Goal: Task Accomplishment & Management: Complete application form

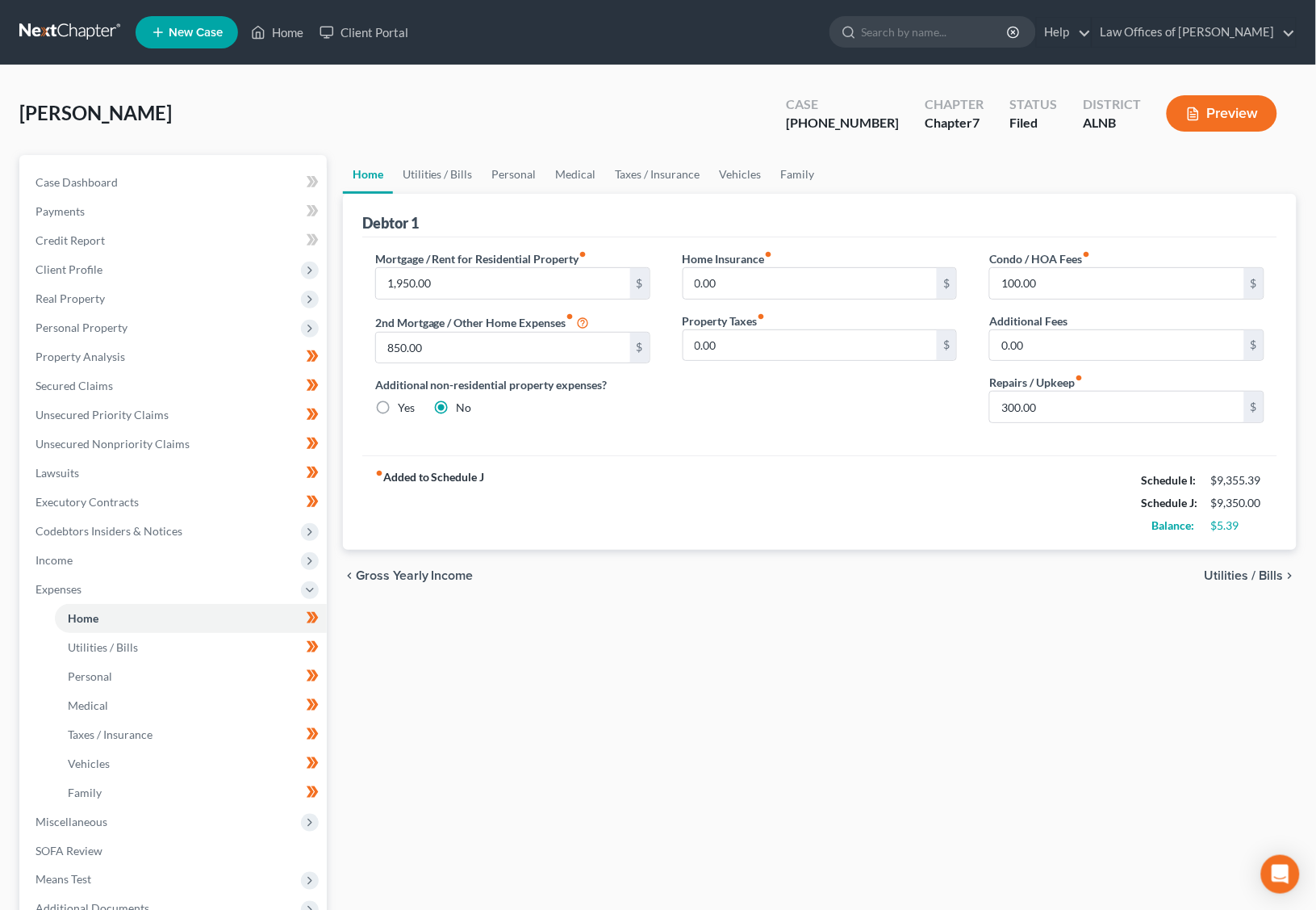
click at [917, 32] on input "search" at bounding box center [935, 32] width 147 height 30
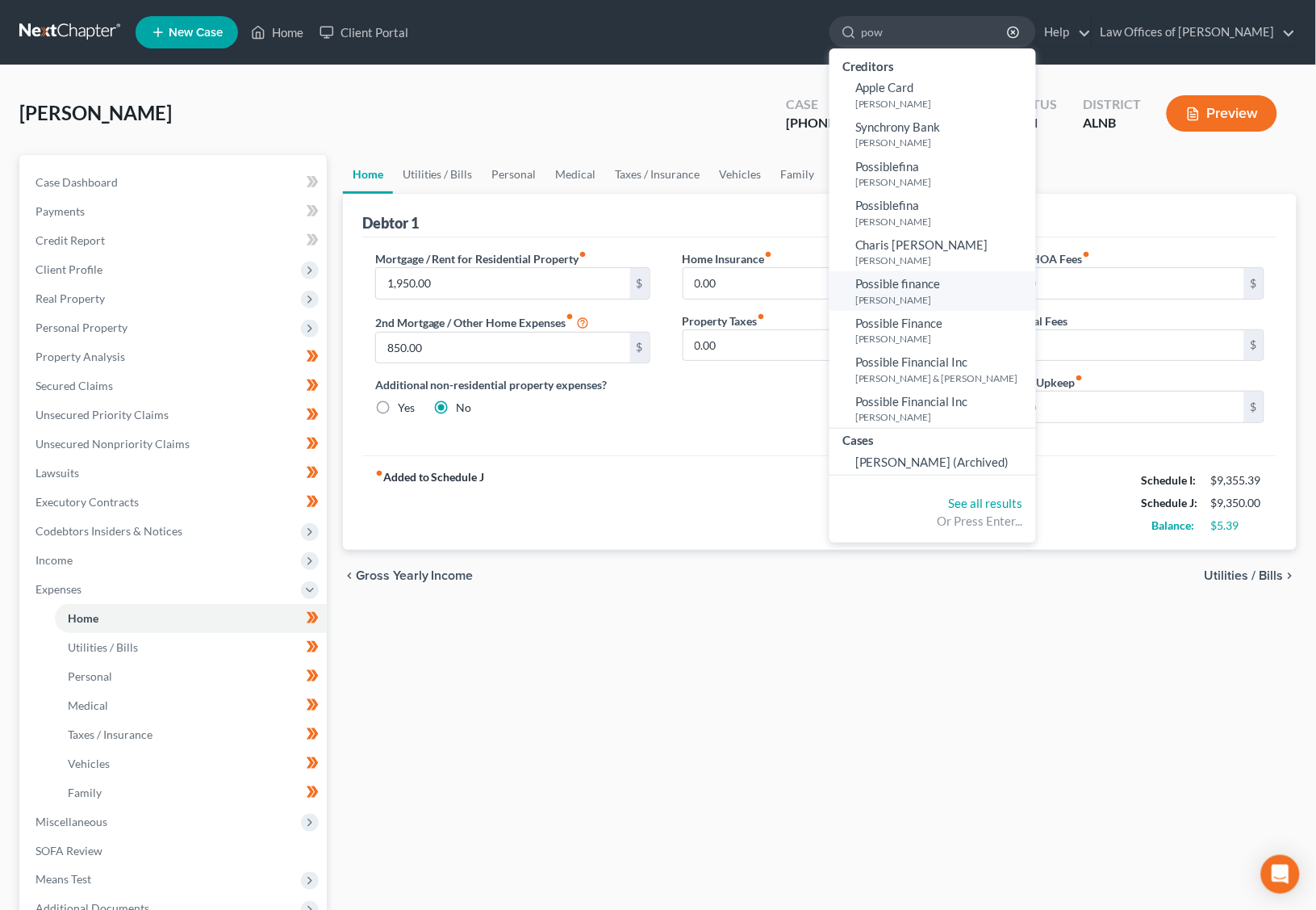
type input "powe"
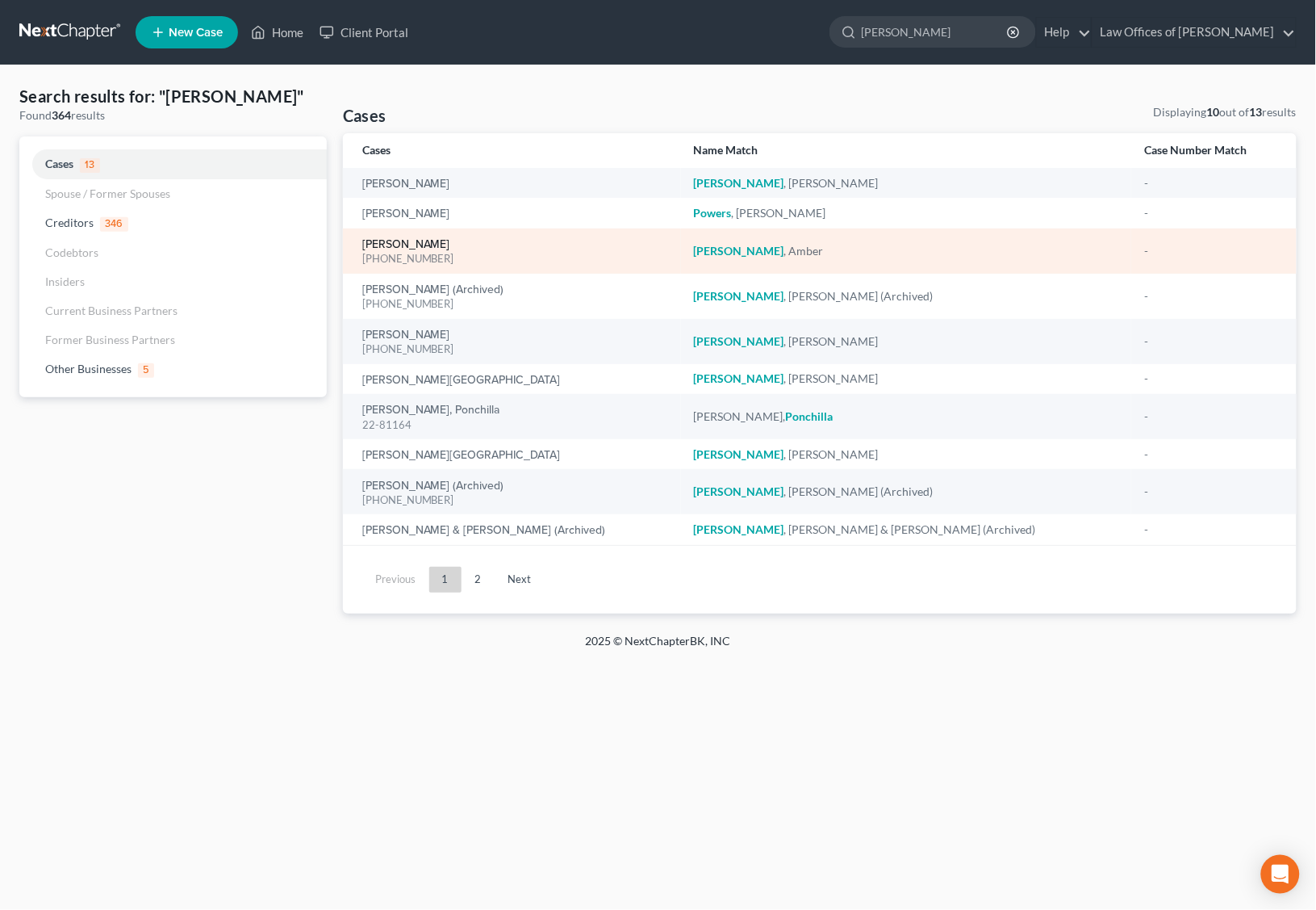
click at [392, 240] on link "[PERSON_NAME]" at bounding box center [405, 245] width 88 height 12
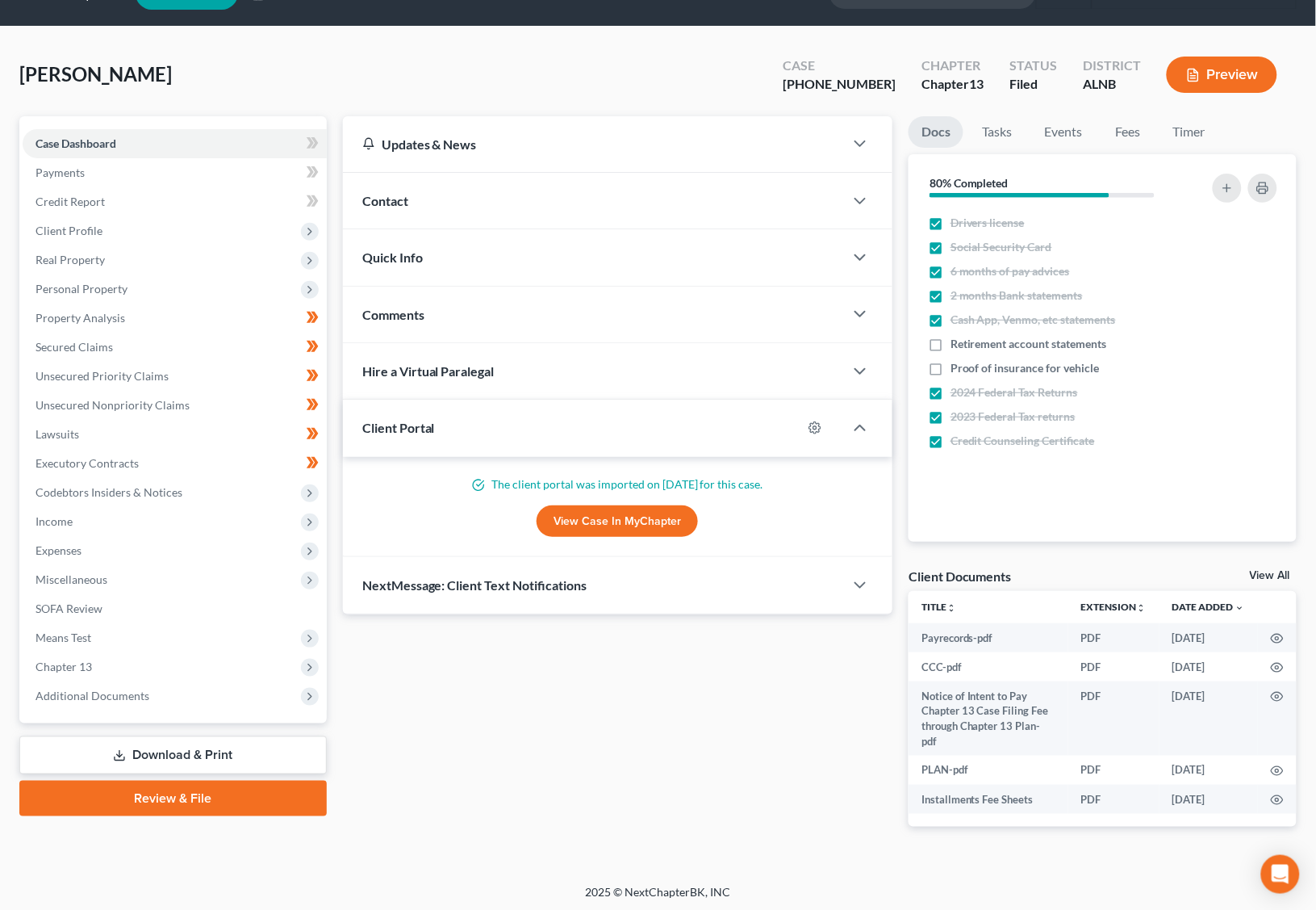
scroll to position [38, 0]
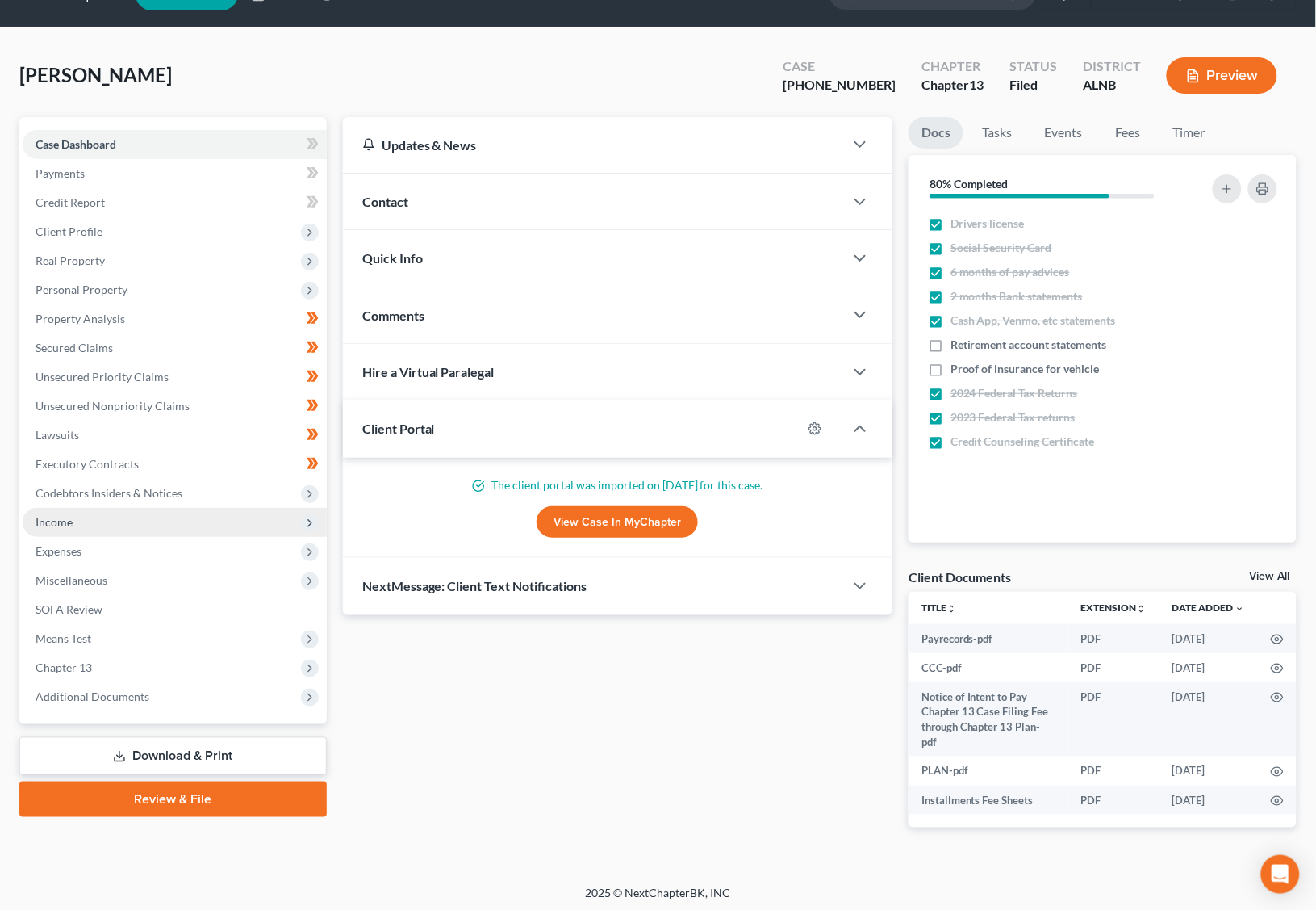
click at [57, 515] on span "Income" at bounding box center [54, 522] width 38 height 13
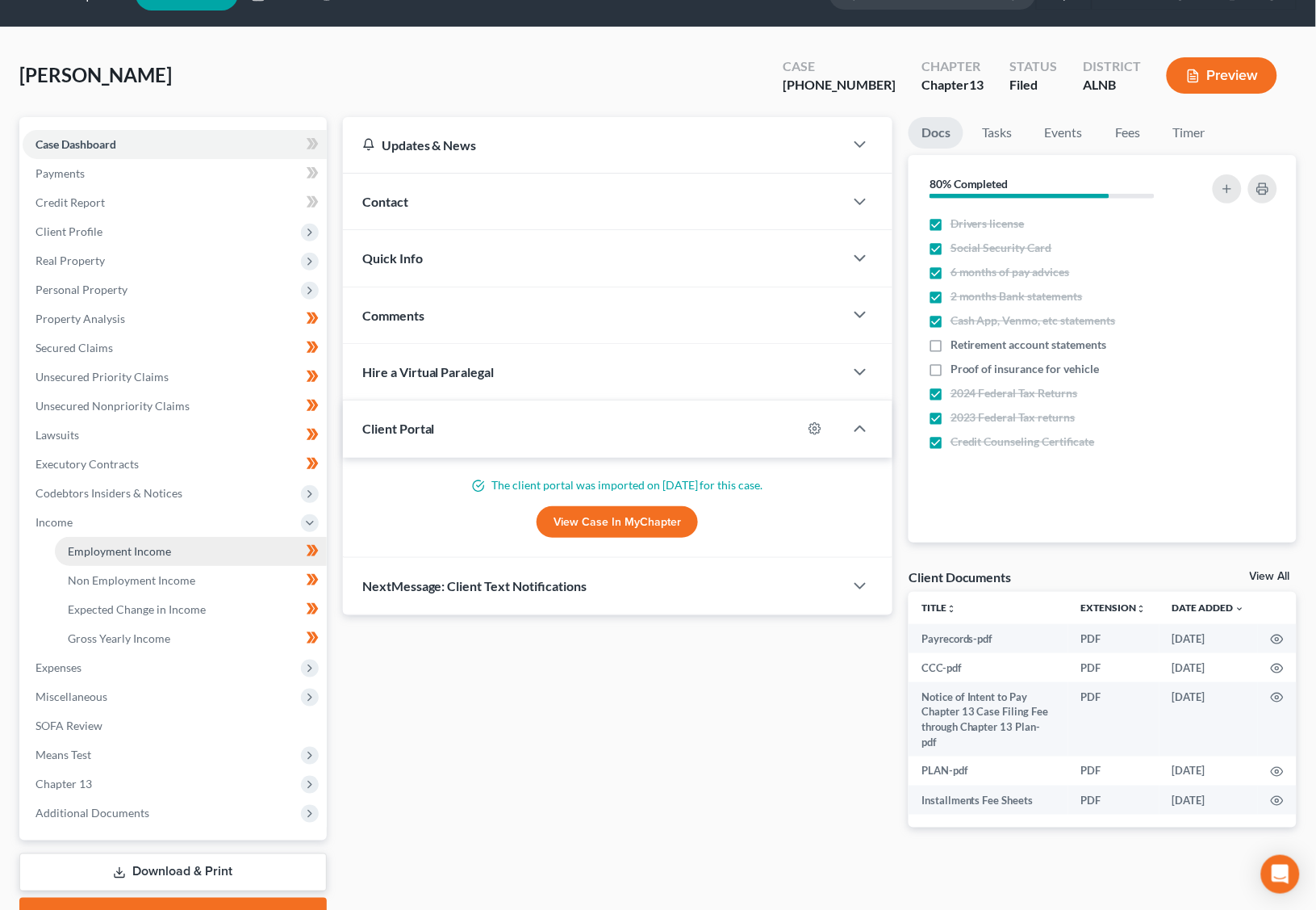
click at [108, 544] on span "Employment Income" at bounding box center [118, 551] width 103 height 13
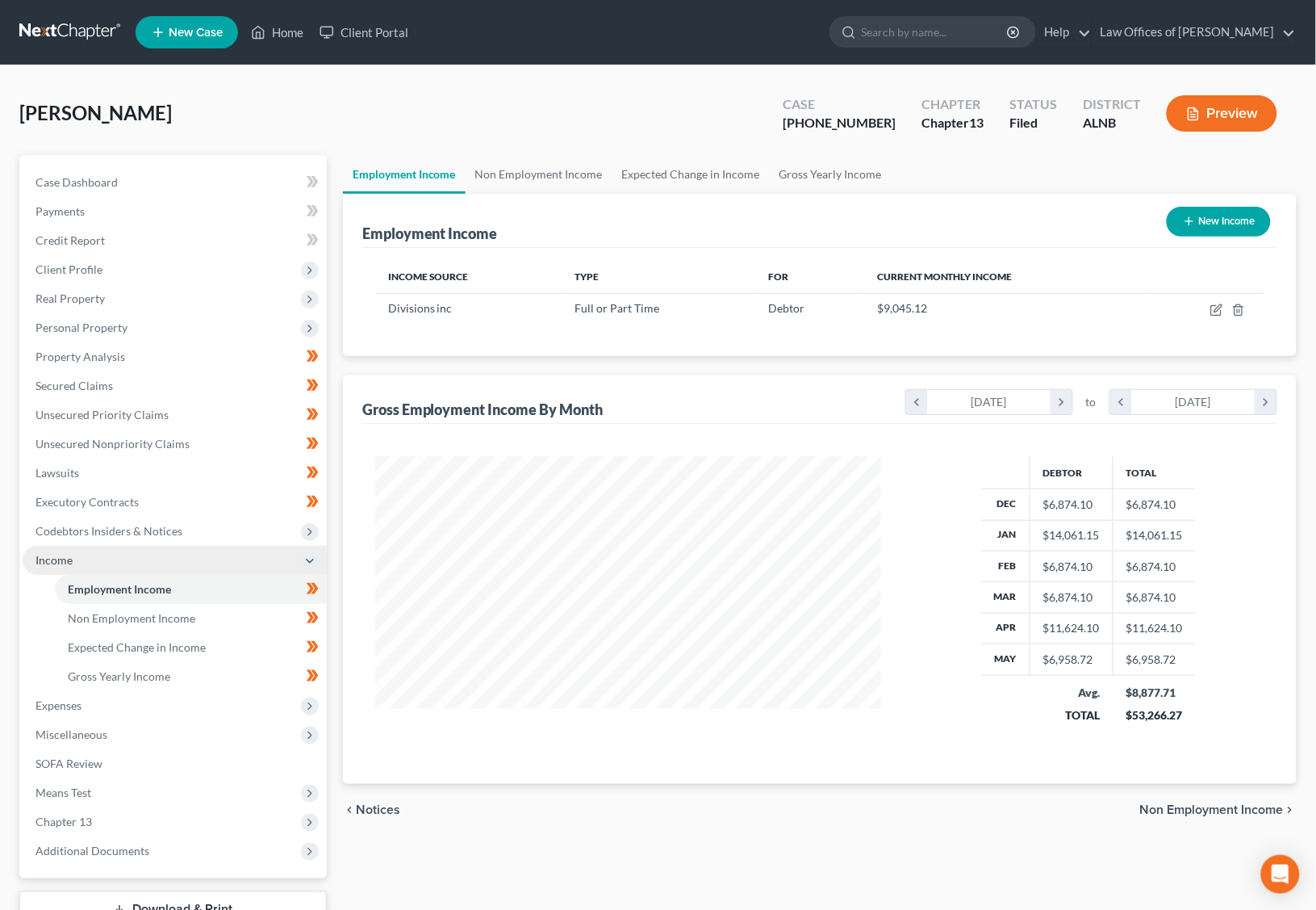
scroll to position [282, 537]
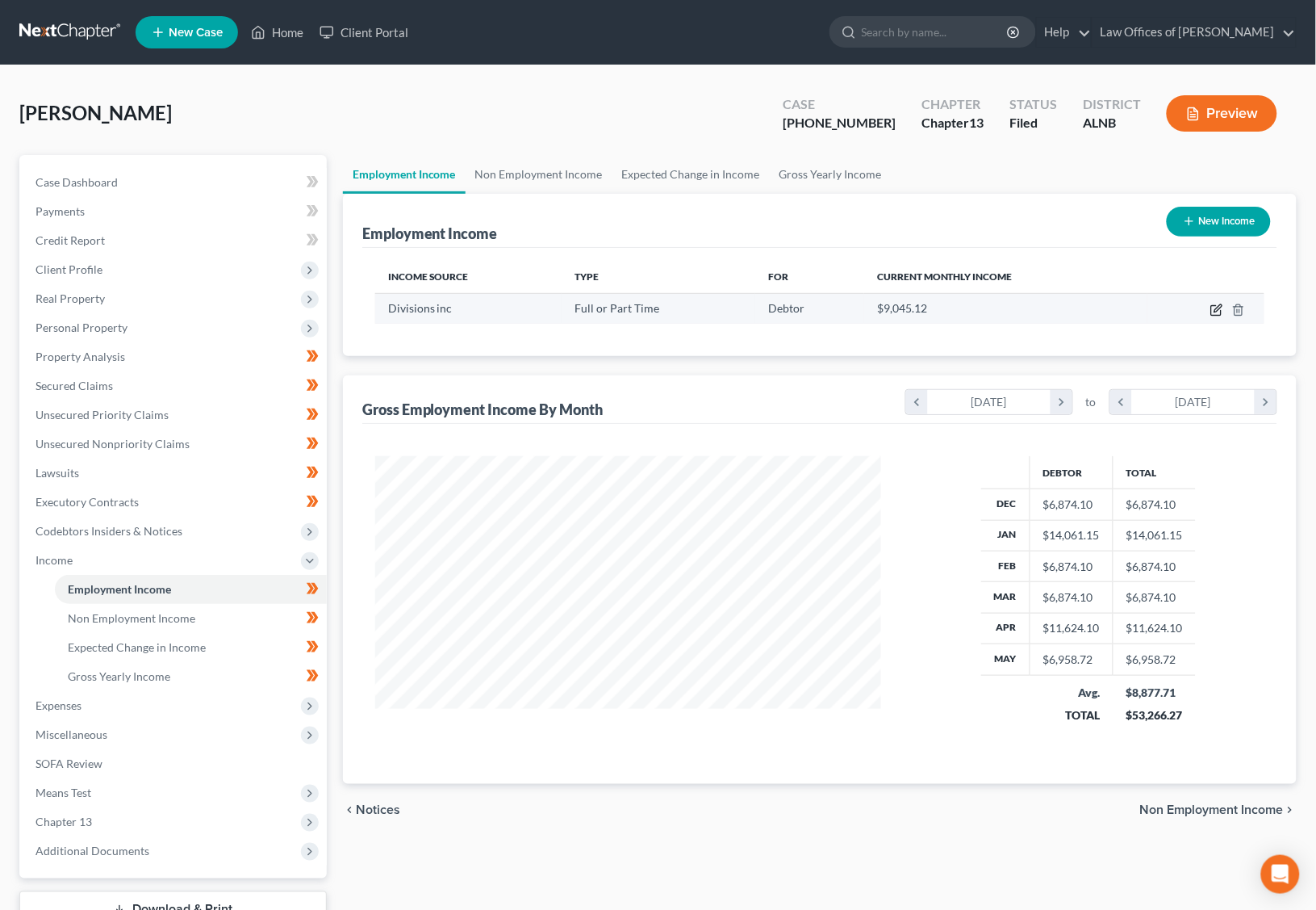
click at [1223, 310] on icon "button" at bounding box center [1217, 309] width 13 height 13
select select "0"
select select "36"
select select "2"
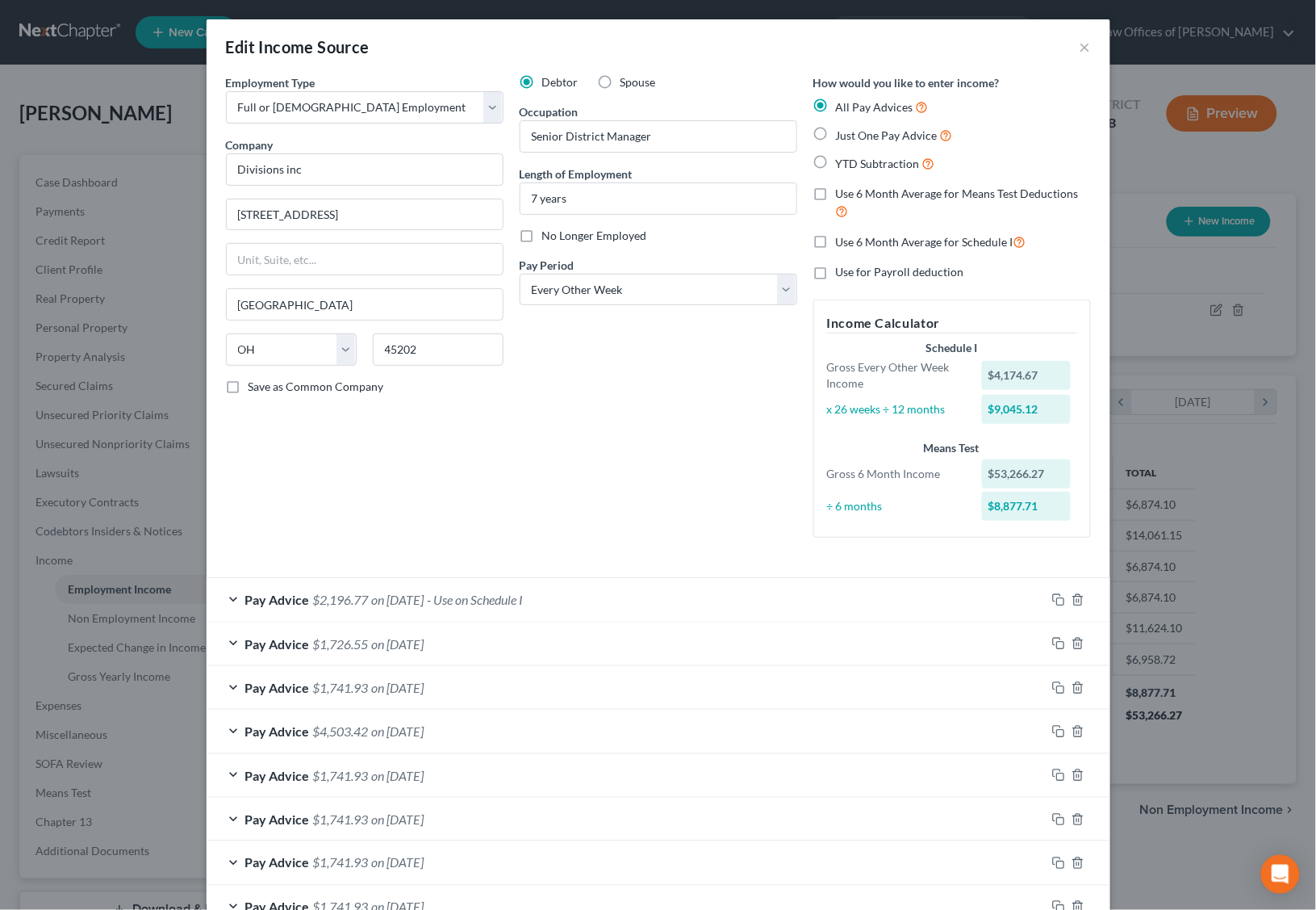
scroll to position [0, 0]
click at [1084, 46] on button "×" at bounding box center [1086, 47] width 12 height 19
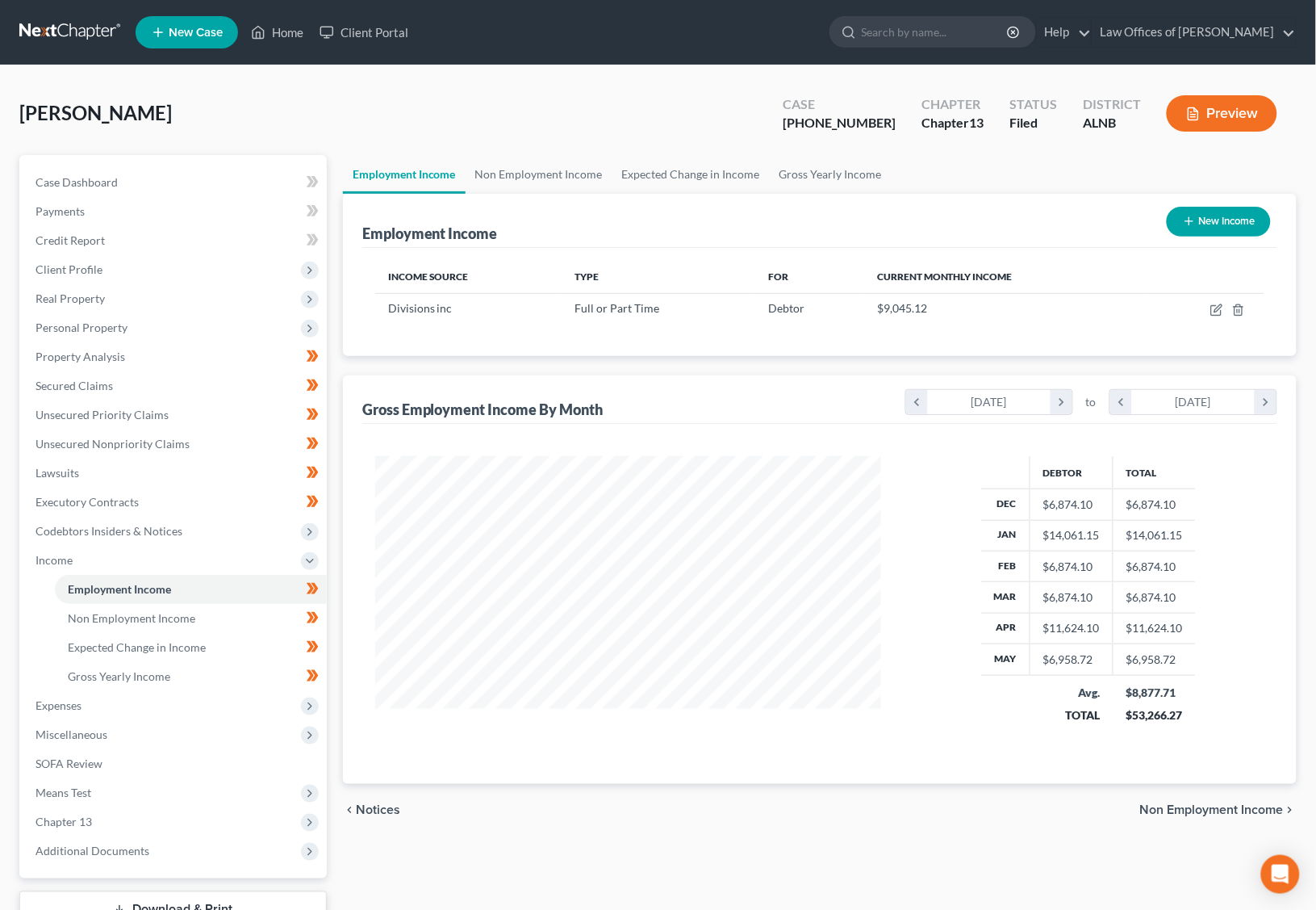
click at [82, 28] on link at bounding box center [70, 32] width 103 height 29
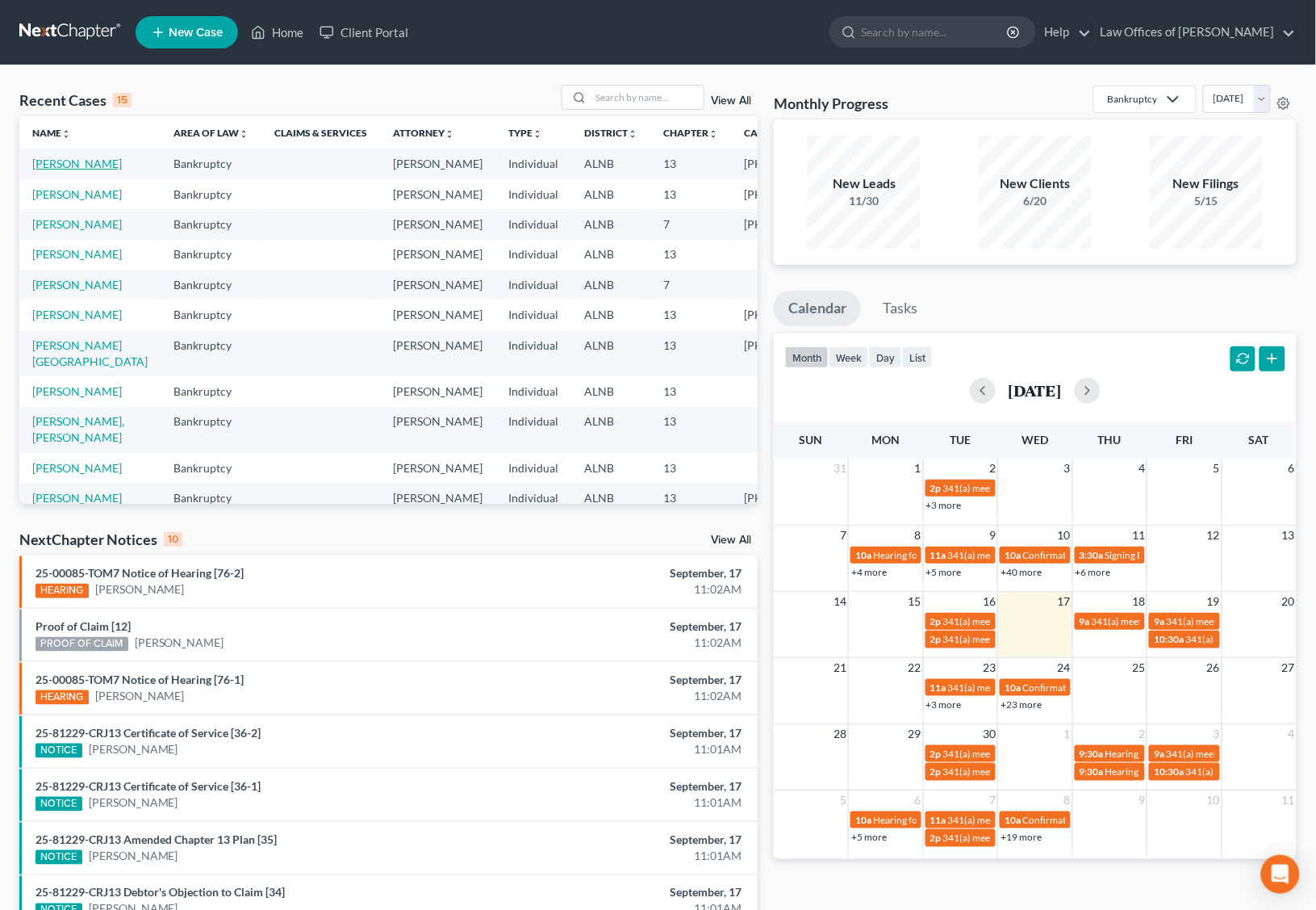
click at [85, 163] on link "[PERSON_NAME]" at bounding box center [77, 164] width 90 height 13
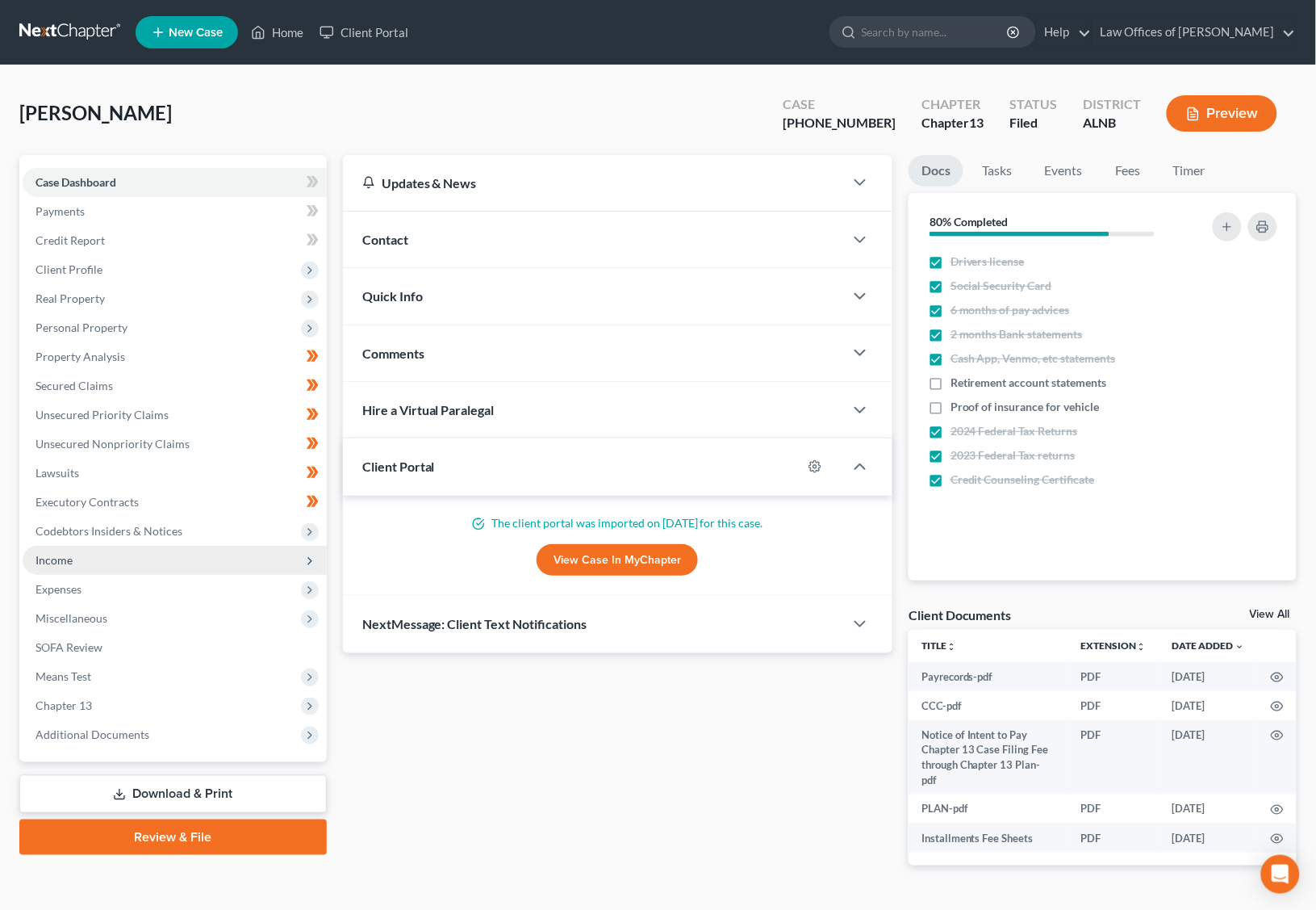
click at [74, 546] on span "Income" at bounding box center [174, 560] width 304 height 29
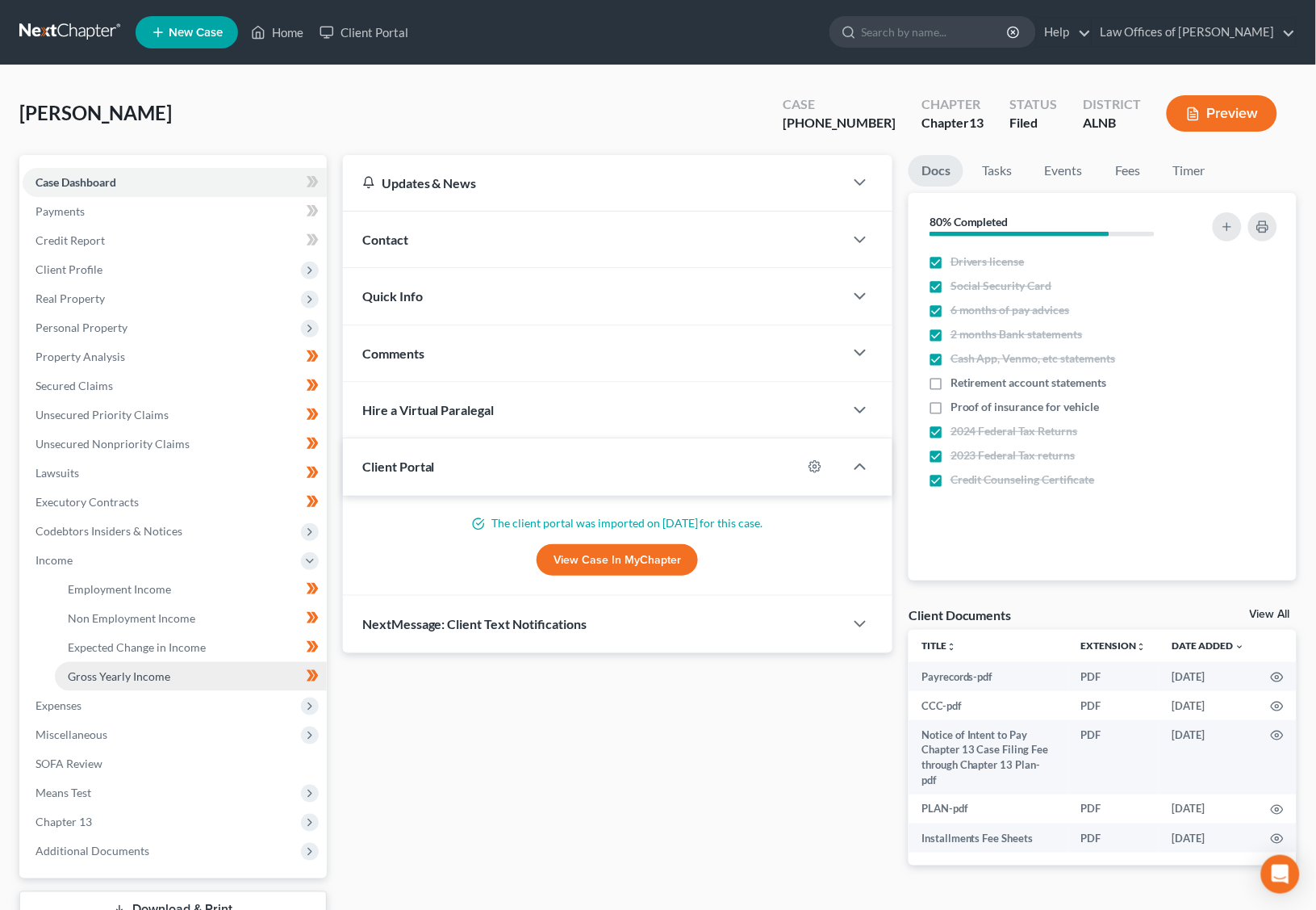
click at [132, 669] on span "Gross Yearly Income" at bounding box center [118, 676] width 102 height 13
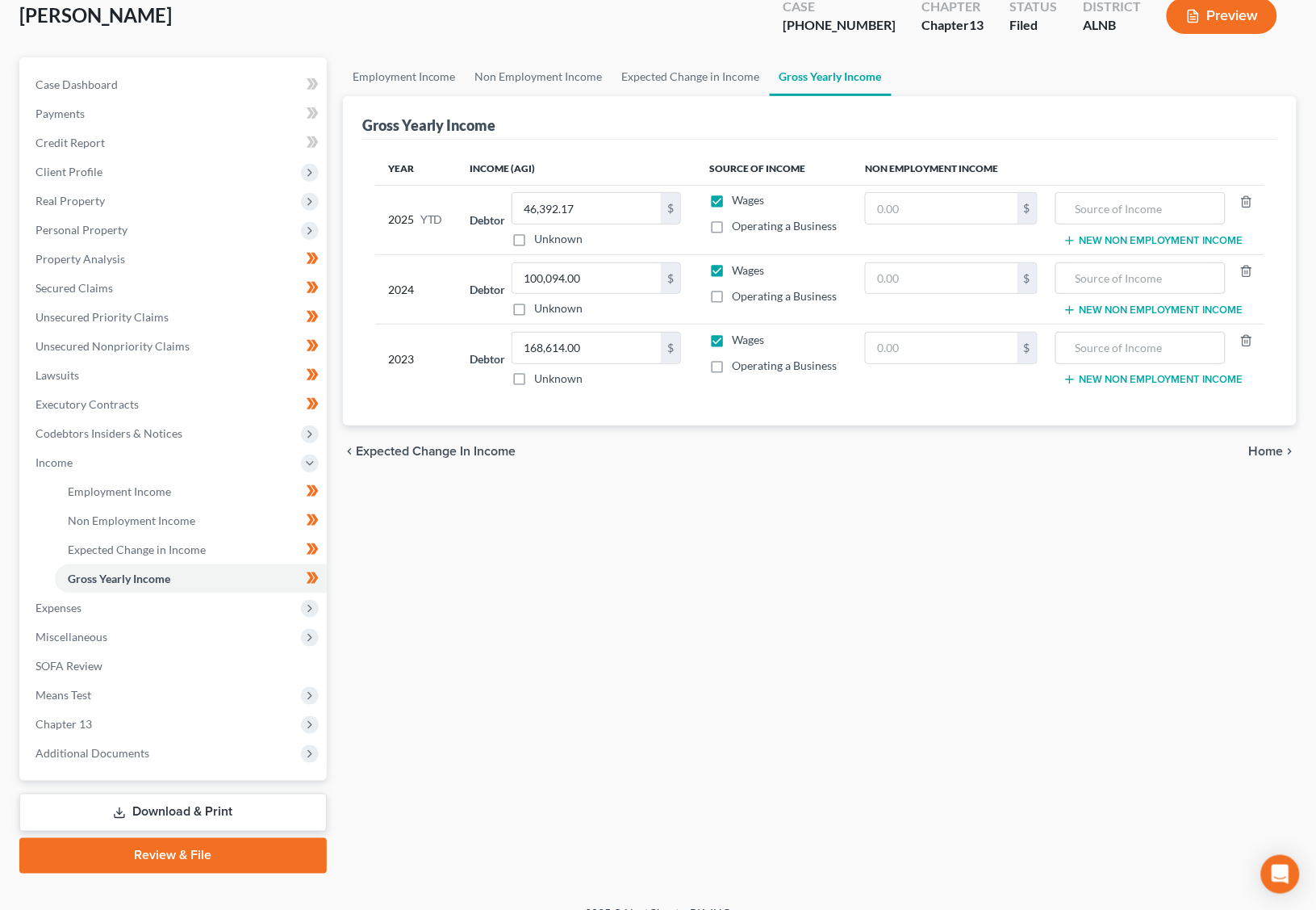
scroll to position [97, 0]
click at [152, 794] on link "Download & Print" at bounding box center [172, 813] width 307 height 38
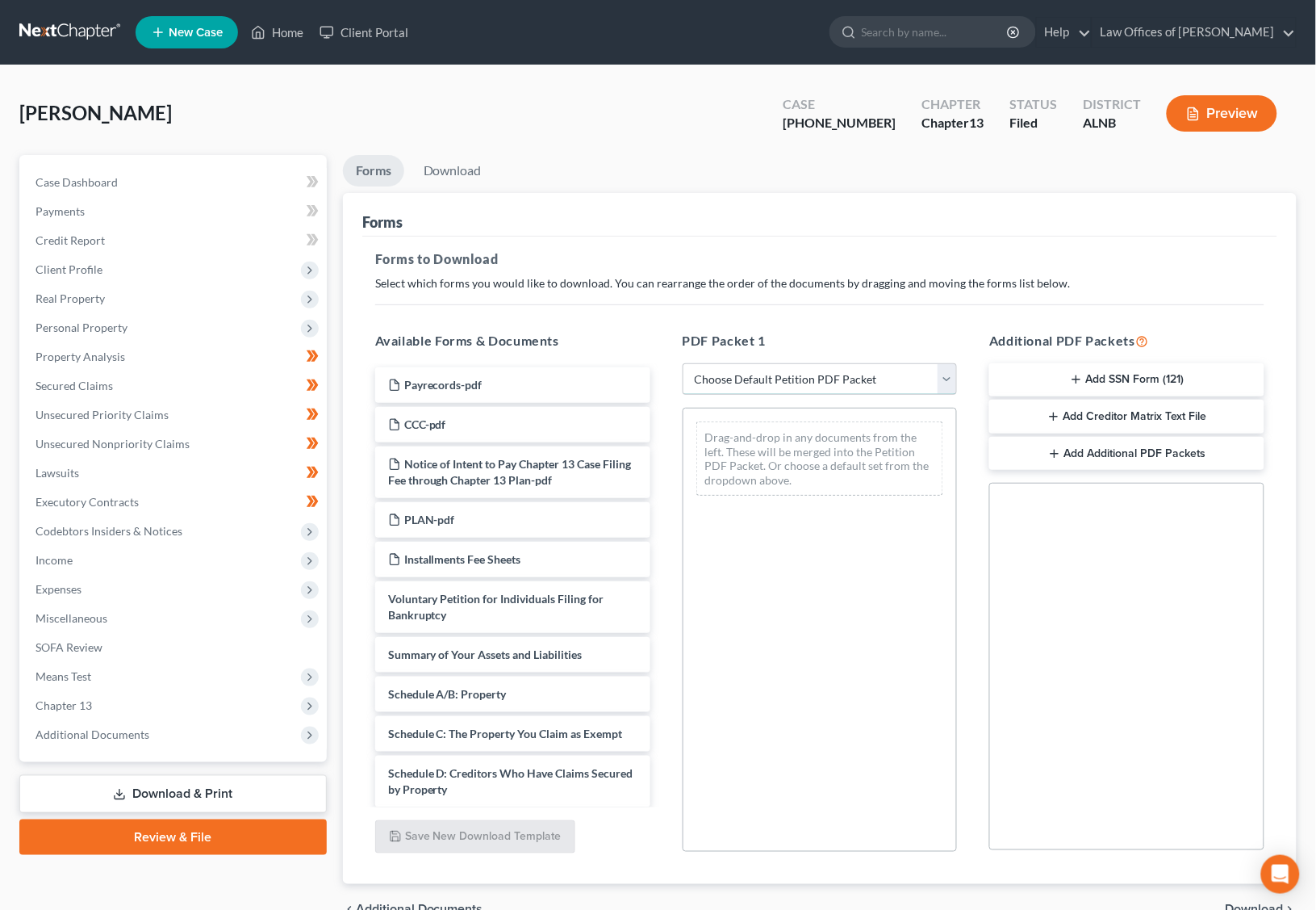
select select "2"
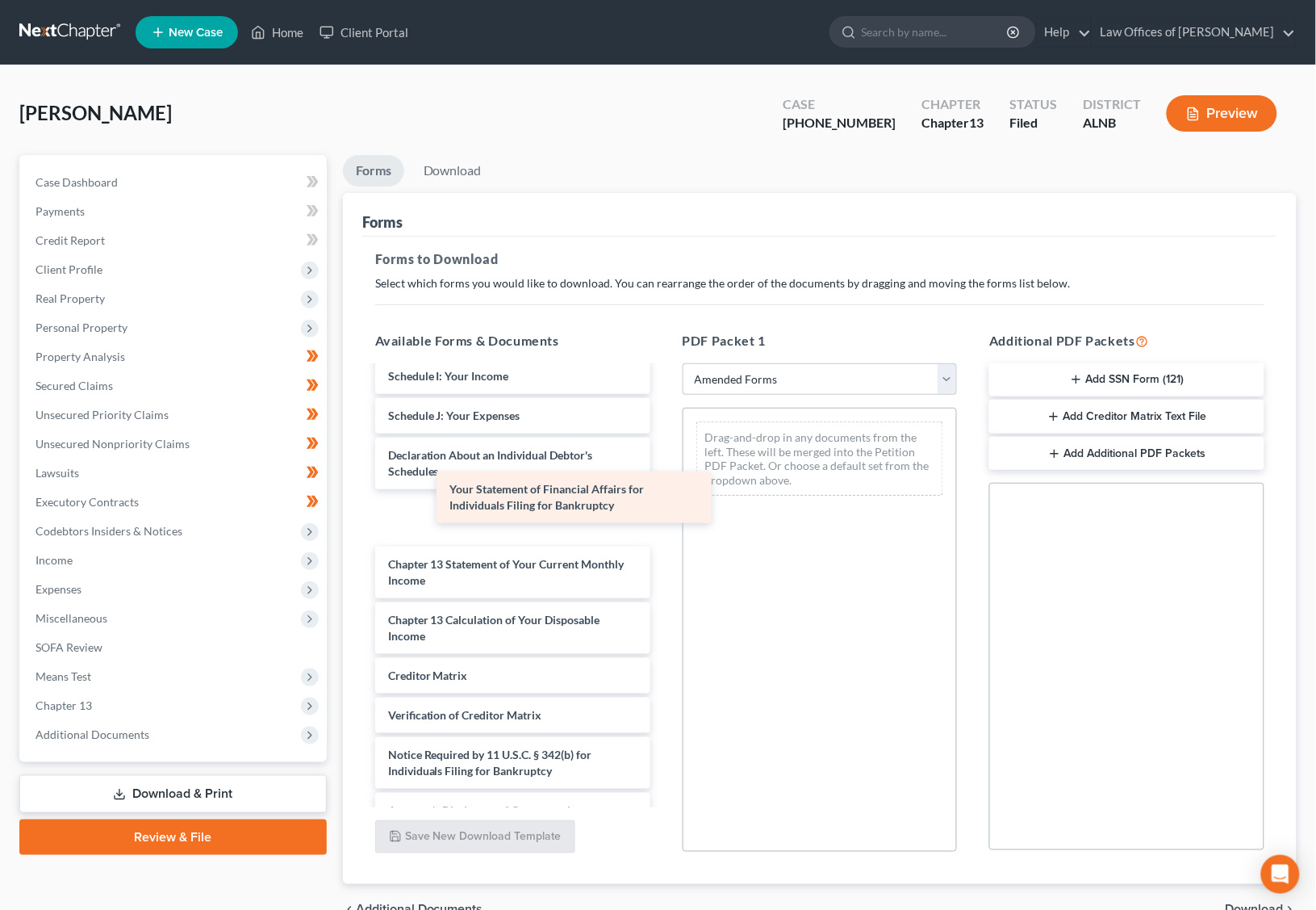
scroll to position [337, 0]
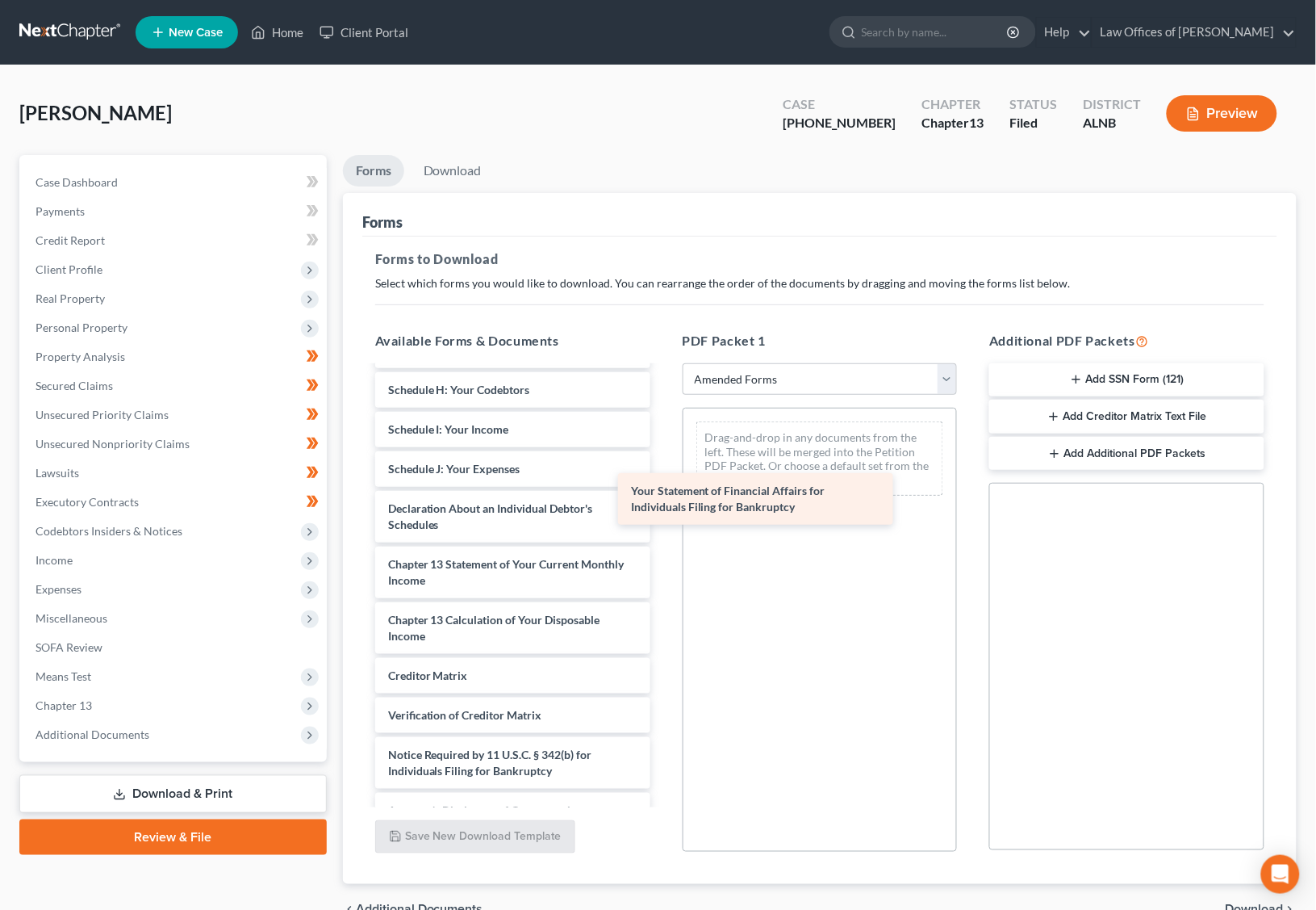
drag, startPoint x: 519, startPoint y: 499, endPoint x: 761, endPoint y: 498, distance: 242.0
click at [663, 498] on div "Your Statement of Financial Affairs for Individuals Filing for Bankruptcy Volun…" at bounding box center [512, 429] width 301 height 797
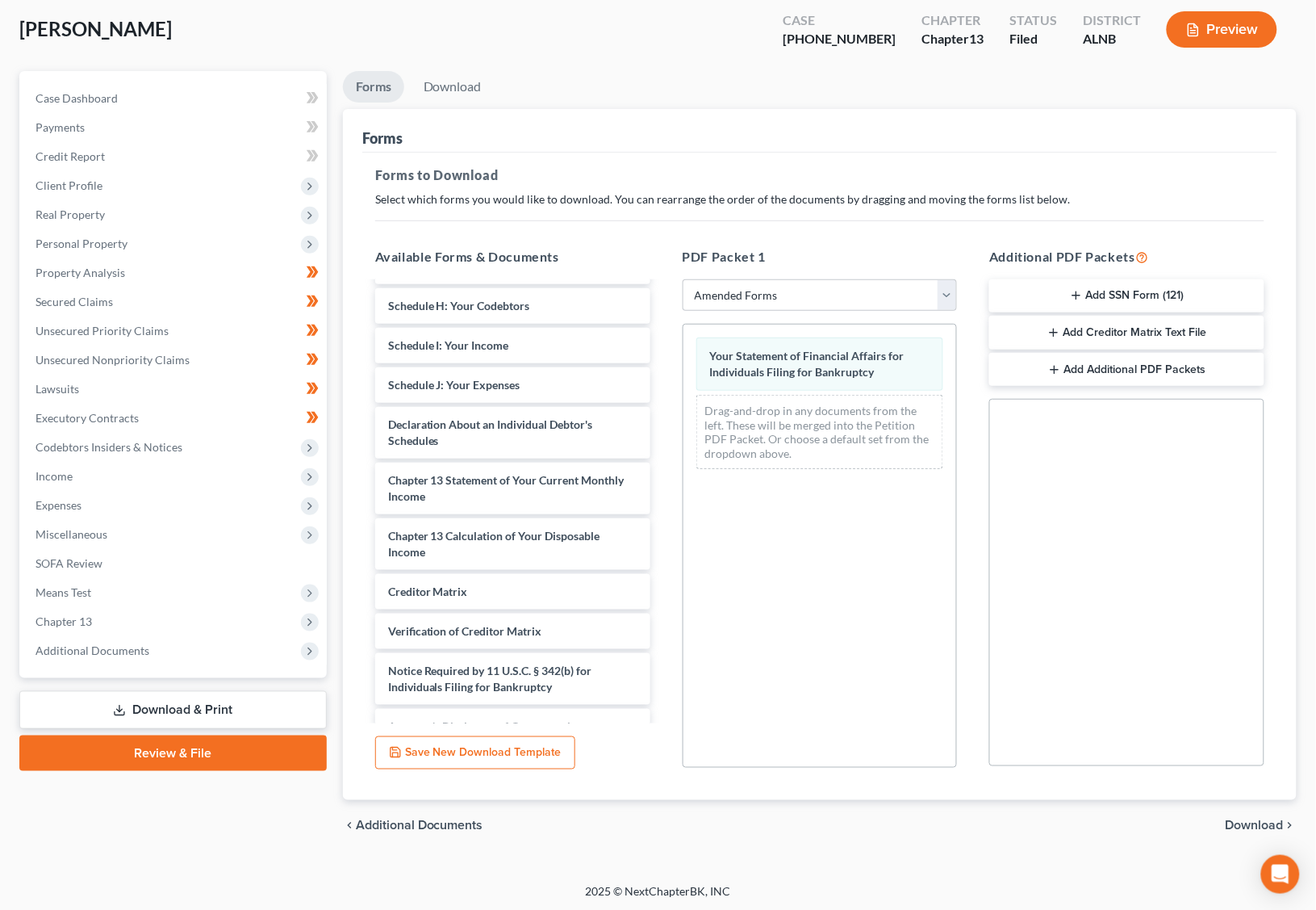
scroll to position [83, 0]
click at [1235, 820] on span "Download" at bounding box center [1255, 826] width 58 height 13
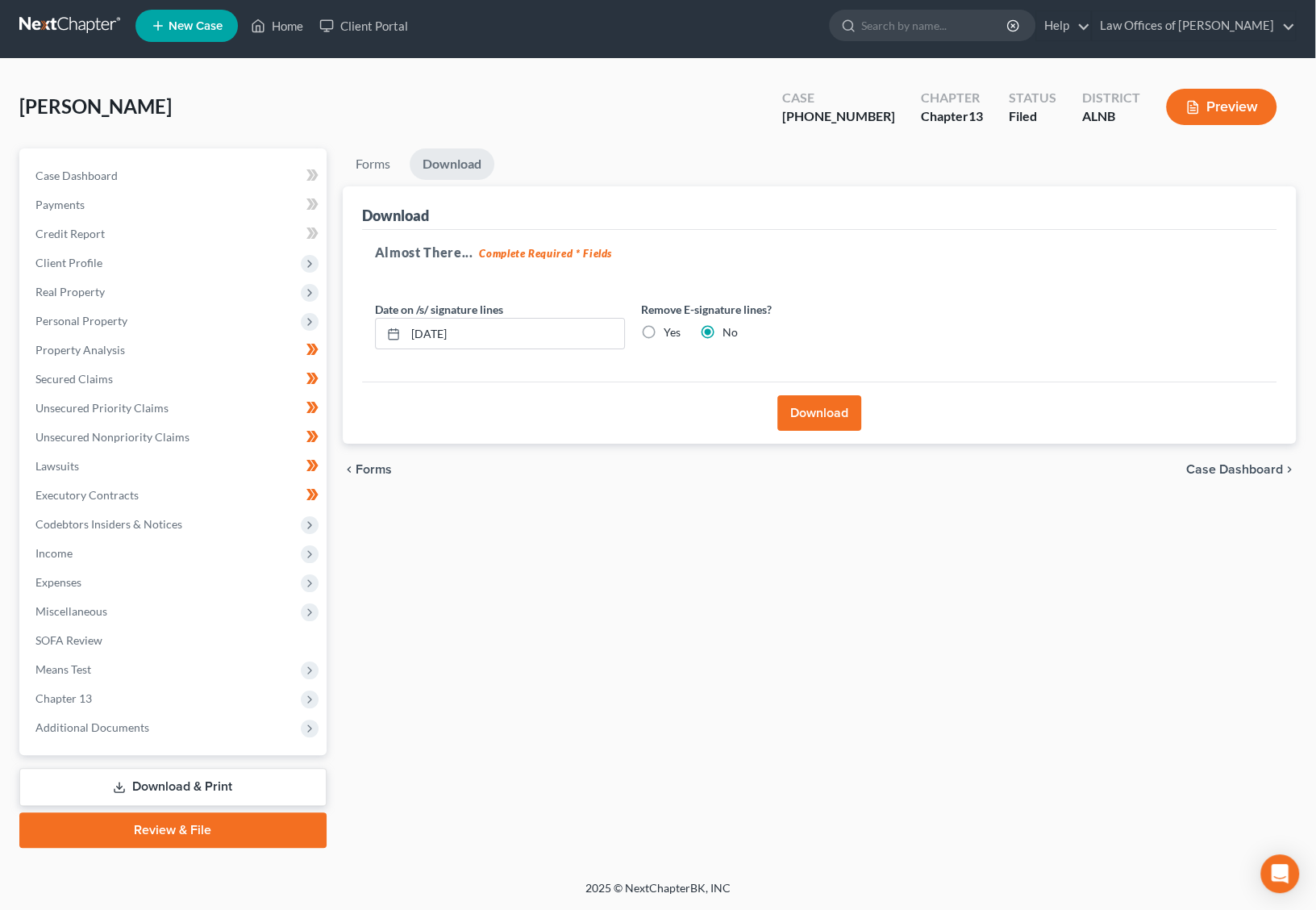
scroll to position [0, 0]
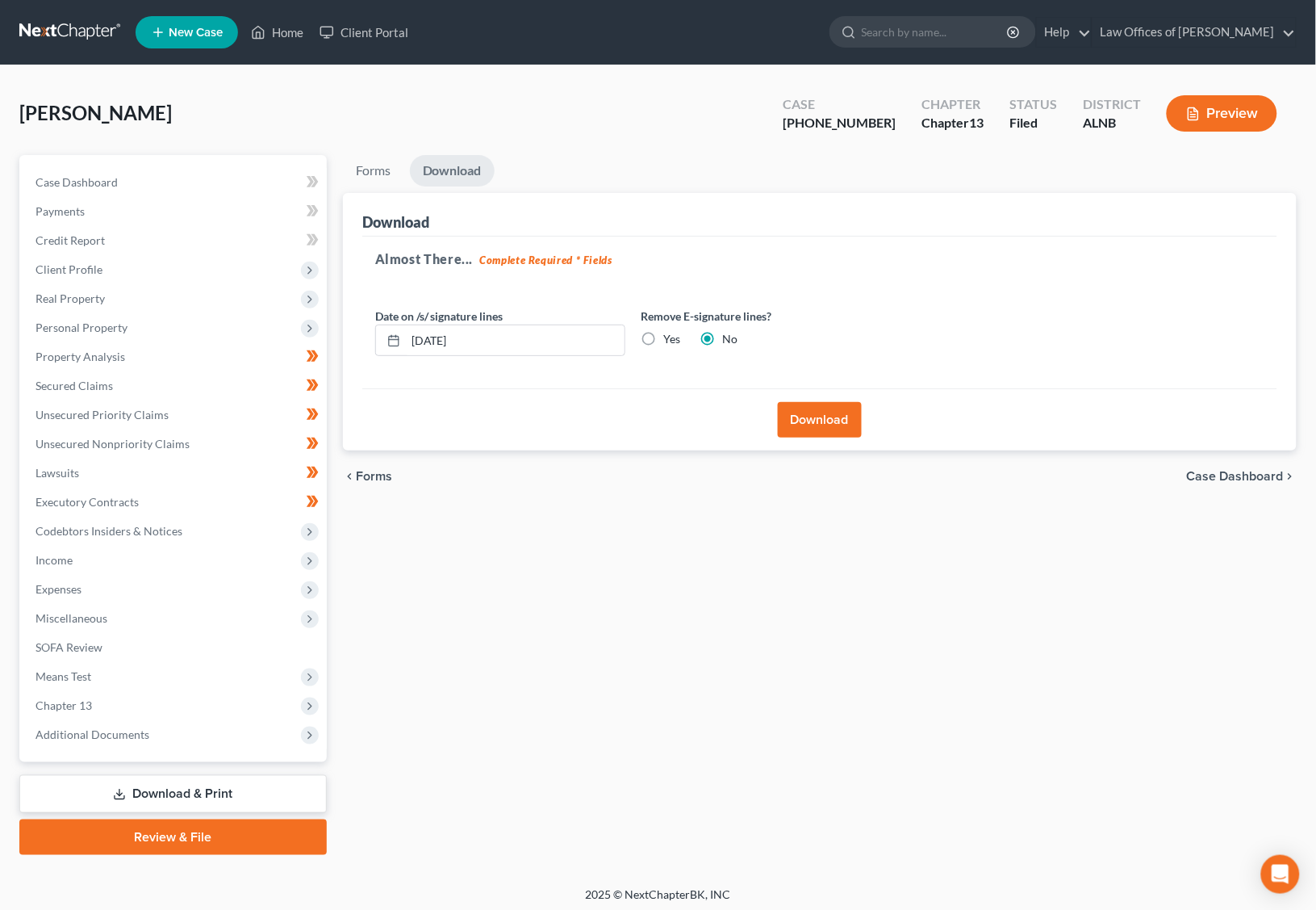
click at [836, 424] on button "Download" at bounding box center [819, 420] width 84 height 36
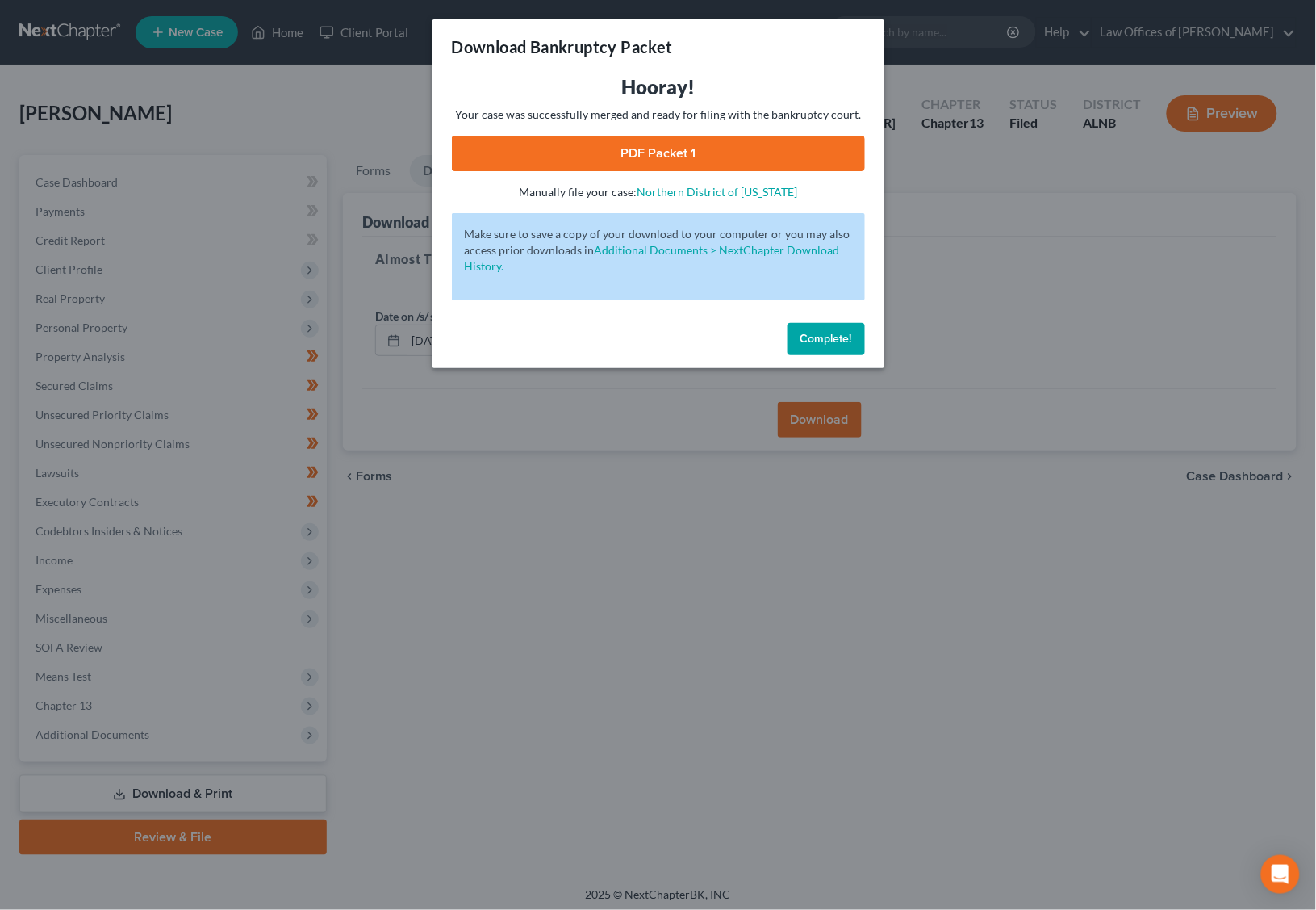
click at [684, 158] on link "PDF Packet 1" at bounding box center [658, 153] width 413 height 36
click at [587, 139] on link "PDF Packet 1" at bounding box center [658, 153] width 413 height 36
click at [827, 337] on span "Complete!" at bounding box center [827, 339] width 52 height 13
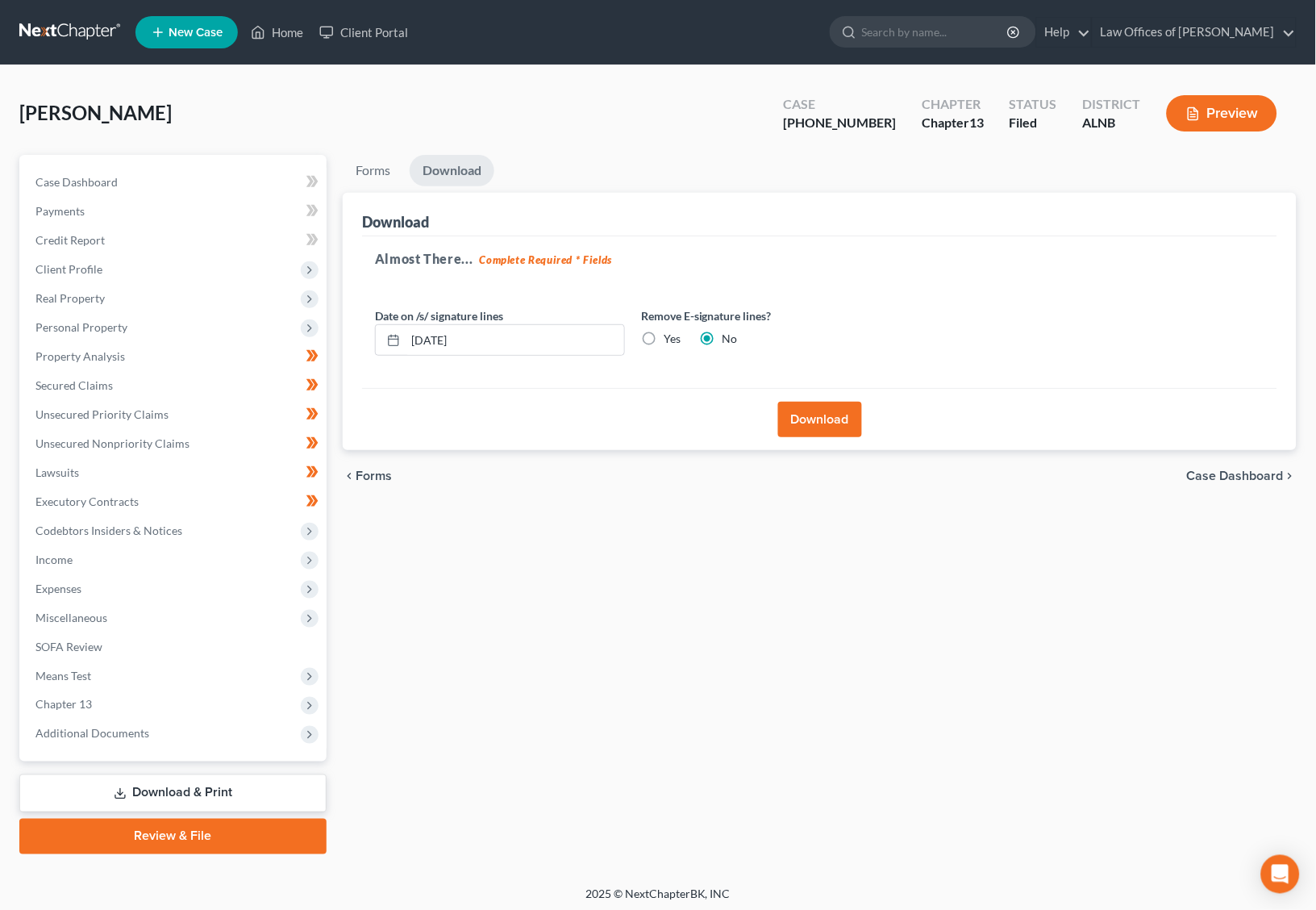
click at [88, 38] on link at bounding box center [70, 32] width 103 height 29
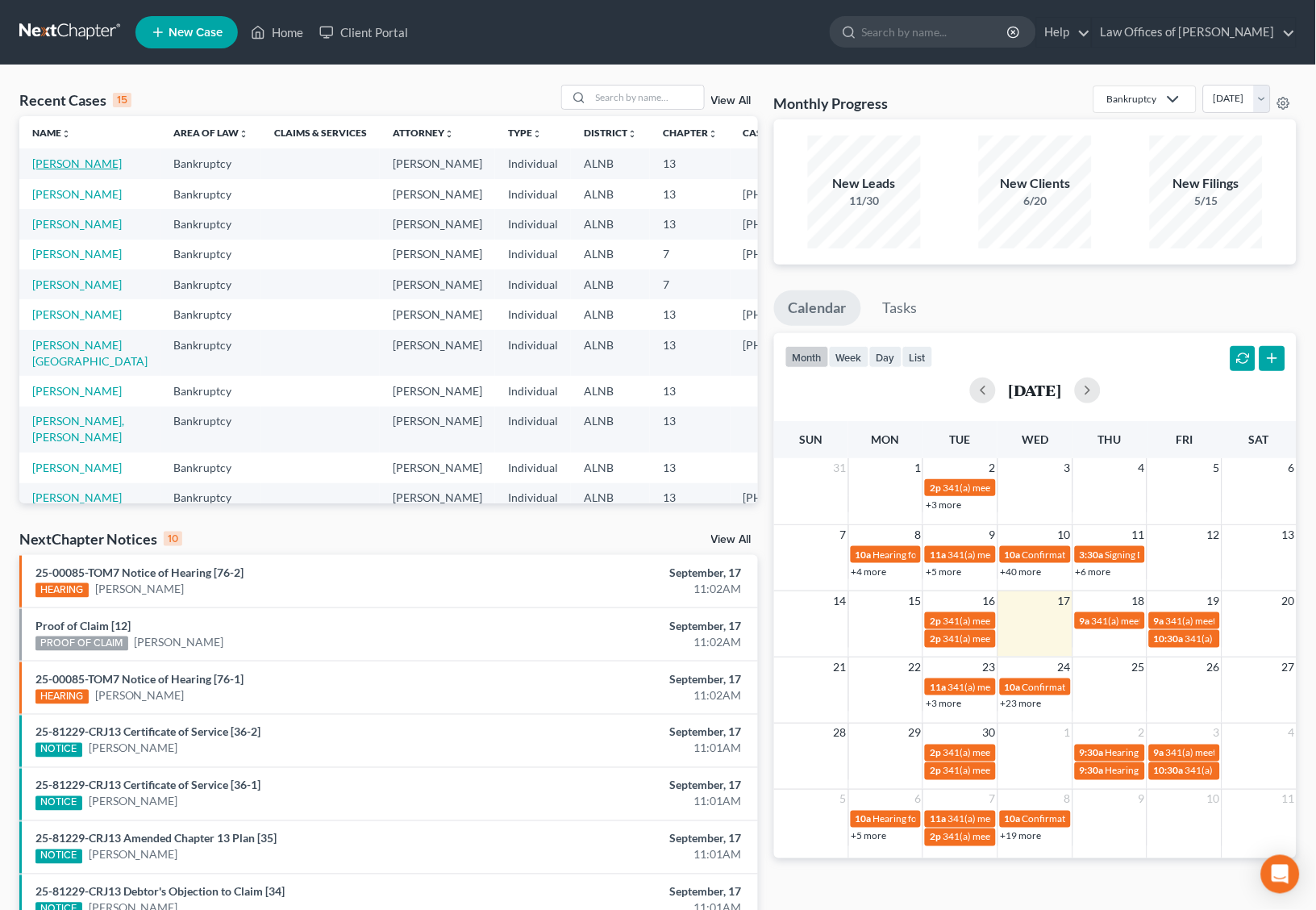
click at [40, 170] on link "[PERSON_NAME]" at bounding box center [77, 164] width 89 height 13
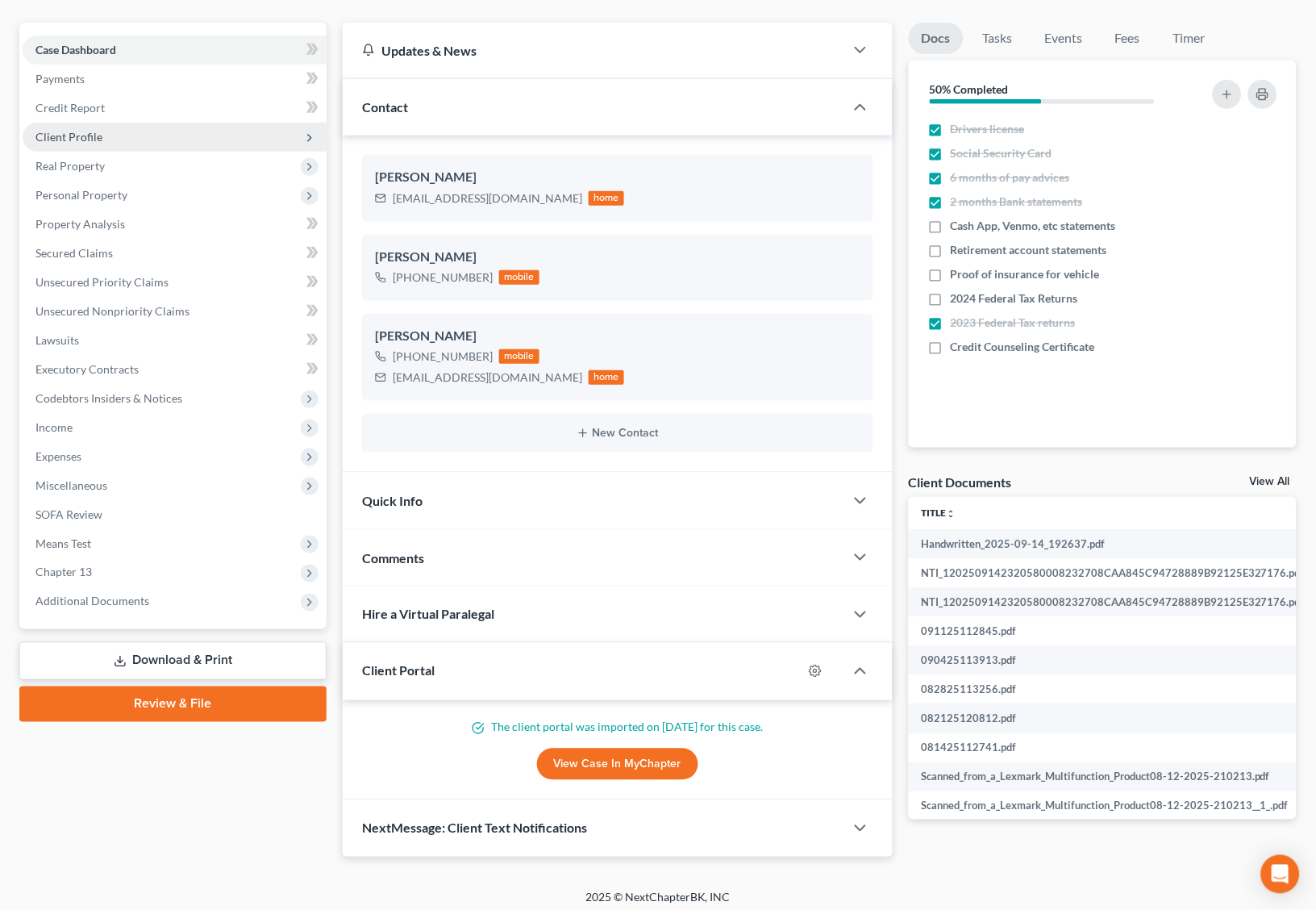
scroll to position [133, 1]
click at [111, 138] on span "Client Profile" at bounding box center [174, 137] width 304 height 29
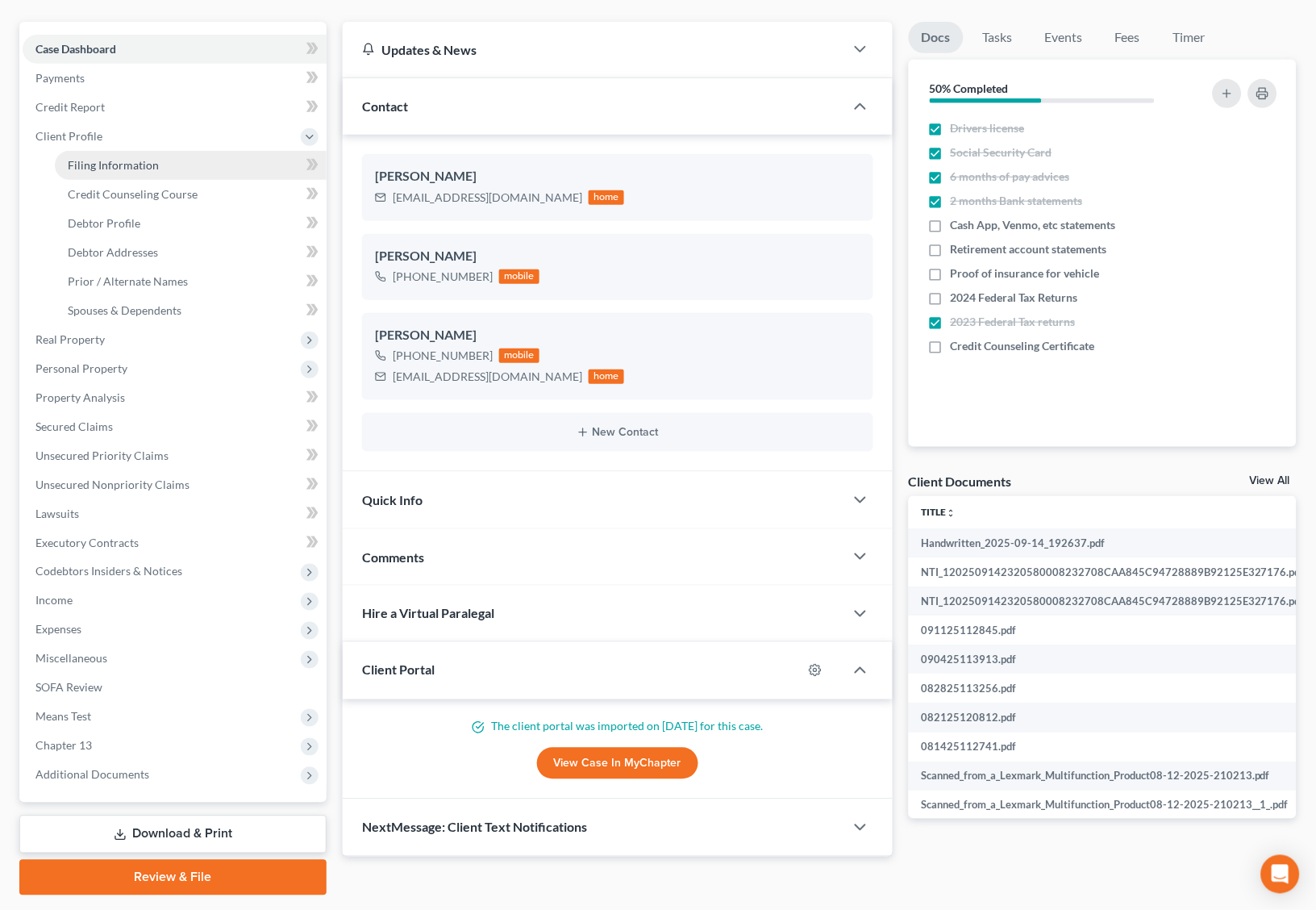
click at [105, 158] on span "Filing Information" at bounding box center [113, 164] width 91 height 13
select select "1"
select select "0"
select select "3"
select select "0"
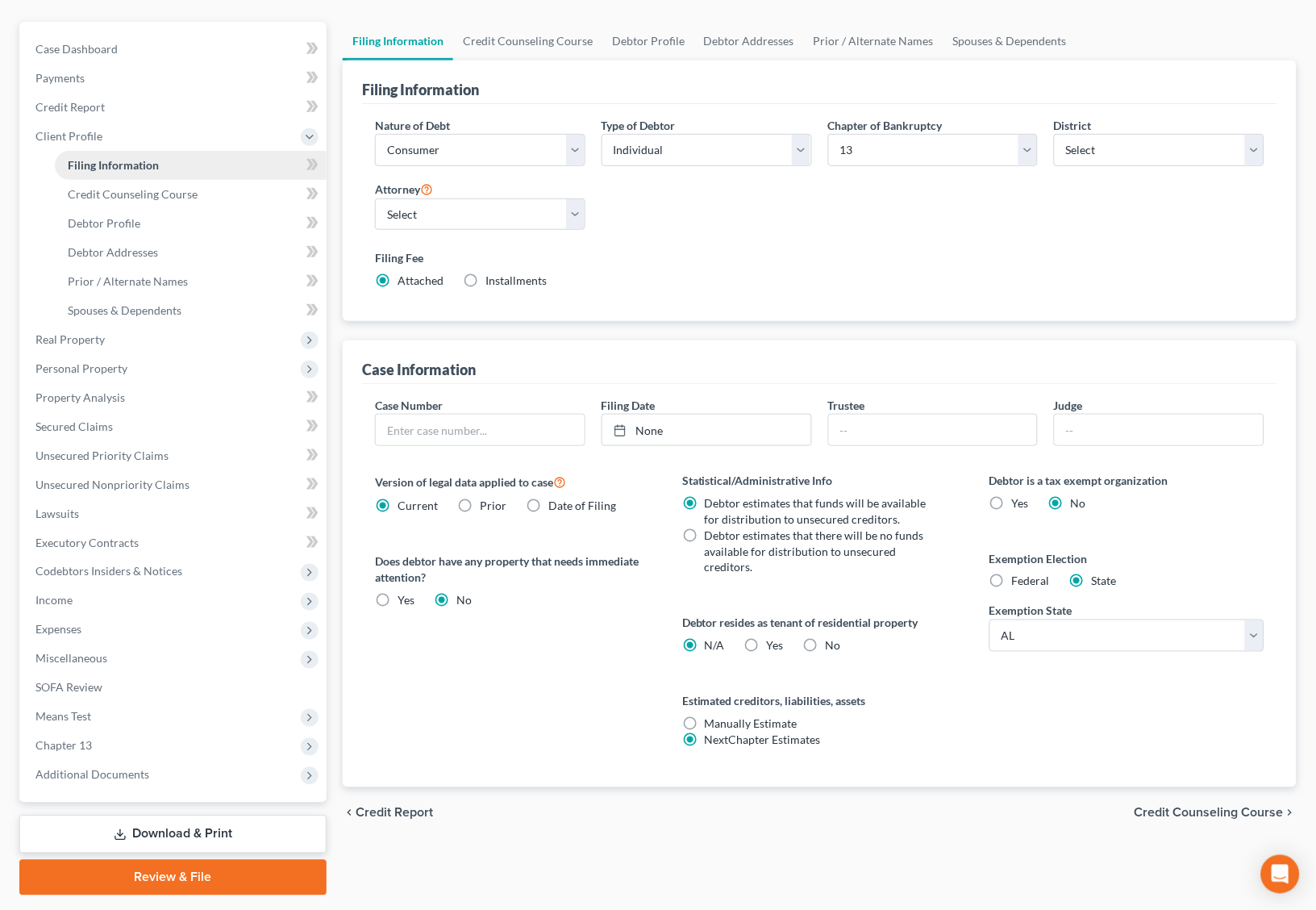
scroll to position [121, 0]
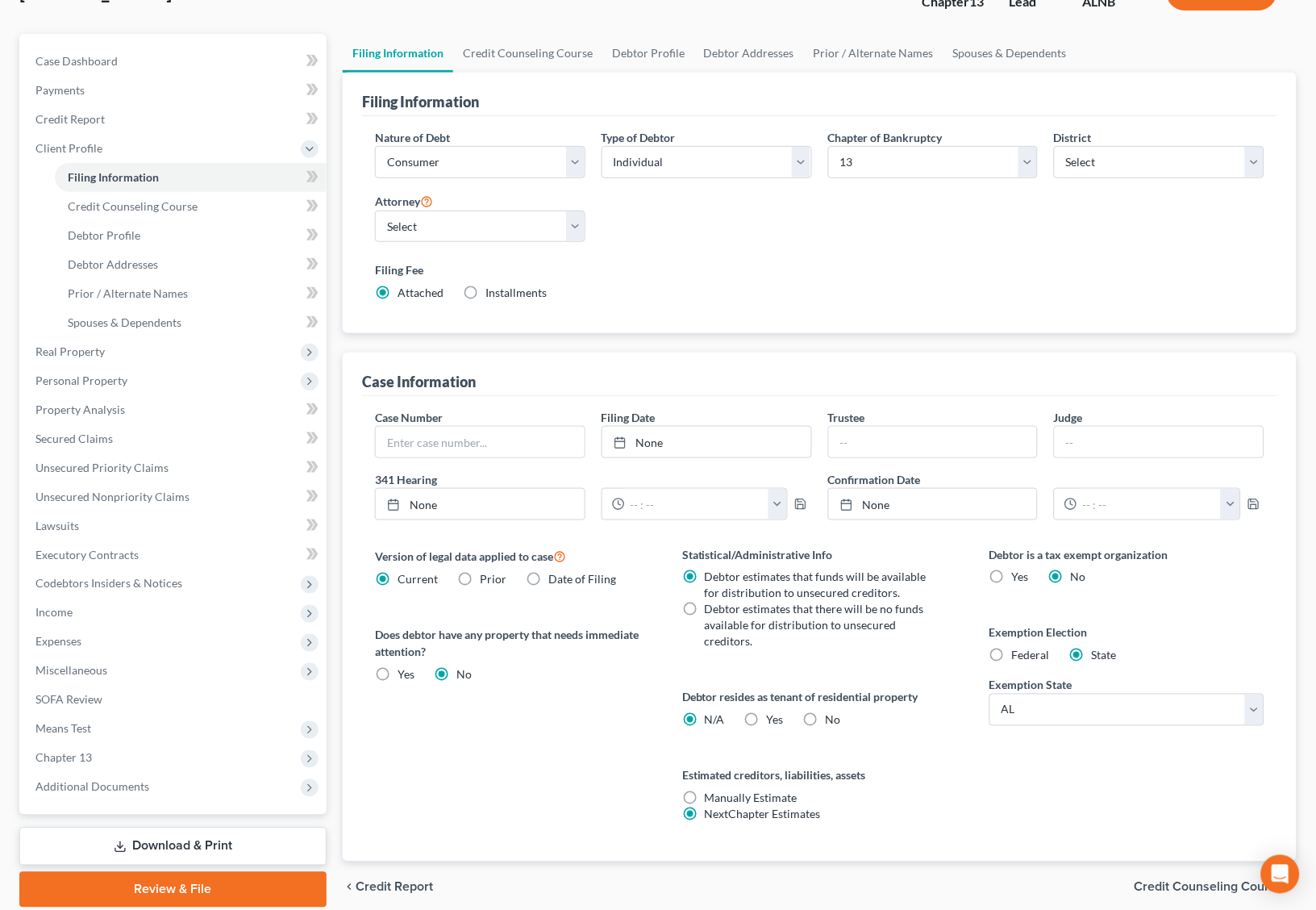
click at [532, 292] on span "Installments" at bounding box center [517, 292] width 62 height 13
click at [502, 292] on input "Installments Installments" at bounding box center [496, 290] width 11 height 11
radio input "true"
radio input "false"
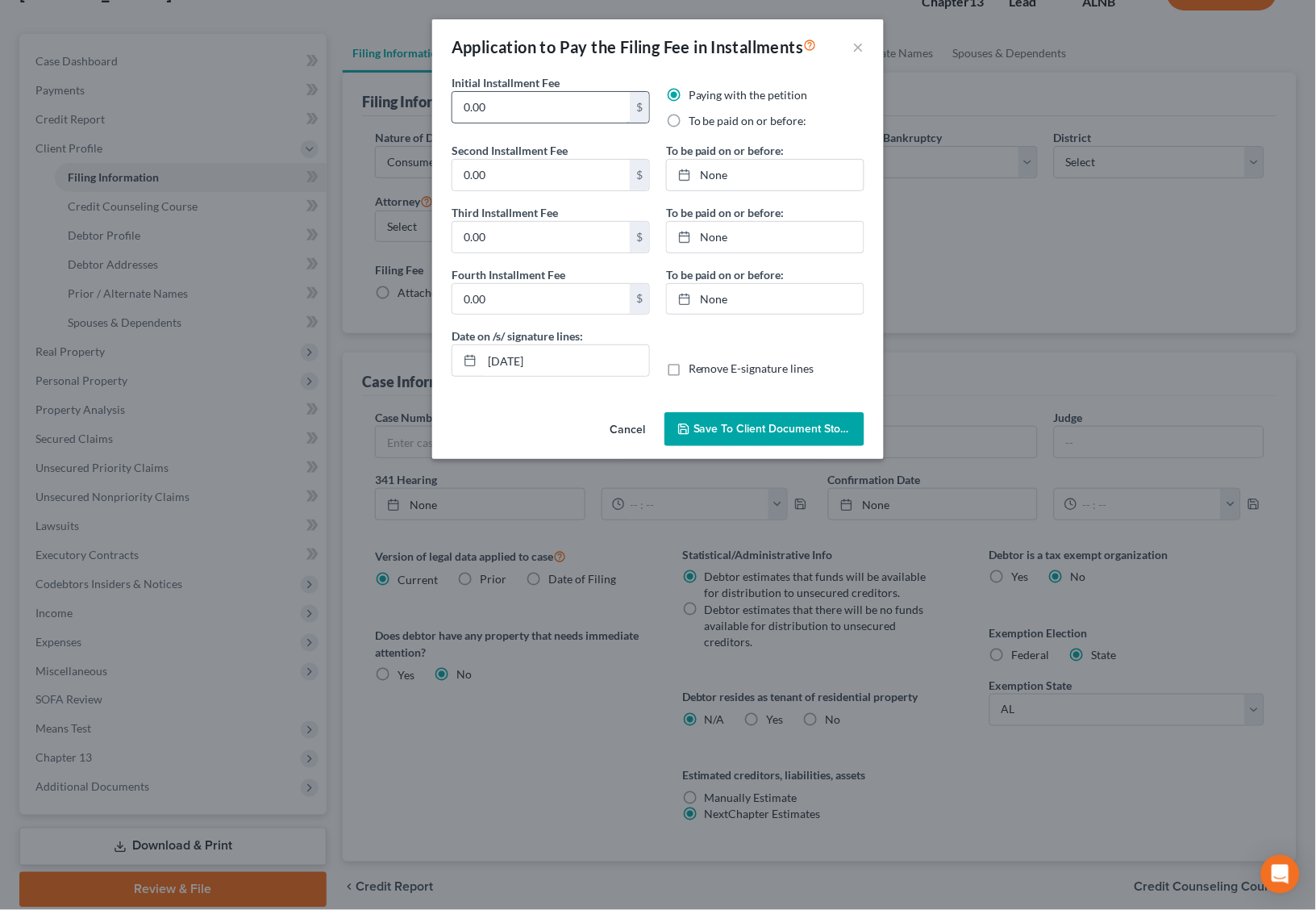
click at [572, 106] on input "0.00" at bounding box center [541, 108] width 177 height 31
type input "85"
type input "8"
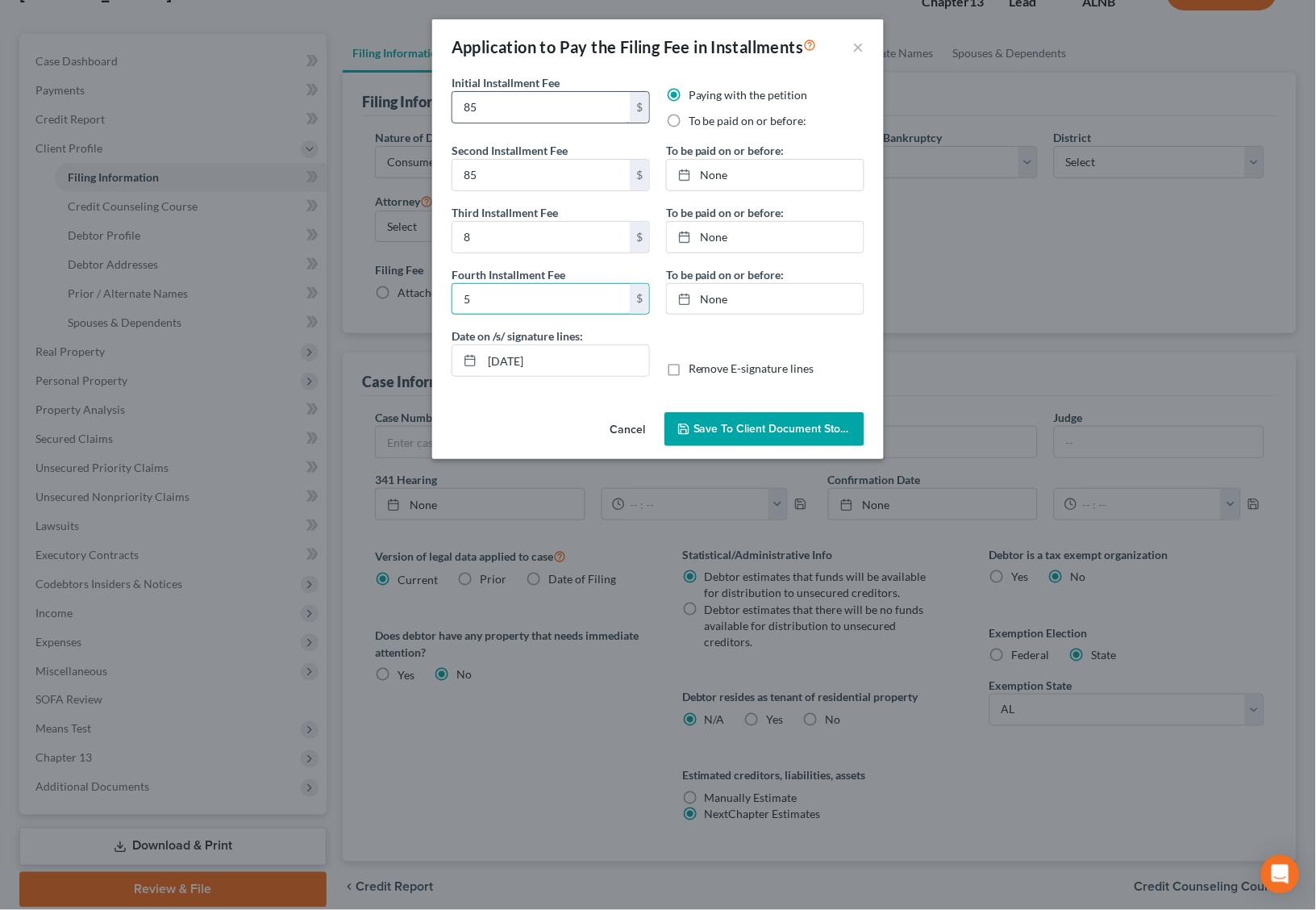
type input "5"
type input "85"
type input "83"
click at [689, 115] on label "To be paid on or before:" at bounding box center [747, 120] width 118 height 16
click at [696, 115] on input "To be paid on or before:" at bounding box center [700, 117] width 11 height 11
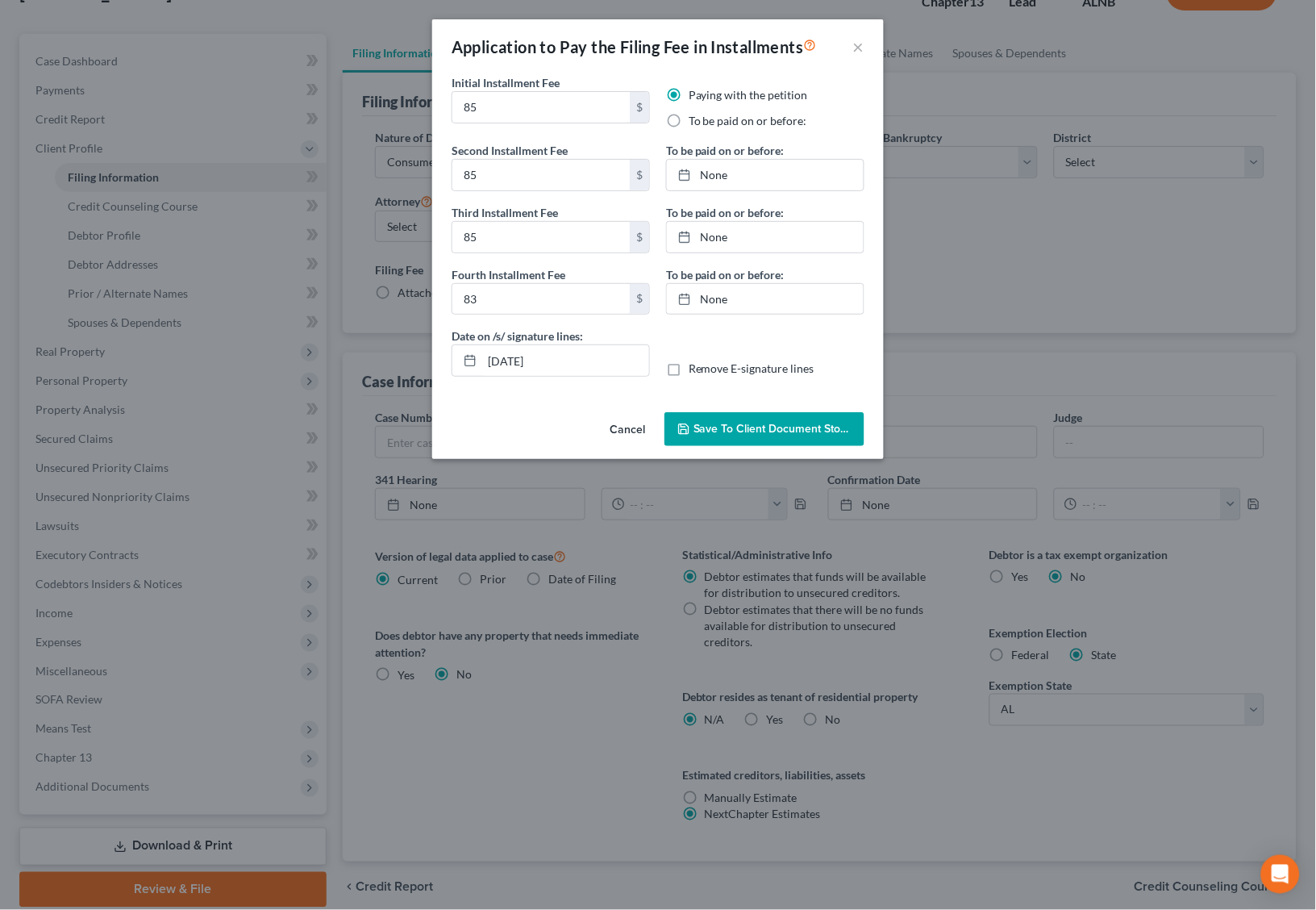
radio input "true"
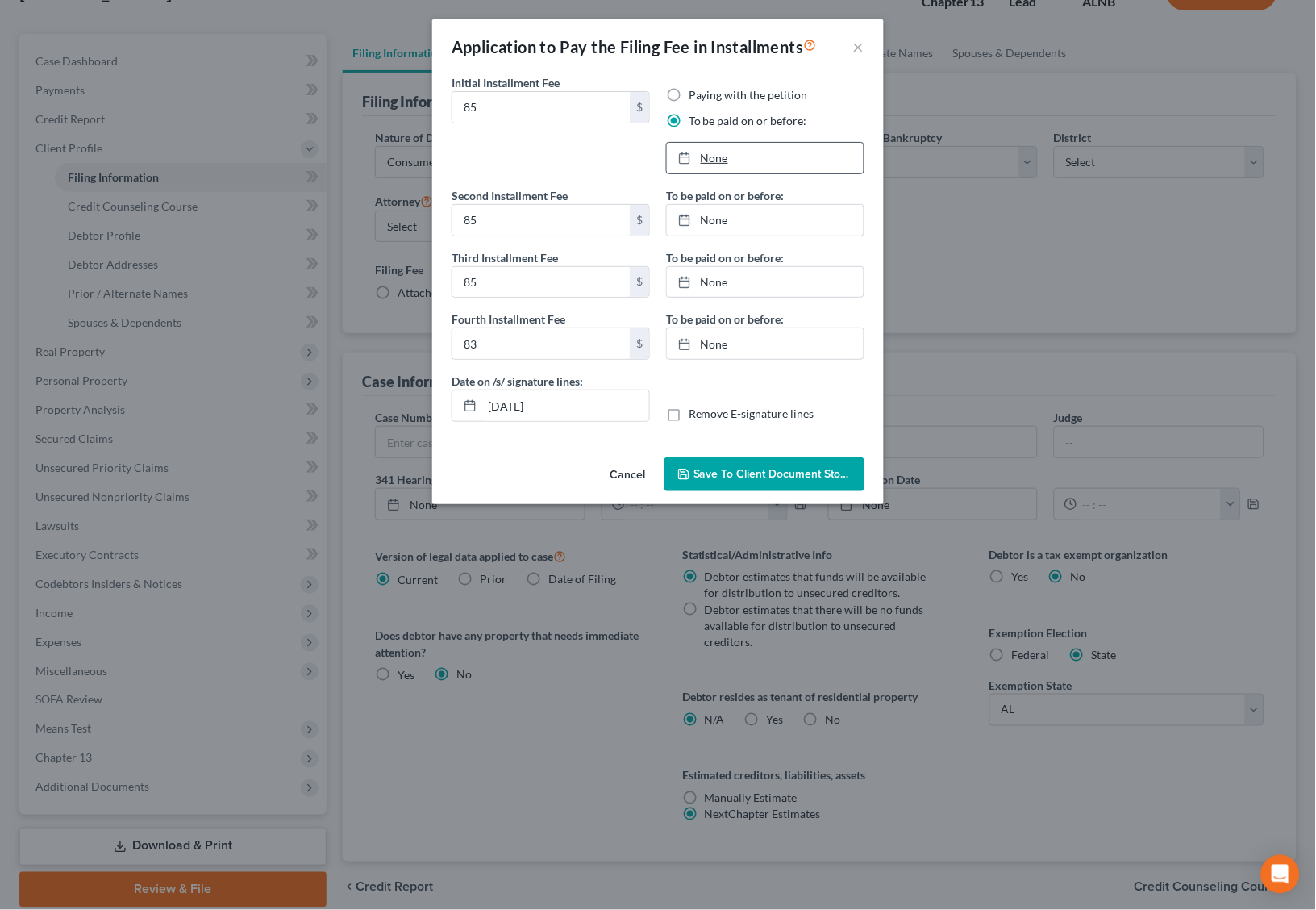
click at [705, 159] on link "None" at bounding box center [765, 158] width 197 height 31
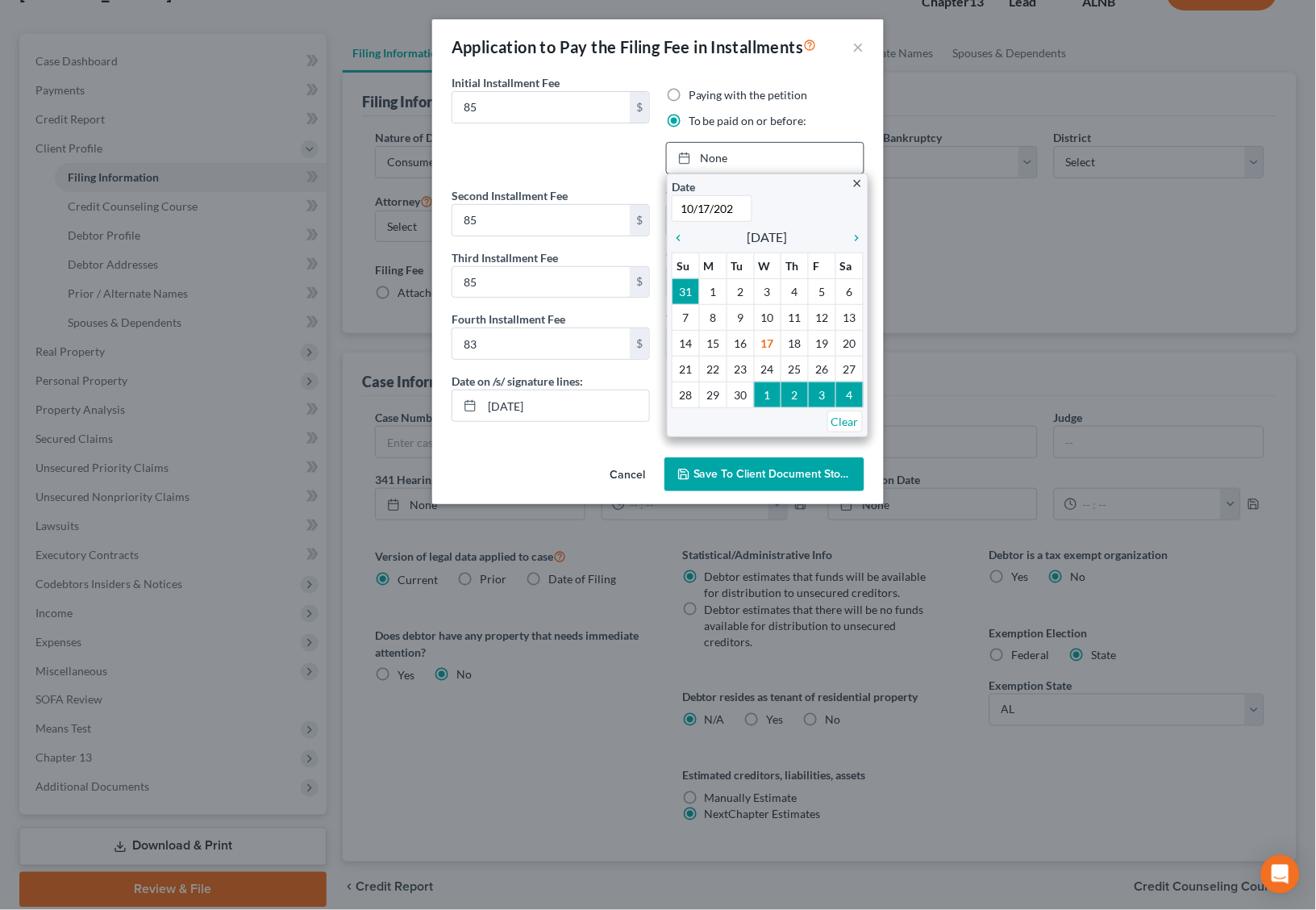
type input "[DATE]"
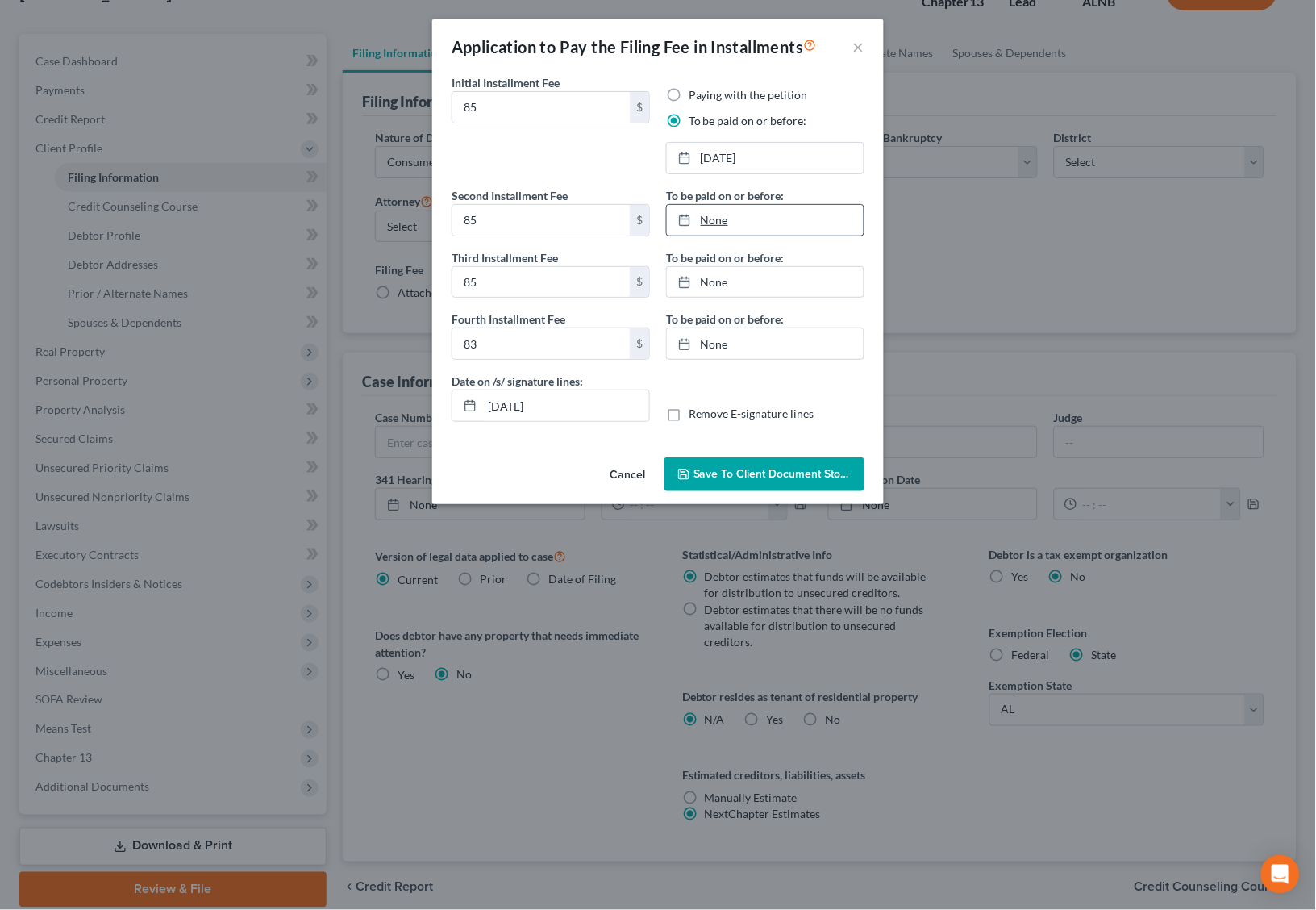
click at [722, 217] on link "None" at bounding box center [765, 220] width 197 height 31
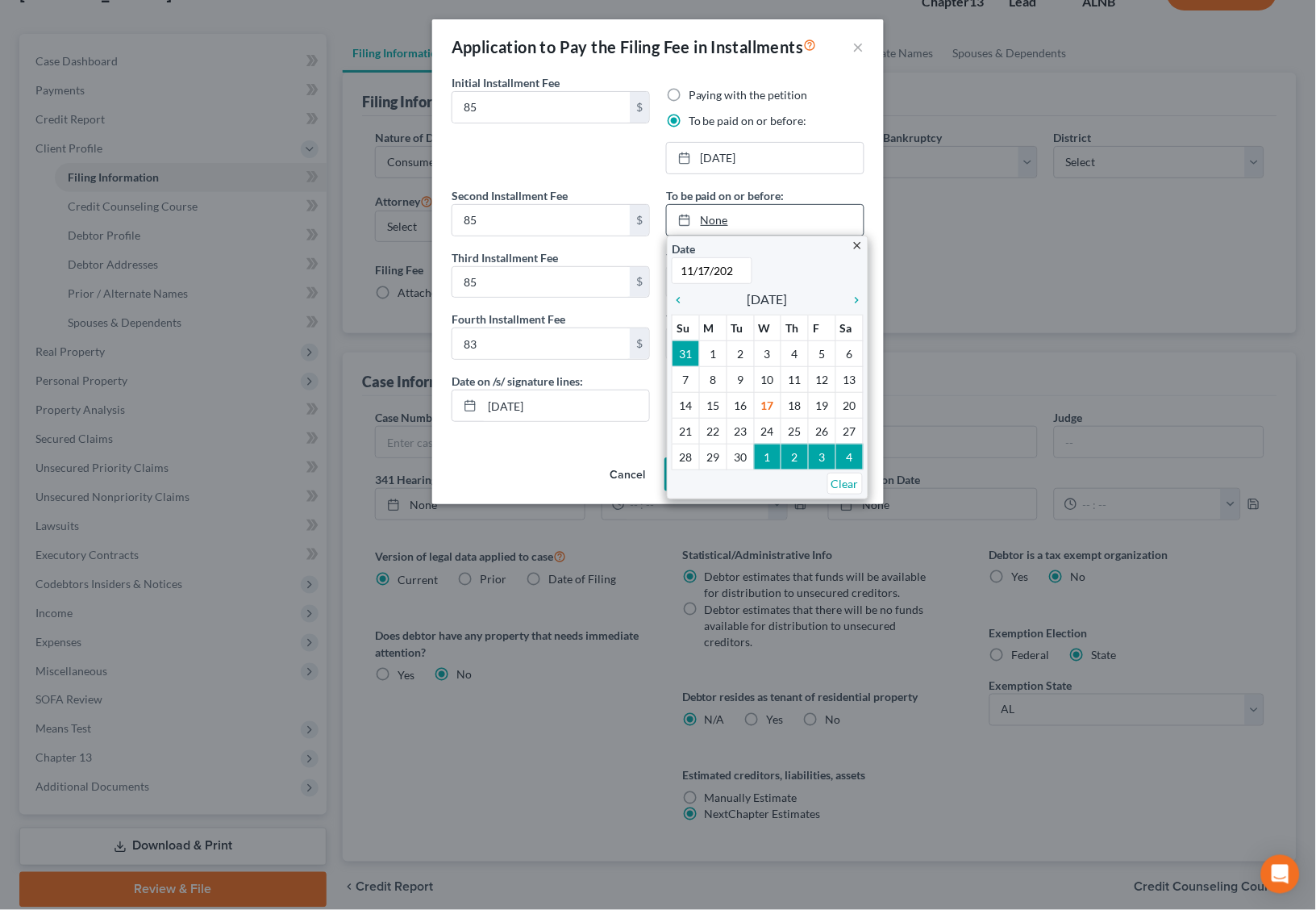
type input "[DATE]"
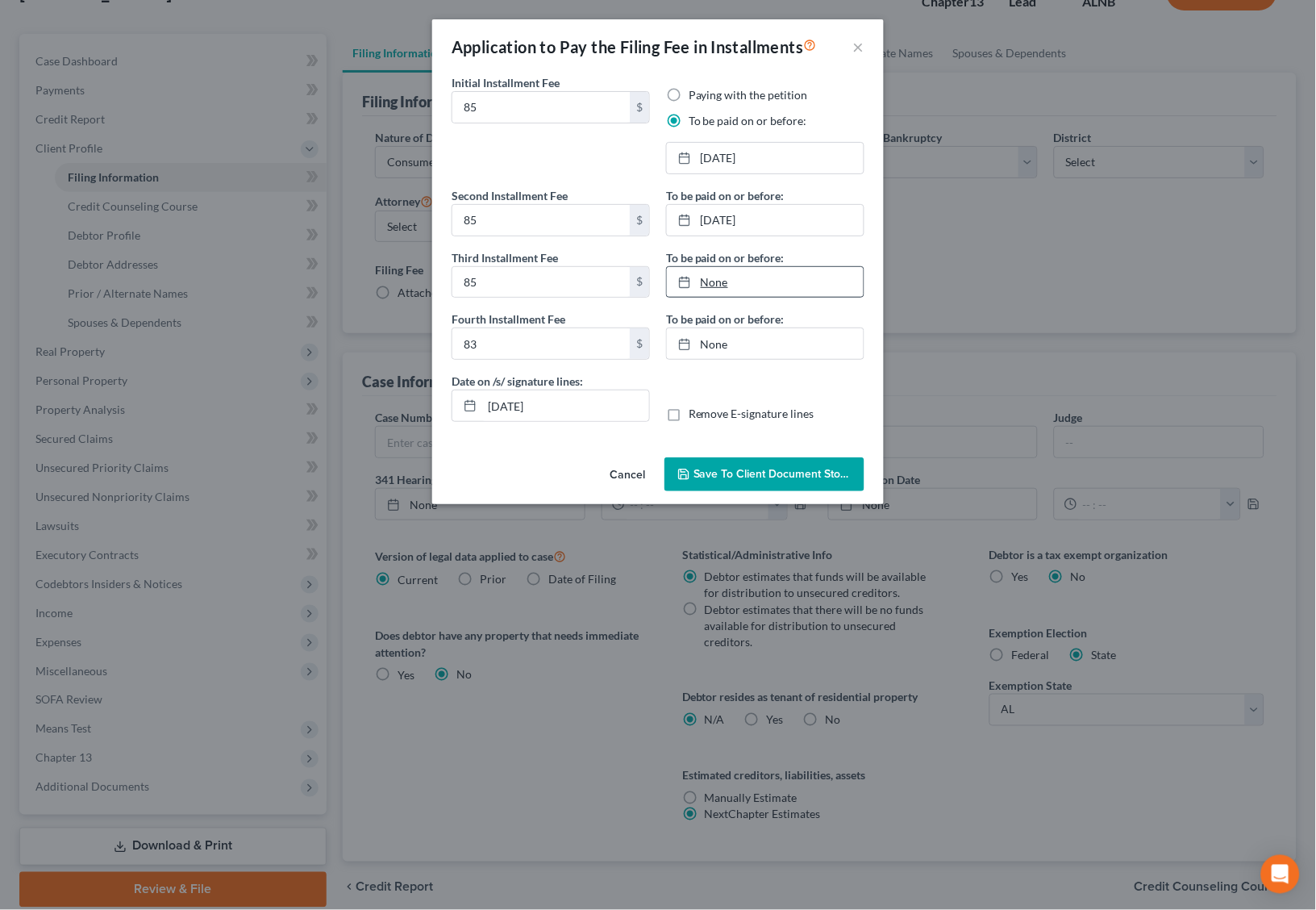
click at [739, 275] on link "None" at bounding box center [765, 283] width 197 height 31
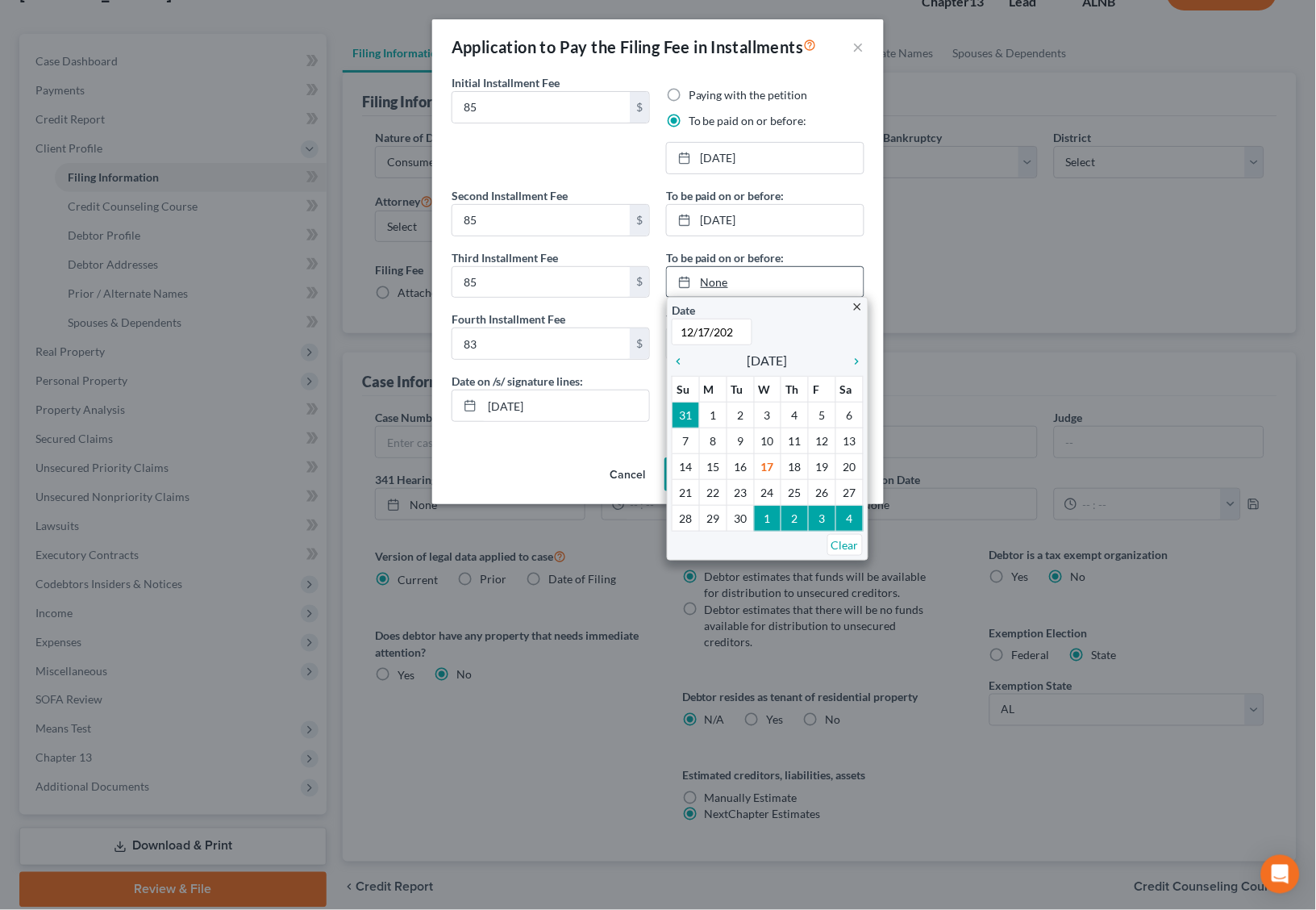
type input "[DATE]"
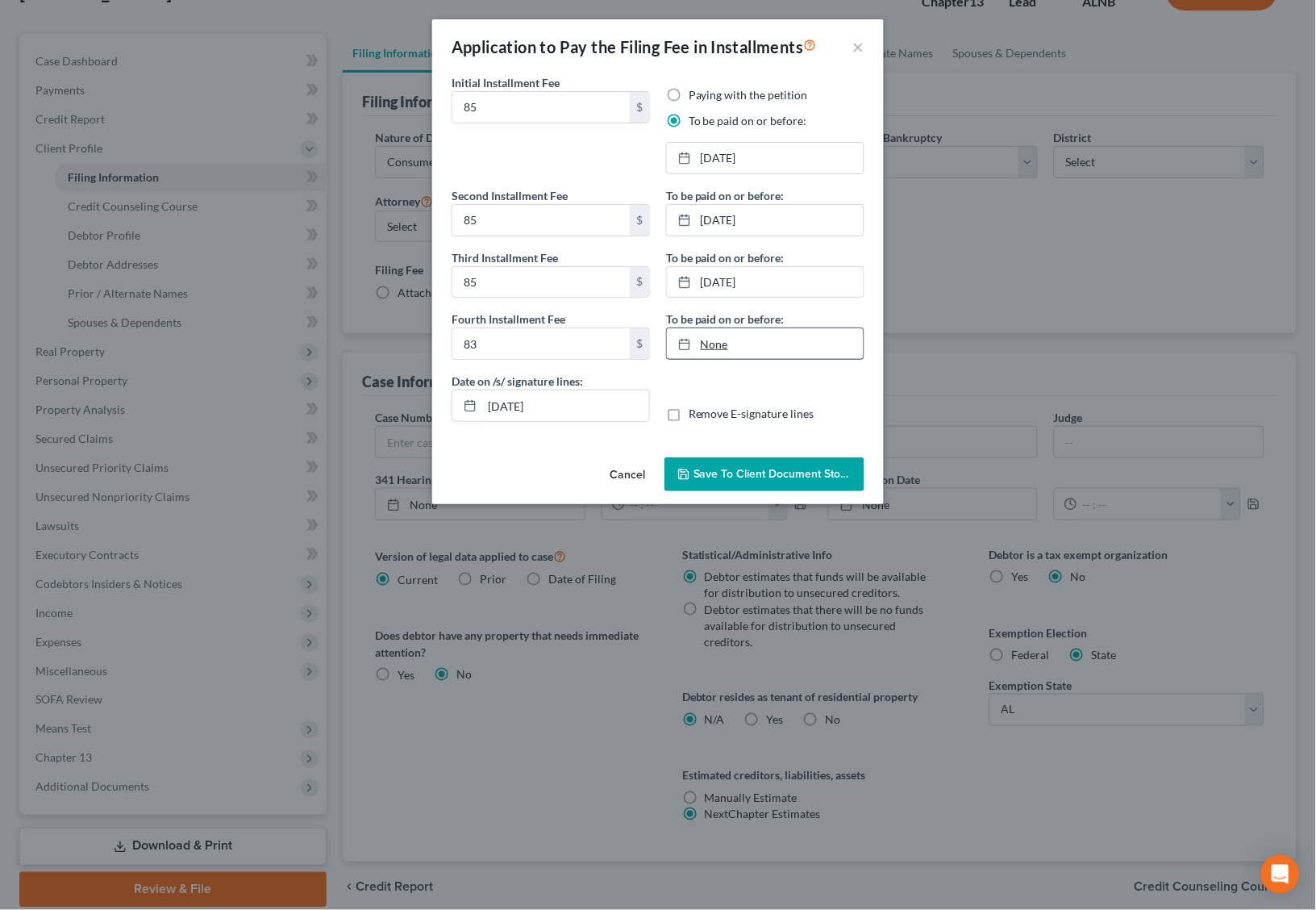
click at [783, 337] on link "None" at bounding box center [765, 343] width 197 height 31
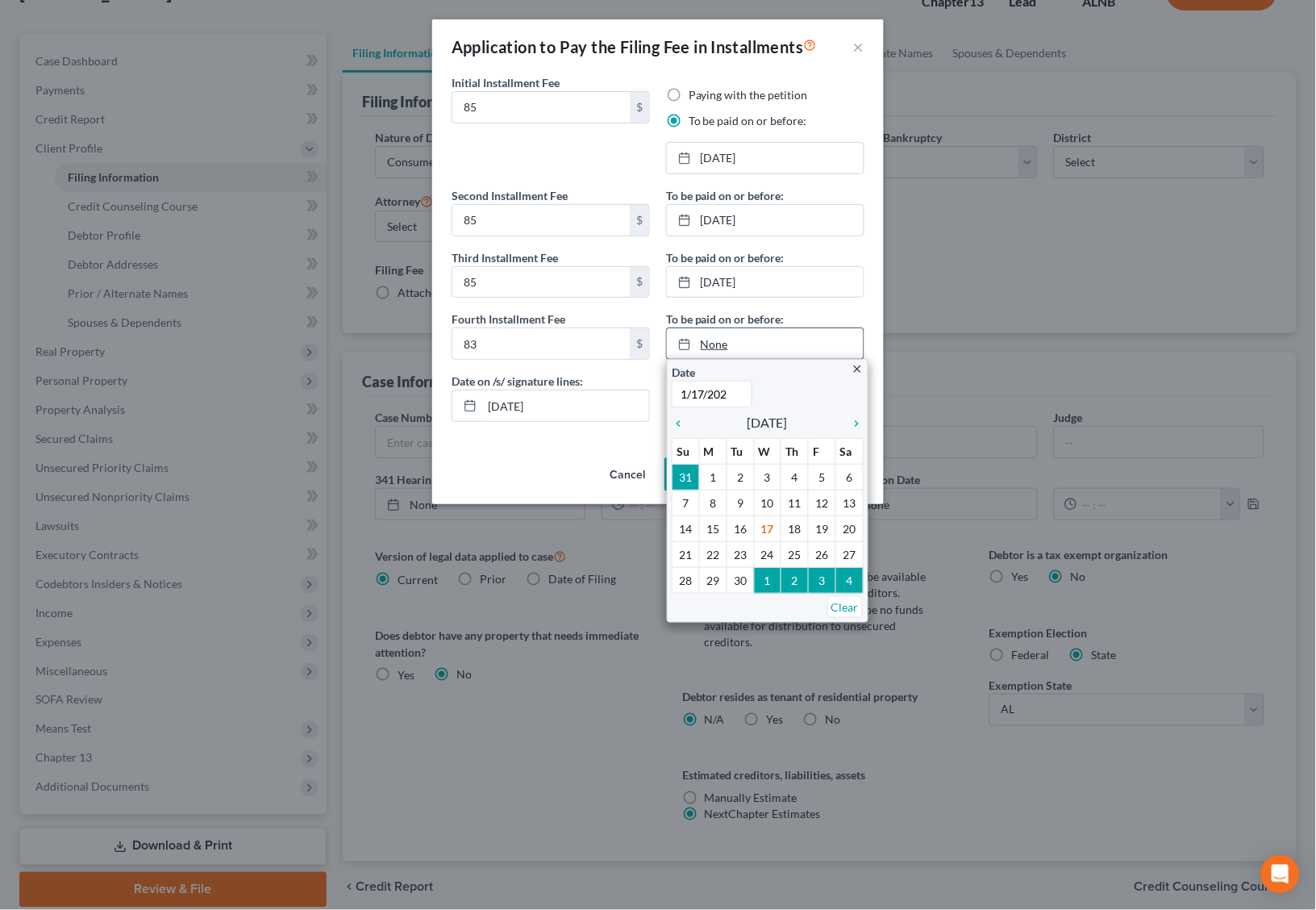
type input "[DATE]"
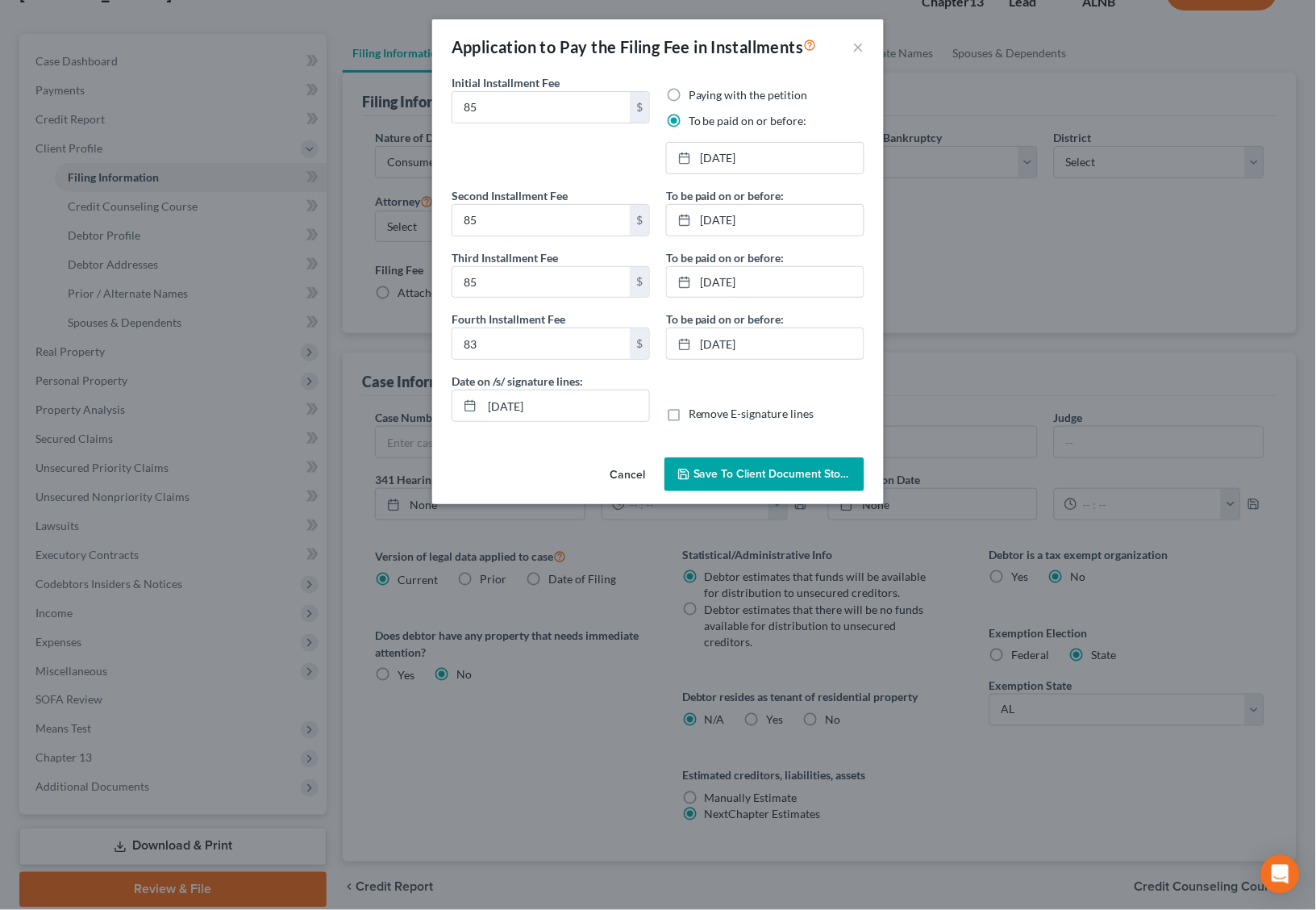
click at [831, 486] on button "Save to Client Document Storage" at bounding box center [765, 473] width 200 height 34
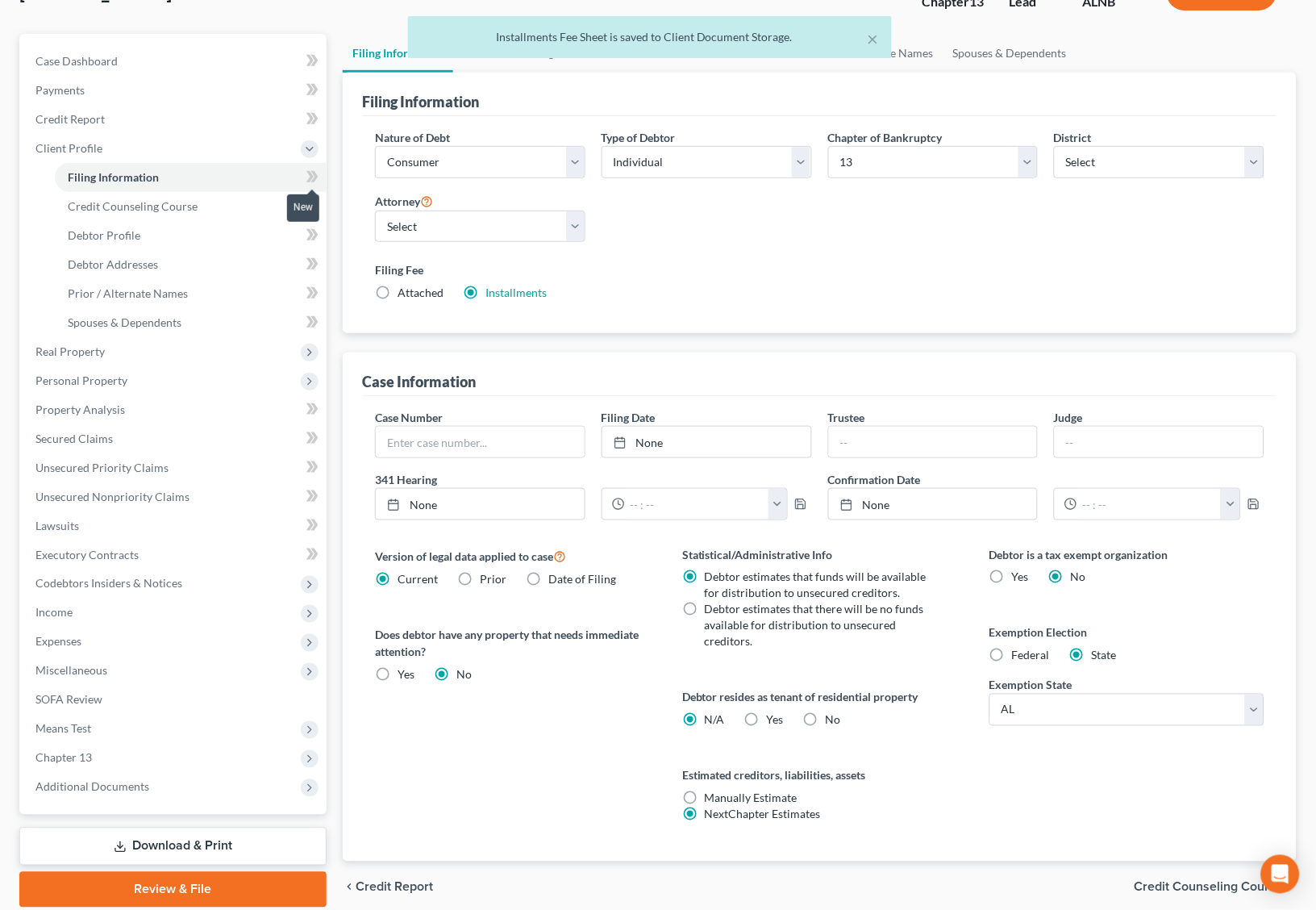
click at [313, 171] on icon at bounding box center [311, 177] width 8 height 12
click at [310, 172] on icon at bounding box center [311, 177] width 8 height 12
click at [314, 197] on icon at bounding box center [313, 206] width 13 height 20
click at [256, 230] on link "Debtor Profile" at bounding box center [190, 236] width 272 height 29
select select "0"
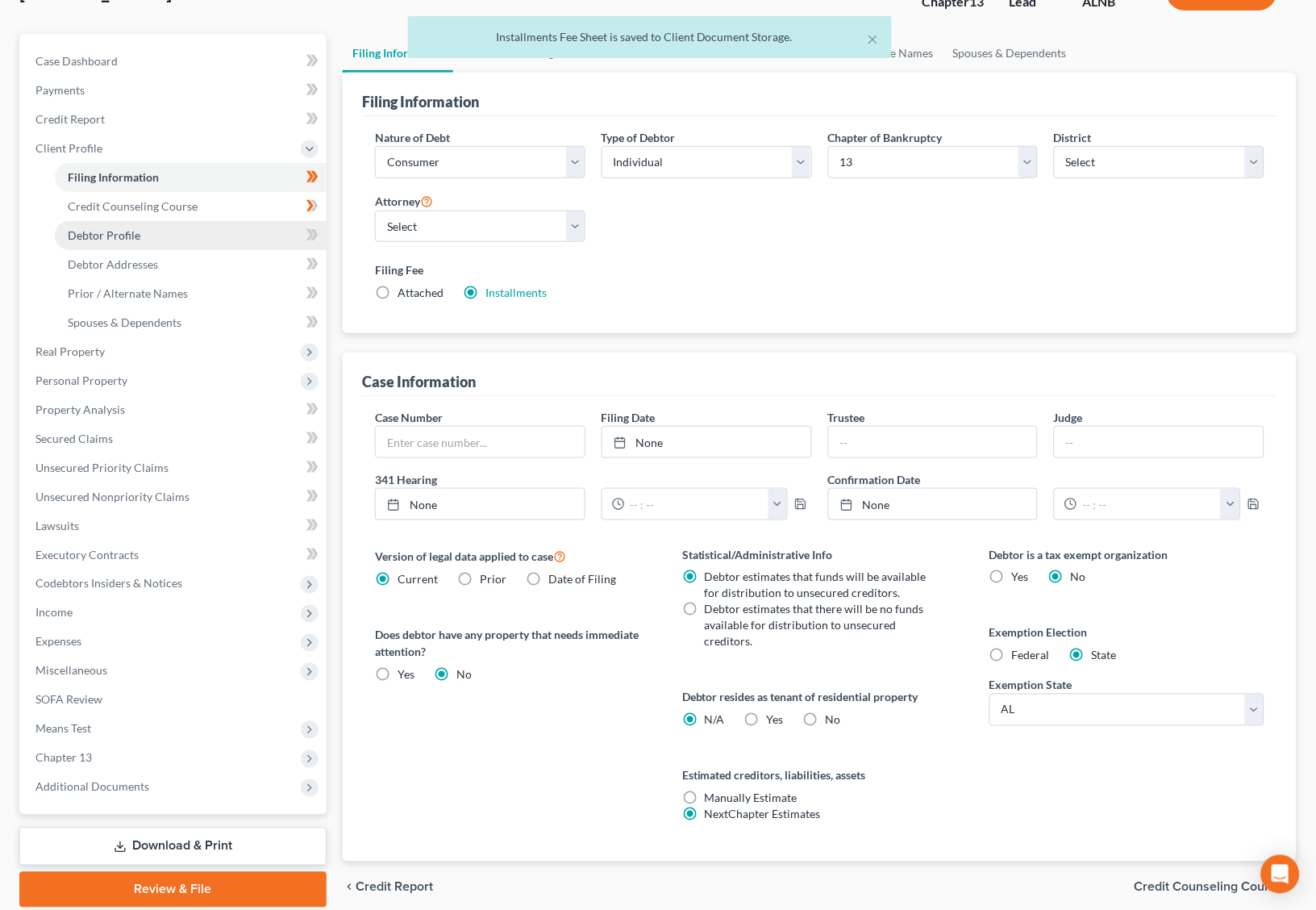
select select "0"
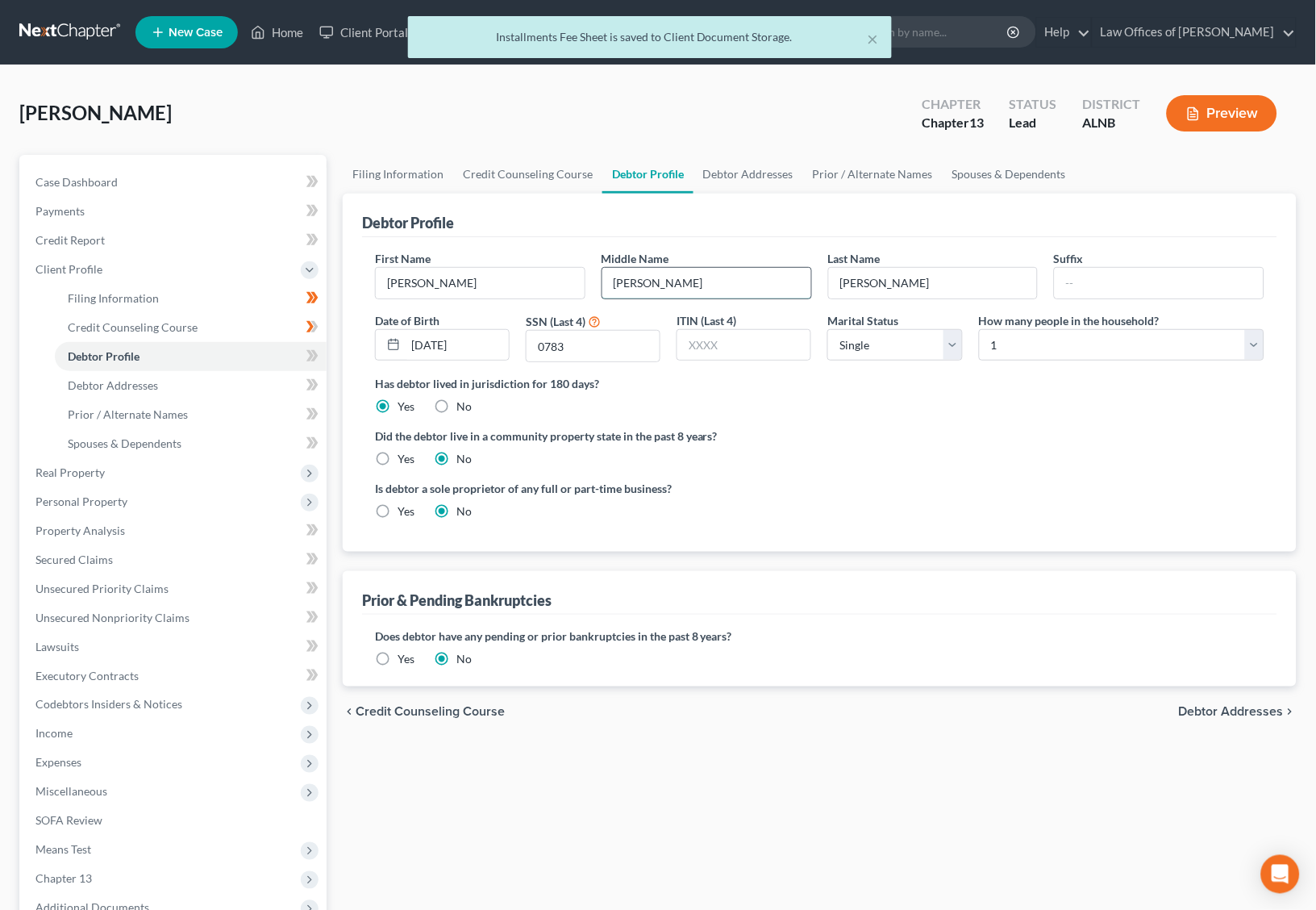
click at [625, 289] on input "[PERSON_NAME]" at bounding box center [706, 283] width 209 height 31
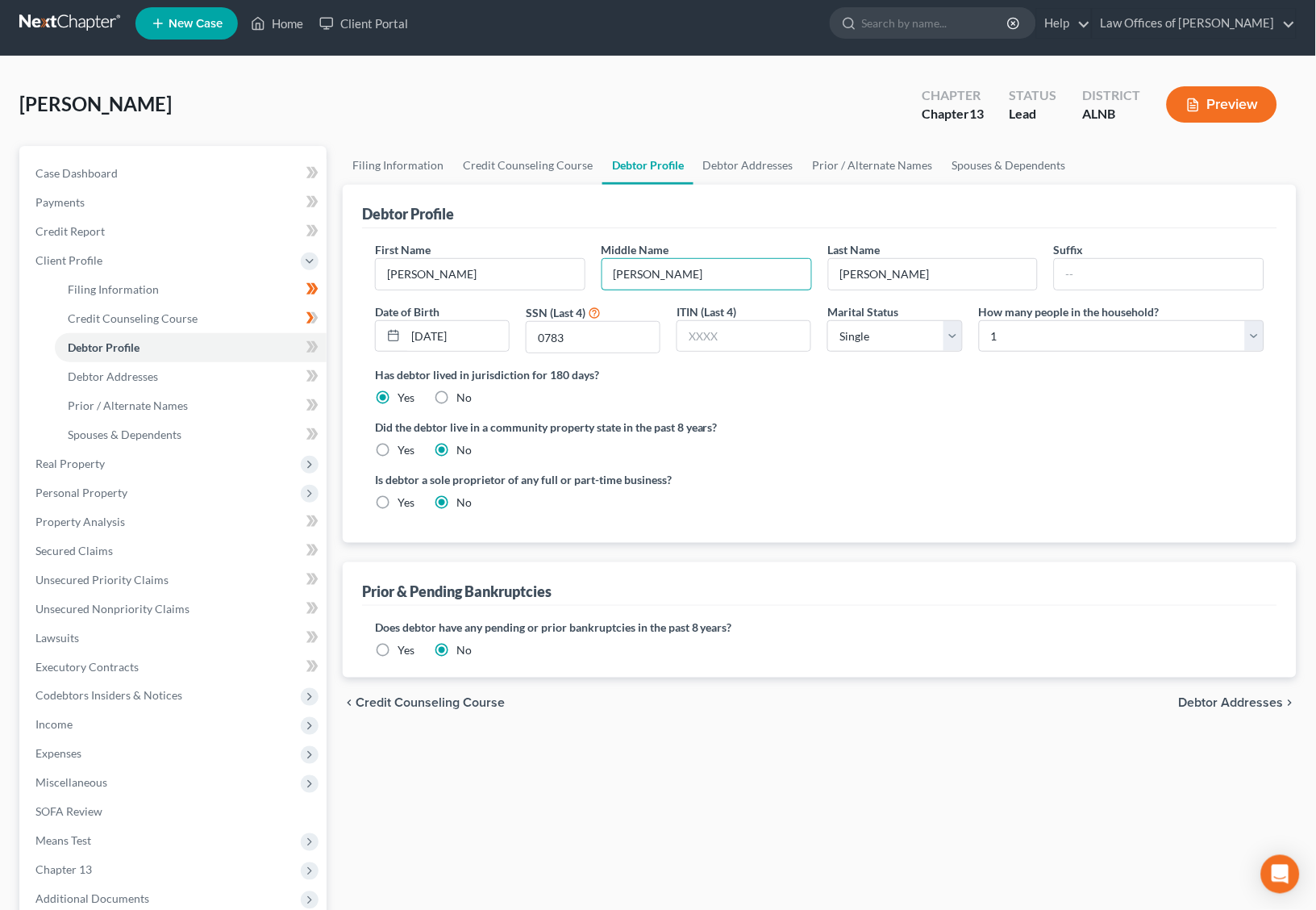
scroll to position [3, 0]
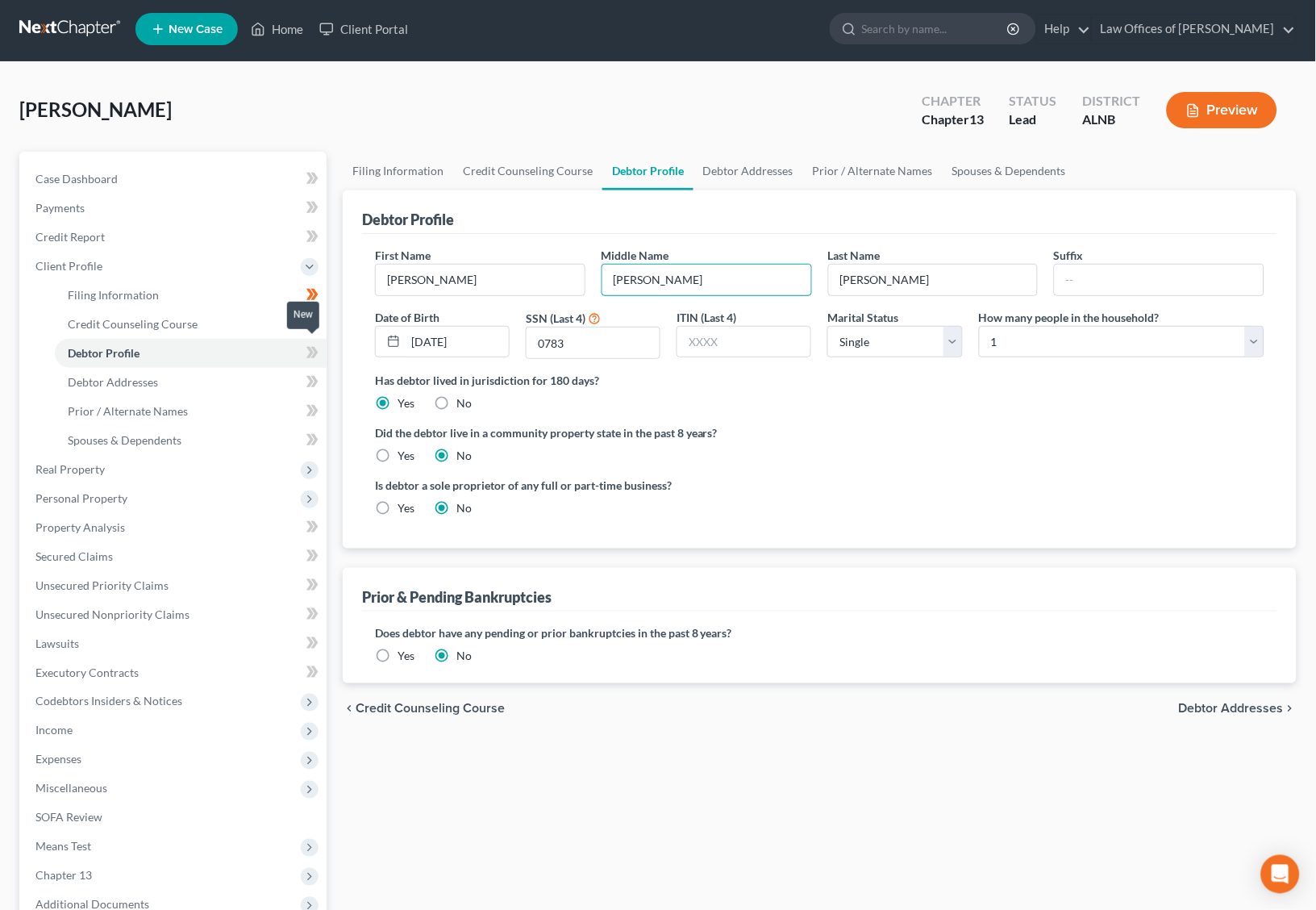
type input "[PERSON_NAME]"
click at [316, 347] on icon at bounding box center [316, 353] width 8 height 12
click at [245, 370] on link "Debtor Addresses" at bounding box center [190, 382] width 272 height 29
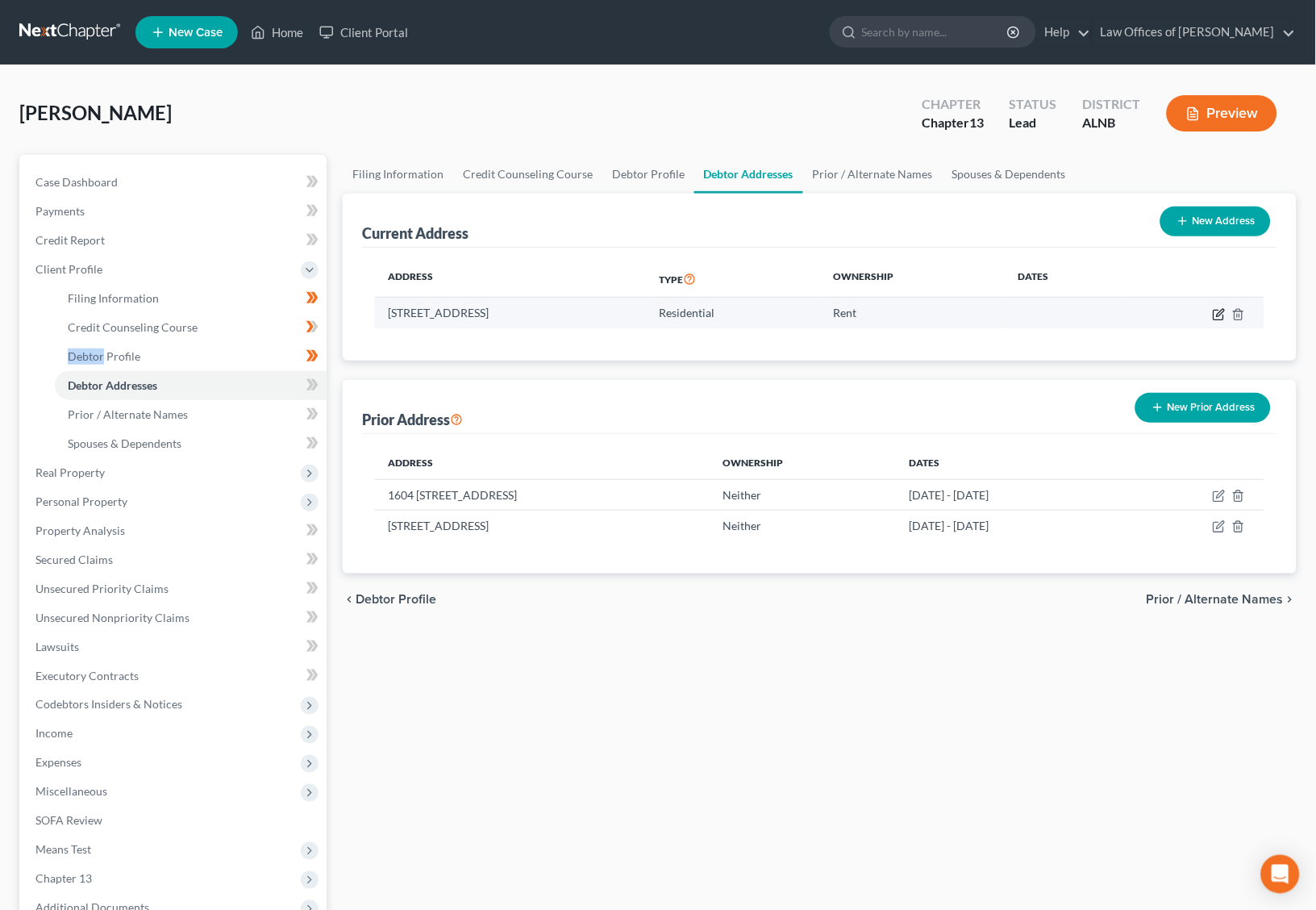
click at [1220, 316] on icon "button" at bounding box center [1219, 314] width 13 height 13
select select "0"
select select "41"
select select "0"
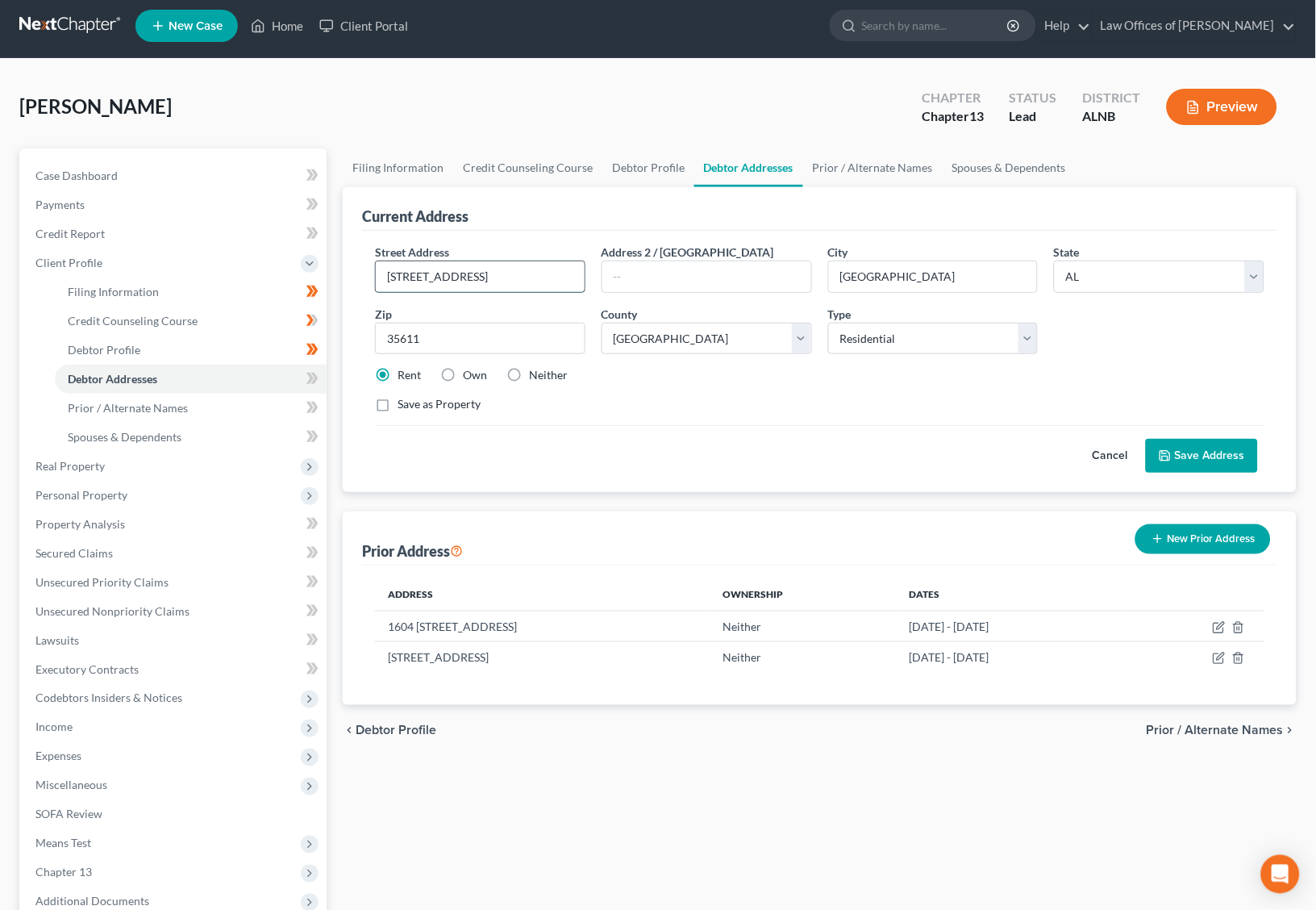
scroll to position [7, 0]
drag, startPoint x: 426, startPoint y: 280, endPoint x: 410, endPoint y: 276, distance: 16.5
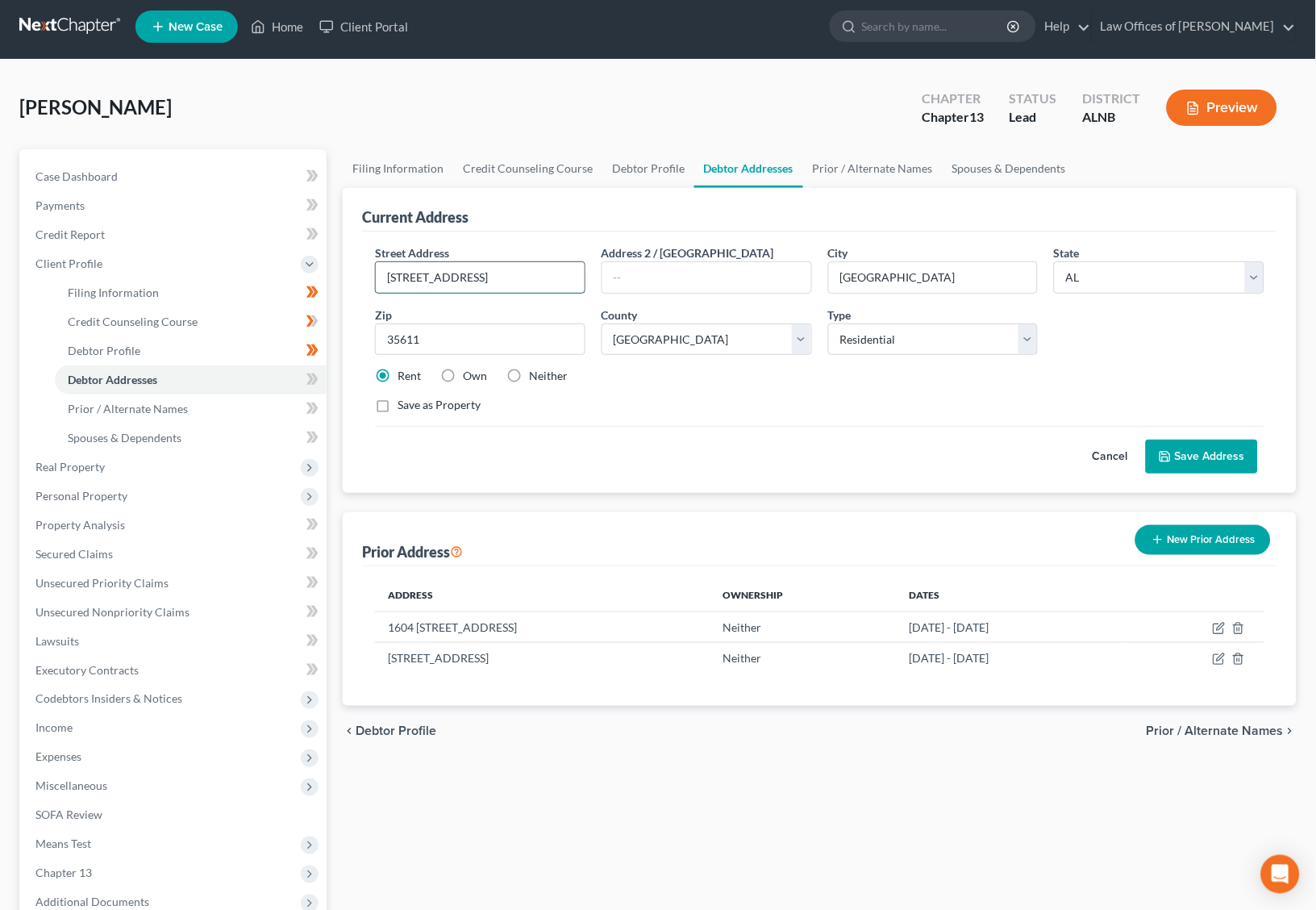
drag, startPoint x: 483, startPoint y: 273, endPoint x: 434, endPoint y: 276, distance: 49.1
click at [437, 276] on input "[STREET_ADDRESS]" at bounding box center [480, 277] width 209 height 31
type input "[STREET_ADDRESS]"
type input "35611"
type input "[GEOGRAPHIC_DATA]"
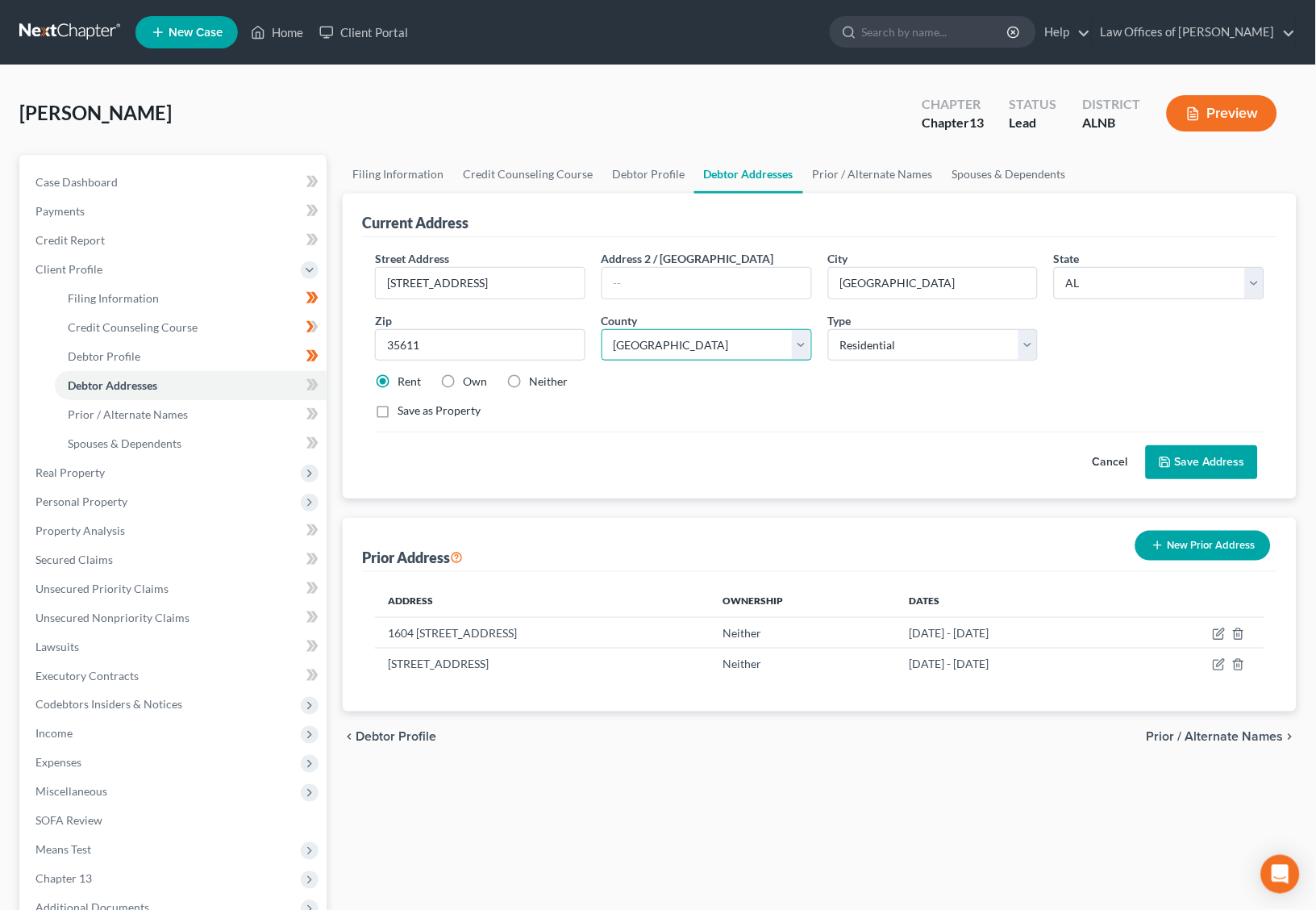
scroll to position [0, 0]
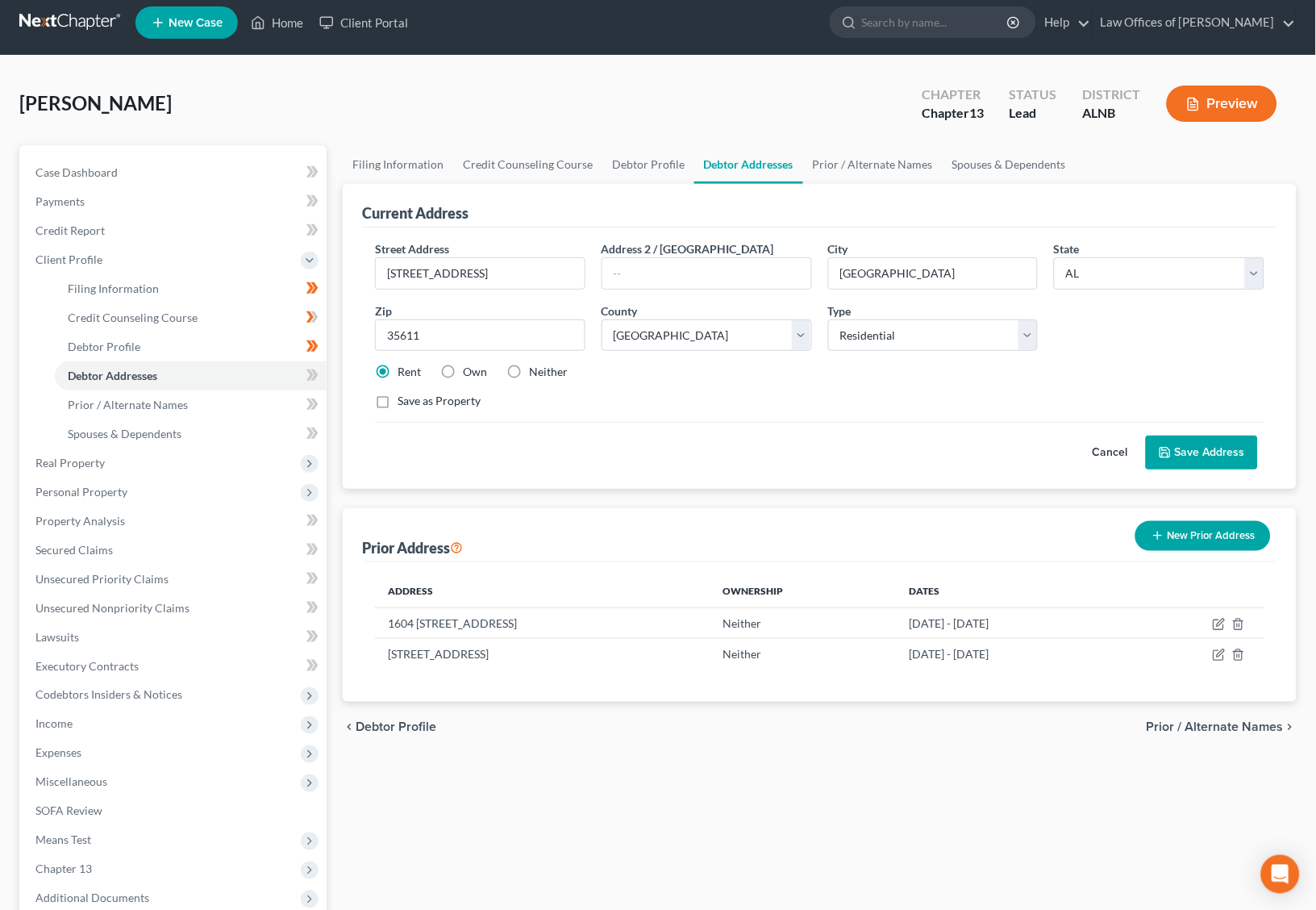
click at [1168, 461] on button "Save Address" at bounding box center [1202, 452] width 113 height 34
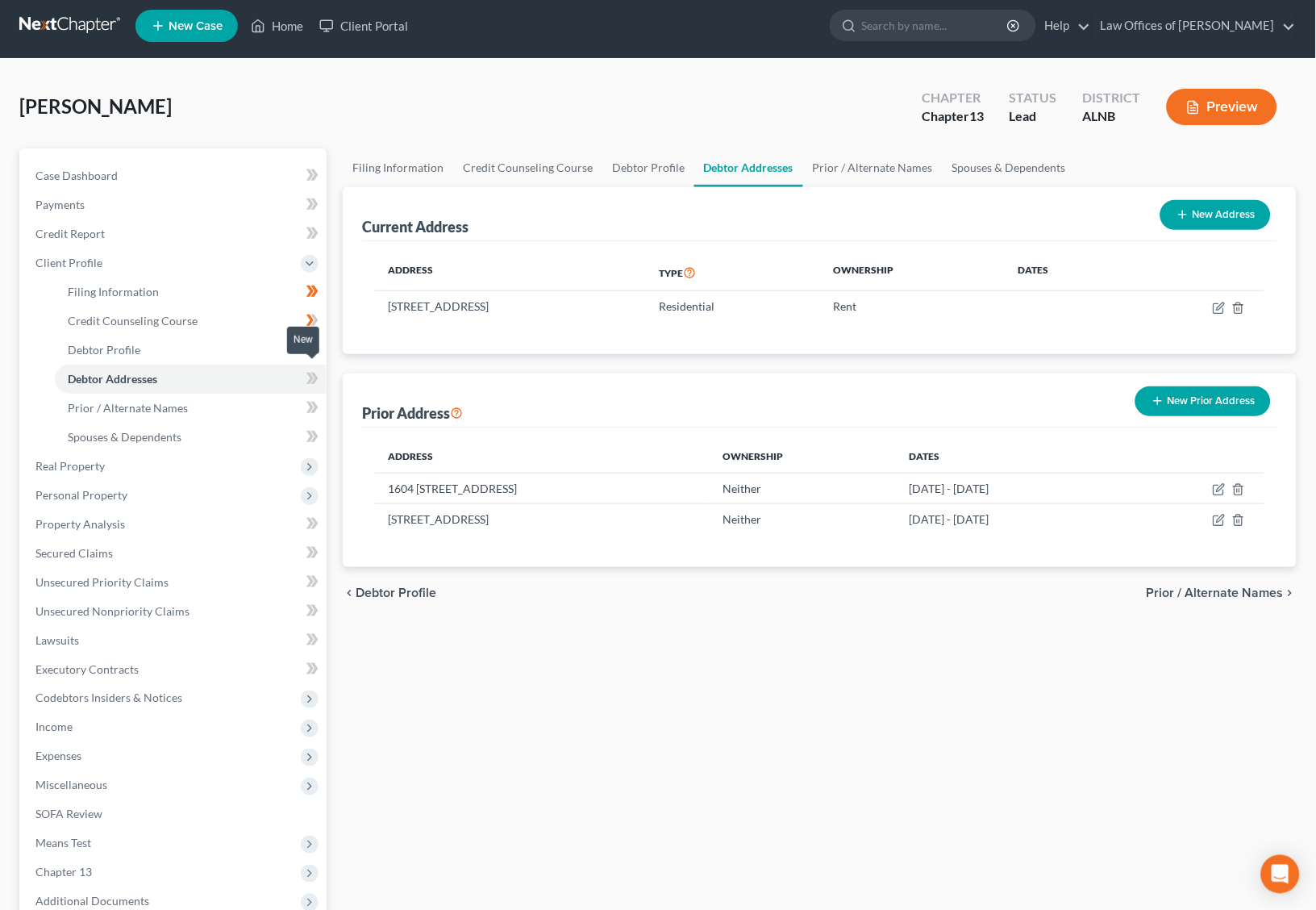
click at [308, 372] on icon at bounding box center [313, 378] width 13 height 20
click at [308, 402] on icon at bounding box center [311, 408] width 8 height 12
drag, startPoint x: 308, startPoint y: 394, endPoint x: 305, endPoint y: 407, distance: 13.3
click at [304, 399] on span at bounding box center [312, 409] width 28 height 24
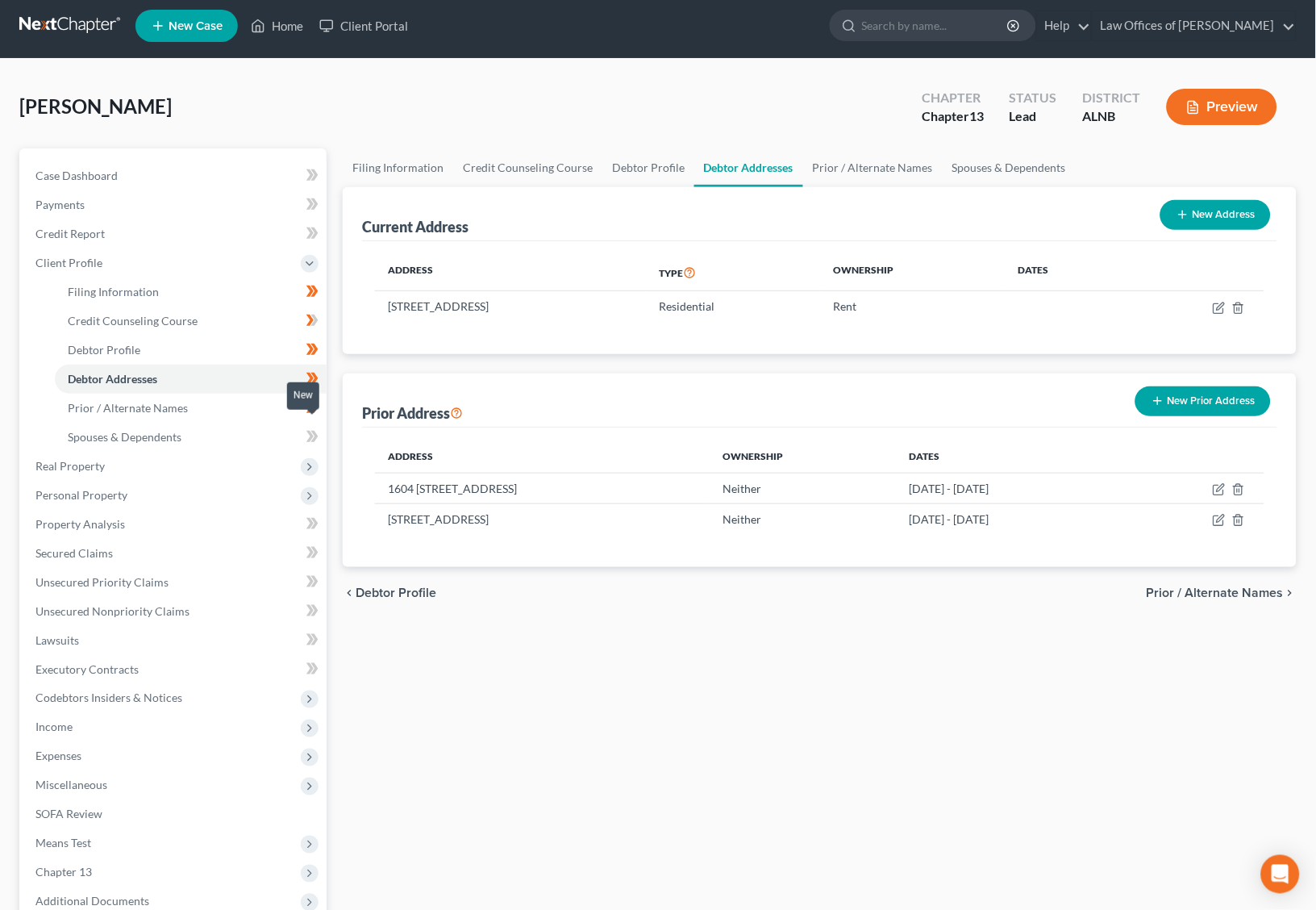
click at [313, 427] on icon at bounding box center [313, 437] width 13 height 20
drag, startPoint x: 313, startPoint y: 423, endPoint x: 264, endPoint y: 443, distance: 52.9
click at [300, 431] on span at bounding box center [312, 439] width 28 height 24
click at [239, 452] on span "Real Property" at bounding box center [174, 467] width 304 height 29
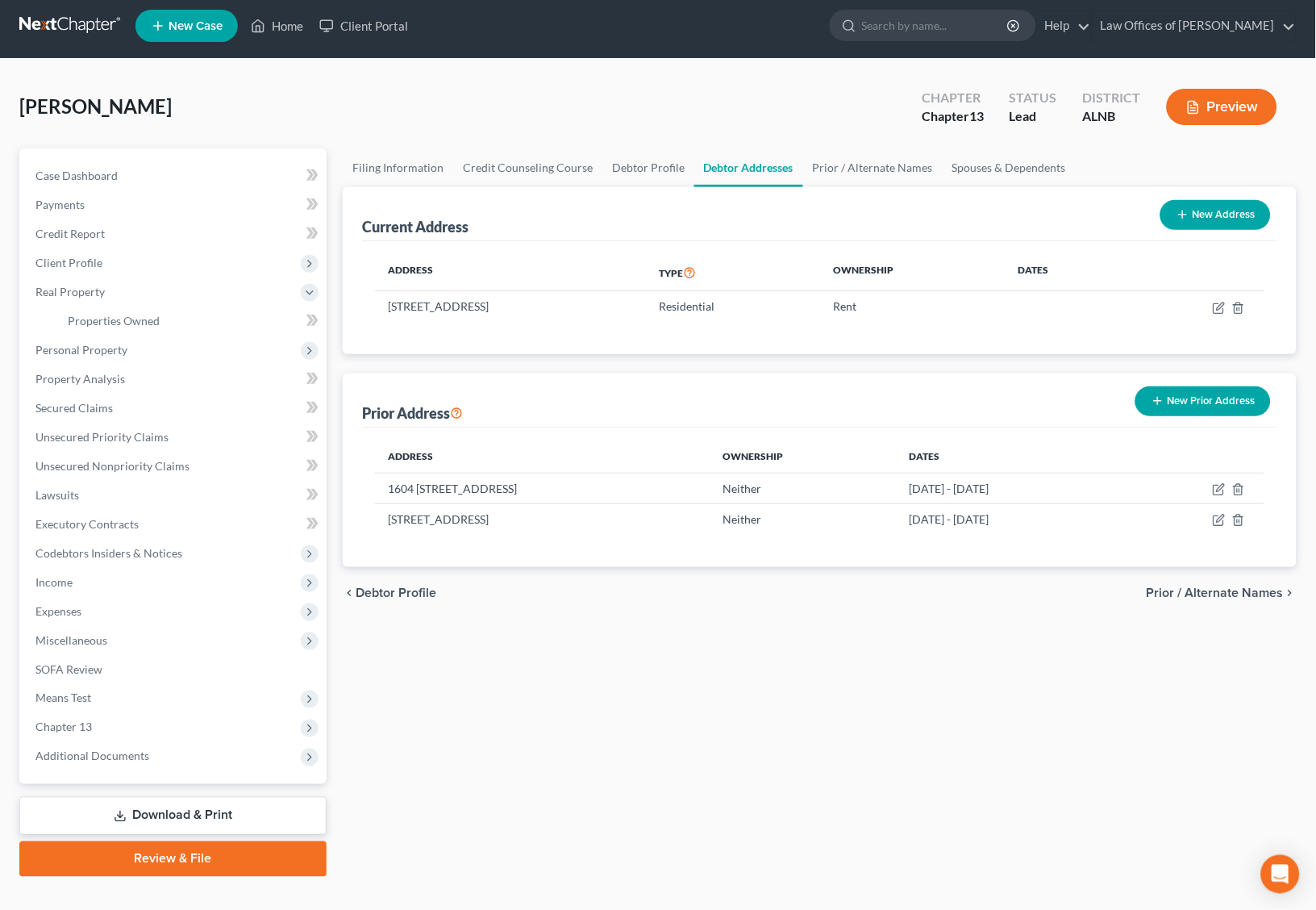
click at [307, 307] on body "Home New Case Client Portal Law Offices of [PERSON_NAME] [EMAIL_ADDRESS][DOMAIN…" at bounding box center [658, 466] width 1316 height 945
click at [309, 316] on body "Home New Case Client Portal Law Offices of [PERSON_NAME] [EMAIL_ADDRESS][DOMAIN…" at bounding box center [658, 466] width 1316 height 945
click at [312, 324] on icon at bounding box center [313, 320] width 13 height 20
click at [227, 338] on span "Personal Property" at bounding box center [174, 350] width 304 height 29
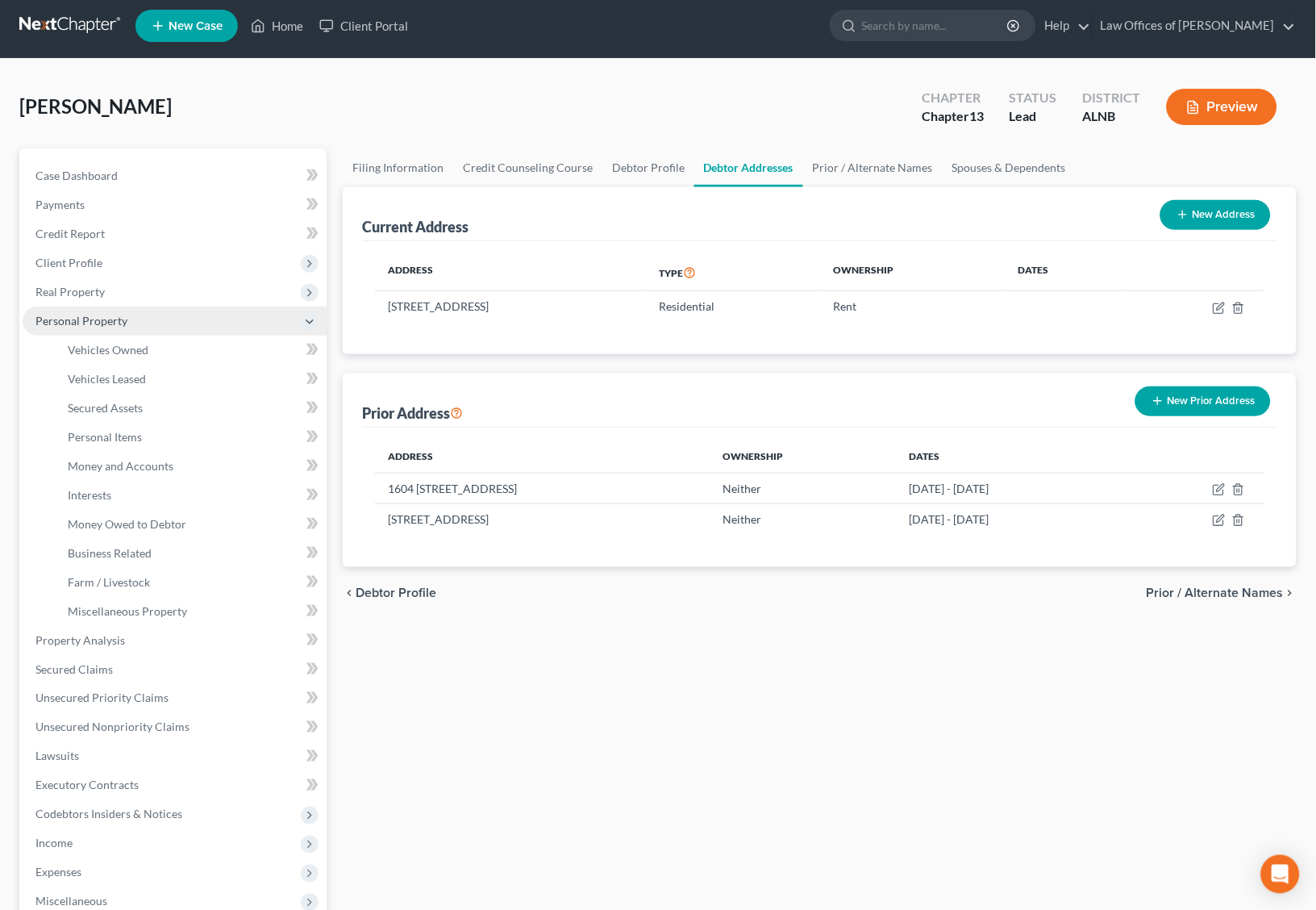
click at [227, 338] on link "Vehicles Owned" at bounding box center [190, 350] width 272 height 29
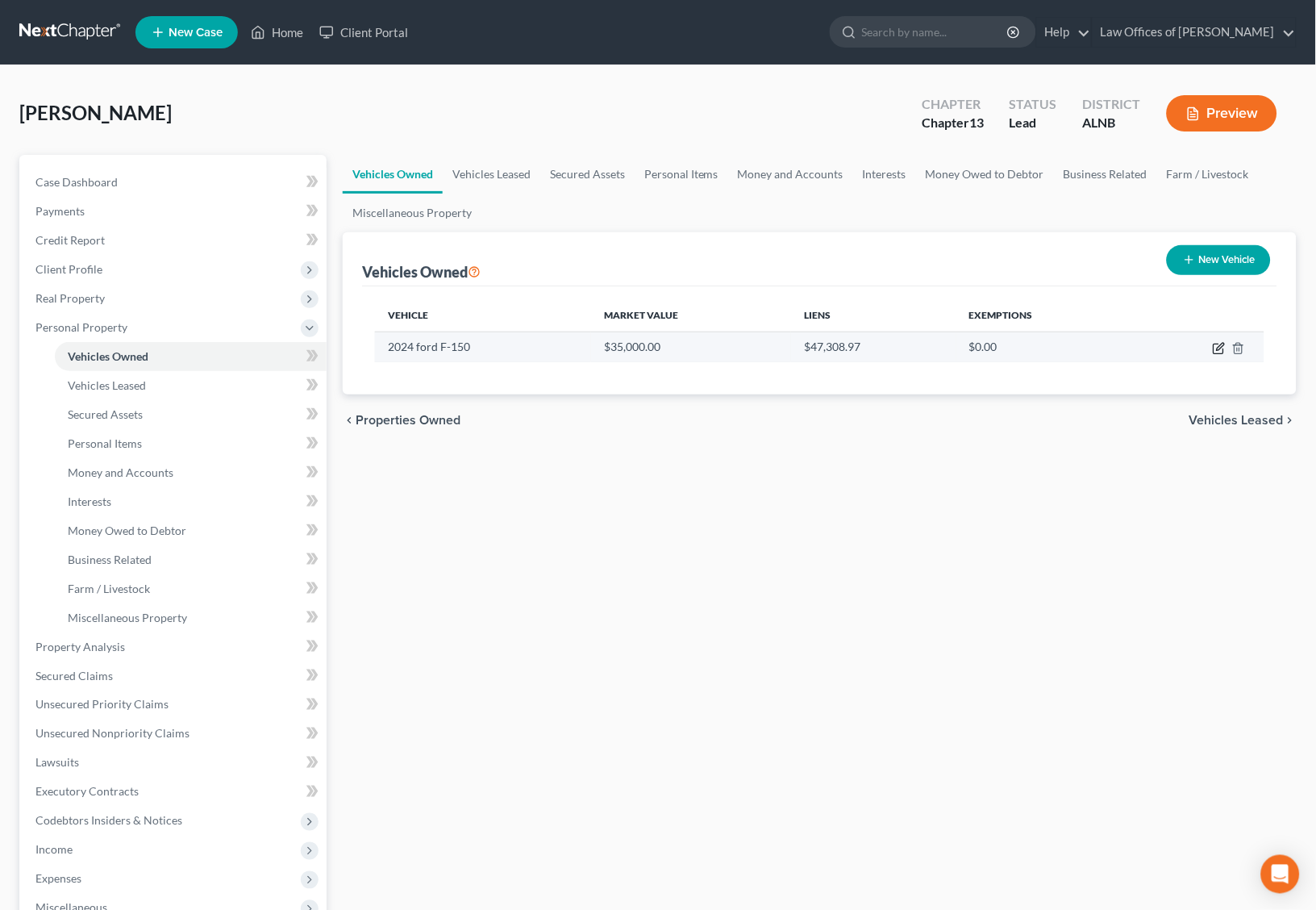
click at [1225, 342] on icon "button" at bounding box center [1221, 346] width 8 height 8
select select "0"
select select "2"
select select "0"
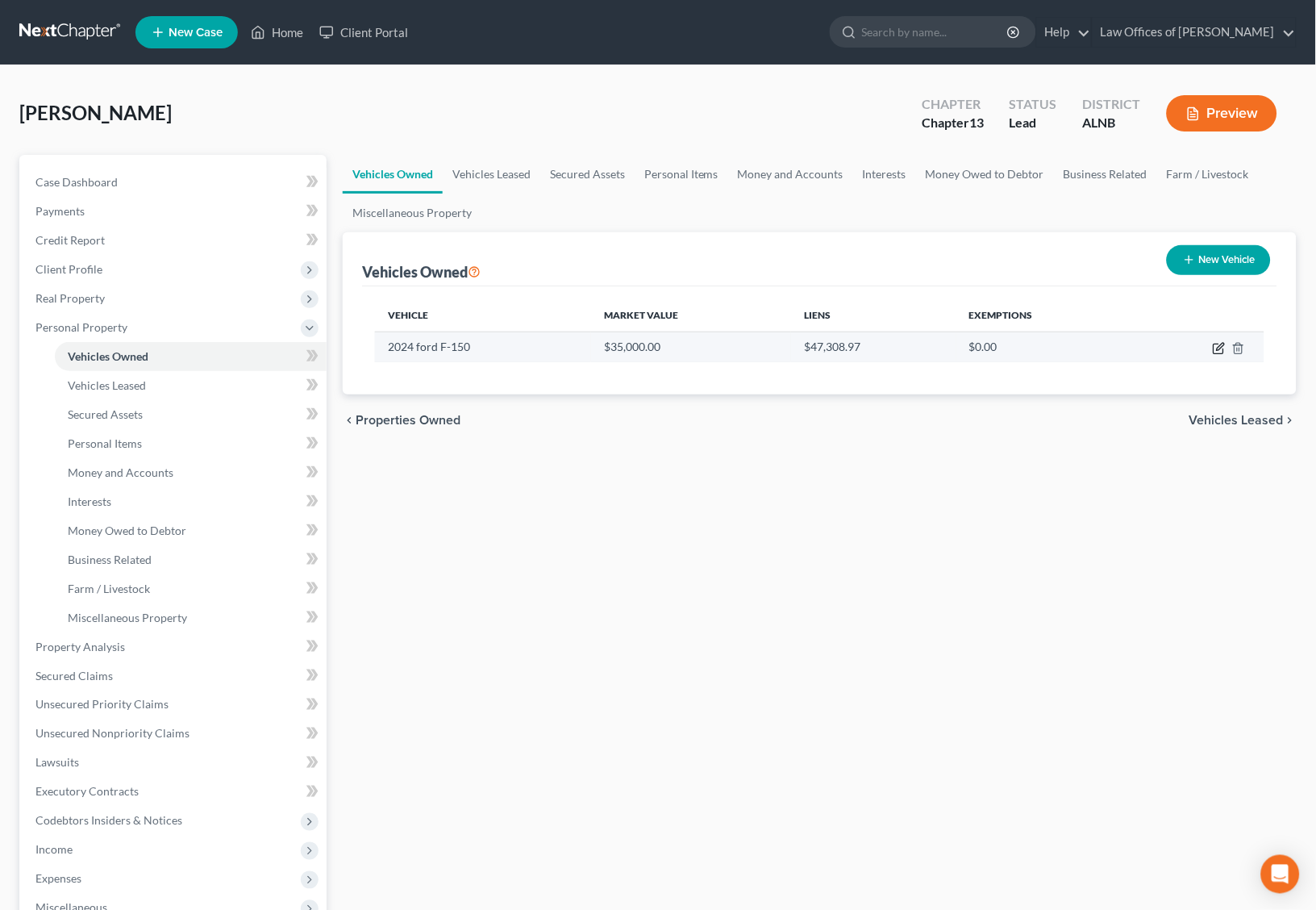
select select "36"
select select "0"
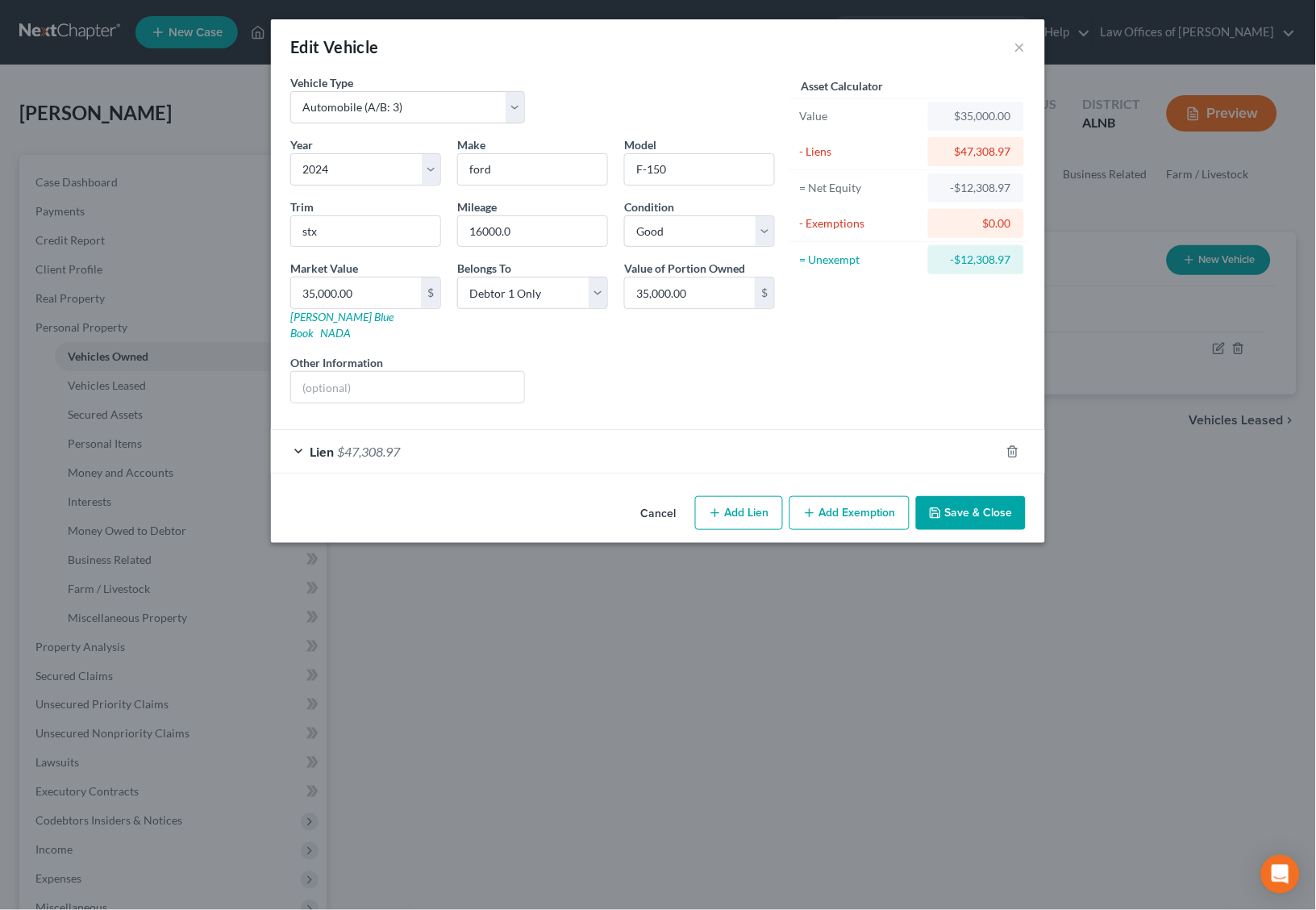
click at [392, 443] on span "$47,308.97" at bounding box center [367, 451] width 63 height 15
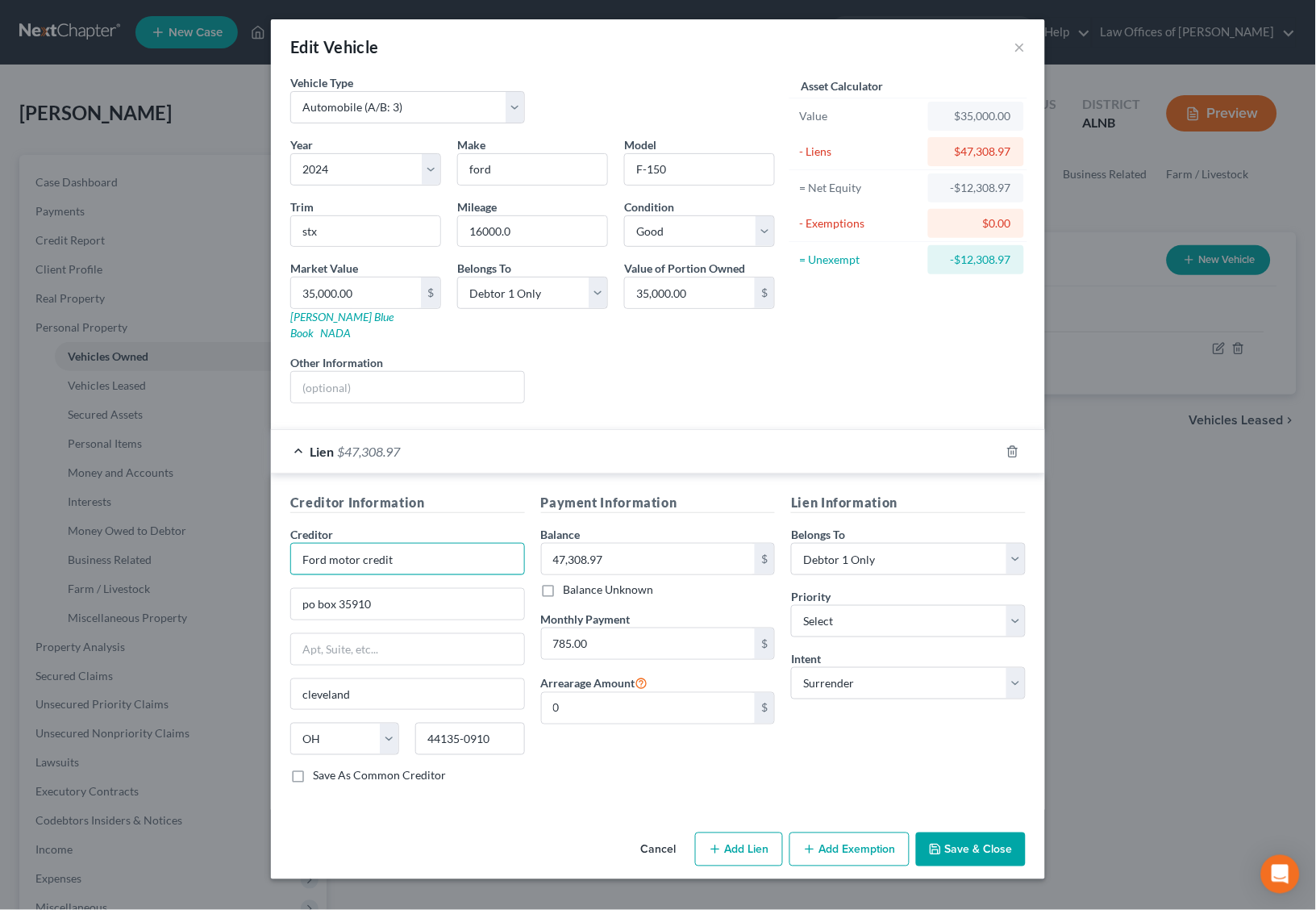
click at [447, 543] on input "Ford motor credit" at bounding box center [408, 559] width 235 height 33
click at [382, 579] on div "Ford Motor Credit Attn Bankruptcy" at bounding box center [392, 587] width 179 height 16
type input "Ford Motor Credit Attn Bankruptcy"
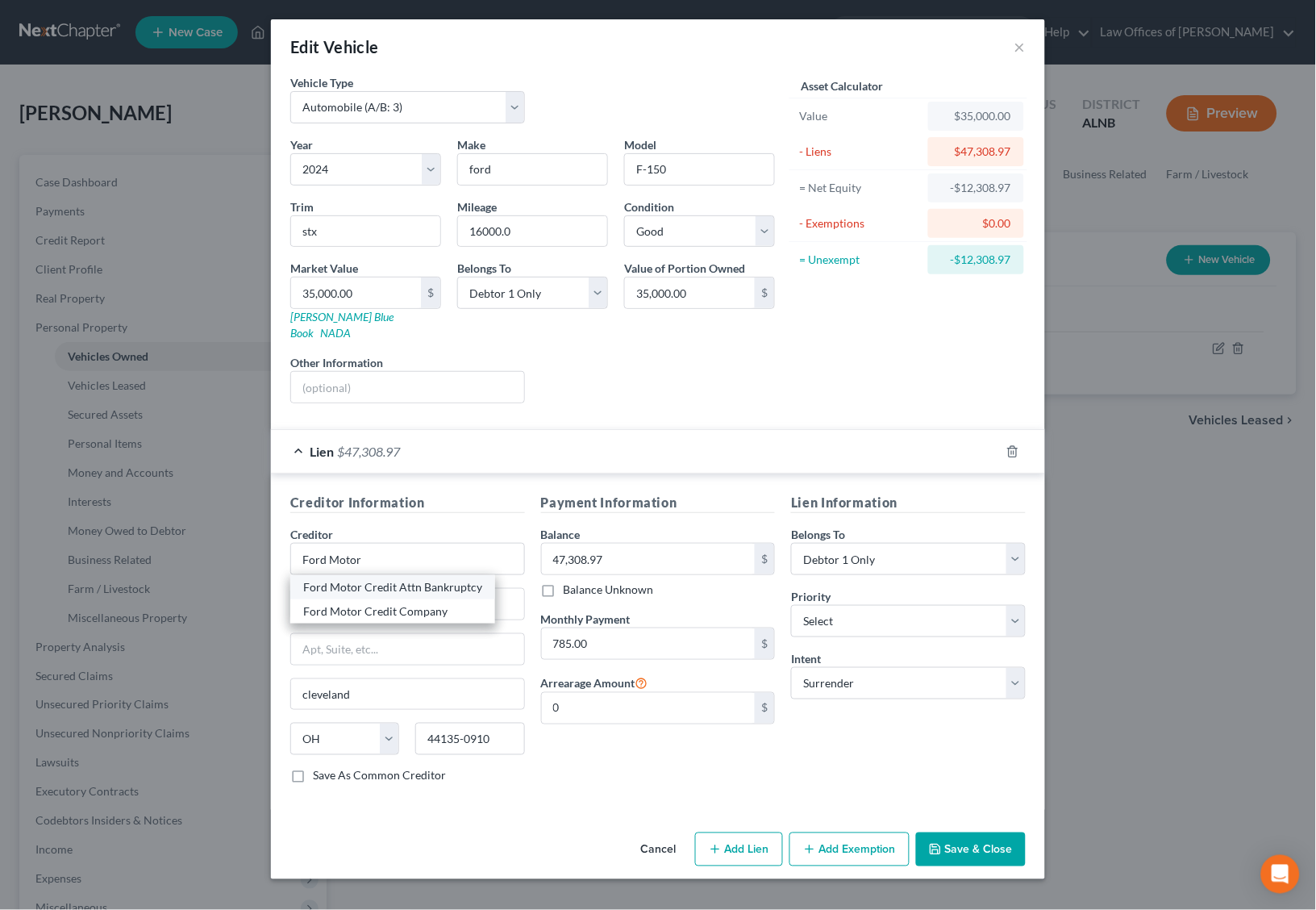
type input "[STREET_ADDRESS][PERSON_NAME]"
type input "Franklin"
select select "44"
type input "37067"
click at [993, 832] on button "Save & Close" at bounding box center [971, 848] width 110 height 34
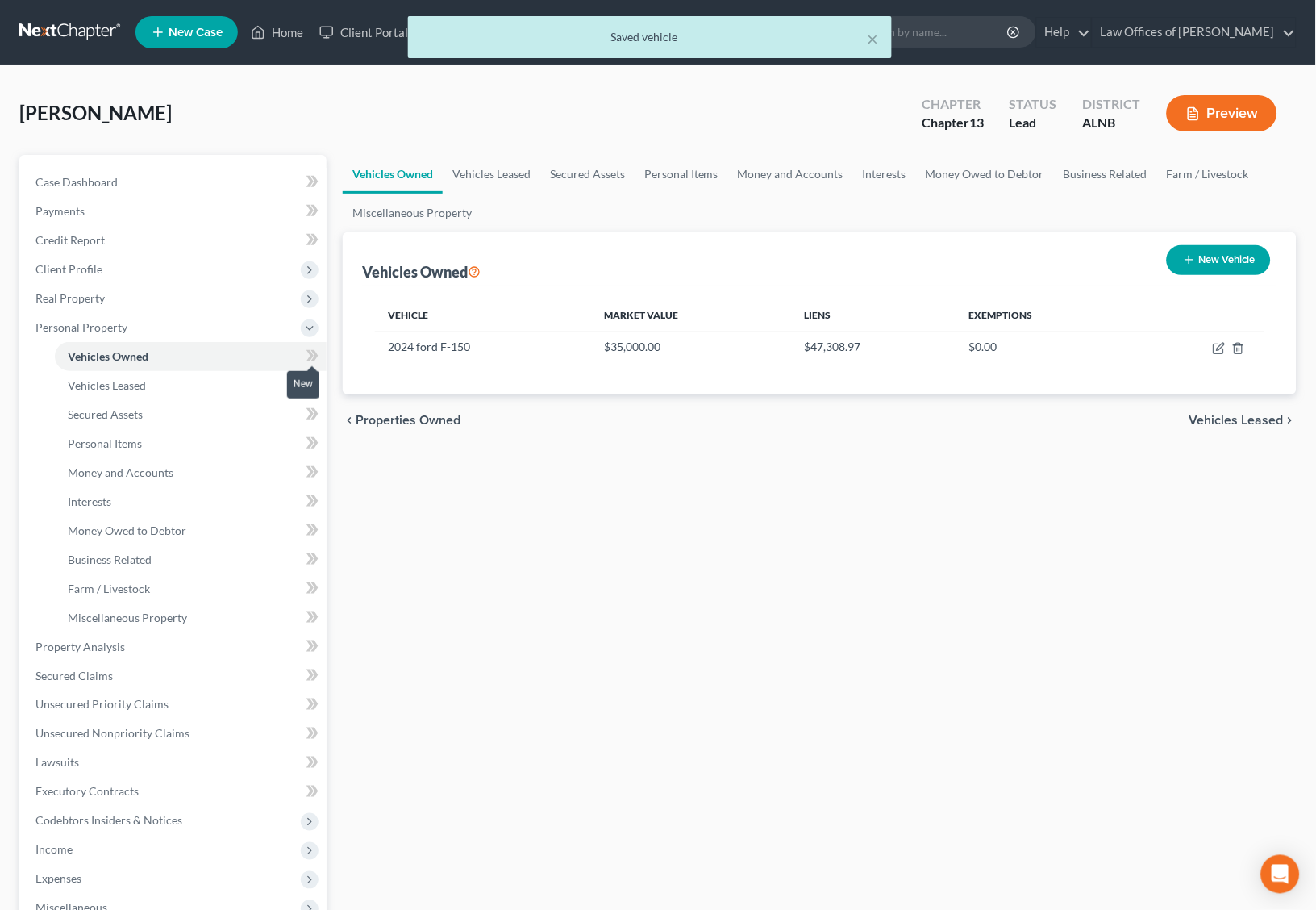
click at [315, 354] on icon at bounding box center [313, 356] width 13 height 20
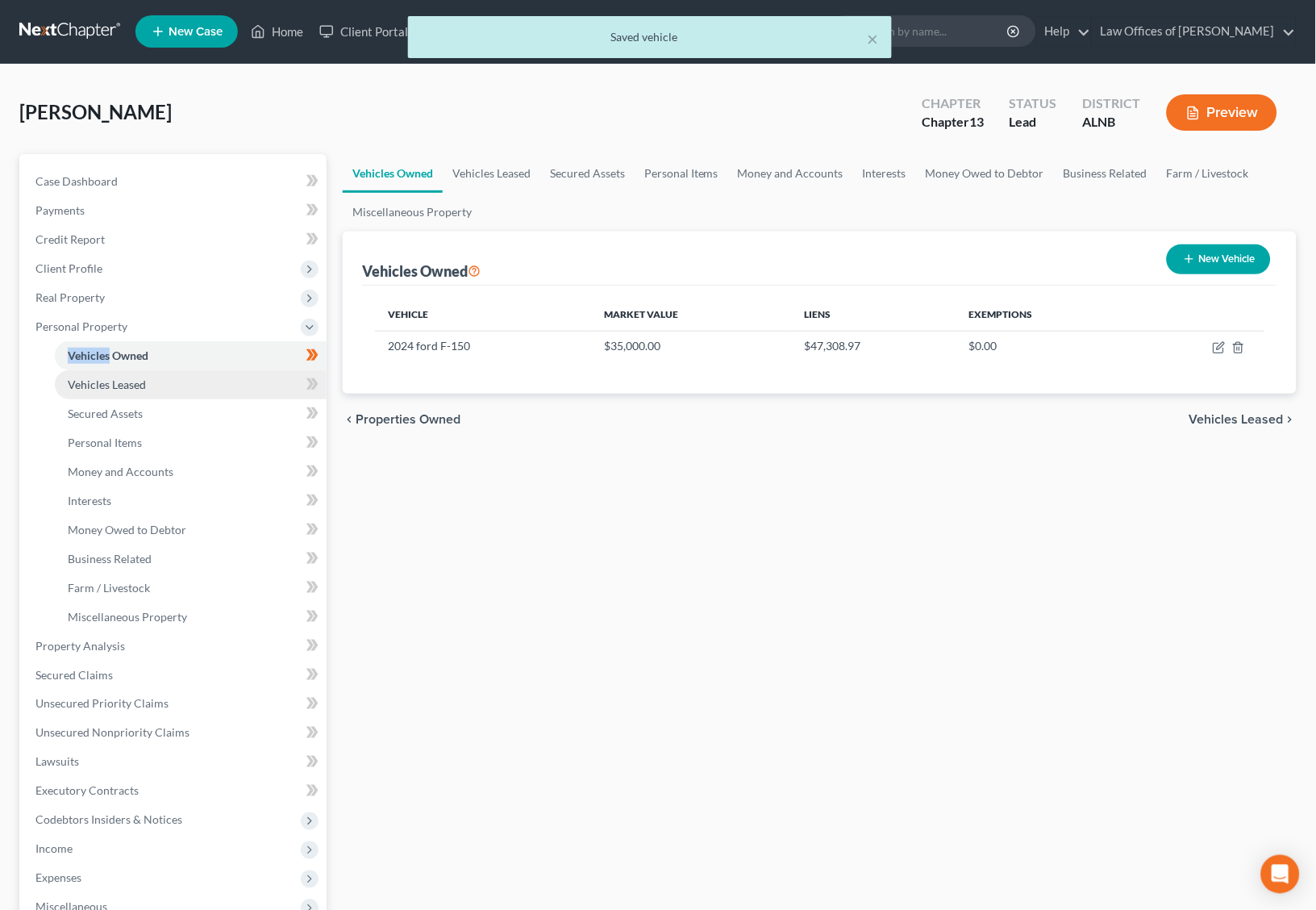
click at [244, 375] on link "Vehicles Leased" at bounding box center [190, 385] width 272 height 29
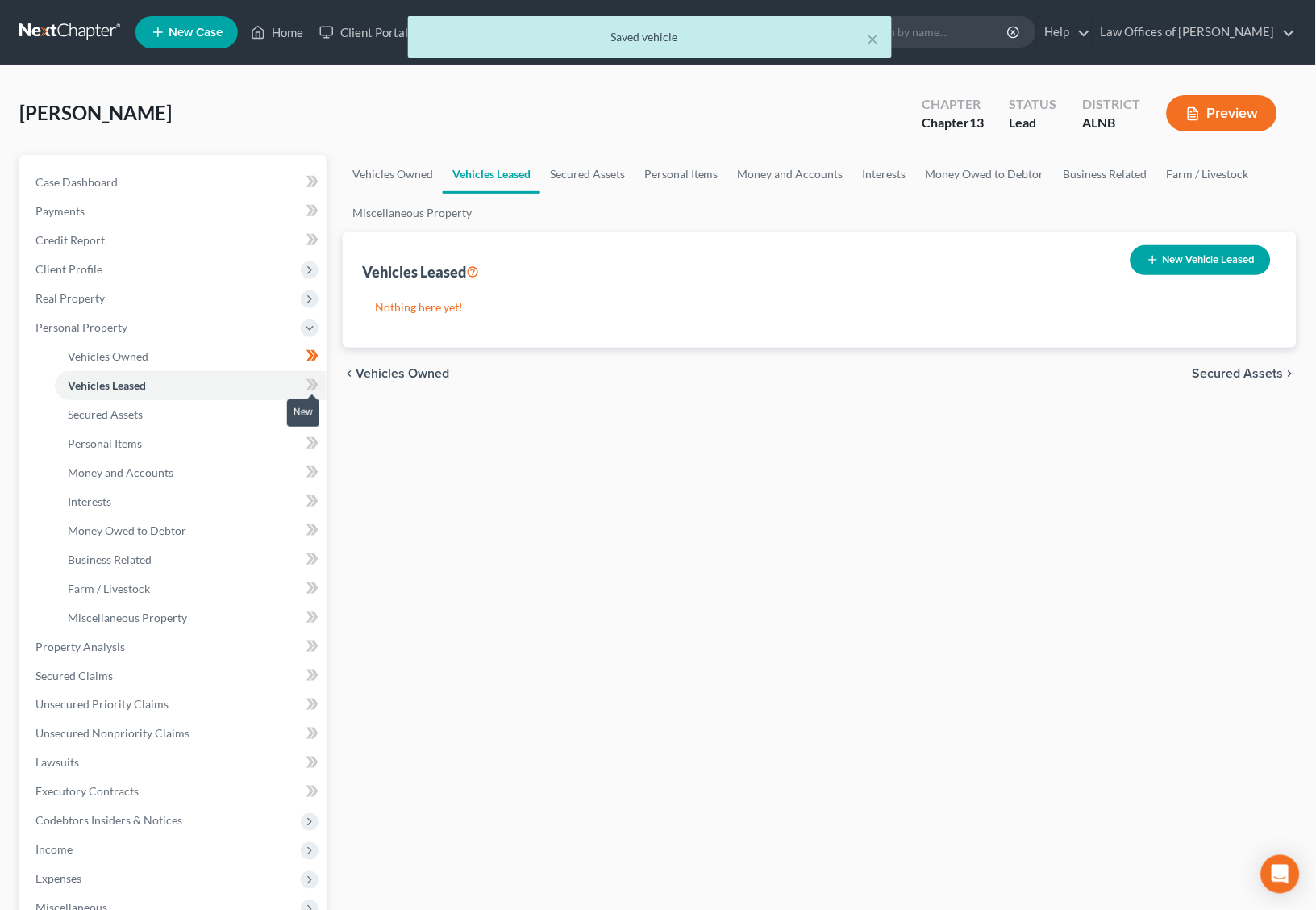
click at [315, 380] on icon at bounding box center [316, 385] width 8 height 12
click at [313, 381] on icon at bounding box center [316, 385] width 8 height 12
click at [252, 407] on link "Secured Assets" at bounding box center [190, 415] width 272 height 29
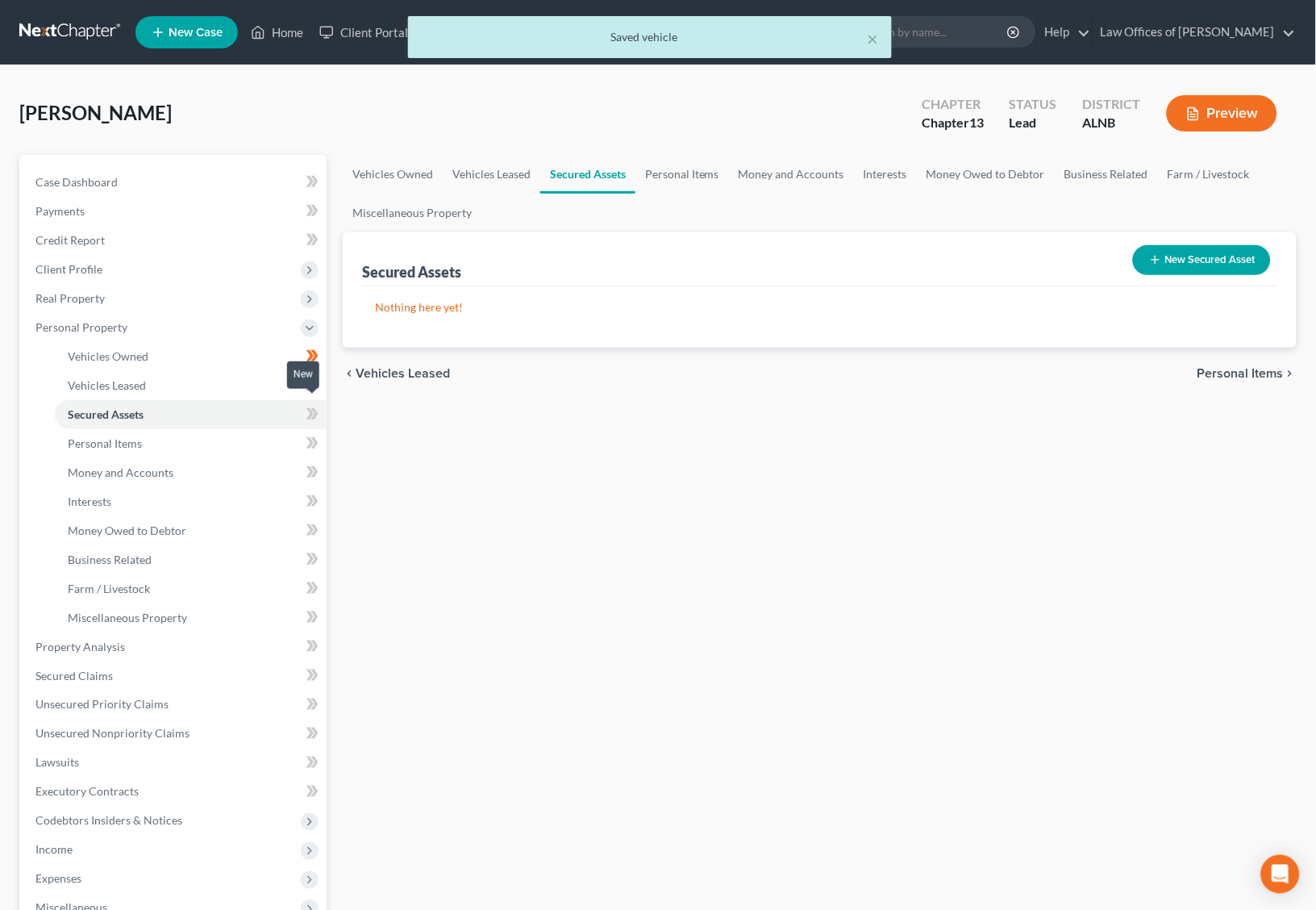
click at [312, 413] on icon at bounding box center [313, 414] width 13 height 20
drag, startPoint x: 312, startPoint y: 413, endPoint x: 245, endPoint y: 434, distance: 70.2
click at [312, 413] on icon at bounding box center [313, 414] width 13 height 20
click at [240, 437] on link "Personal Items" at bounding box center [190, 443] width 272 height 29
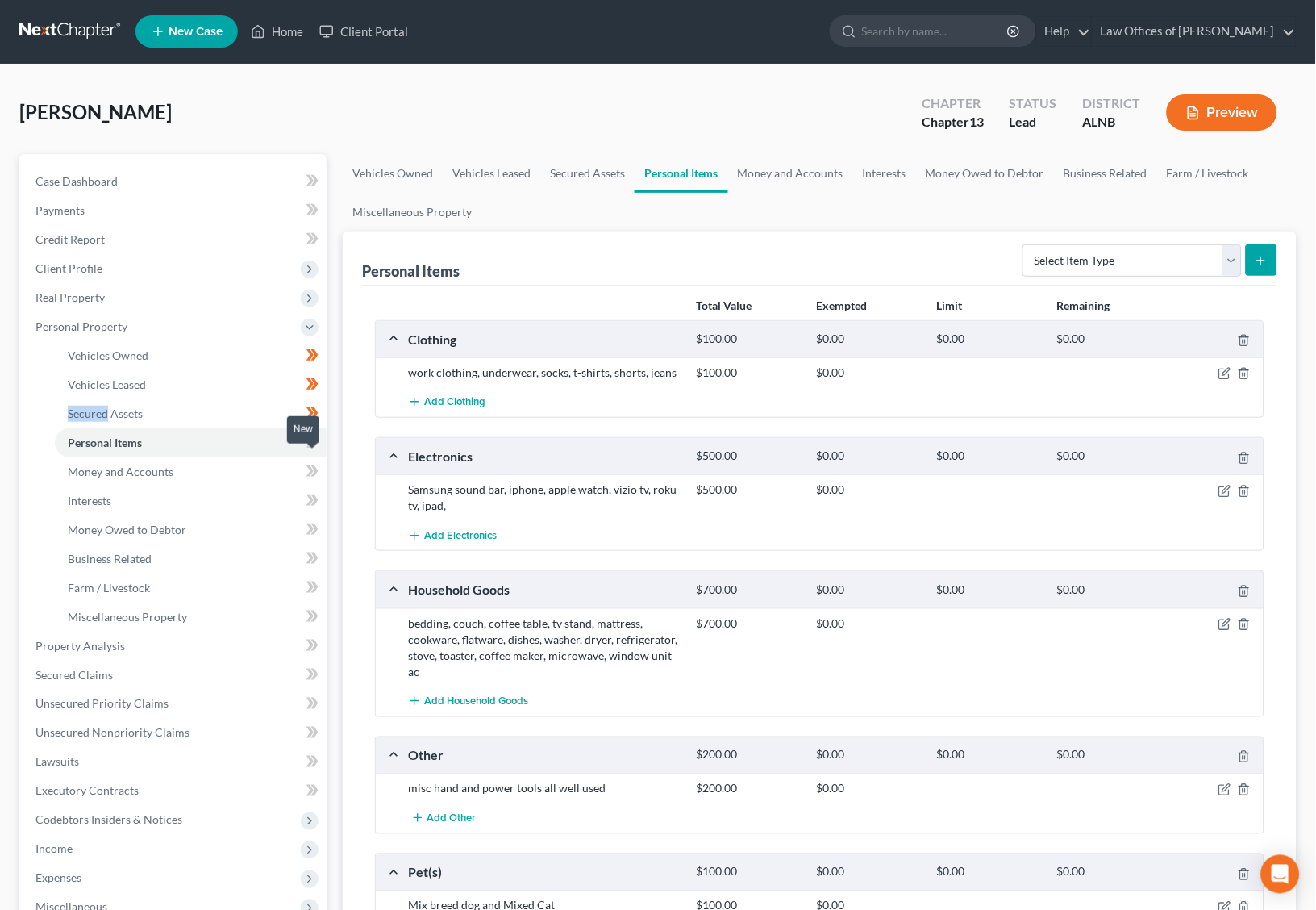
scroll to position [1, 0]
click at [1228, 370] on icon "button" at bounding box center [1225, 372] width 13 height 13
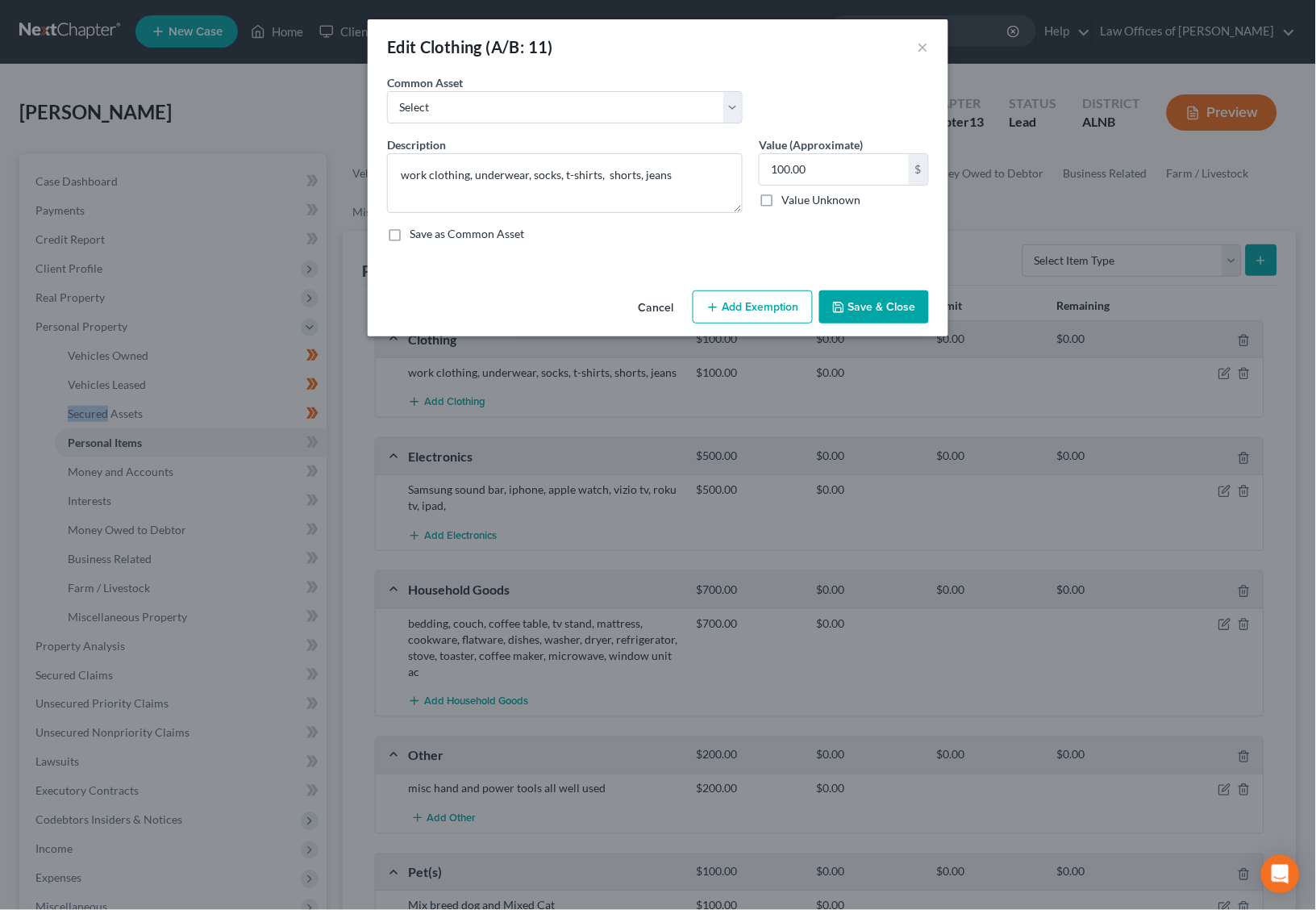
click at [743, 307] on button "Add Exemption" at bounding box center [752, 307] width 120 height 34
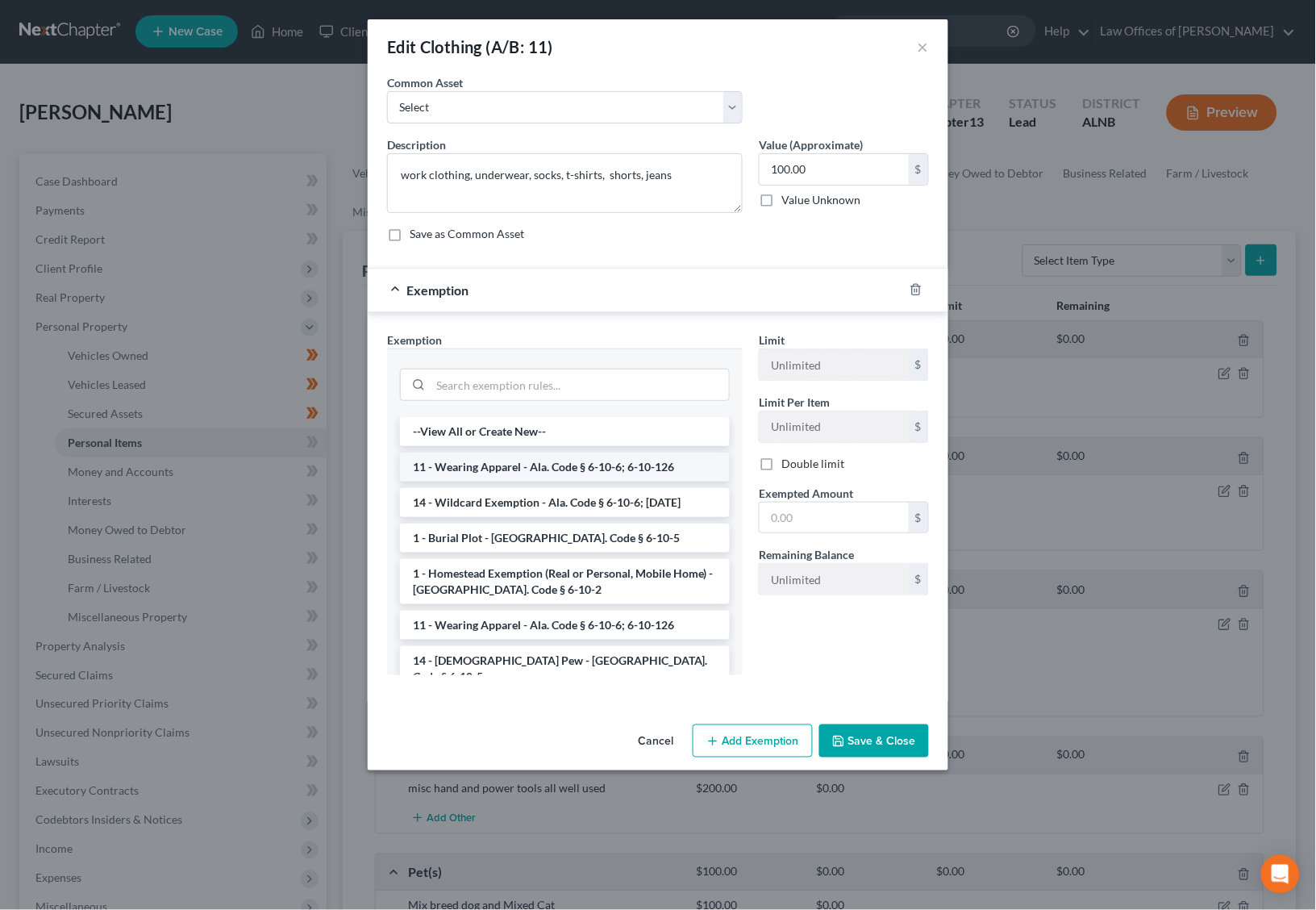
click at [537, 459] on li "11 - Wearing Apparel - Ala. Code § 6-10-6; 6-10-126" at bounding box center [565, 467] width 330 height 29
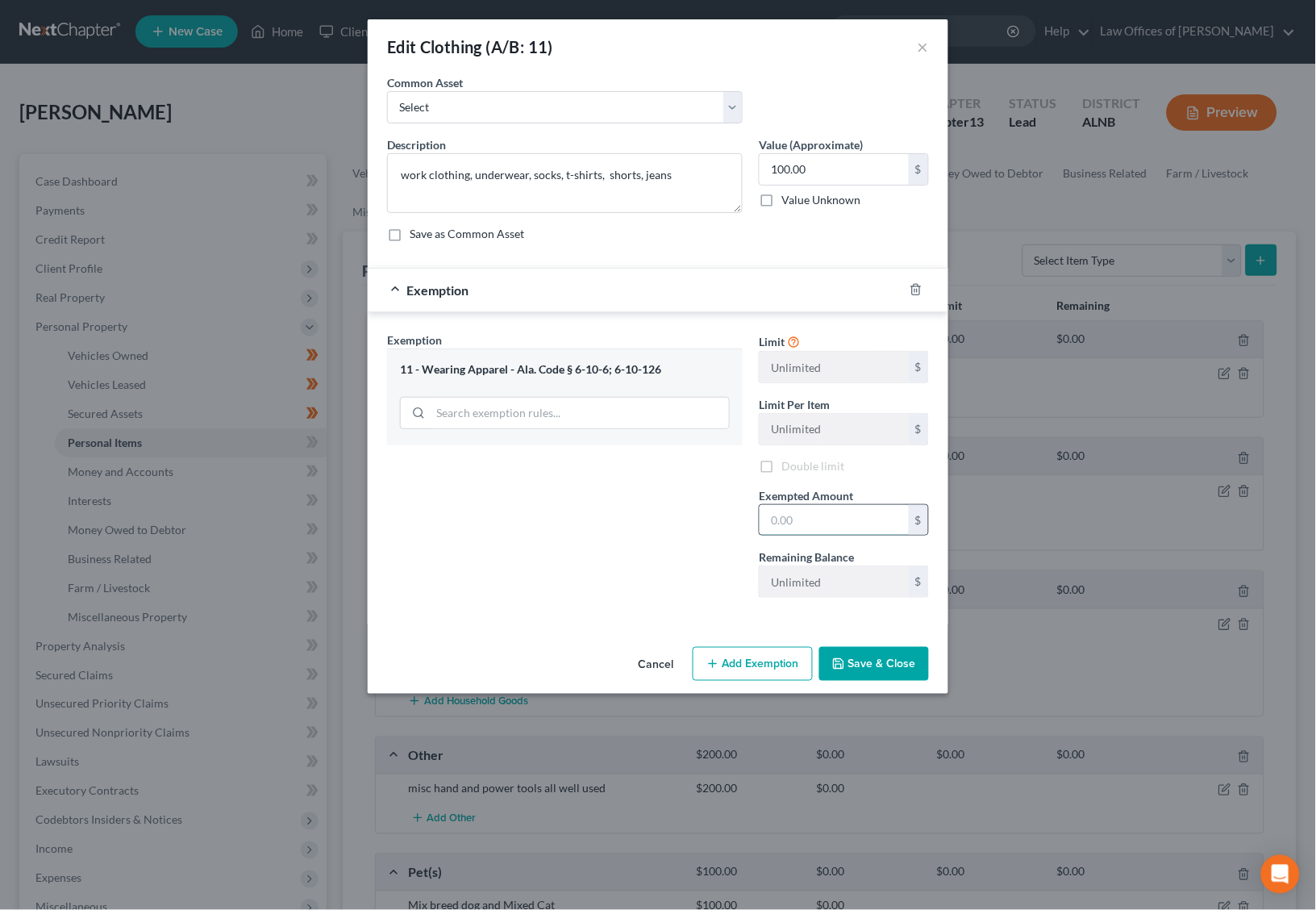
click at [846, 505] on input "text" at bounding box center [834, 520] width 149 height 31
type input "100"
click at [861, 659] on button "Save & Close" at bounding box center [874, 663] width 110 height 34
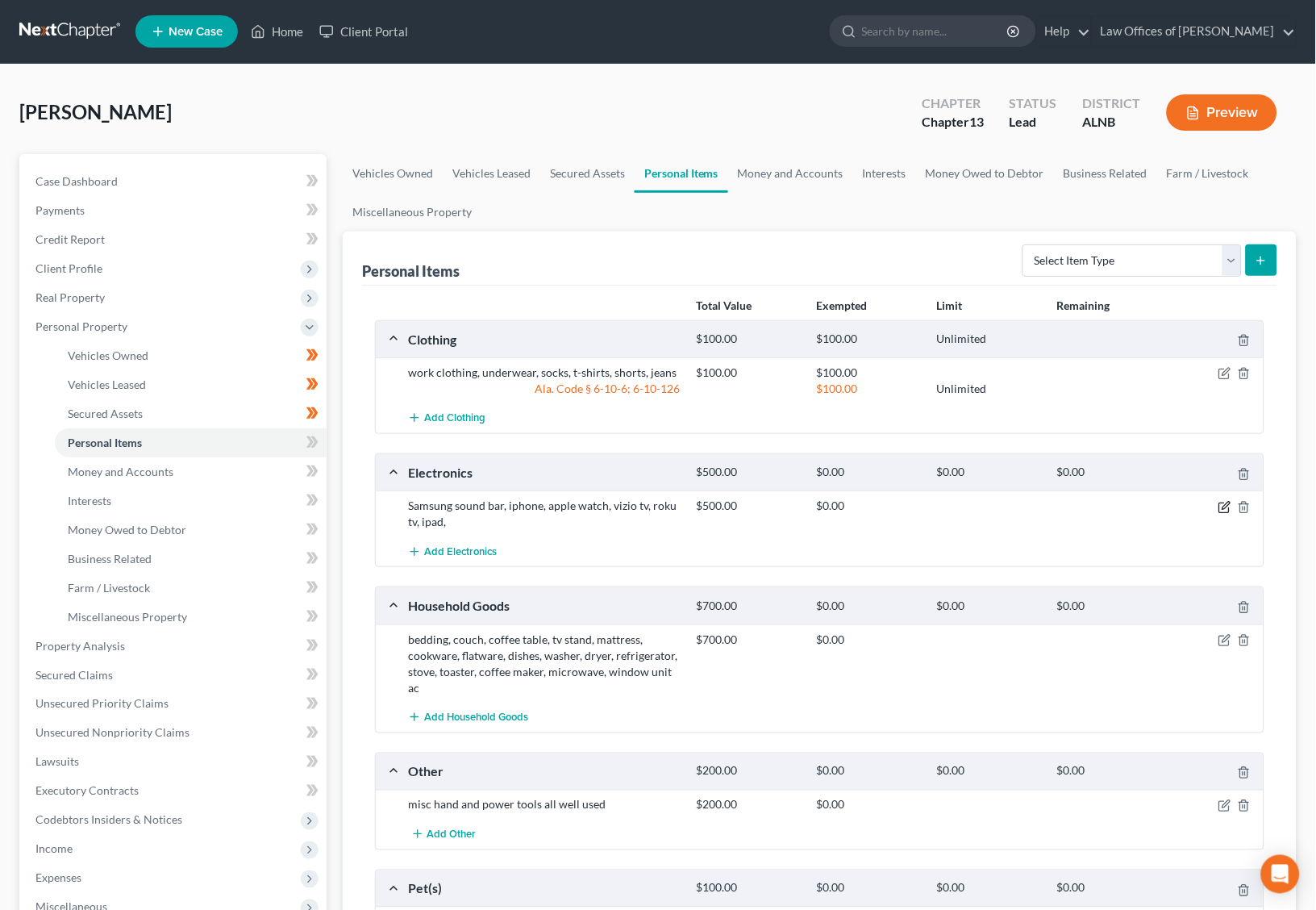
click at [1221, 504] on icon "button" at bounding box center [1225, 507] width 13 height 13
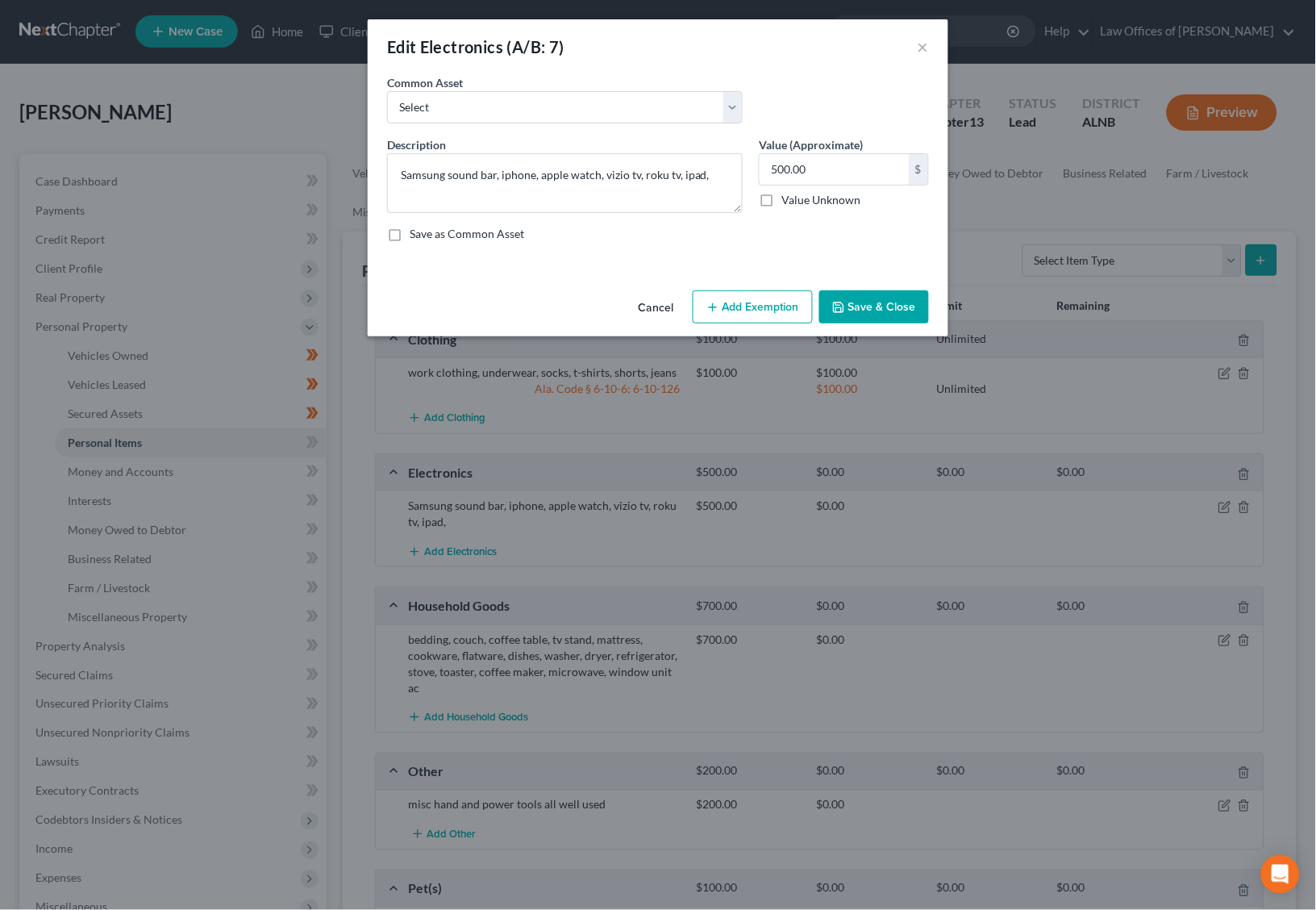
click at [772, 303] on button "Add Exemption" at bounding box center [752, 307] width 120 height 34
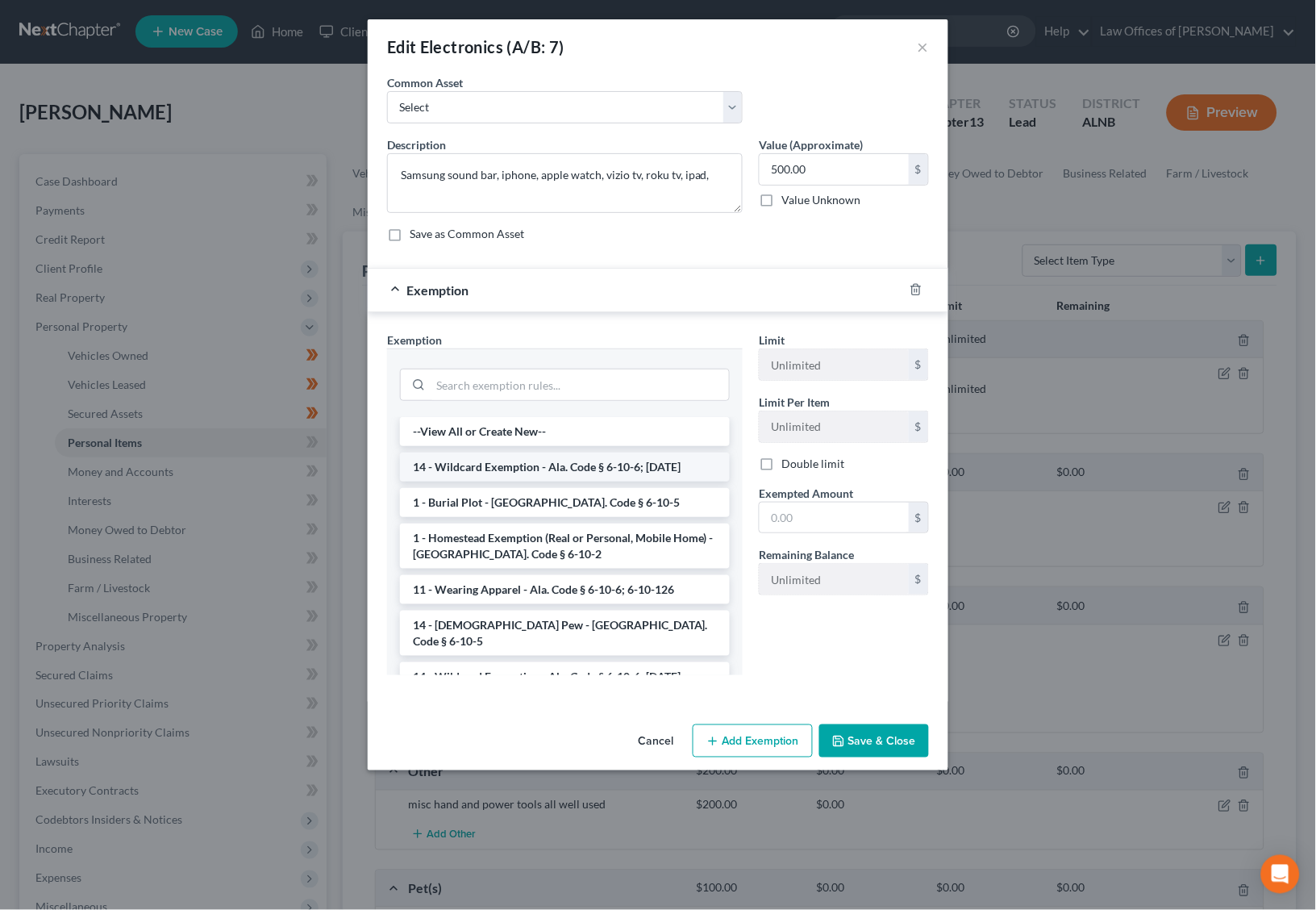
click at [625, 466] on li "14 - Wildcard Exemption - Ala. Code § 6-10-6; [DATE]" at bounding box center [565, 467] width 330 height 29
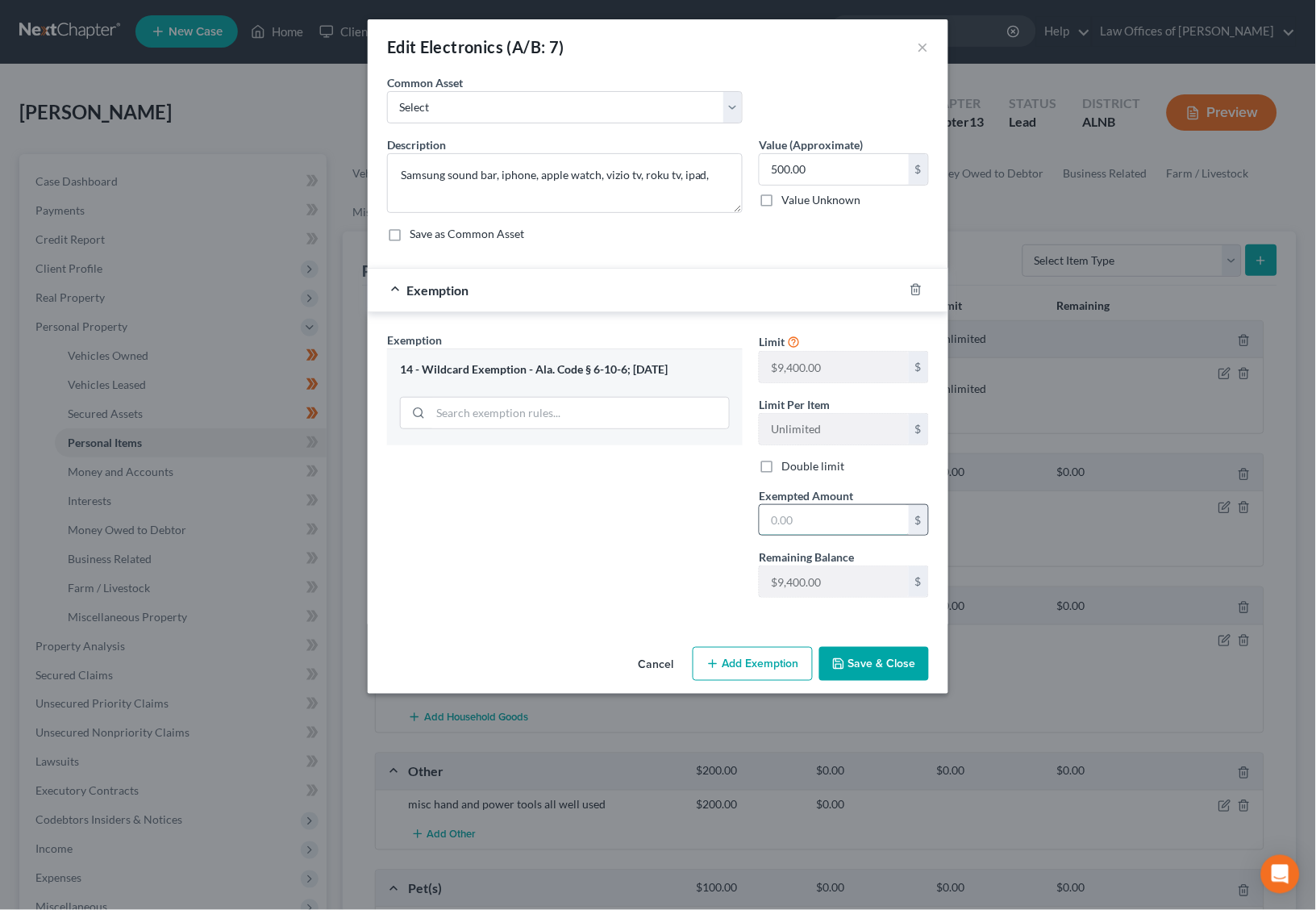
click at [891, 525] on input "text" at bounding box center [834, 520] width 149 height 31
type input "500"
click at [861, 655] on button "Save & Close" at bounding box center [874, 663] width 110 height 34
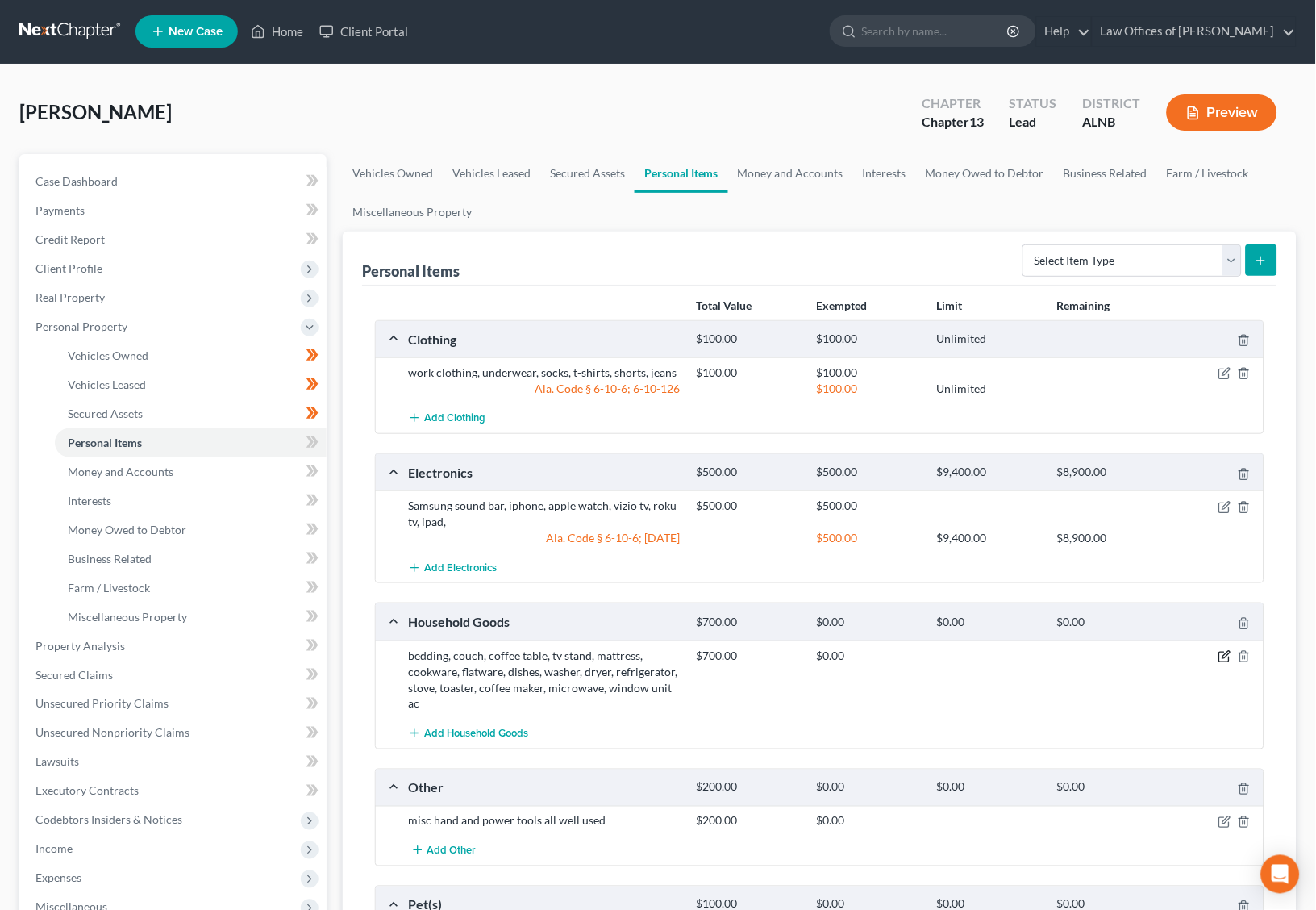
click at [1223, 652] on icon "button" at bounding box center [1225, 656] width 13 height 13
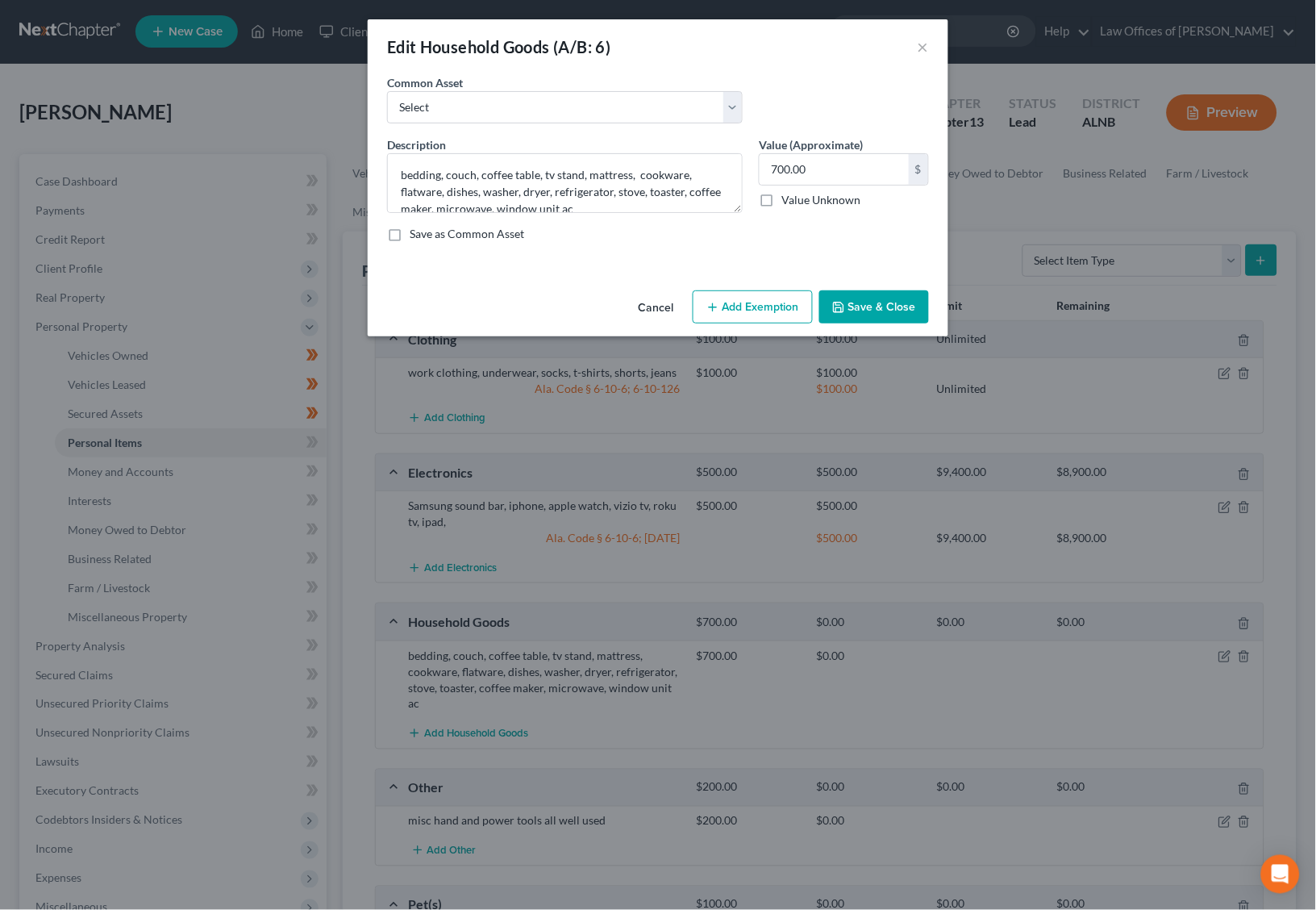
drag, startPoint x: 746, startPoint y: 304, endPoint x: 681, endPoint y: 329, distance: 69.6
click at [746, 304] on button "Add Exemption" at bounding box center [752, 307] width 120 height 34
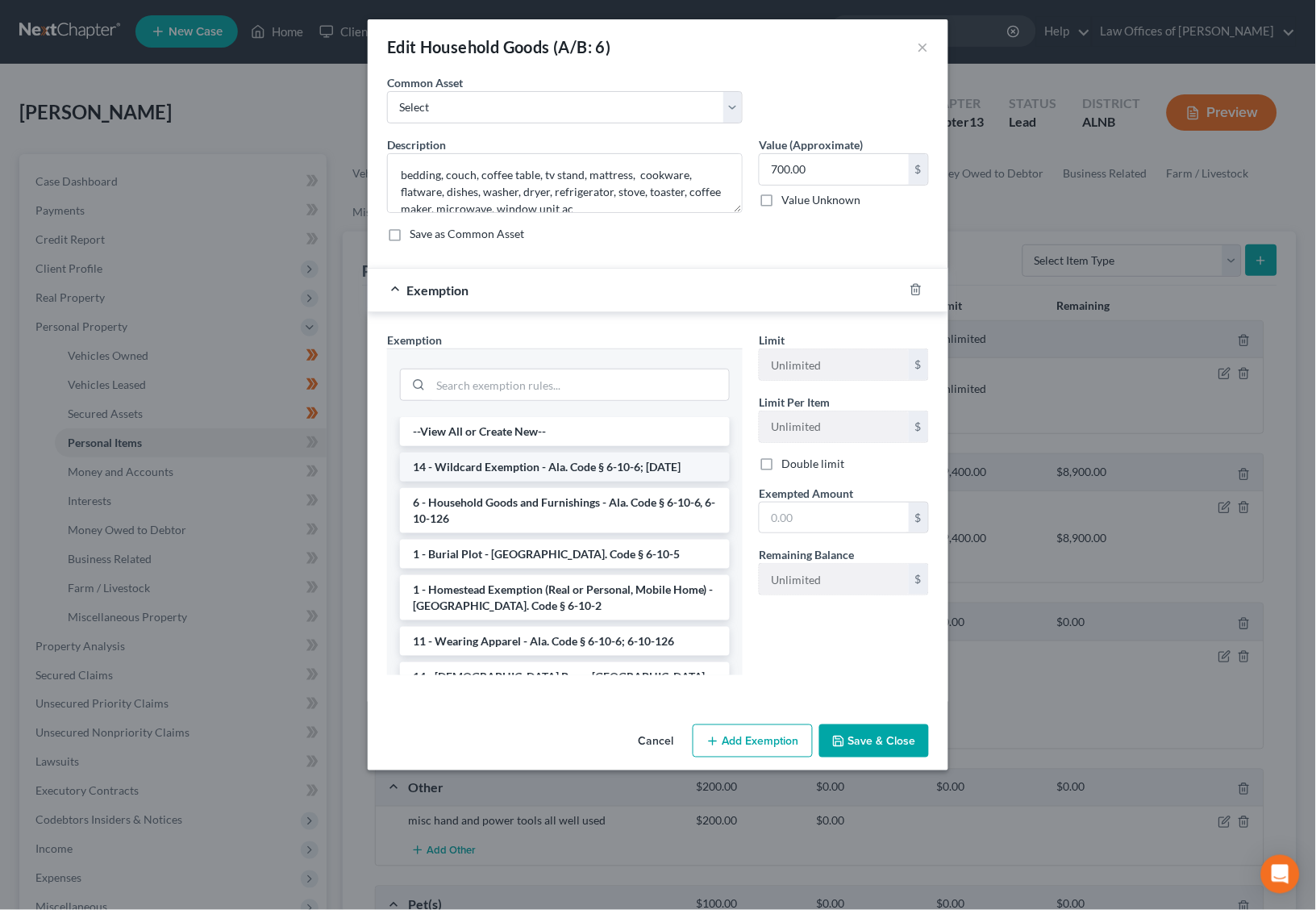
click at [537, 466] on li "14 - Wildcard Exemption - Ala. Code § 6-10-6; [DATE]" at bounding box center [565, 467] width 330 height 29
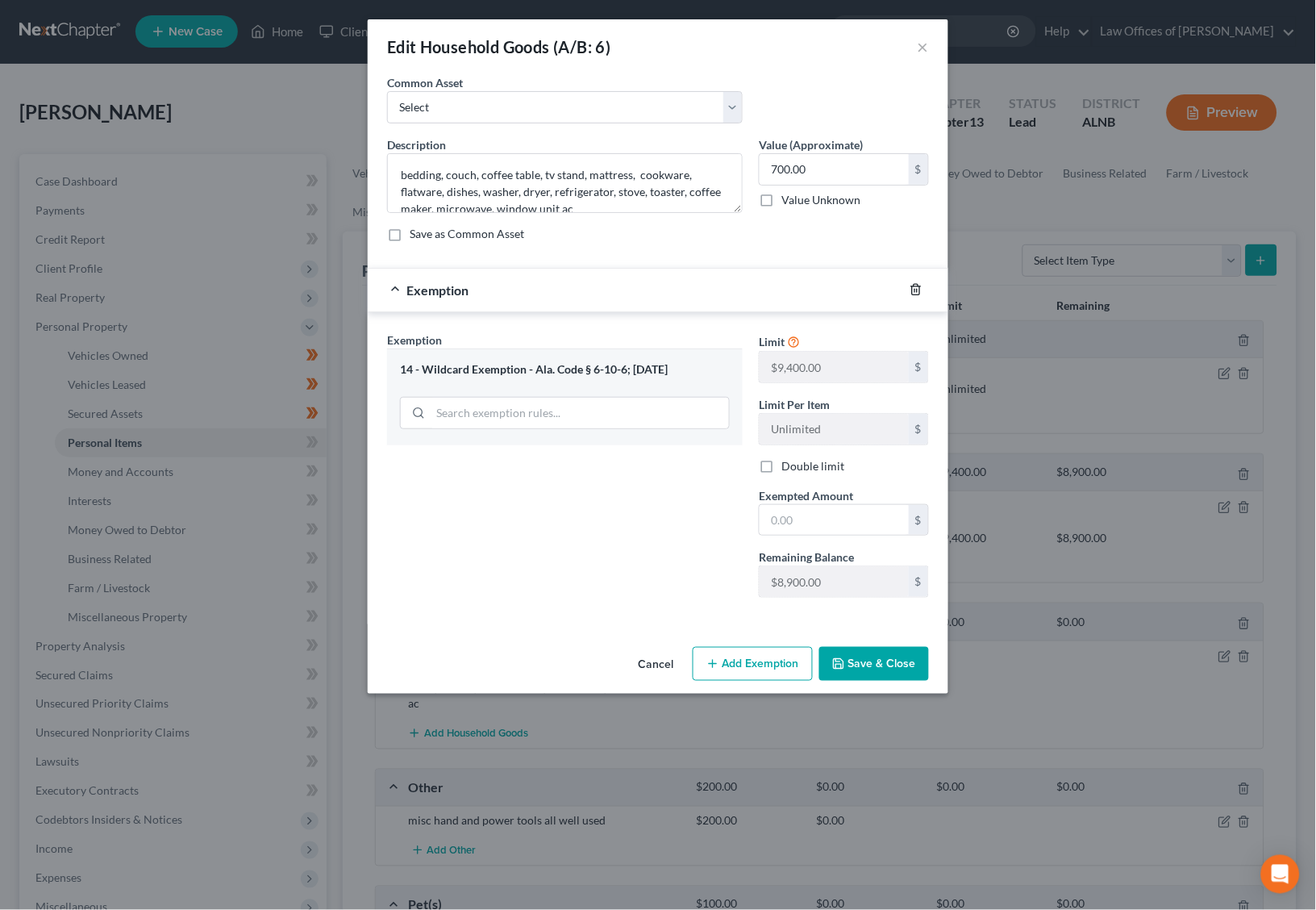
click at [917, 287] on icon "button" at bounding box center [916, 289] width 13 height 13
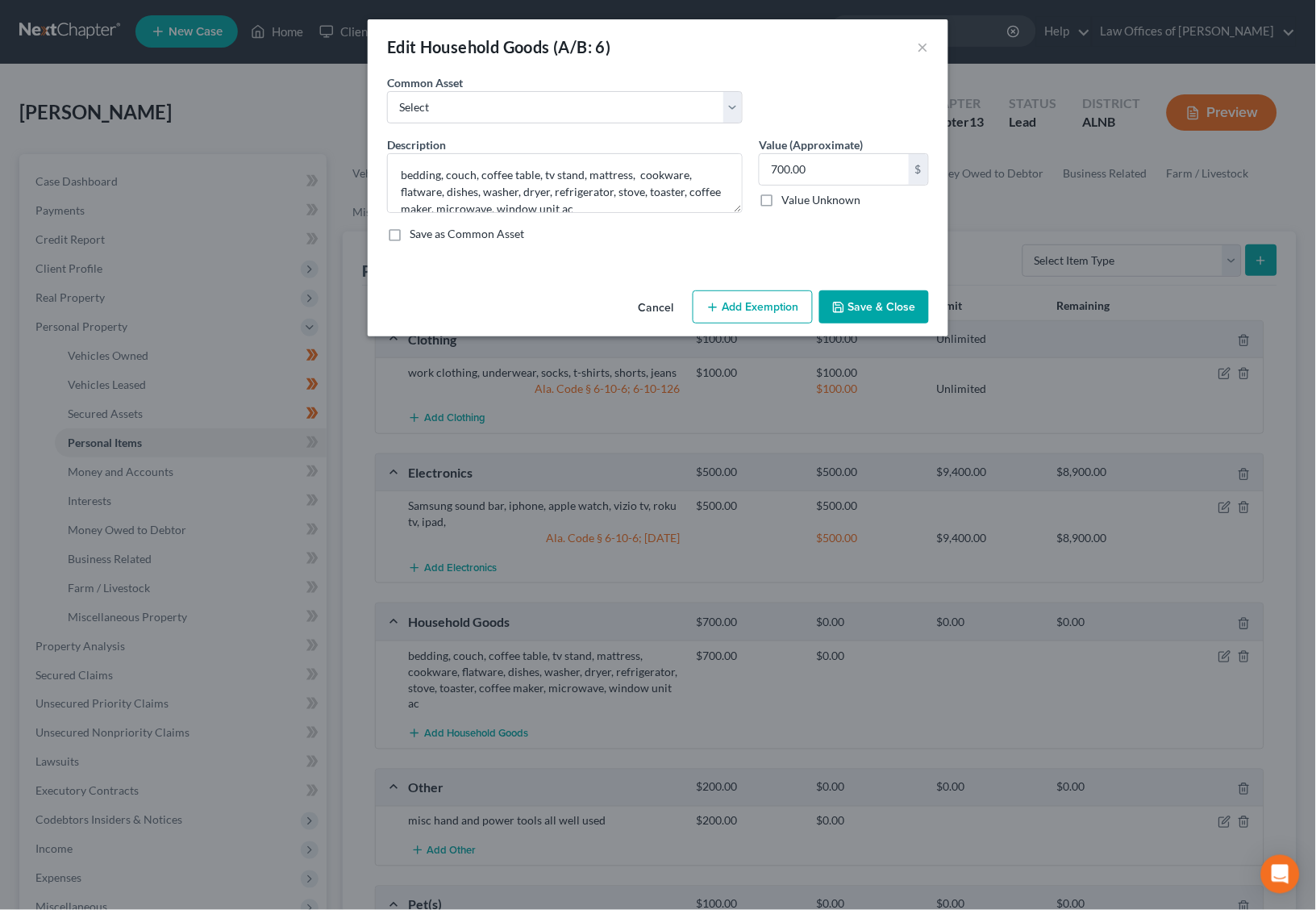
click at [747, 309] on button "Add Exemption" at bounding box center [752, 307] width 120 height 34
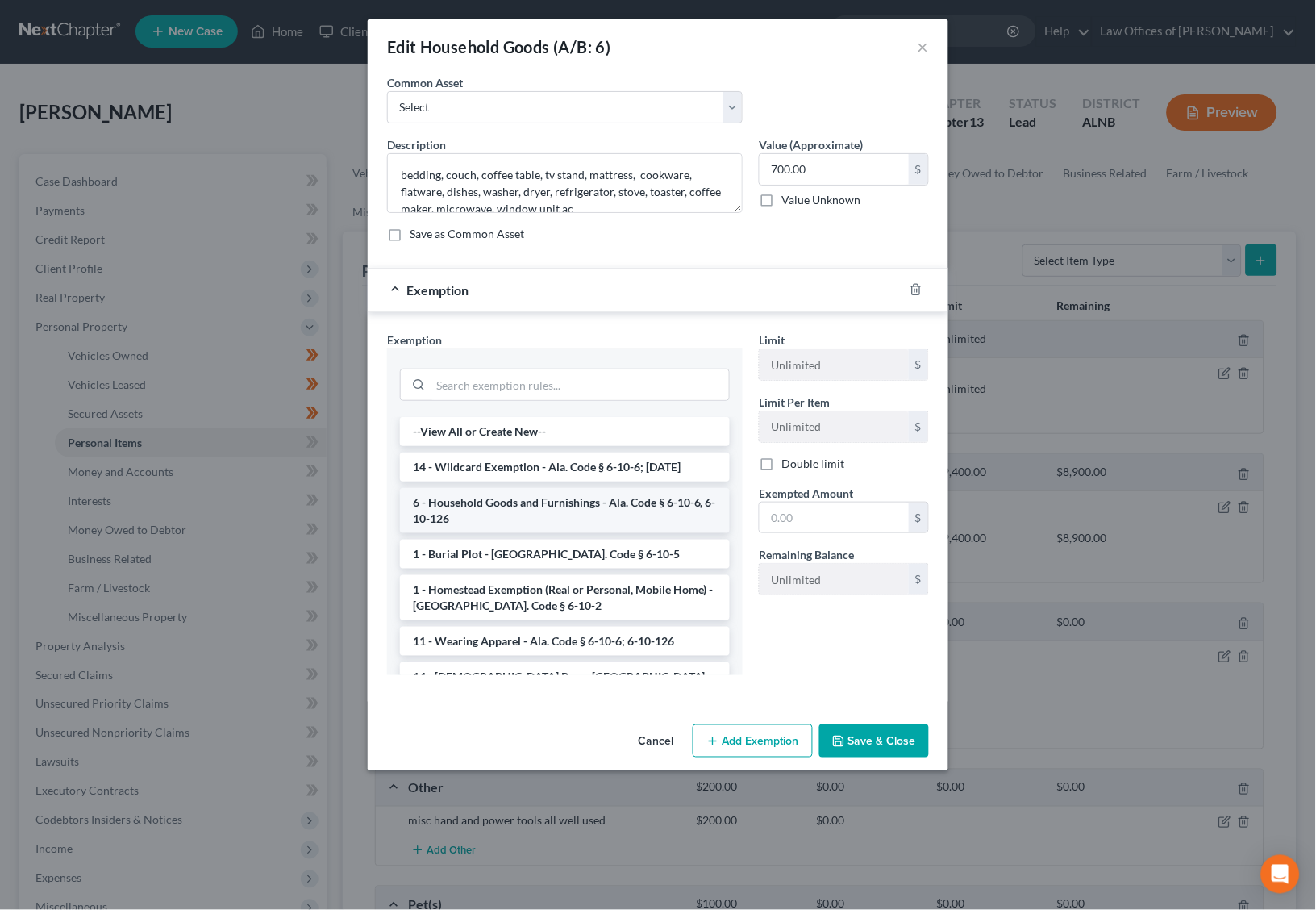
click at [499, 508] on li "6 - Household Goods and Furnishings - Ala. Code § 6-10-6, 6-10-126" at bounding box center [565, 510] width 330 height 45
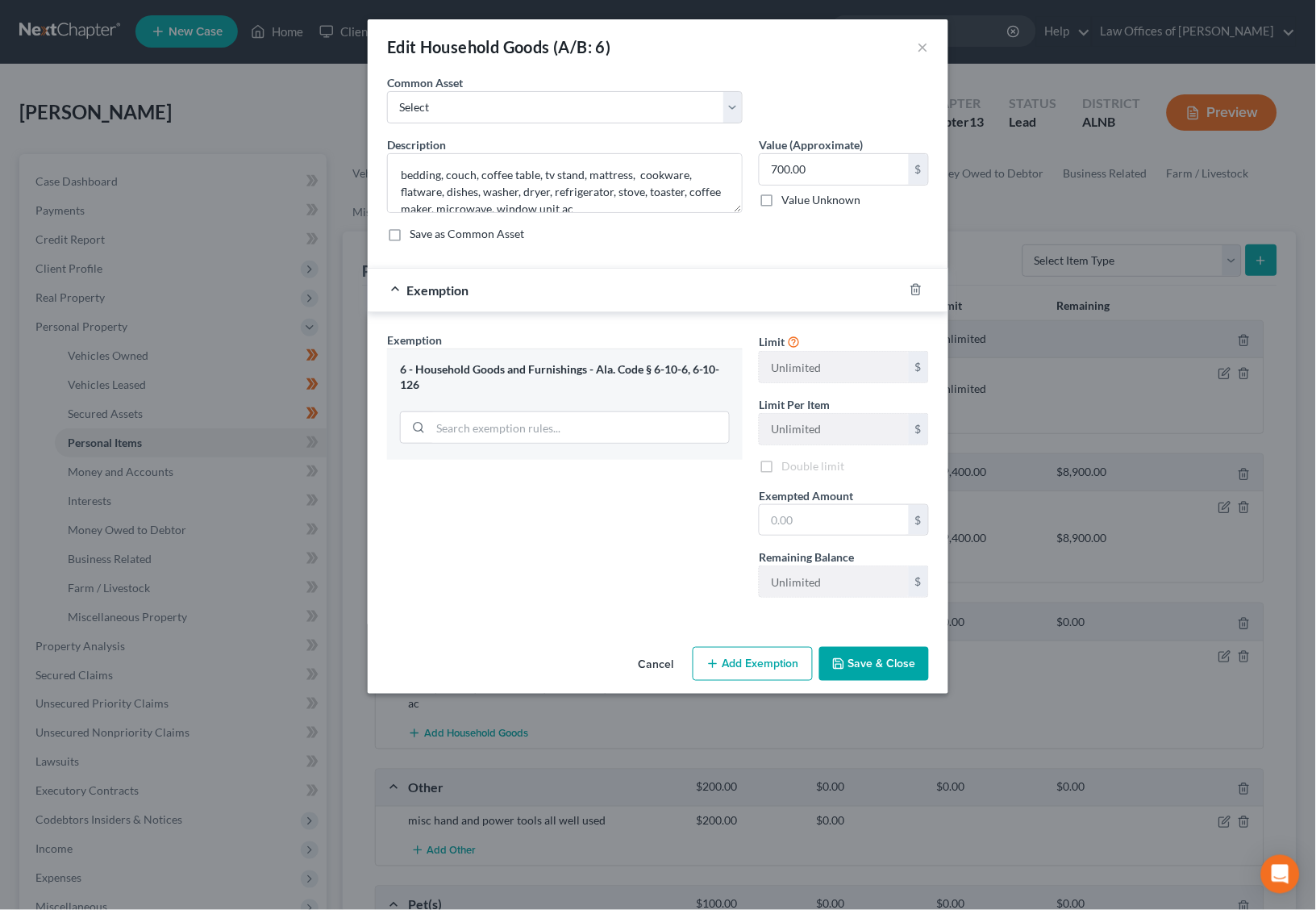
click at [834, 537] on div "Limit Unlimited $ Limit Per Item Unlimited $ Double limit Exempted Amount * $ R…" at bounding box center [845, 471] width 187 height 279
click at [846, 523] on input "text" at bounding box center [834, 520] width 149 height 31
type input "700"
click at [874, 667] on button "Save & Close" at bounding box center [874, 663] width 110 height 34
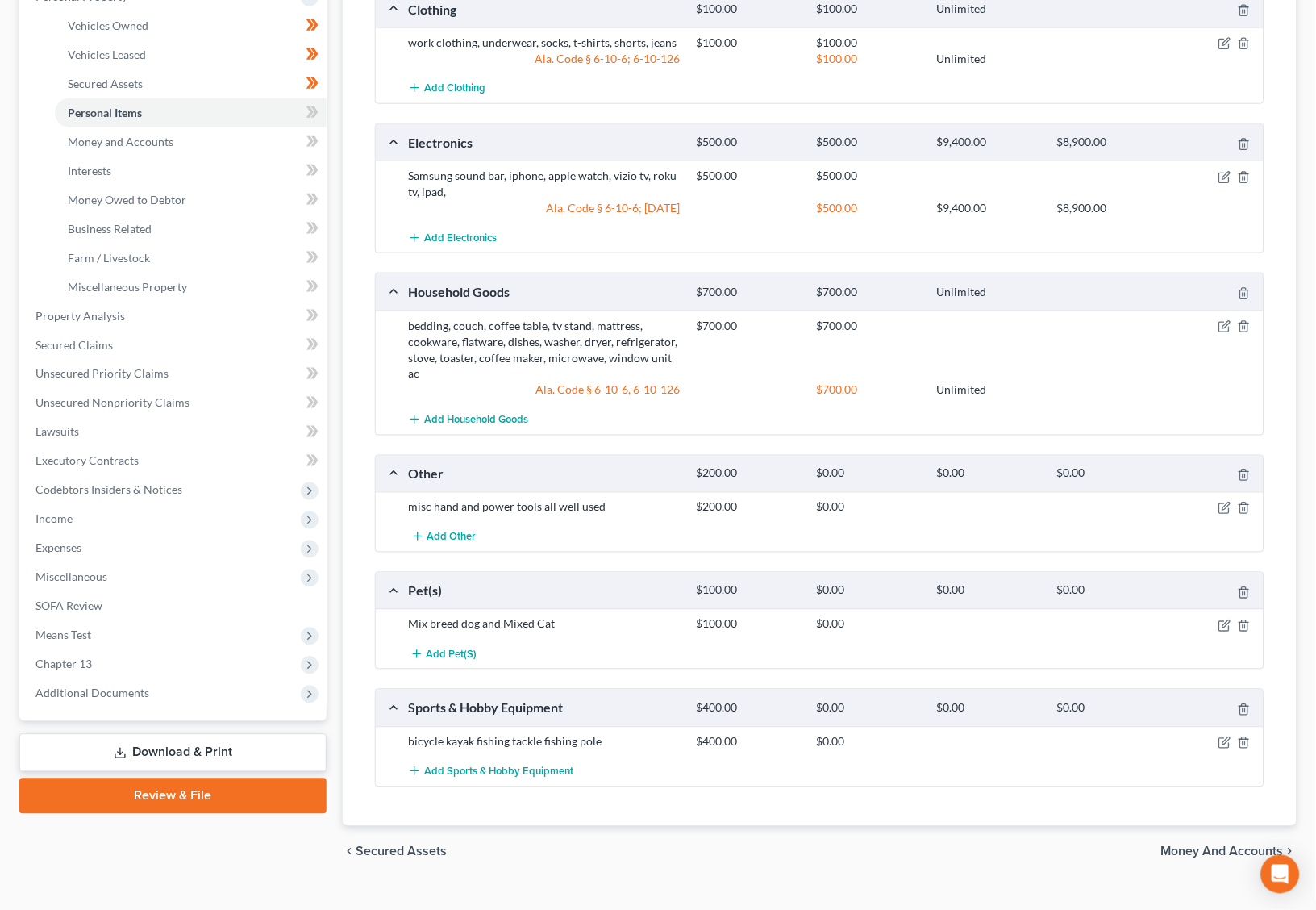
scroll to position [330, 0]
click at [1227, 502] on icon "button" at bounding box center [1225, 508] width 13 height 13
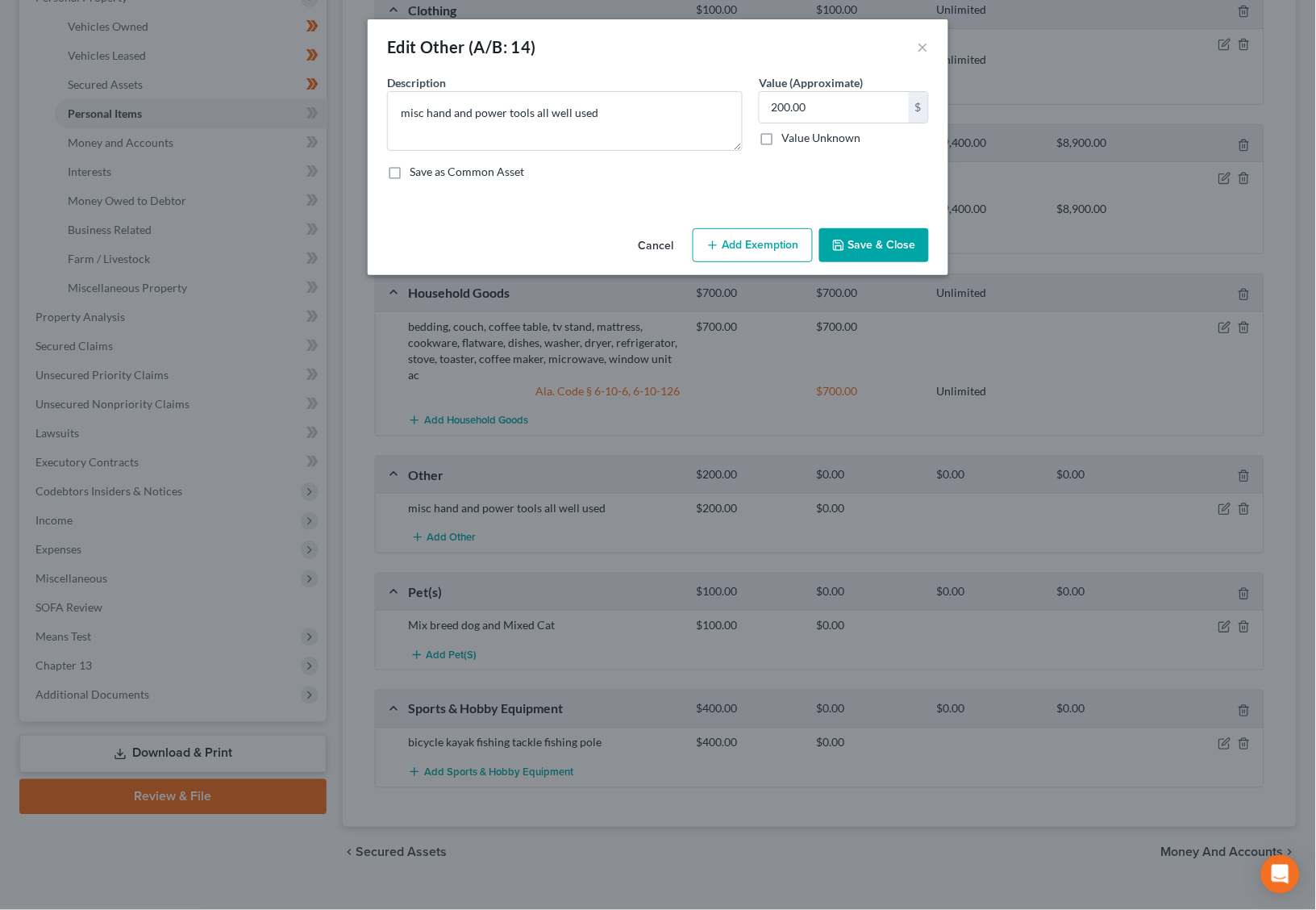
click at [751, 228] on button "Add Exemption" at bounding box center [752, 244] width 120 height 34
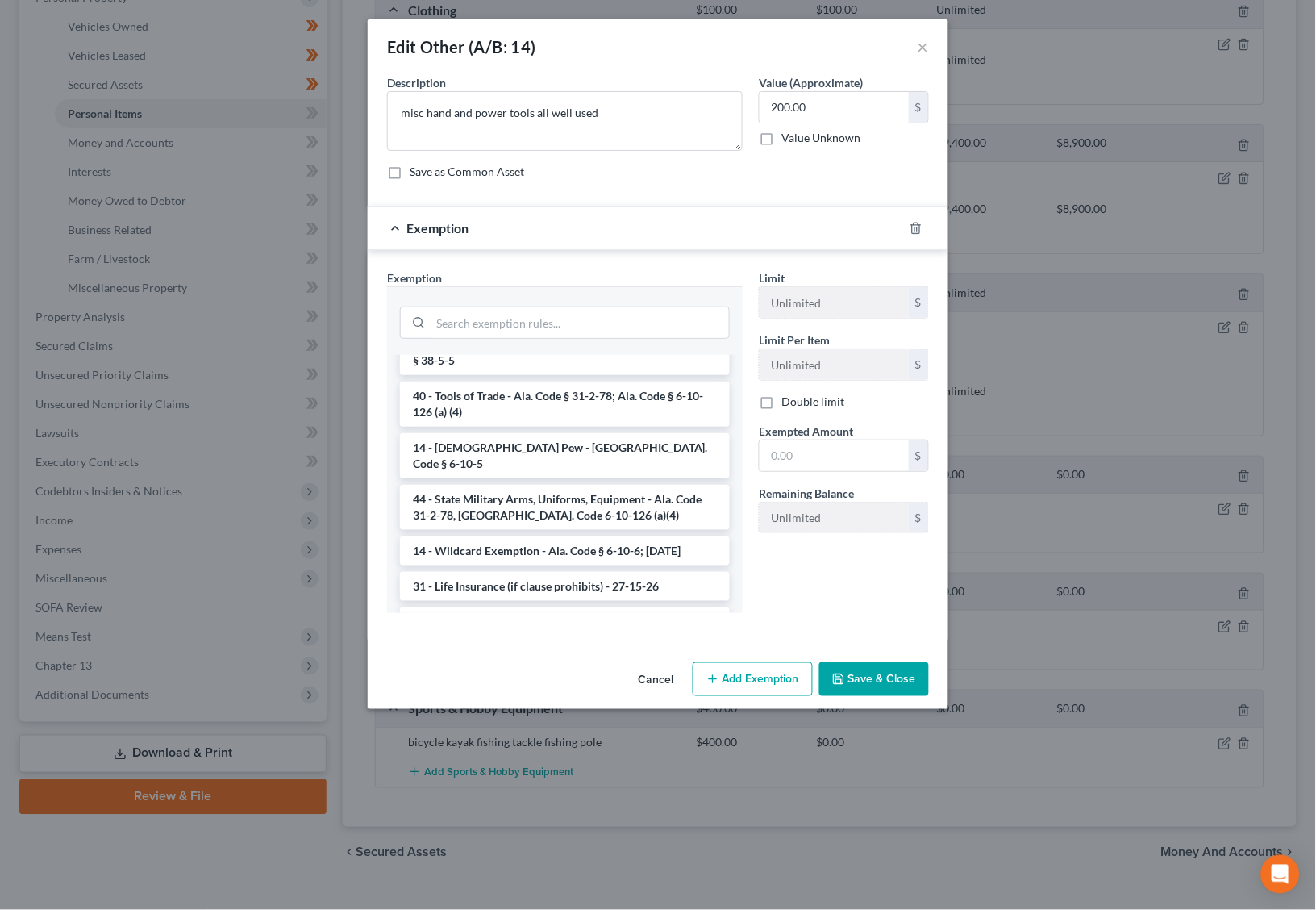
scroll to position [482, 0]
click at [562, 535] on li "14 - Wildcard Exemption - Ala. Code § 6-10-6; [DATE]" at bounding box center [565, 549] width 330 height 29
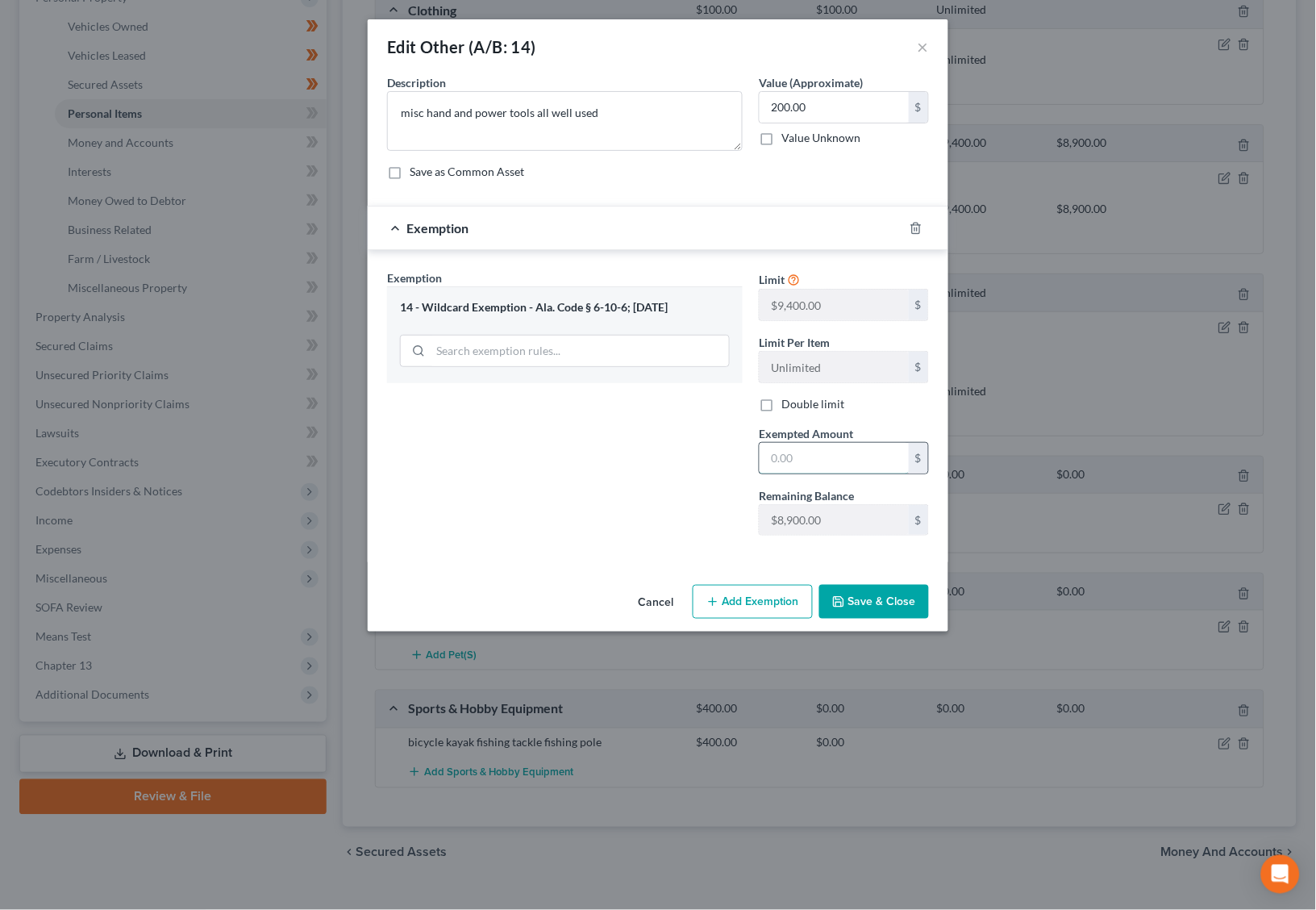
click at [789, 460] on input "text" at bounding box center [834, 458] width 149 height 31
type input "200"
click at [879, 612] on button "Save & Close" at bounding box center [874, 601] width 110 height 34
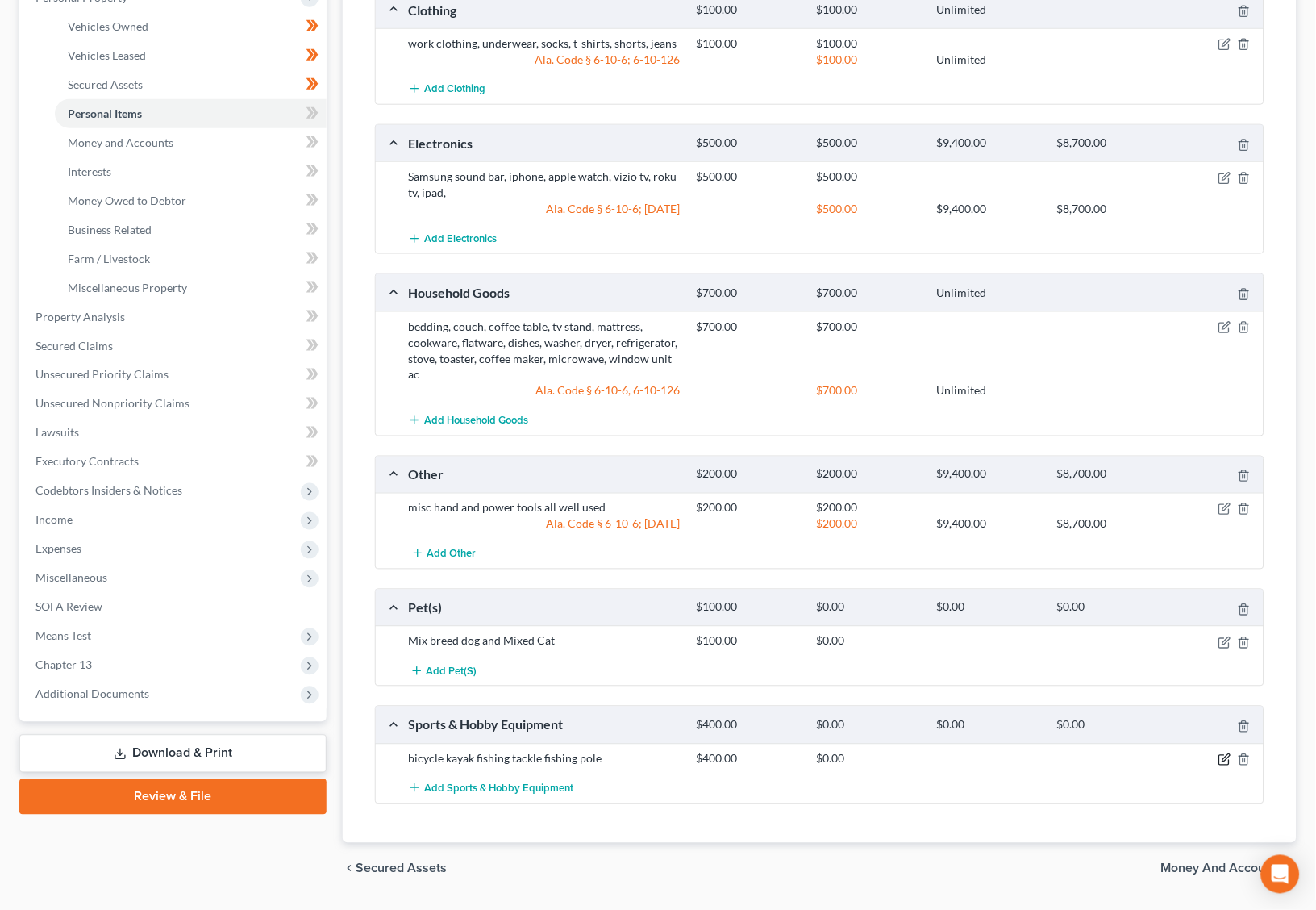
click at [1226, 753] on icon "button" at bounding box center [1225, 759] width 13 height 13
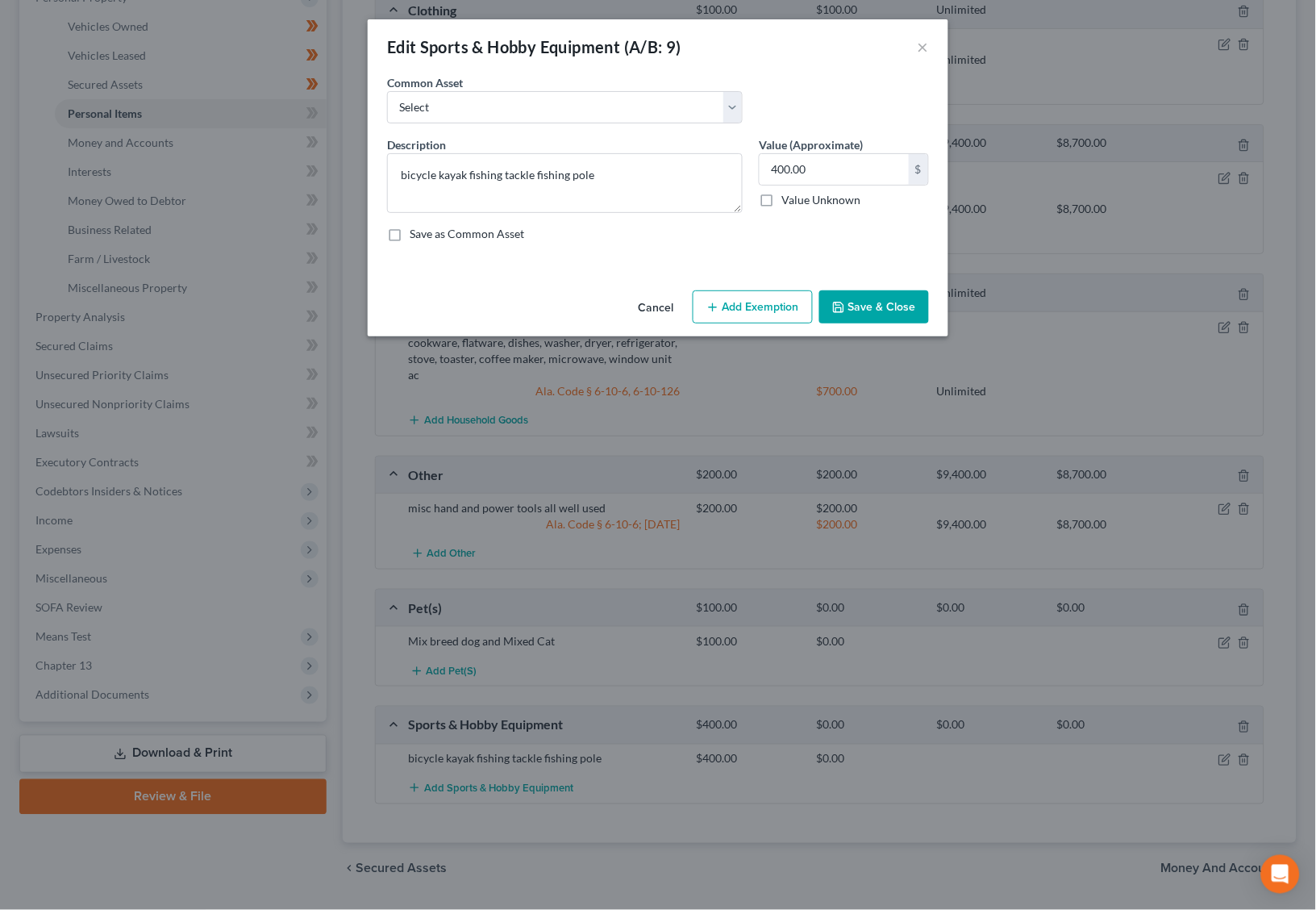
click at [746, 303] on button "Add Exemption" at bounding box center [752, 307] width 120 height 34
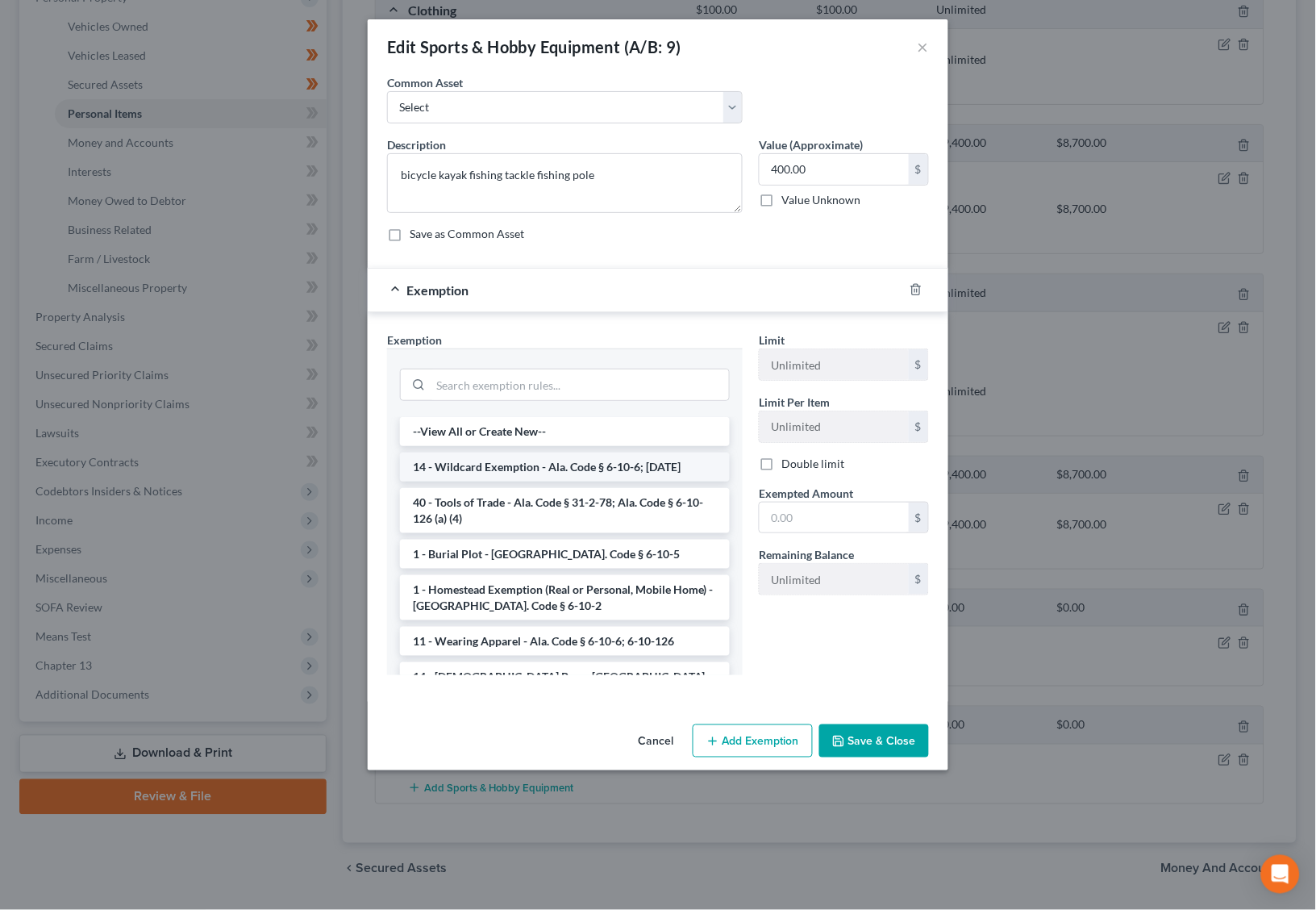
click at [609, 460] on li "14 - Wildcard Exemption - Ala. Code § 6-10-6; [DATE]" at bounding box center [565, 467] width 330 height 29
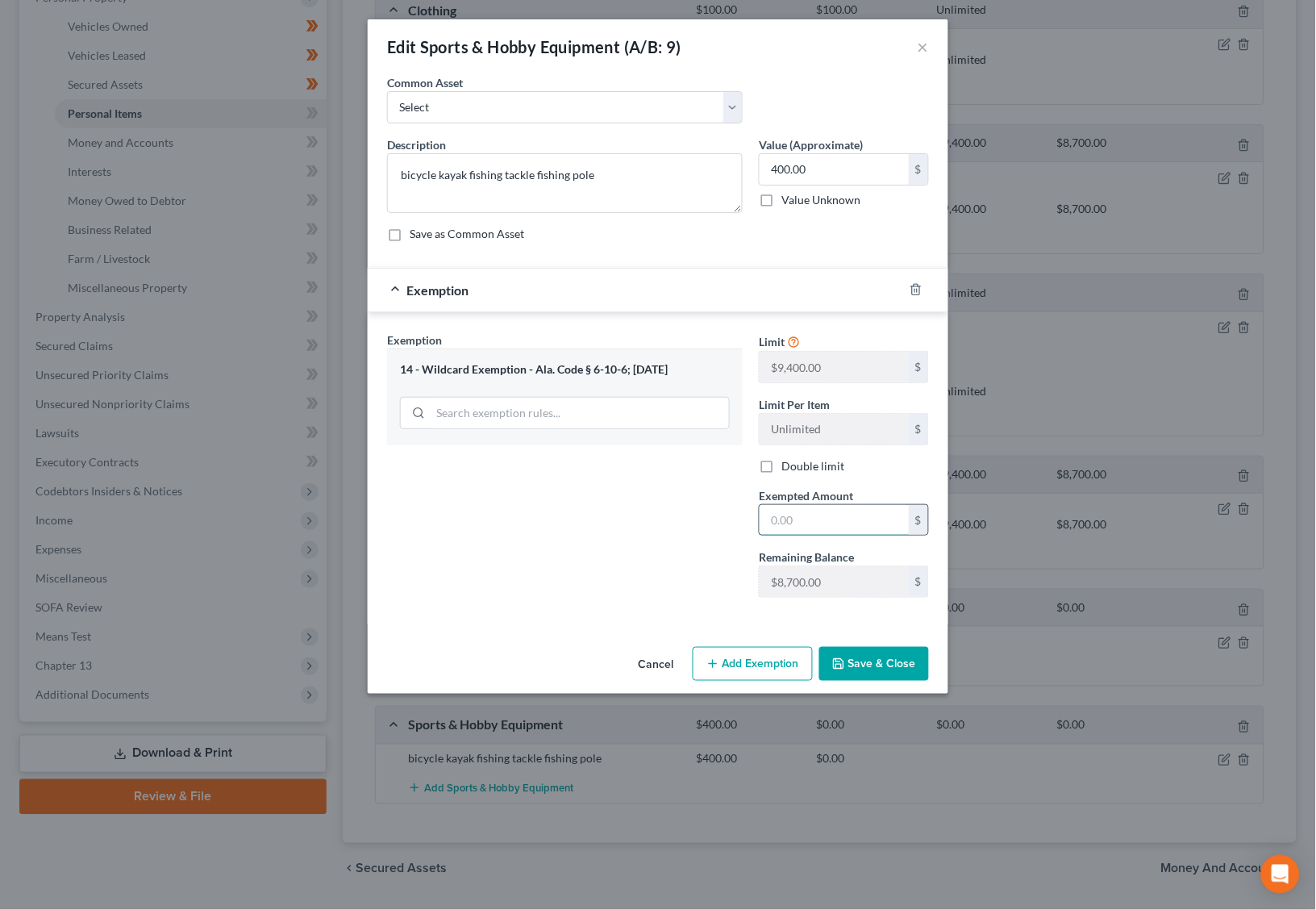
click at [820, 528] on input "text" at bounding box center [834, 520] width 149 height 31
type input "400"
click at [841, 670] on button "Save & Close" at bounding box center [874, 663] width 110 height 34
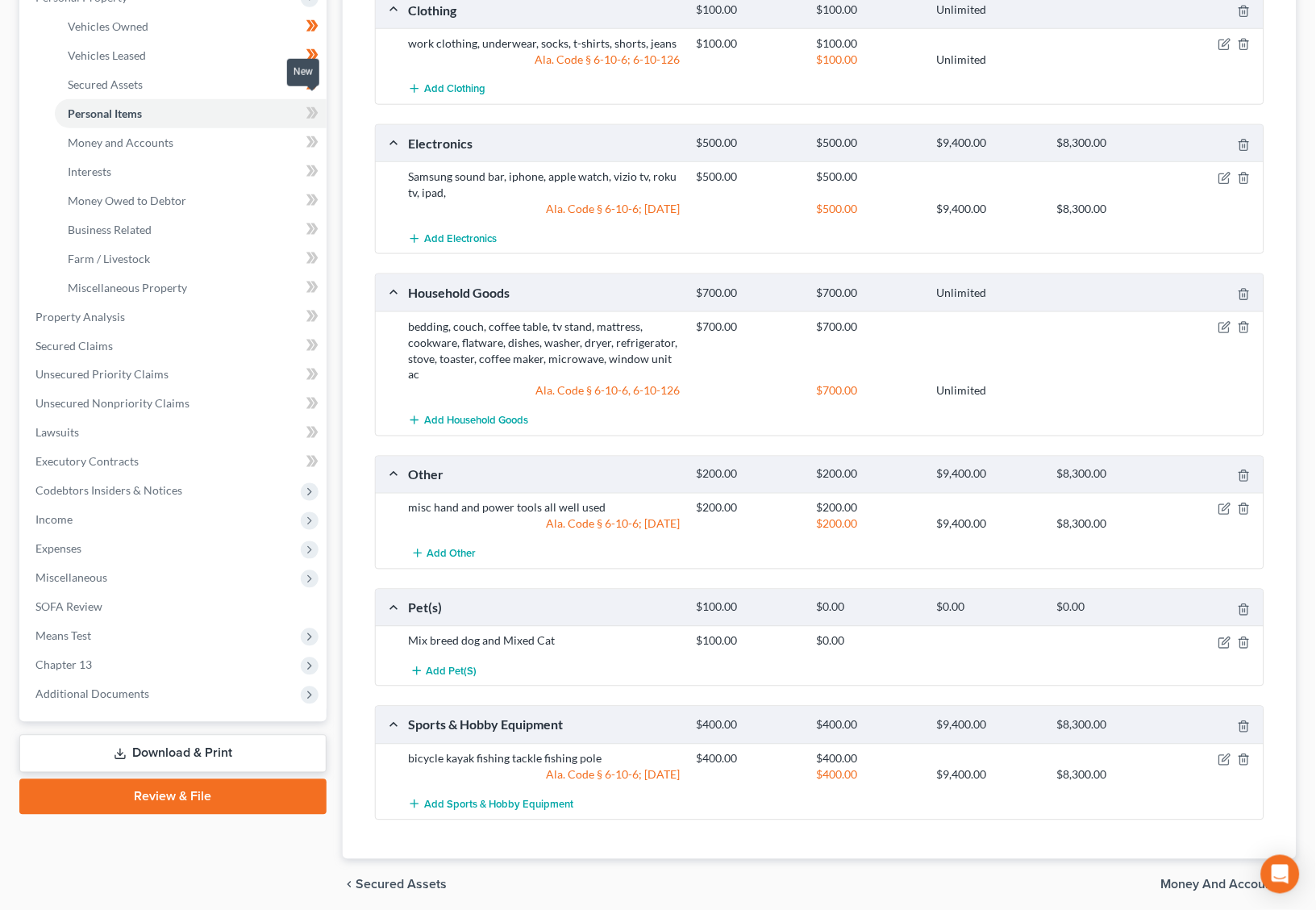
click at [319, 103] on span at bounding box center [312, 114] width 28 height 24
drag, startPoint x: 319, startPoint y: 101, endPoint x: 262, endPoint y: 130, distance: 64.0
click at [318, 103] on span at bounding box center [312, 114] width 28 height 24
click at [261, 130] on link "Money and Accounts" at bounding box center [190, 142] width 272 height 29
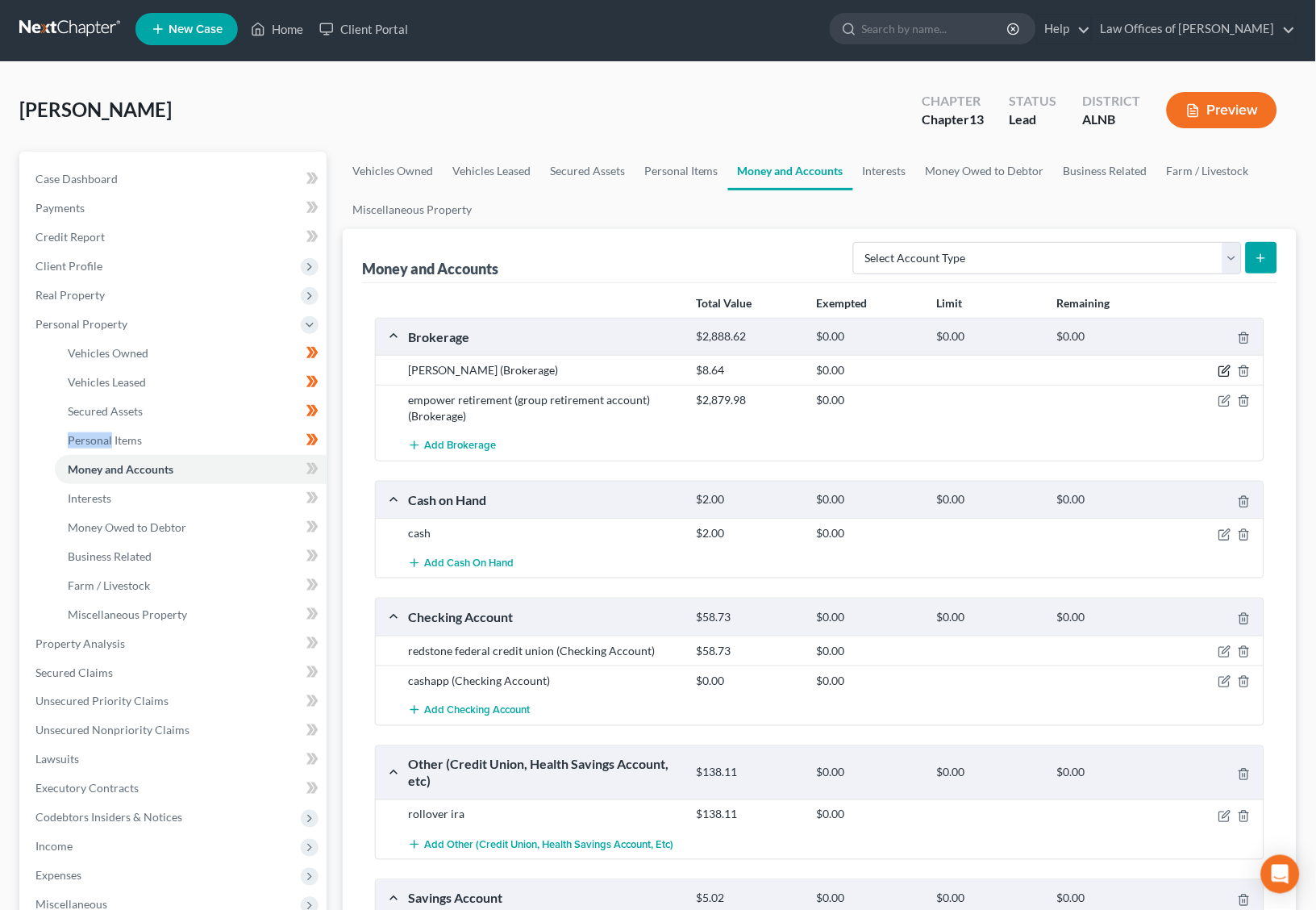
scroll to position [4, 0]
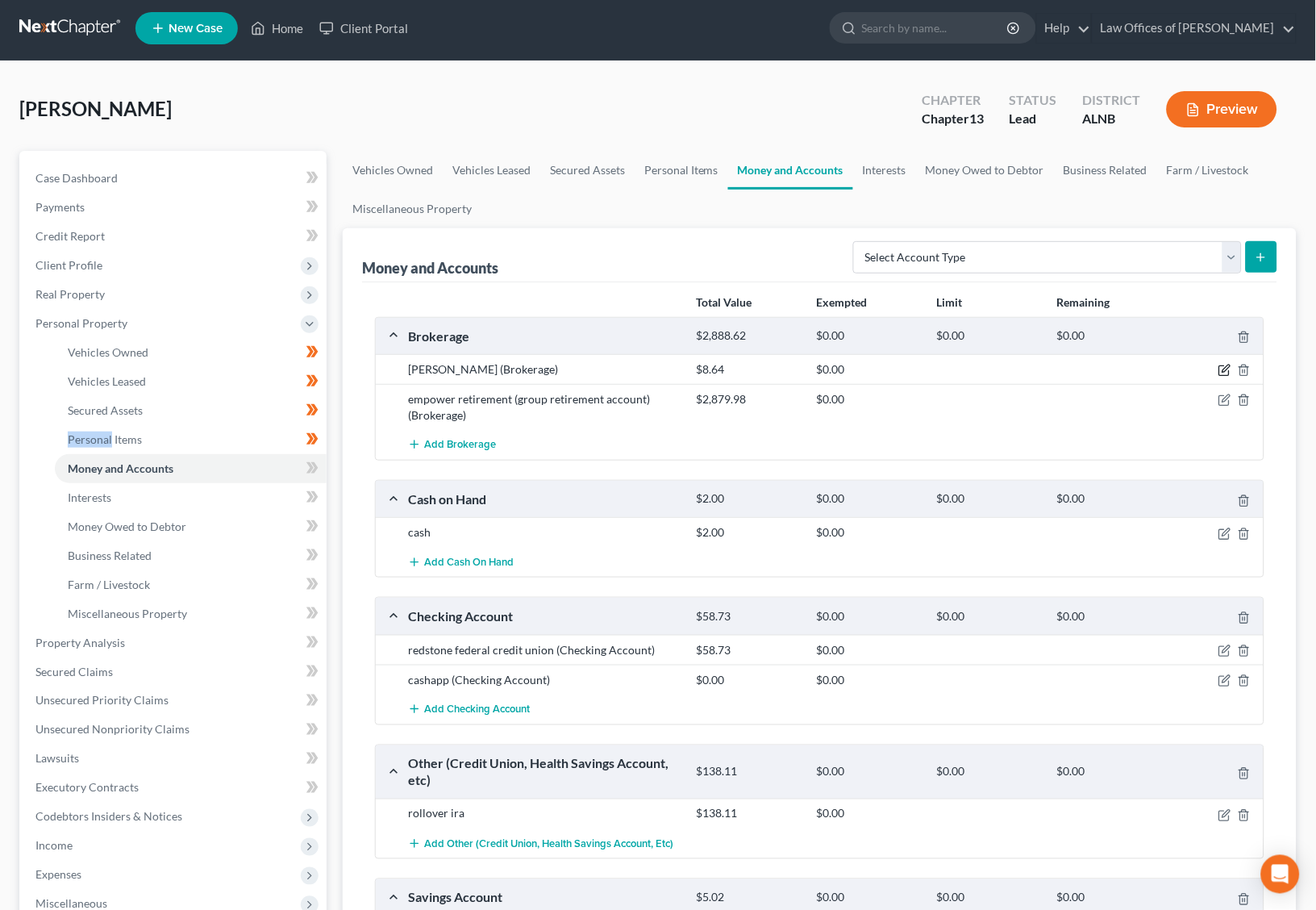
click at [1225, 365] on icon "button" at bounding box center [1225, 369] width 13 height 13
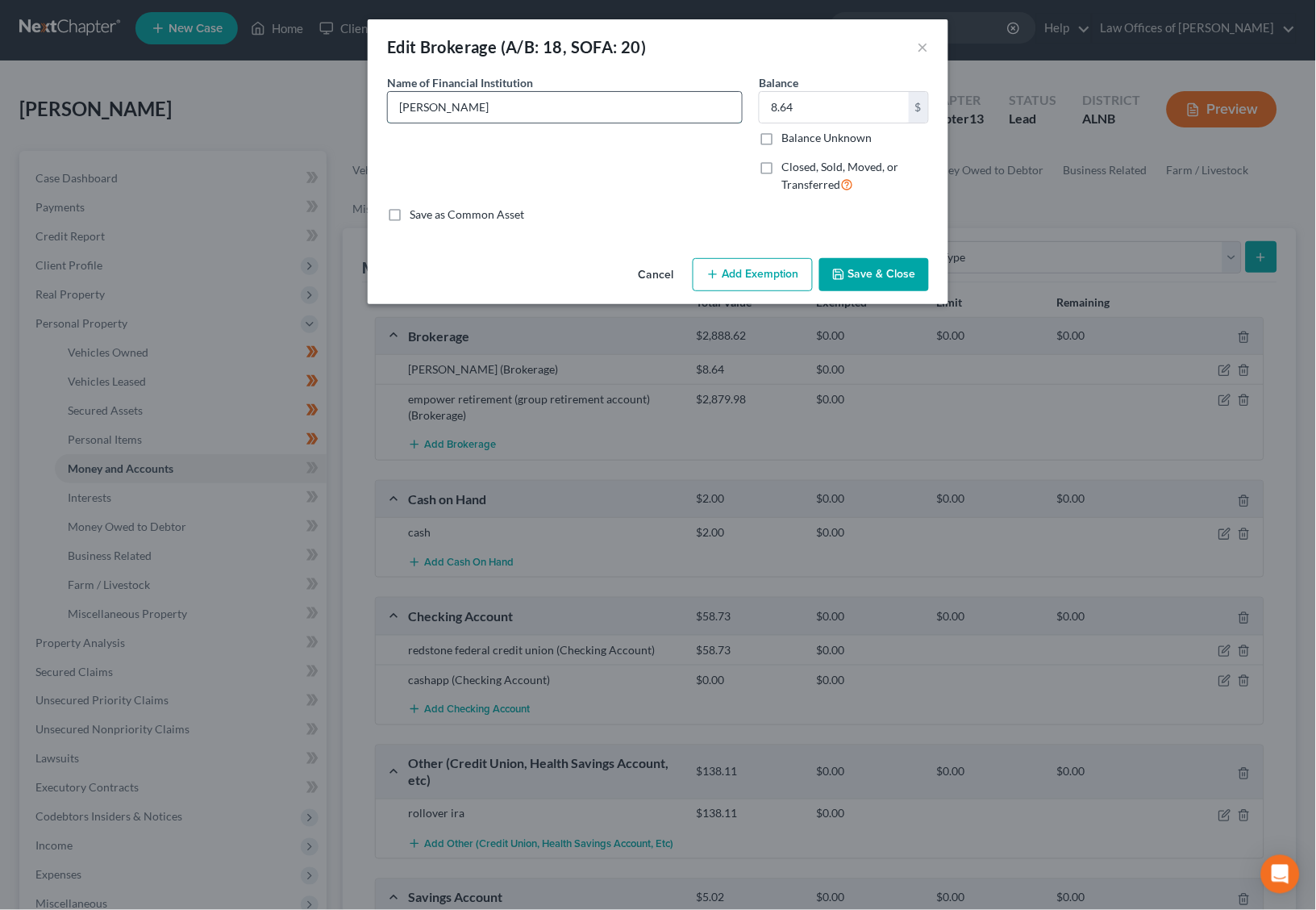
click at [446, 106] on input "[PERSON_NAME]" at bounding box center [565, 108] width 354 height 31
type input "[PERSON_NAME] [PERSON_NAME]"
click at [751, 277] on button "Add Exemption" at bounding box center [752, 274] width 120 height 34
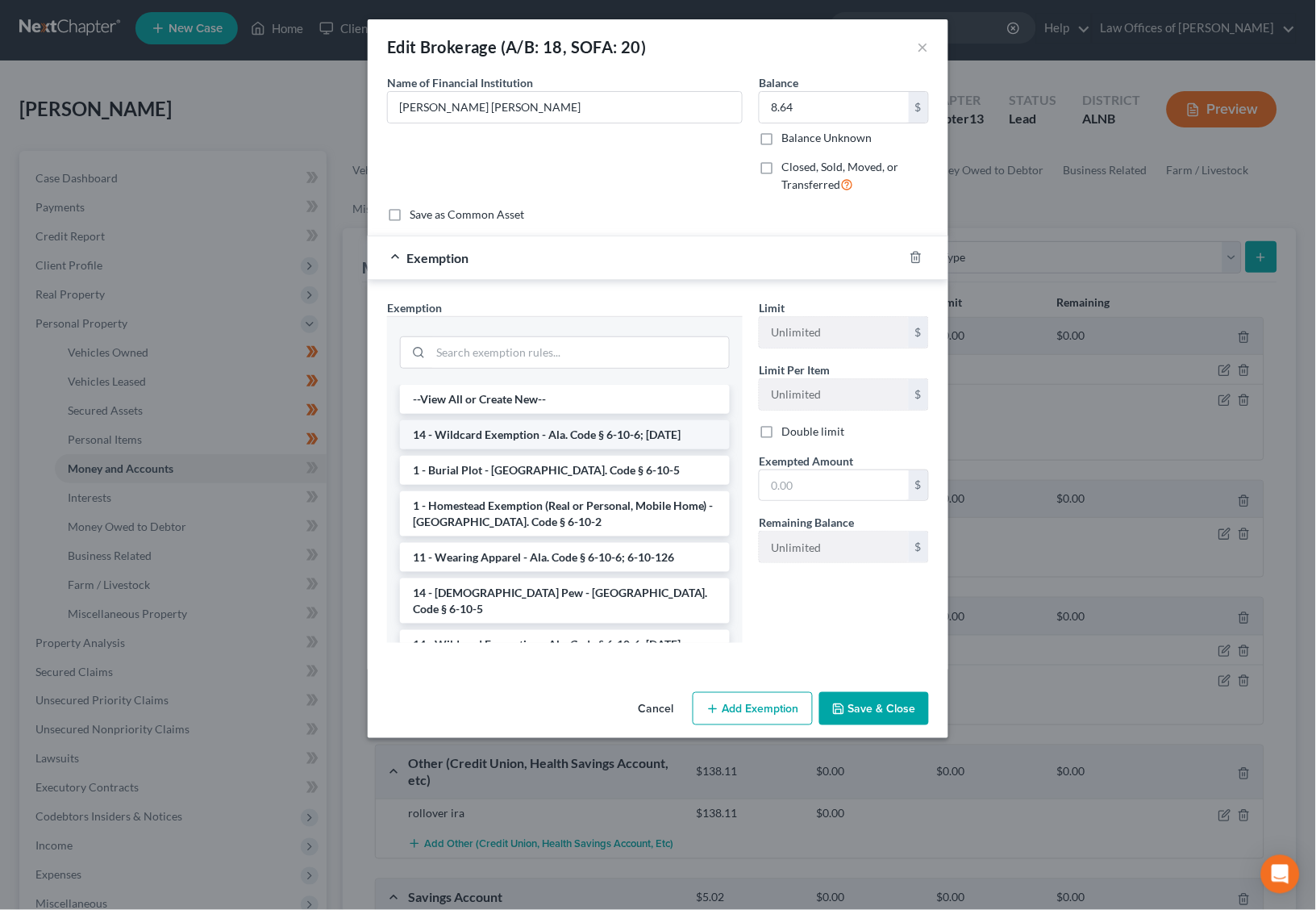
click at [574, 427] on li "14 - Wildcard Exemption - Ala. Code § 6-10-6; [DATE]" at bounding box center [565, 435] width 330 height 29
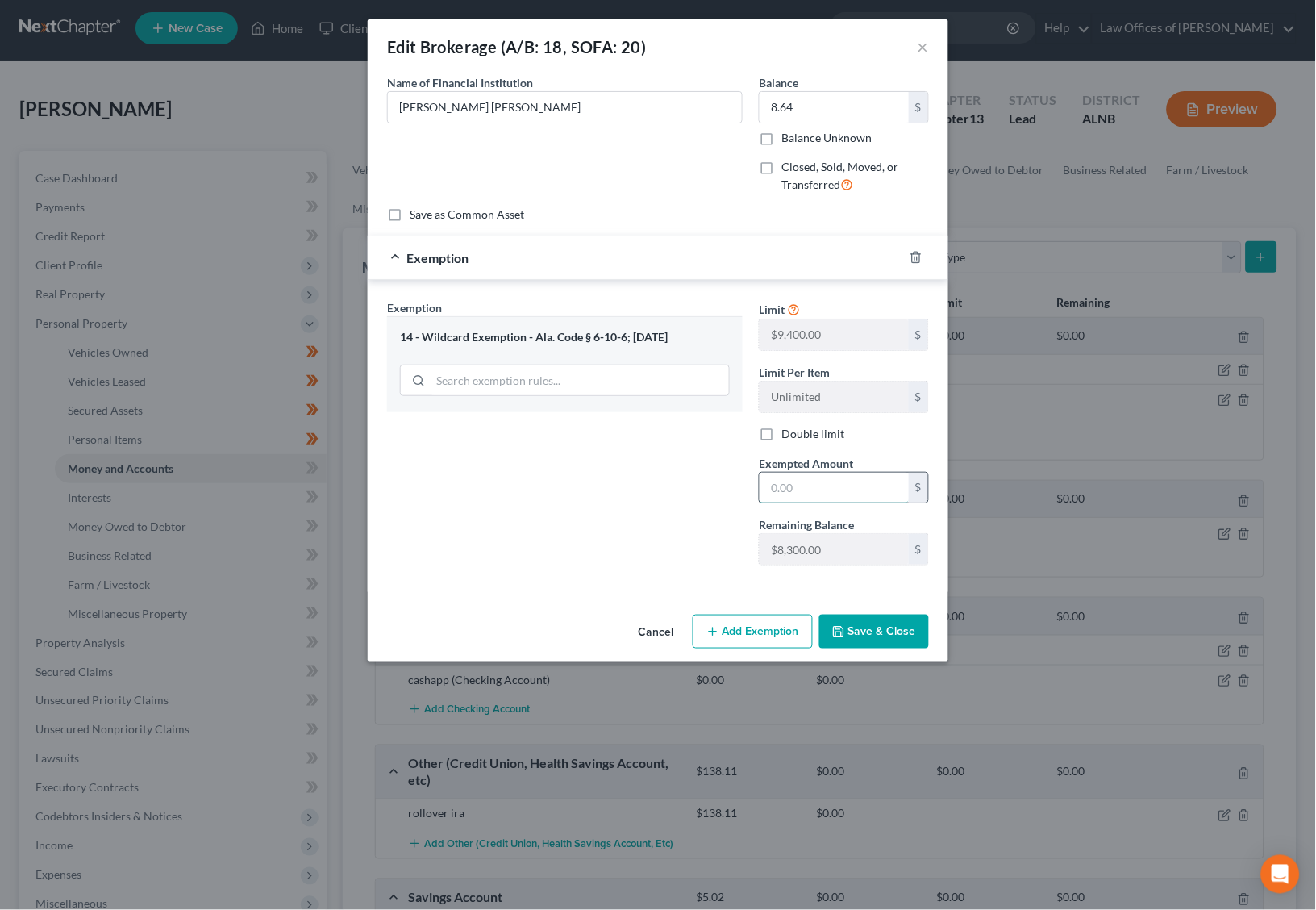
click at [797, 496] on input "text" at bounding box center [834, 488] width 149 height 31
type input "8.64"
click at [852, 624] on button "Save & Close" at bounding box center [874, 631] width 110 height 34
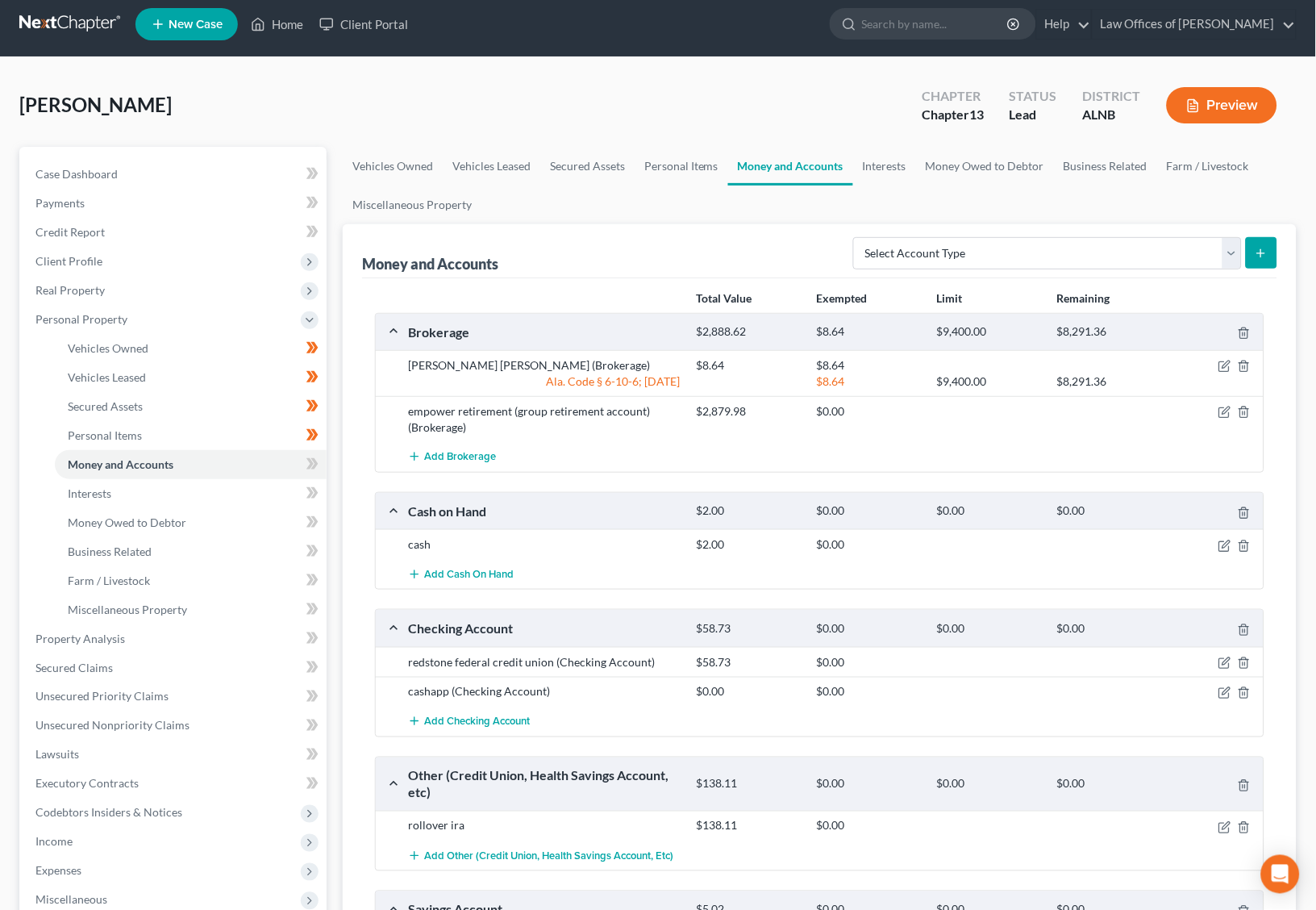
scroll to position [8, 0]
drag, startPoint x: 1227, startPoint y: 406, endPoint x: 1185, endPoint y: 264, distance: 148.1
click at [1185, 264] on div "Money and Accounts Select Account Type Brokerage (A/B: 18, SOFA: 20) Cash on Ha…" at bounding box center [820, 625] width 954 height 803
select select "other"
click at [1260, 260] on button "submit" at bounding box center [1261, 252] width 32 height 32
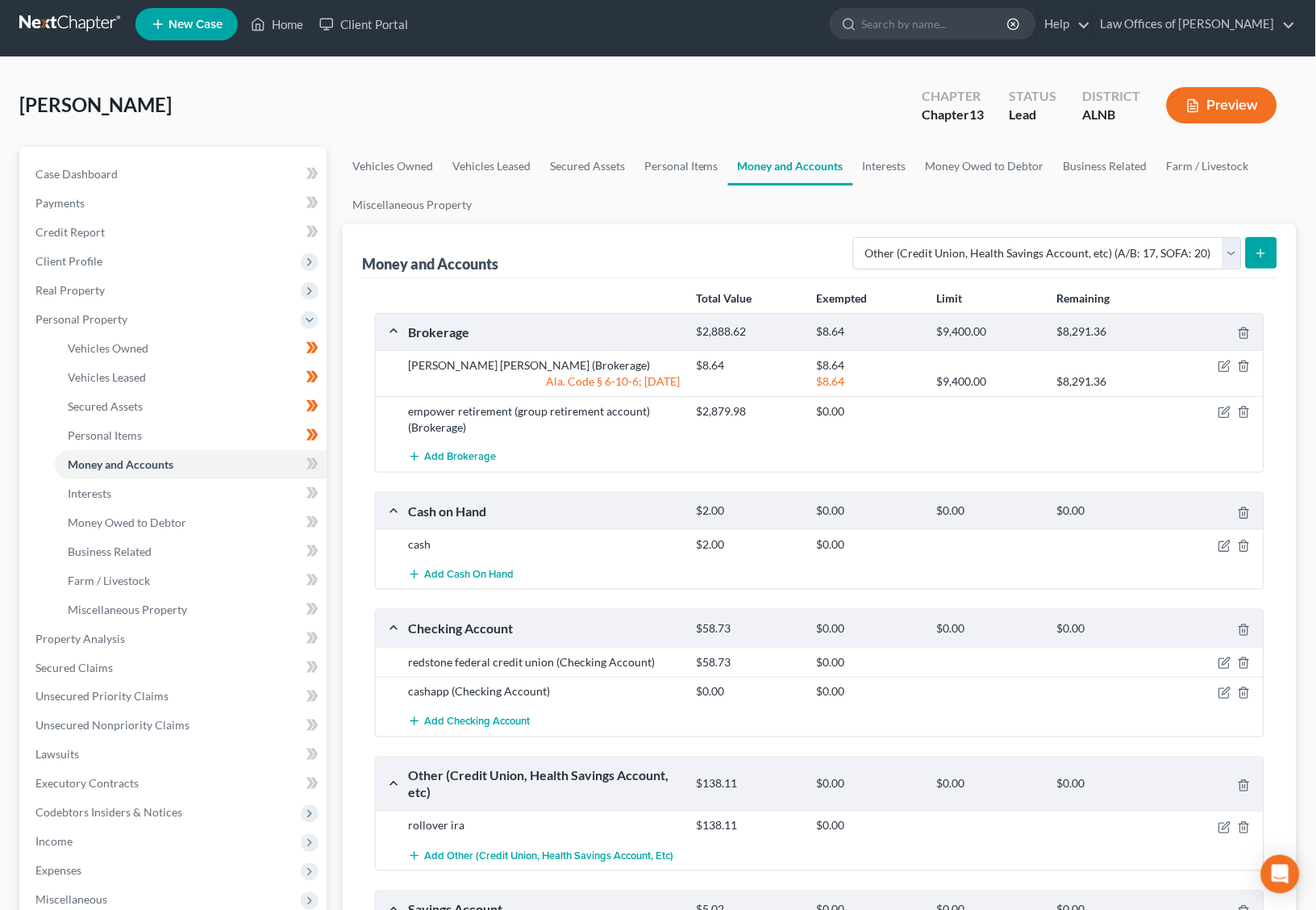
click at [723, 403] on div "$2,879.98" at bounding box center [748, 411] width 120 height 16
click at [717, 409] on div "$2,879.98" at bounding box center [748, 411] width 120 height 16
copy div "2,879.98"
click at [95, 493] on link "Interests" at bounding box center [190, 493] width 272 height 29
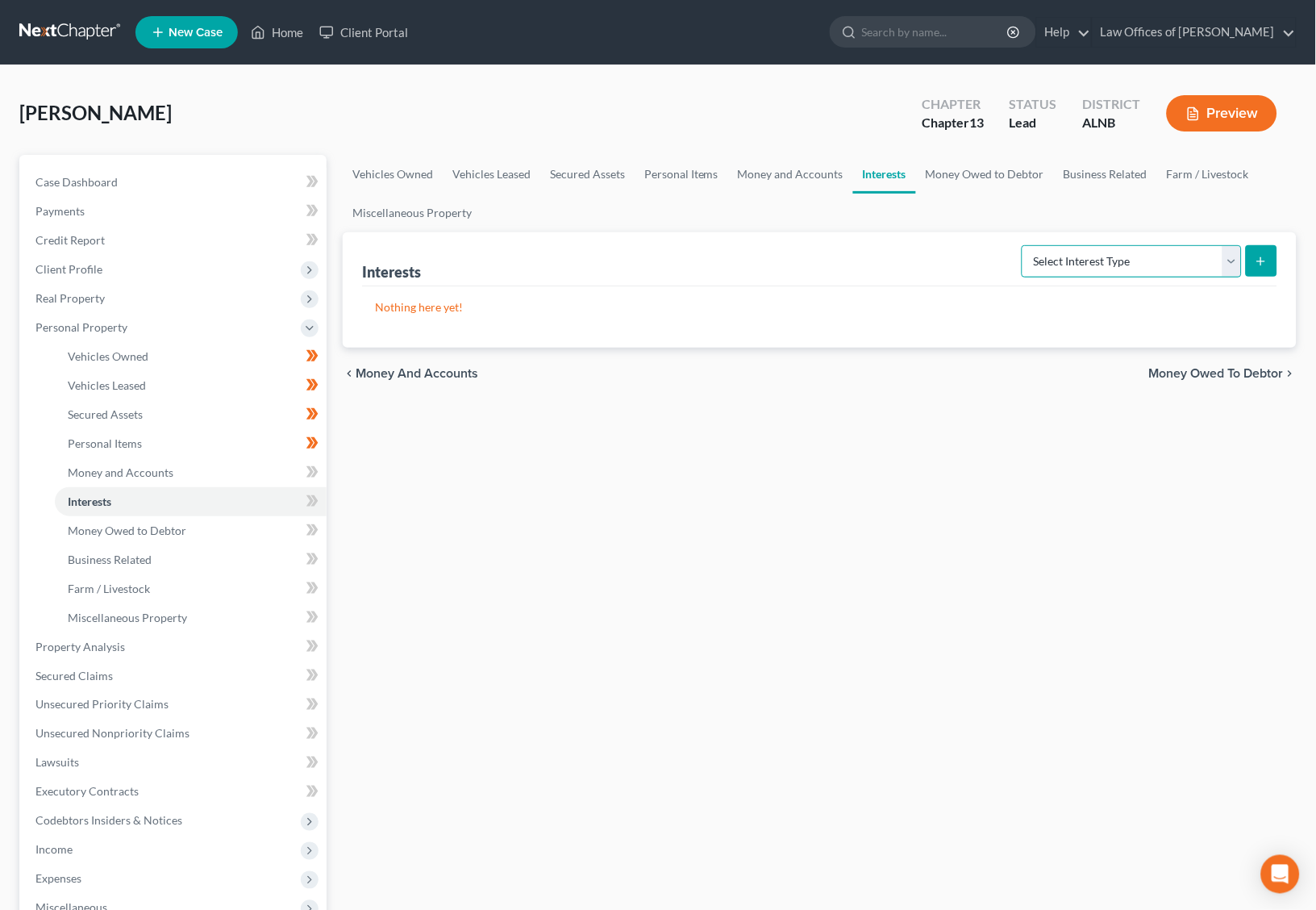
select select "401k"
click at [1260, 262] on icon "submit" at bounding box center [1261, 261] width 13 height 13
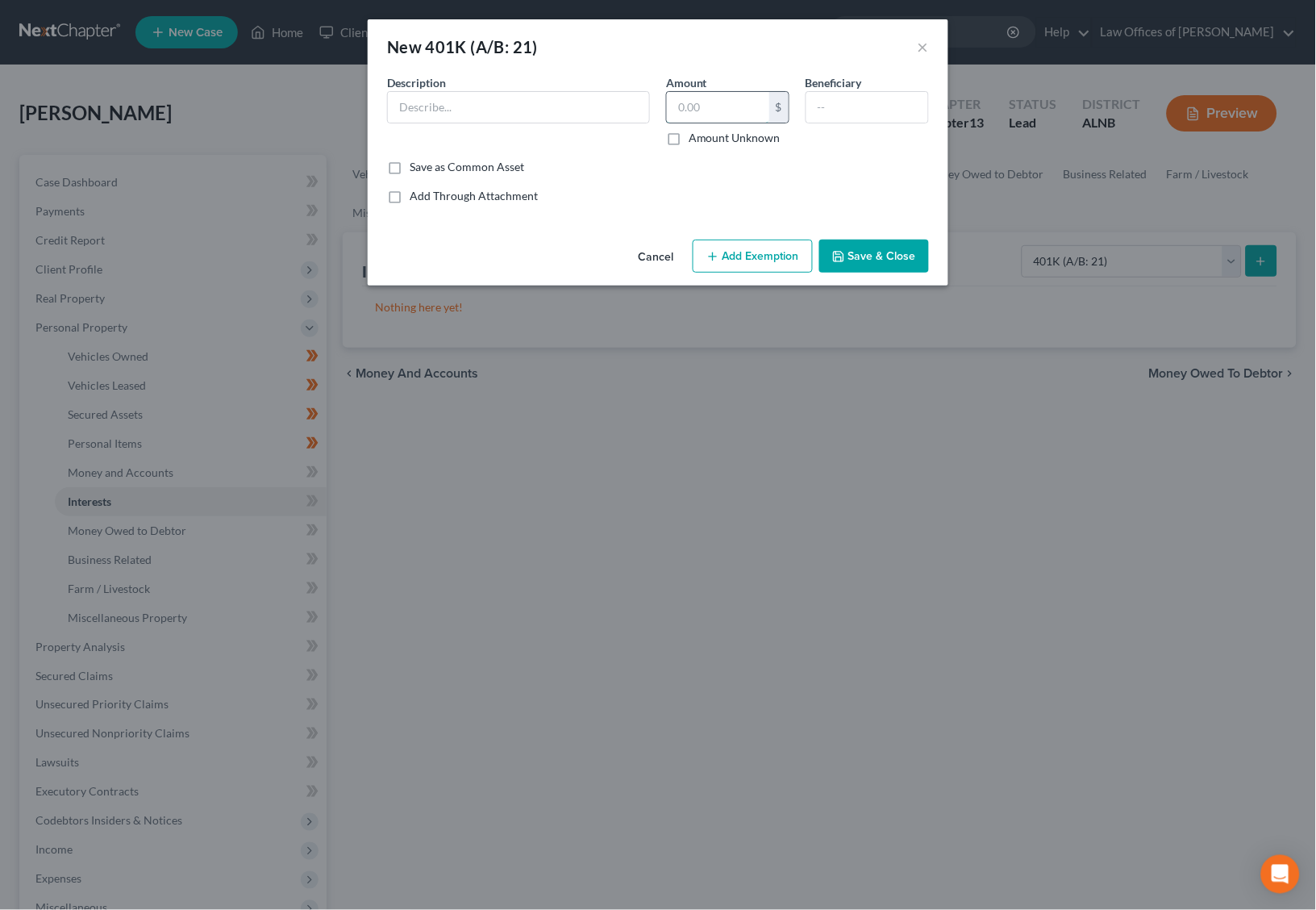
click at [691, 117] on input "text" at bounding box center [718, 108] width 102 height 31
paste input "2,879.98"
type input "2,879.98"
click at [427, 433] on div "New 401K (A/B: 21) × An exemption set must first be selected from the Filing In…" at bounding box center [658, 455] width 1316 height 910
click at [848, 261] on button "Save & Close" at bounding box center [874, 256] width 110 height 34
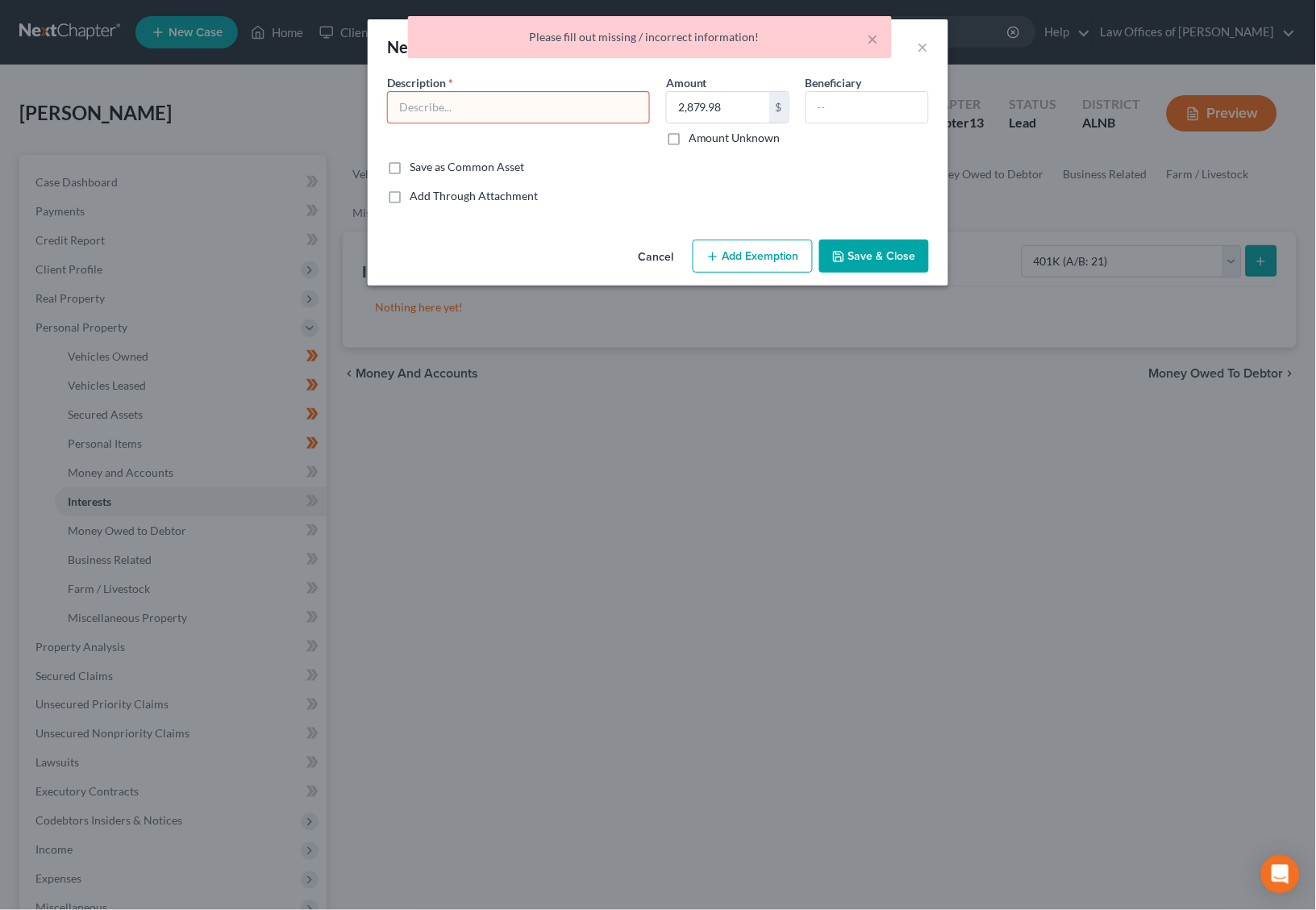
click at [481, 111] on input "text" at bounding box center [519, 108] width 262 height 31
type input "XS"
drag, startPoint x: 816, startPoint y: 281, endPoint x: 873, endPoint y: 269, distance: 58.2
click at [873, 269] on button "Save & Close" at bounding box center [874, 256] width 110 height 34
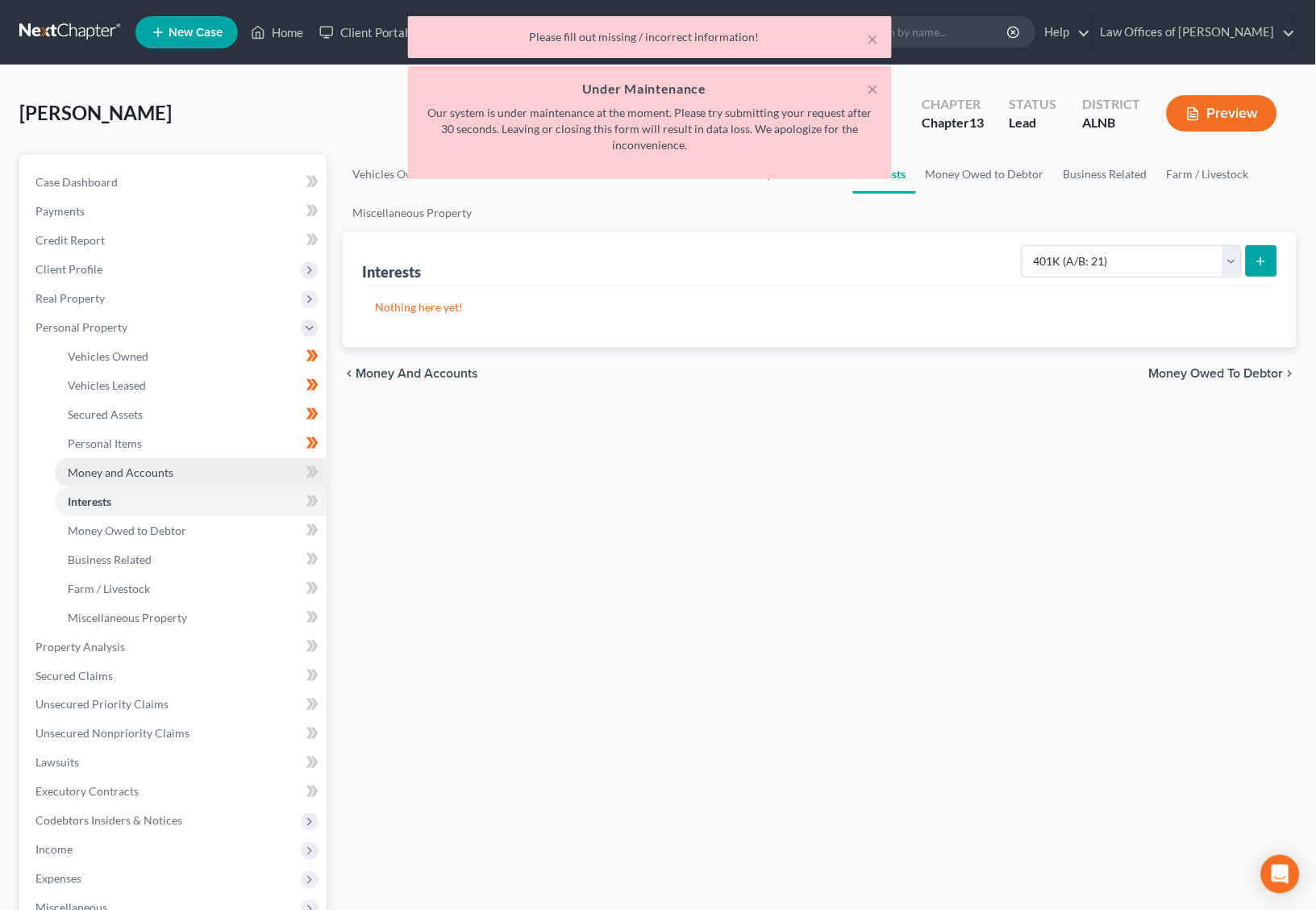
click at [137, 466] on span "Money and Accounts" at bounding box center [120, 472] width 106 height 13
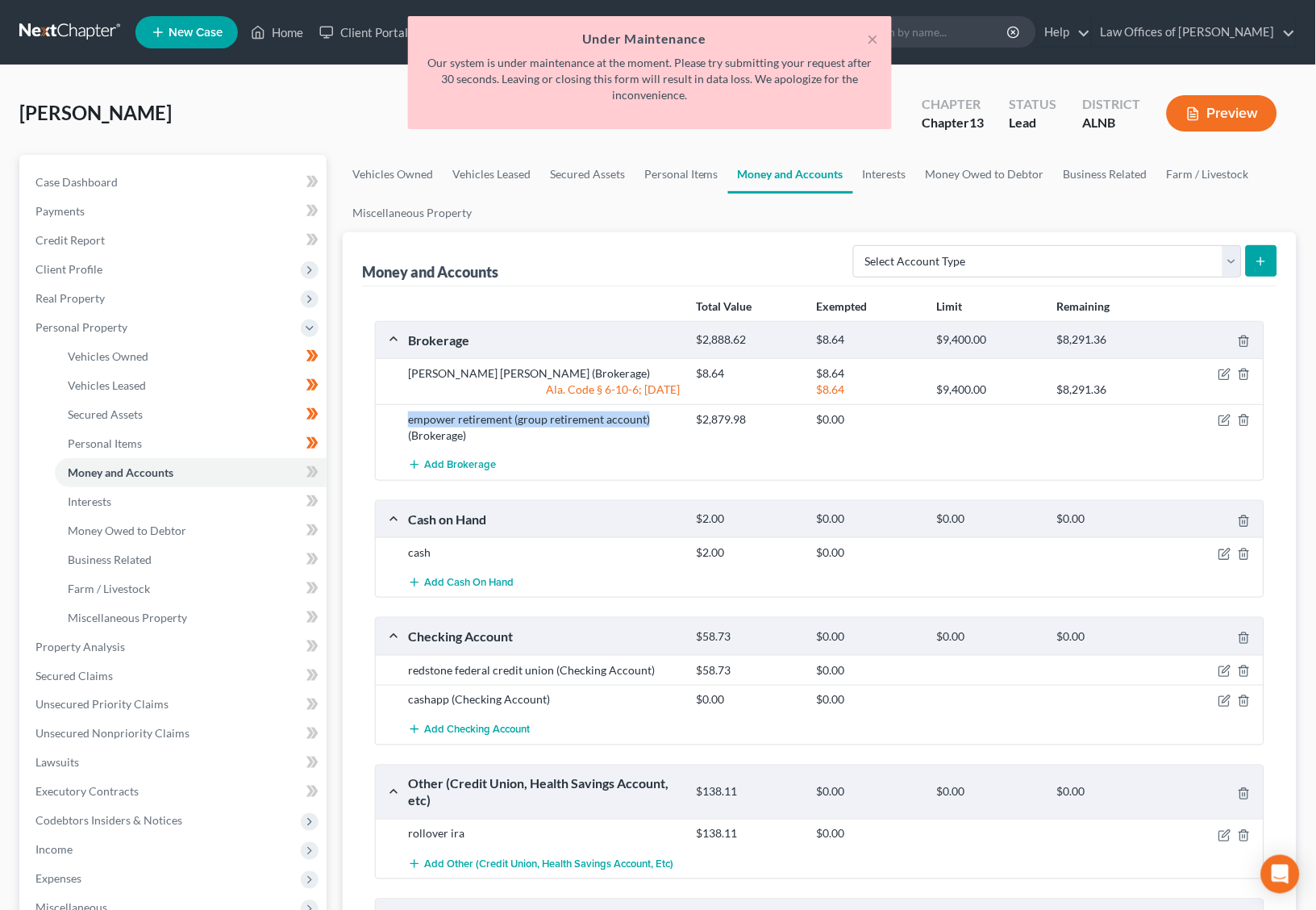
drag, startPoint x: 407, startPoint y: 416, endPoint x: 674, endPoint y: 415, distance: 267.0
click at [674, 415] on div "empower retirement (group retirement account) (Brokerage)" at bounding box center [544, 428] width 289 height 33
copy div "empower retirement (group retirement account)"
click at [203, 487] on link "Interests" at bounding box center [190, 501] width 272 height 29
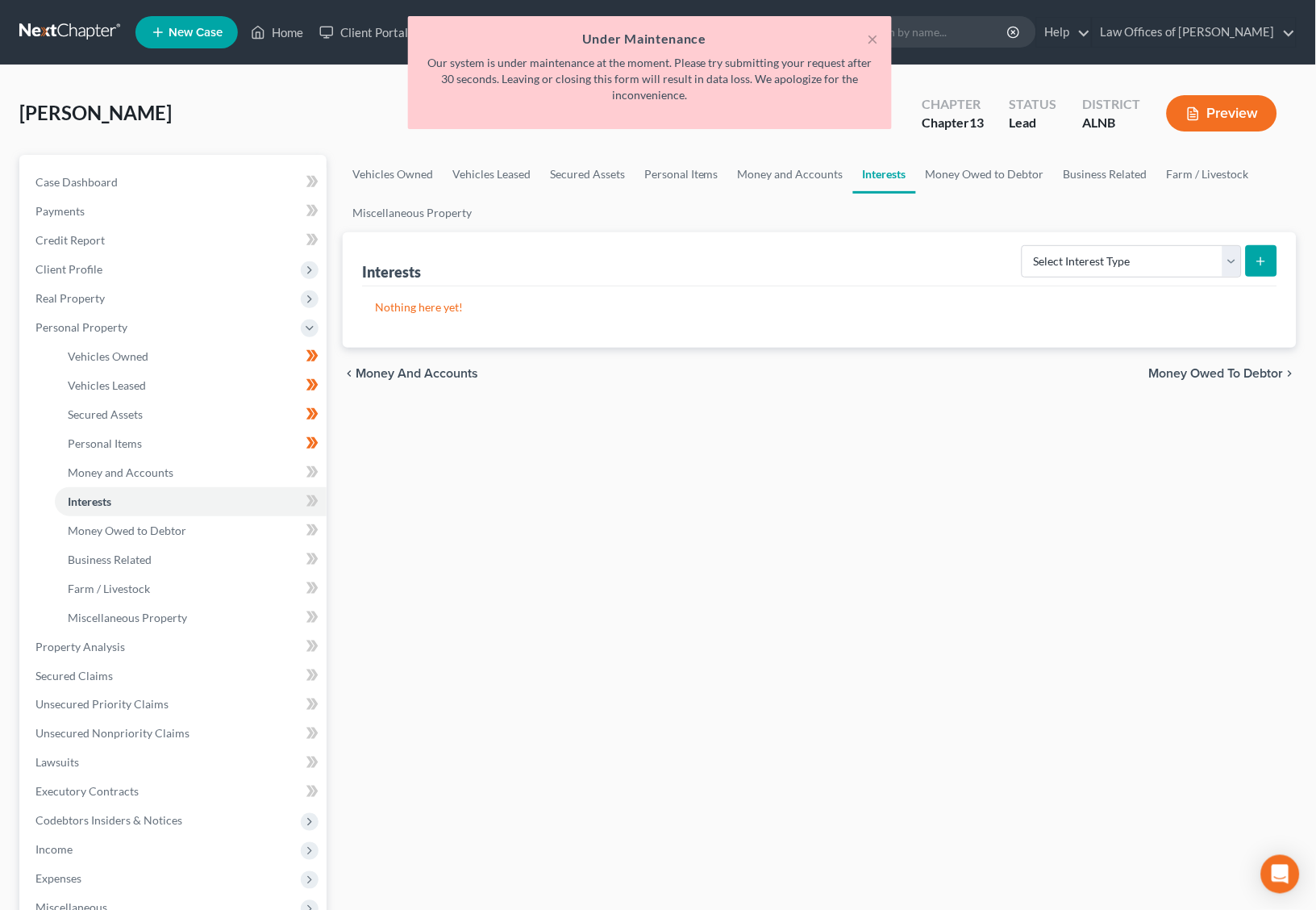
click at [1255, 259] on icon "submit" at bounding box center [1261, 261] width 13 height 13
select select "401k"
click at [1276, 267] on button "submit" at bounding box center [1261, 261] width 32 height 32
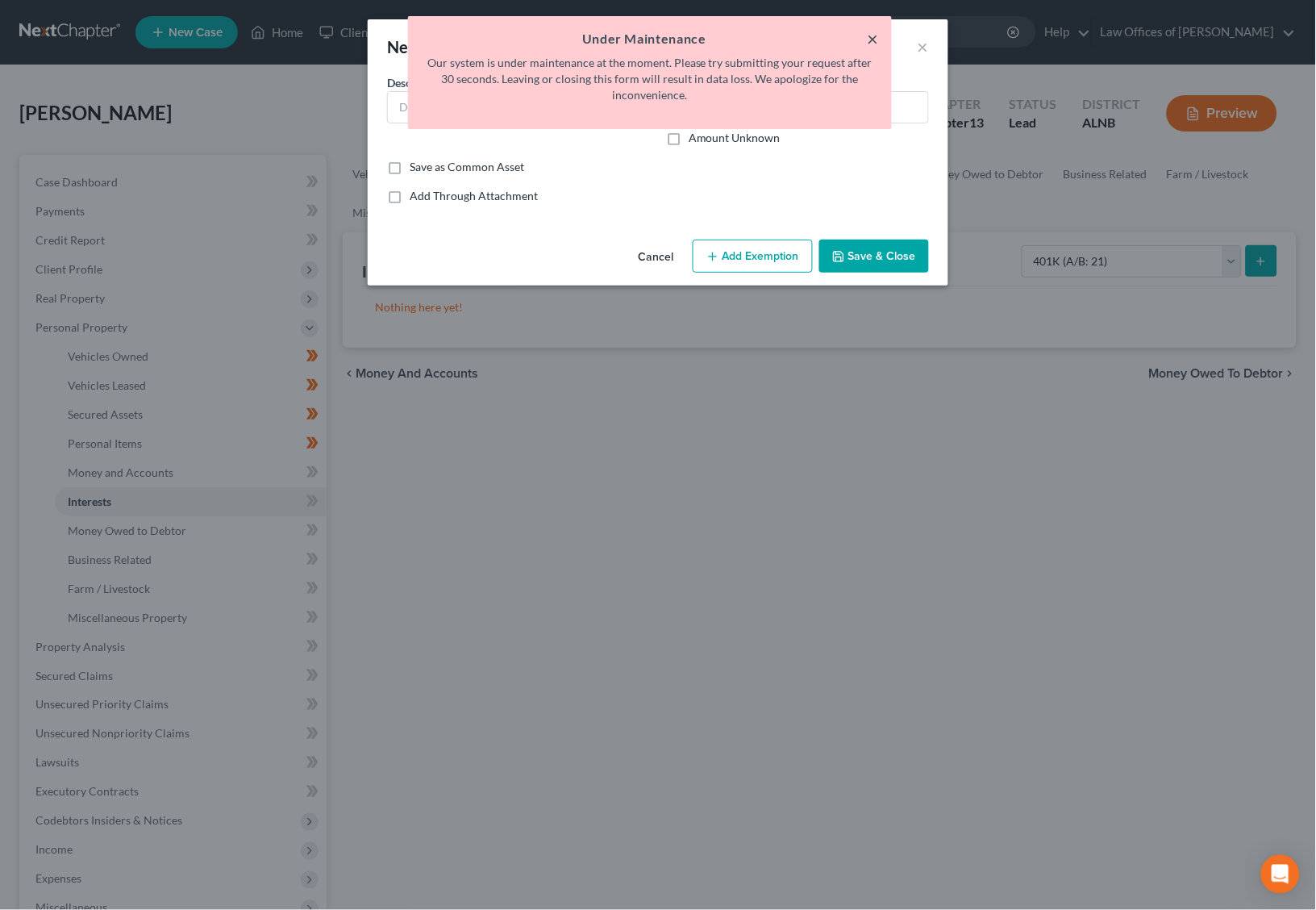
click at [873, 38] on button "×" at bounding box center [873, 38] width 12 height 19
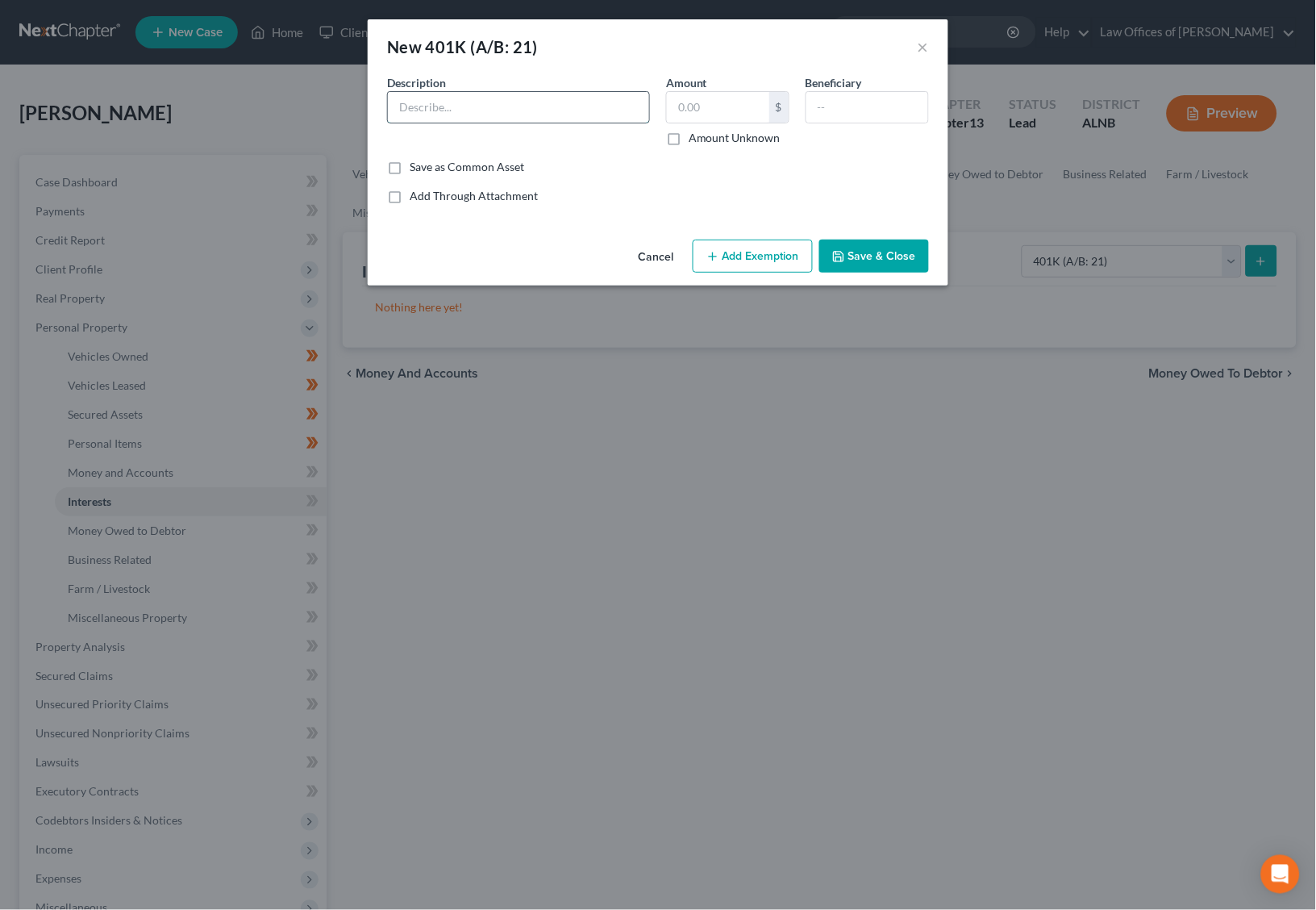
click at [452, 95] on input "text" at bounding box center [519, 108] width 262 height 31
paste input "empower retirement (group retirement account)"
type input "empower retirement (group retirement account)"
click at [706, 103] on input "text" at bounding box center [718, 108] width 102 height 31
type input "2,764"
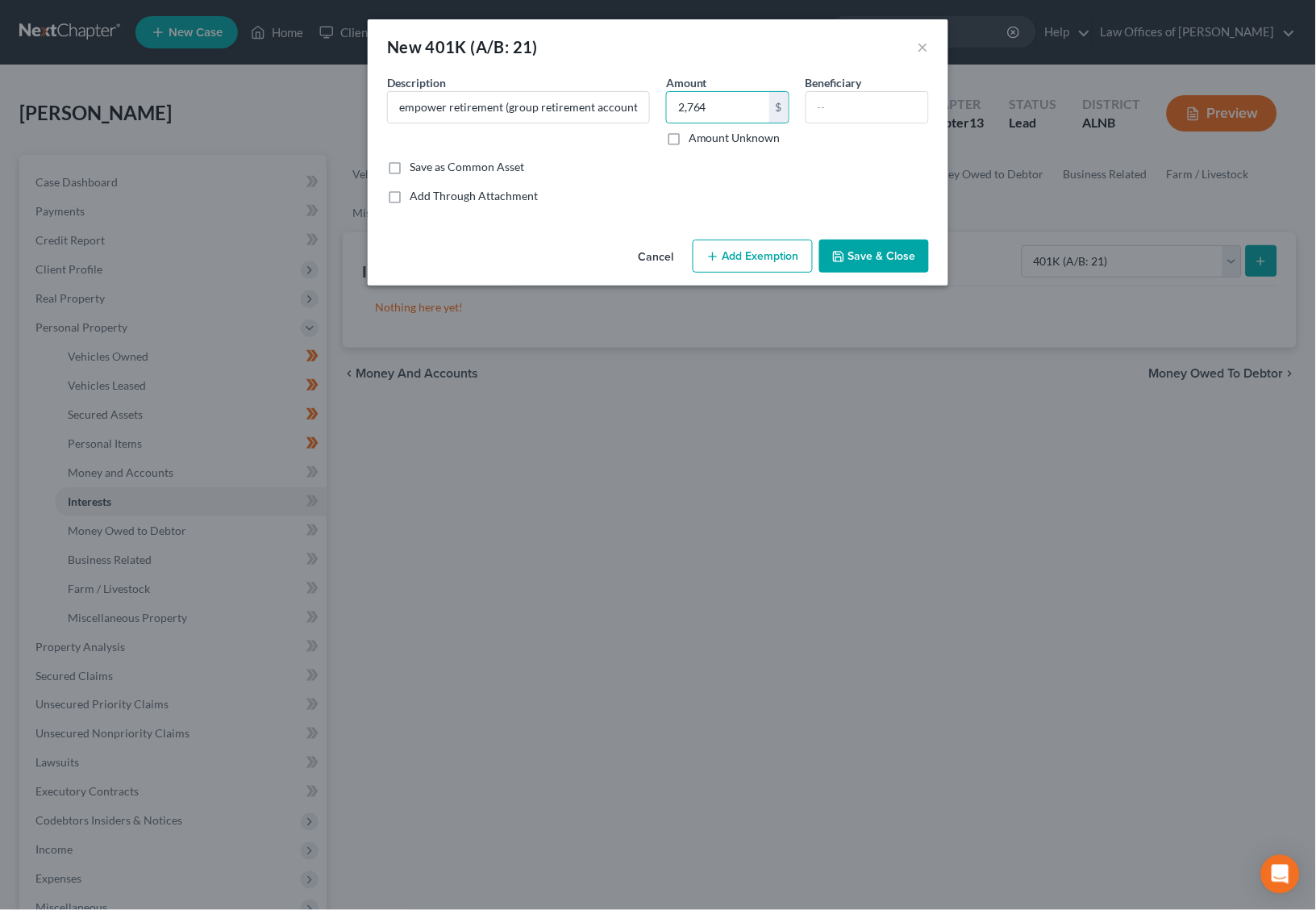
click at [870, 257] on button "Save & Close" at bounding box center [874, 256] width 110 height 34
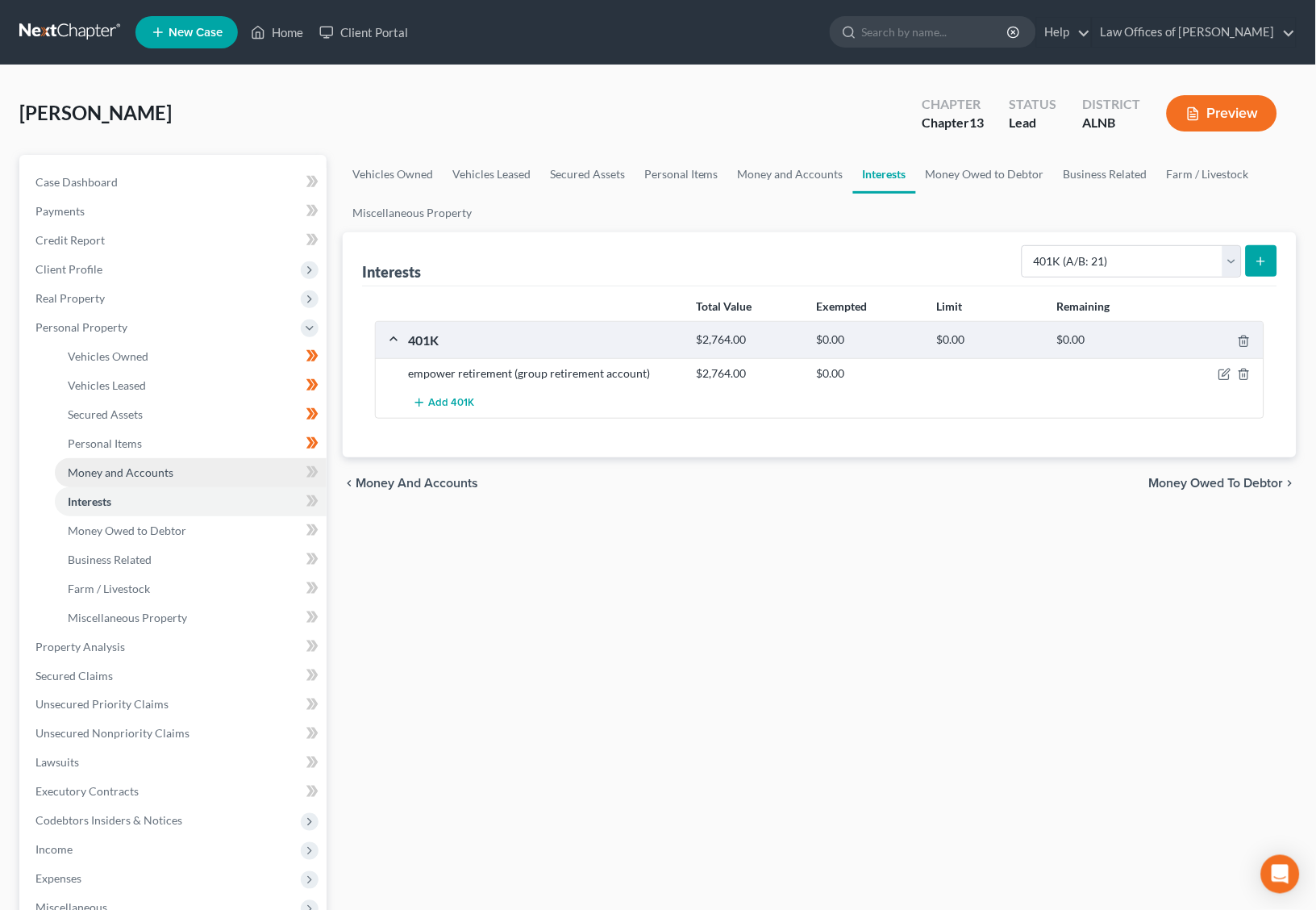
click at [154, 466] on span "Money and Accounts" at bounding box center [120, 472] width 106 height 13
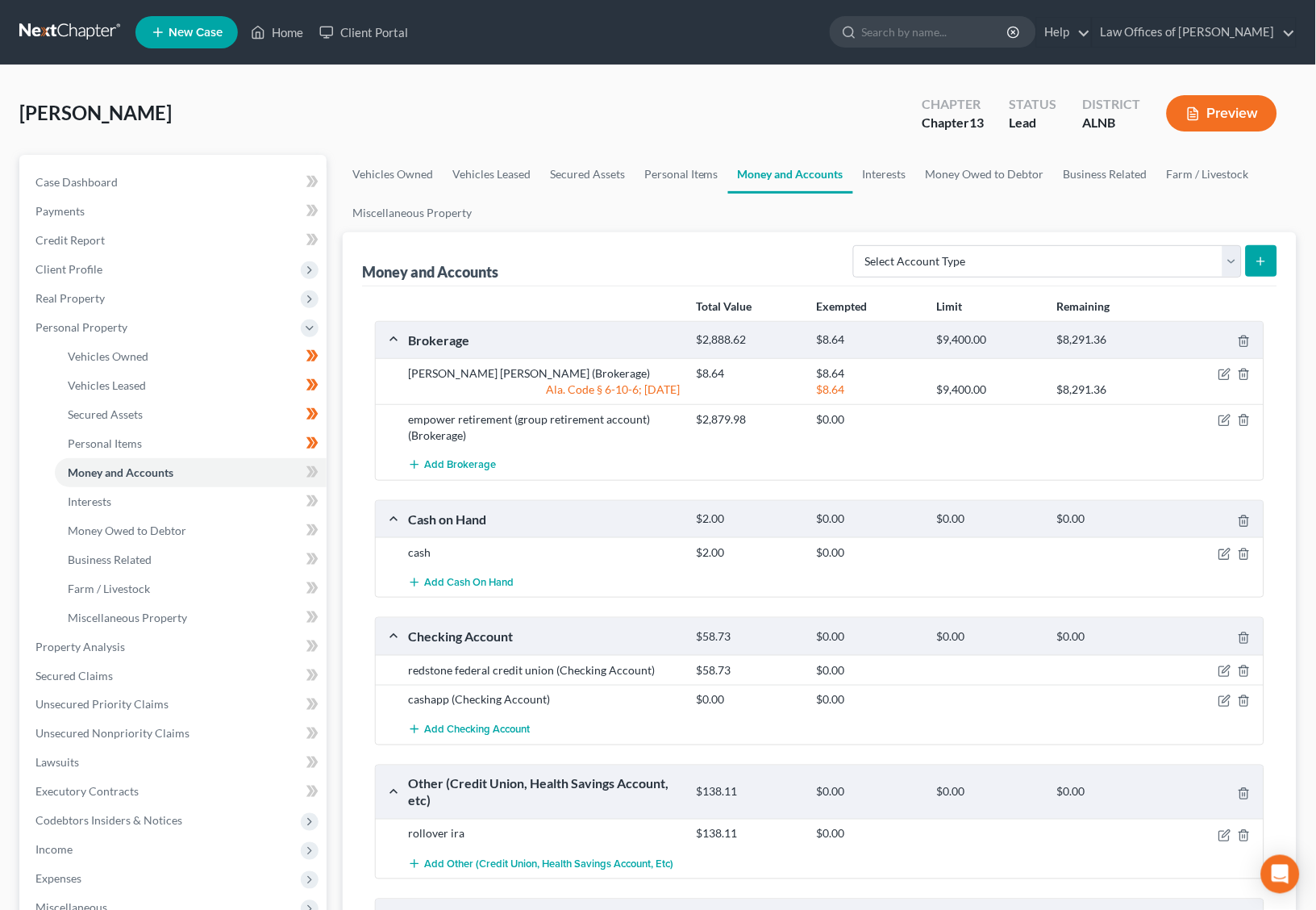
click at [724, 416] on div "$2,879.98" at bounding box center [748, 419] width 120 height 16
copy div "2,879.98"
click at [1246, 414] on icon "button" at bounding box center [1244, 419] width 13 height 13
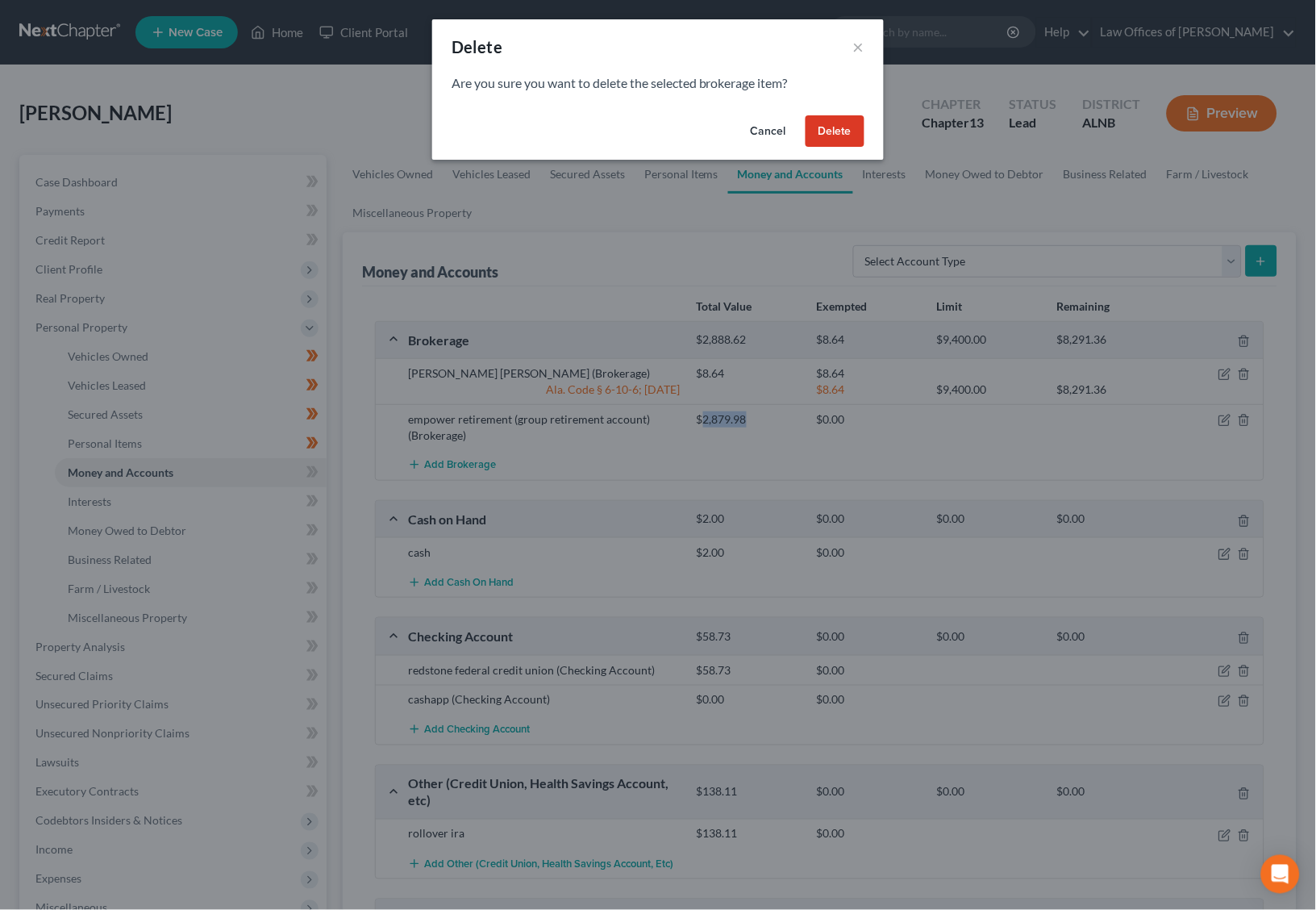
click at [838, 131] on button "Delete" at bounding box center [835, 132] width 59 height 33
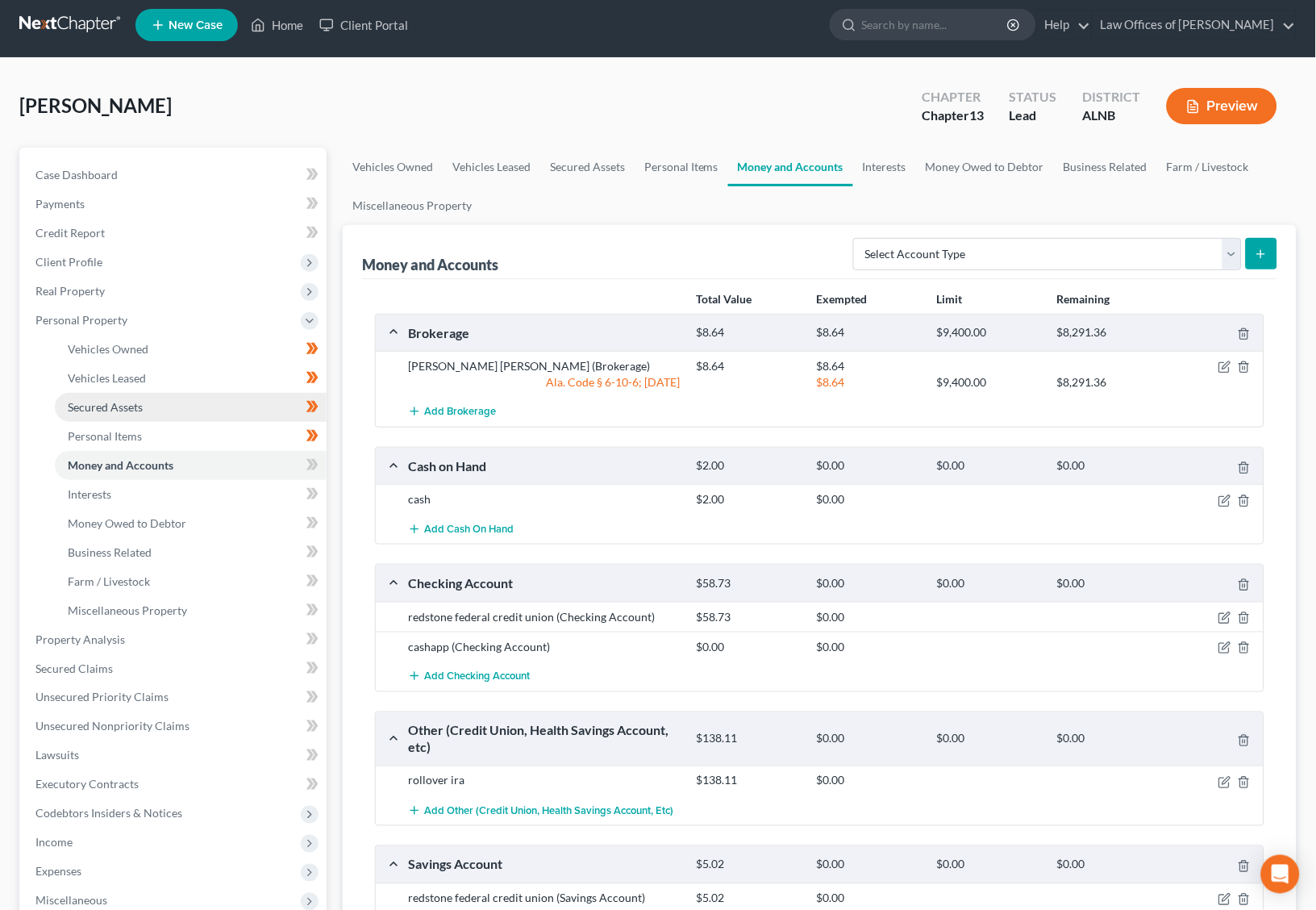
scroll to position [12, 0]
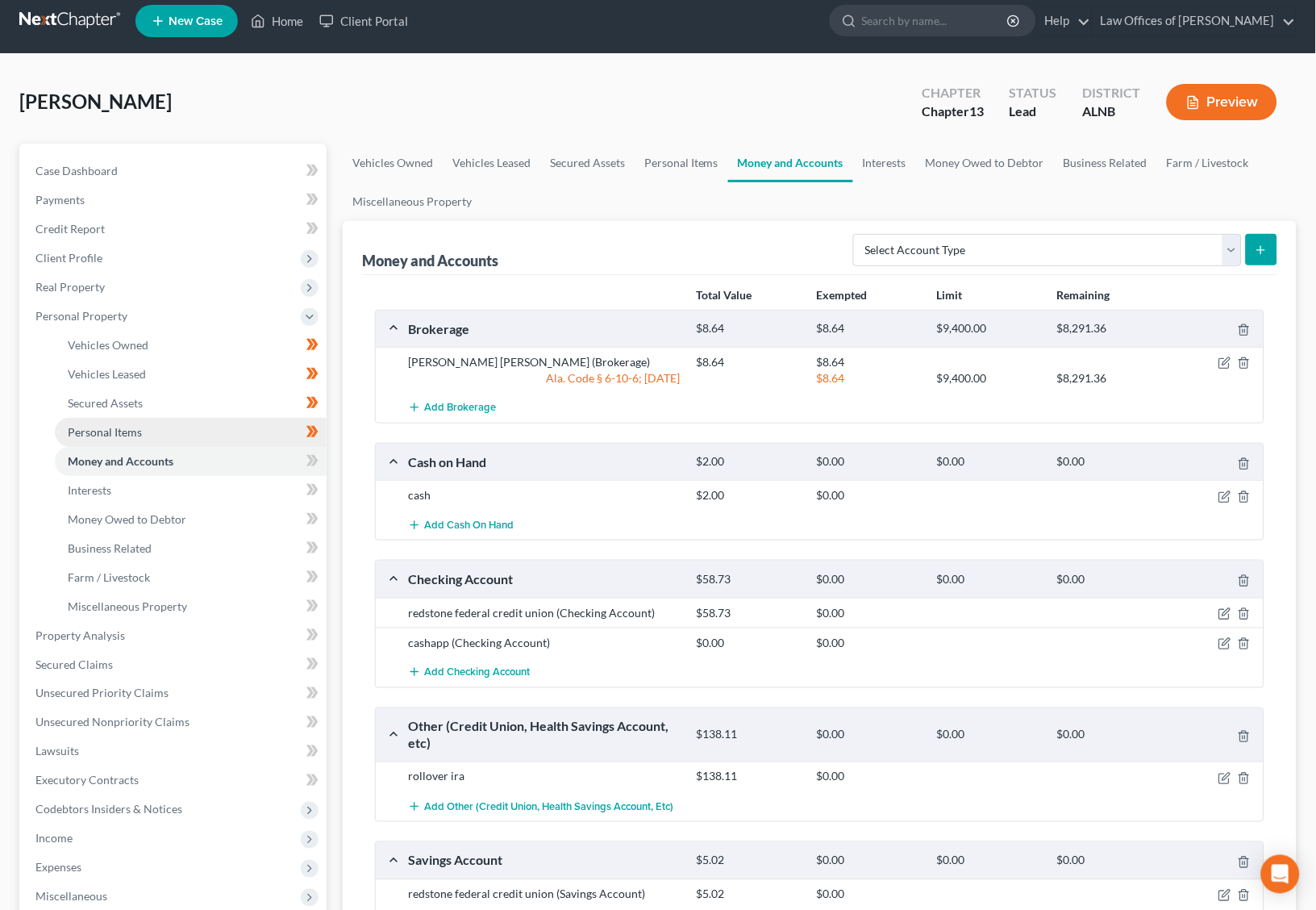
click at [137, 425] on span "Personal Items" at bounding box center [104, 432] width 74 height 13
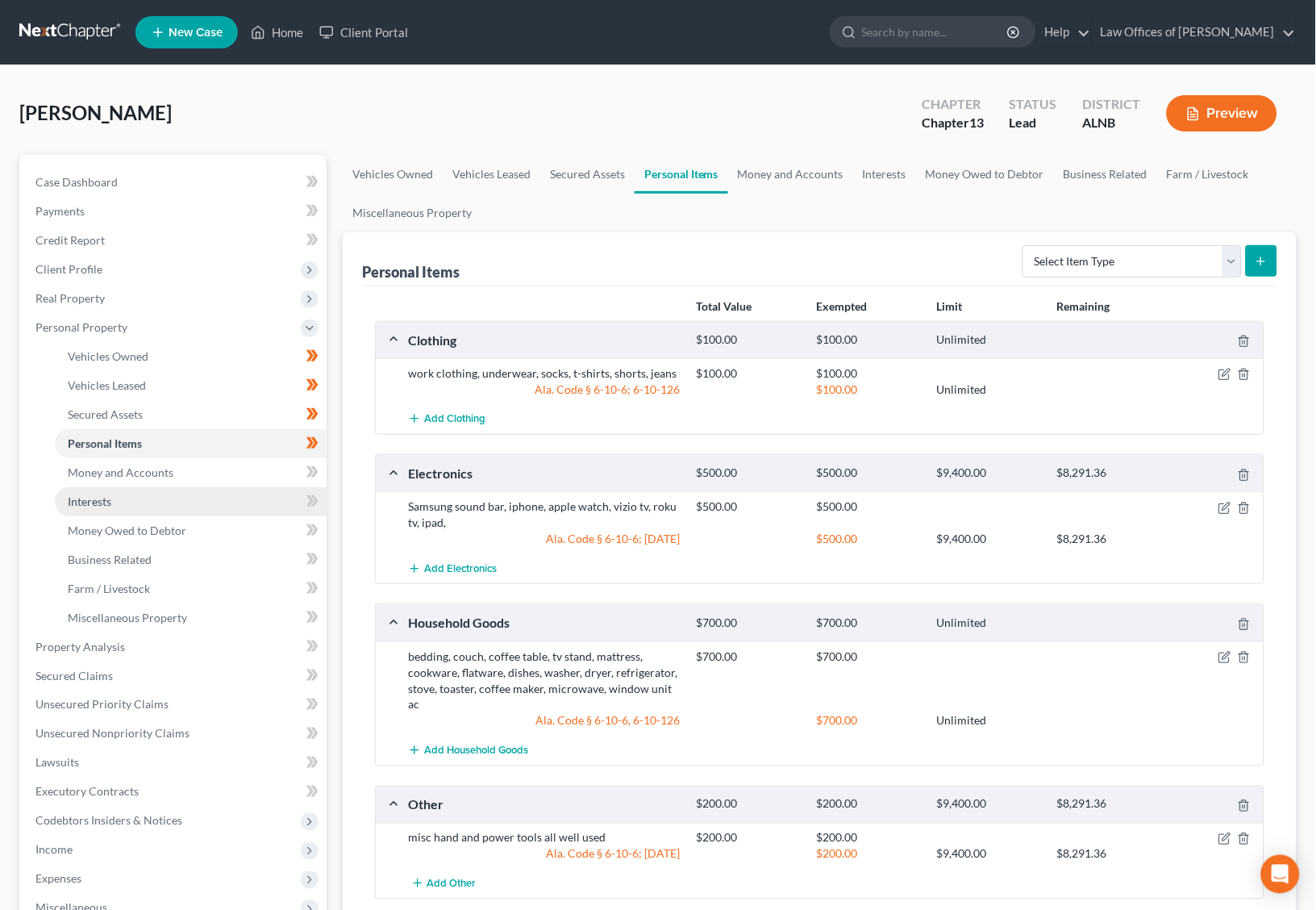
click at [97, 497] on link "Interests" at bounding box center [190, 501] width 272 height 29
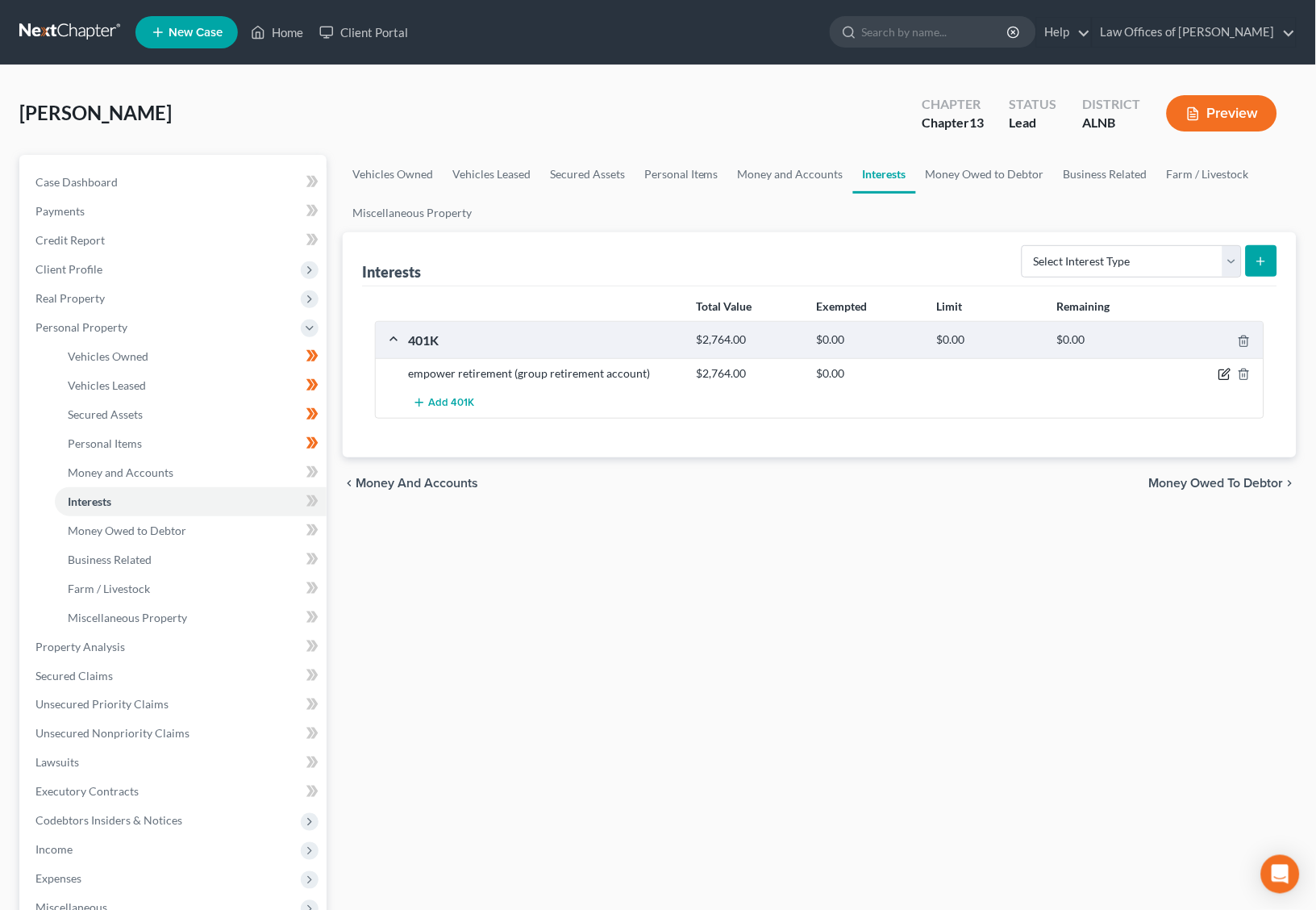
click at [1227, 374] on icon "button" at bounding box center [1225, 373] width 13 height 13
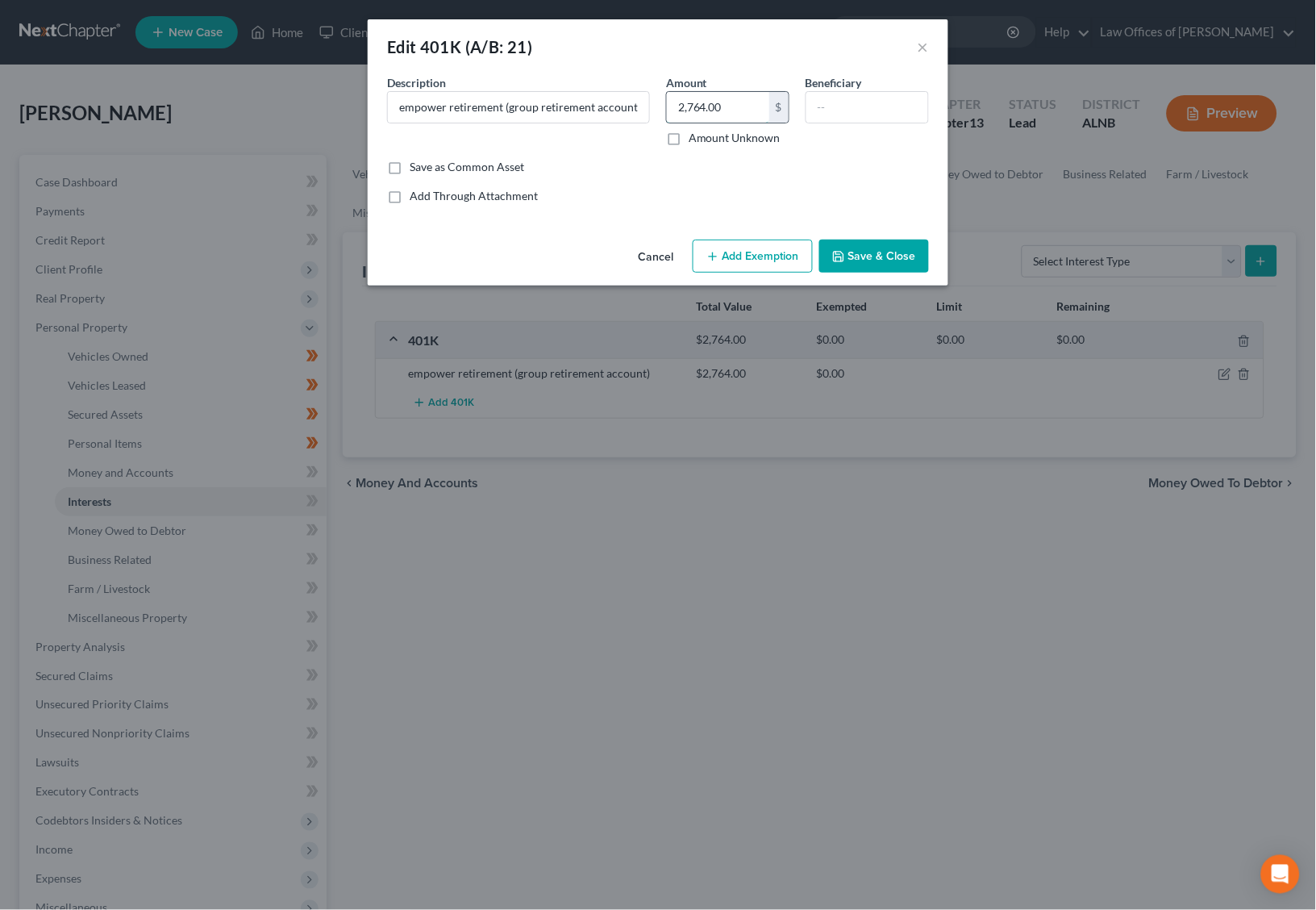
click at [734, 97] on input "2,764.00" at bounding box center [718, 108] width 102 height 31
paste input "879.98"
type input "2,879.98"
click at [789, 256] on button "Add Exemption" at bounding box center [752, 256] width 120 height 34
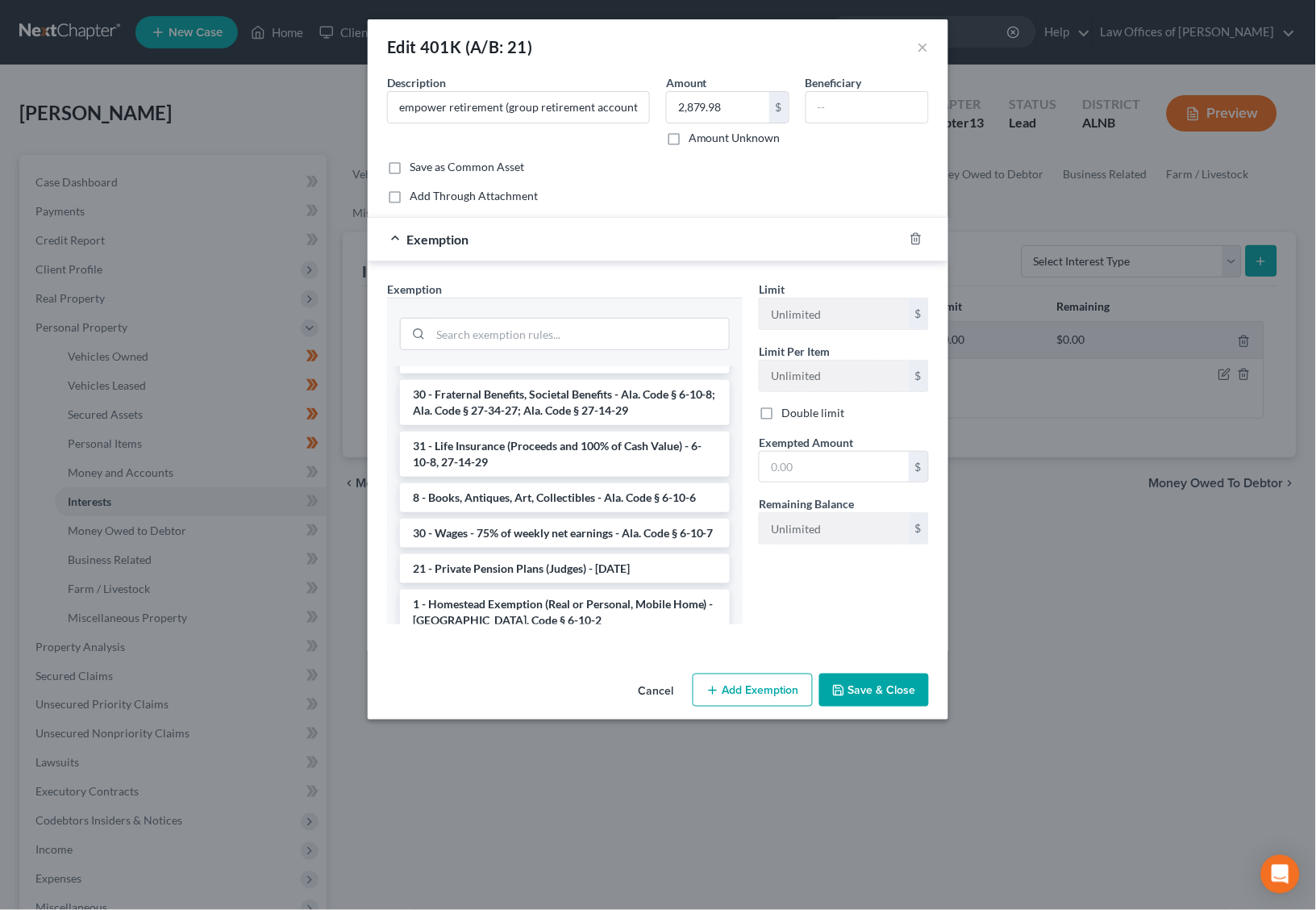
scroll to position [1085, 0]
click at [546, 643] on li "Firm Created - 401(k), IRA, or other Retirement Account - 11 USC 522(b)(3)(C)" at bounding box center [565, 665] width 330 height 45
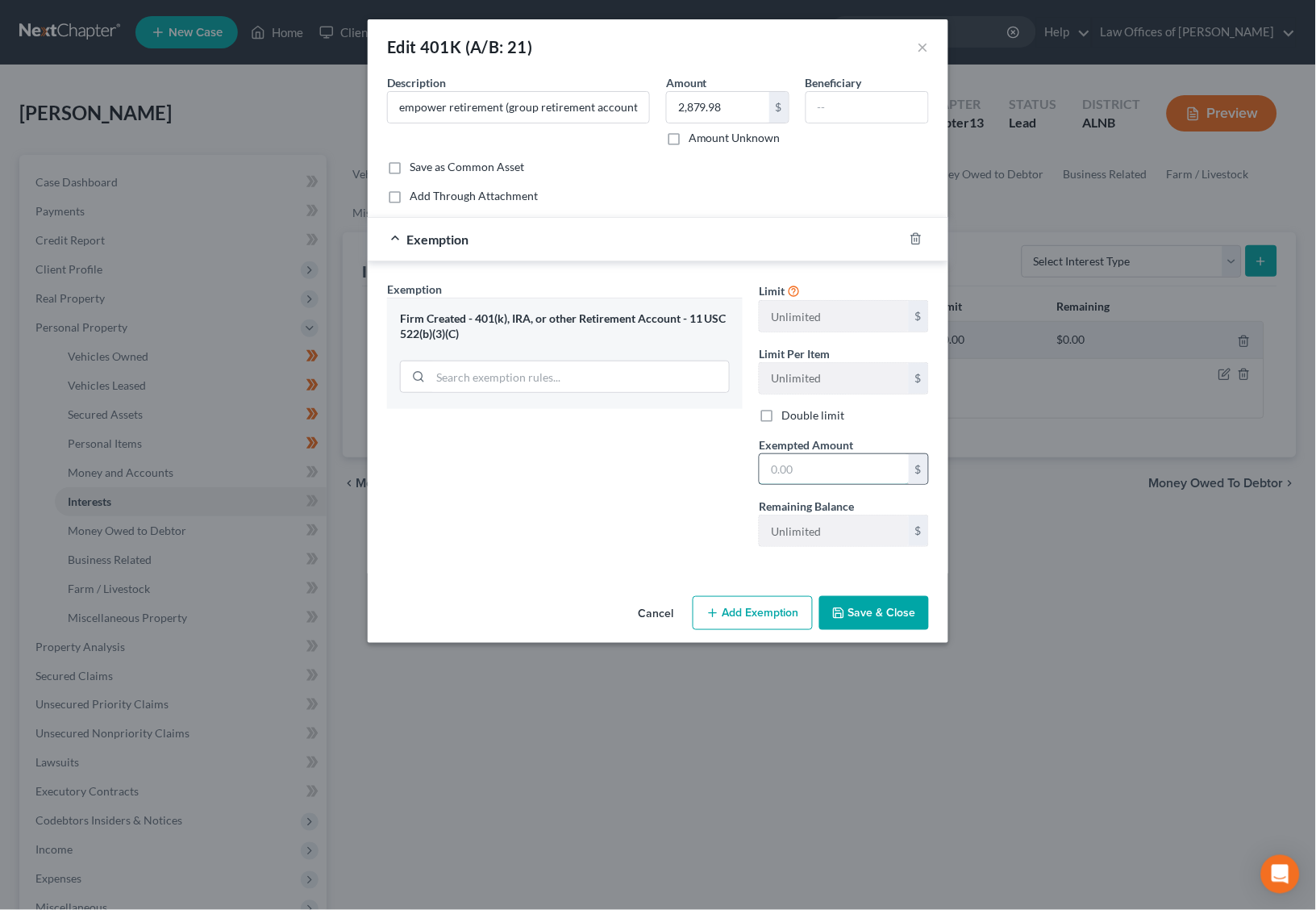
click at [823, 470] on input "text" at bounding box center [834, 469] width 149 height 31
paste input "2,879.98"
type input "2,879.98"
click at [886, 614] on button "Save & Close" at bounding box center [874, 613] width 110 height 34
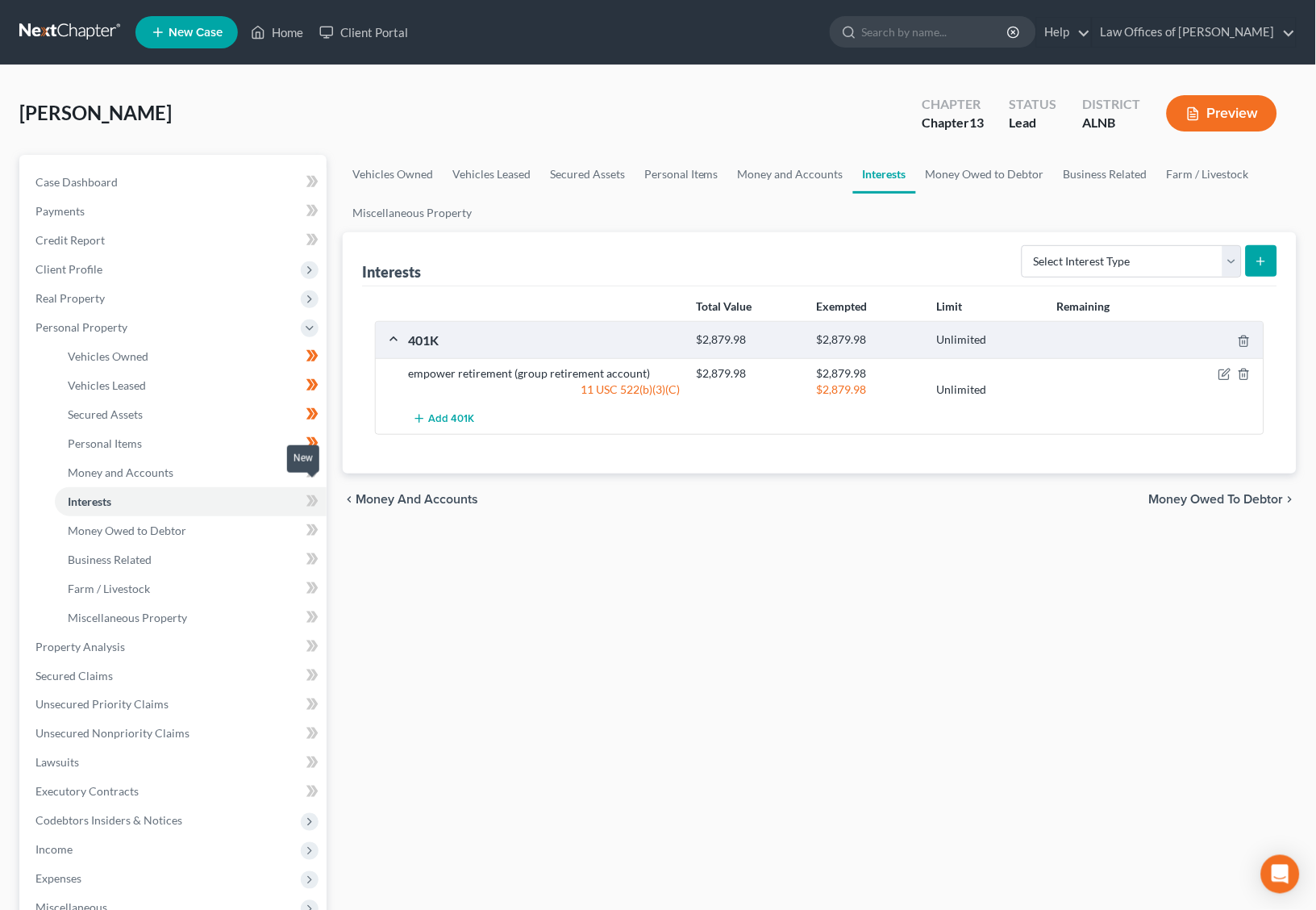
click at [316, 496] on icon at bounding box center [313, 501] width 13 height 20
click at [214, 461] on link "Money and Accounts" at bounding box center [190, 472] width 272 height 29
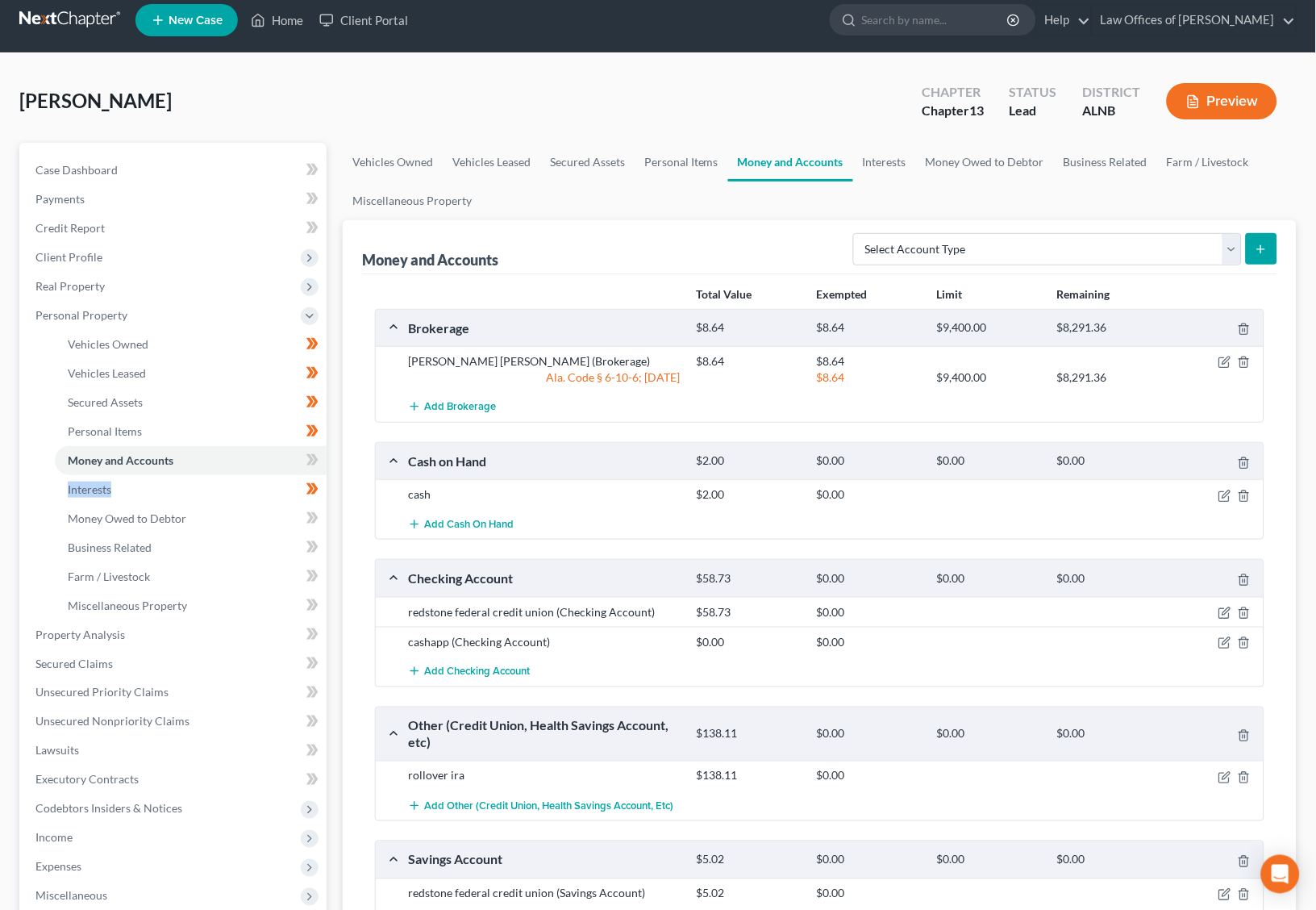
scroll to position [17, 0]
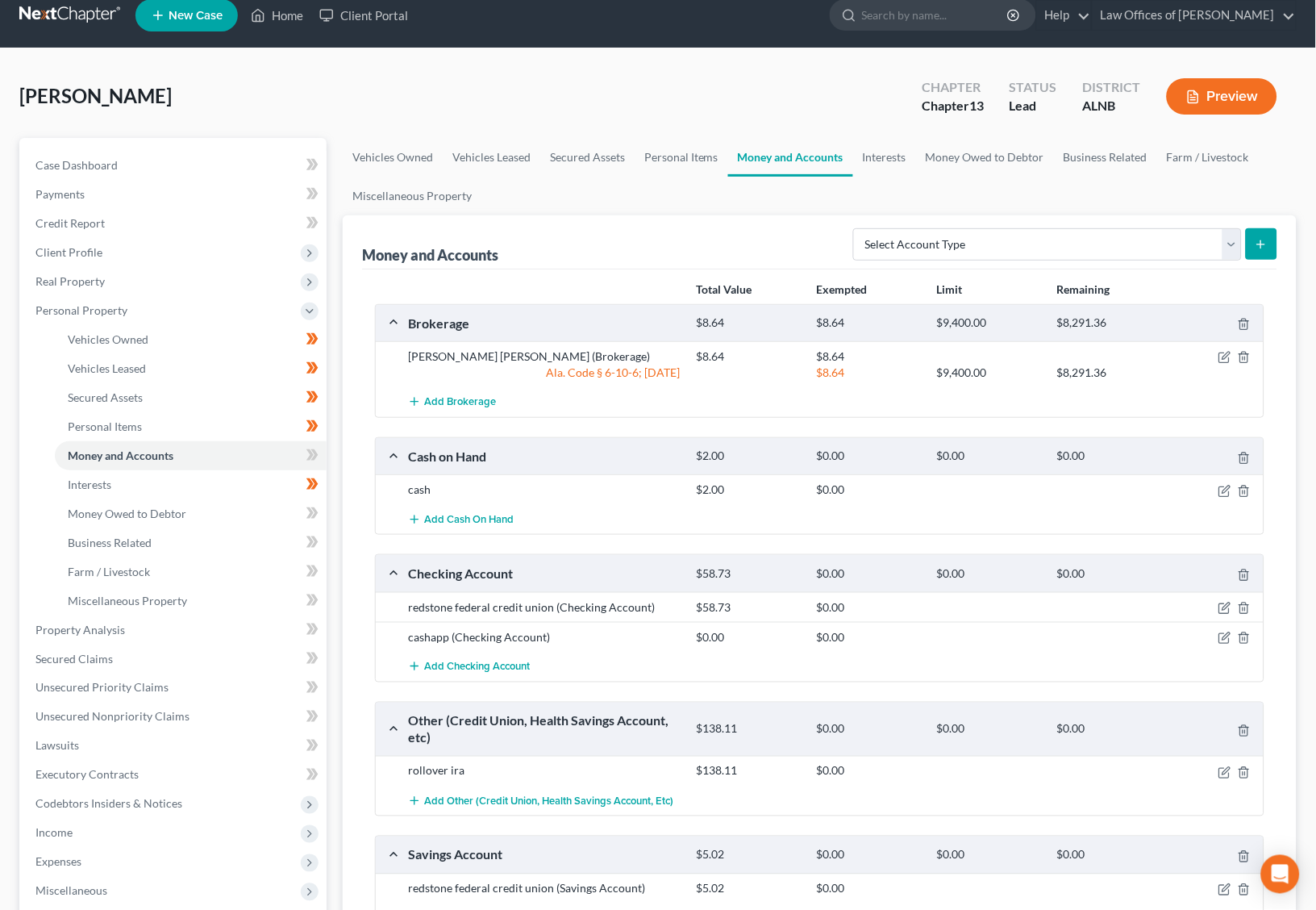
click at [706, 354] on div "$8.64" at bounding box center [748, 356] width 120 height 16
click at [724, 764] on div "$138.11" at bounding box center [748, 771] width 120 height 16
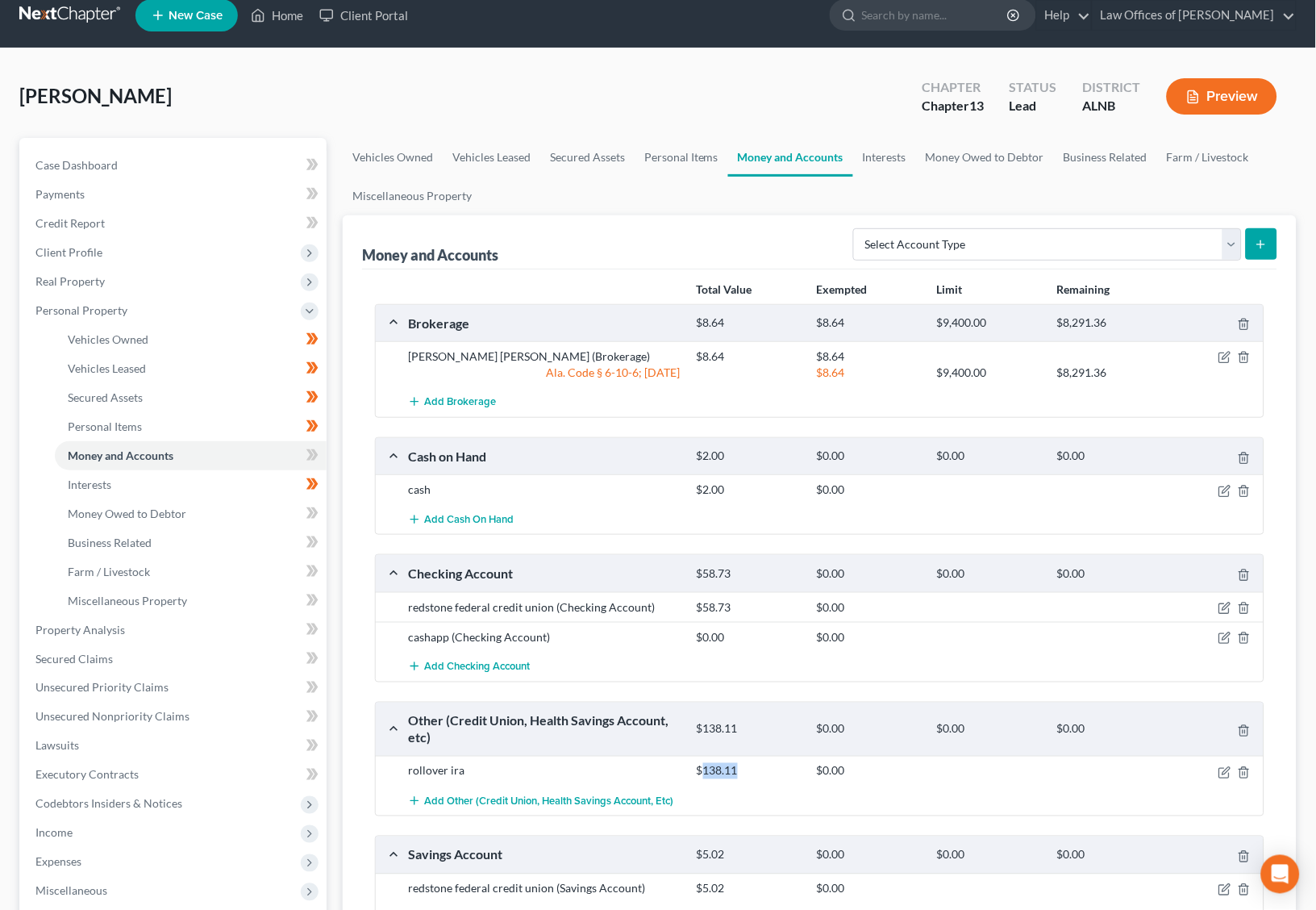
click at [724, 764] on div "$138.11" at bounding box center [748, 771] width 120 height 16
click at [189, 470] on link "Interests" at bounding box center [190, 485] width 272 height 29
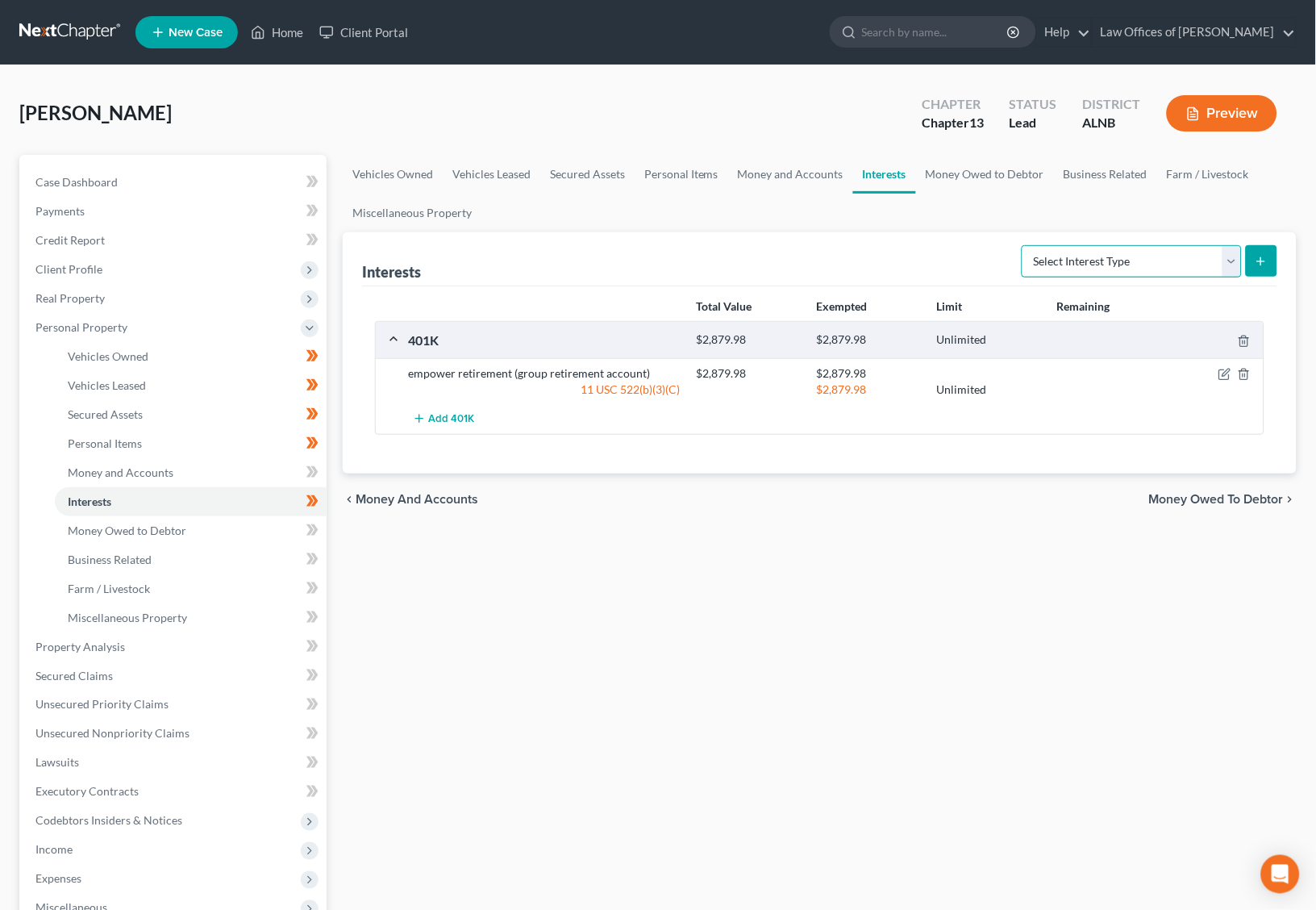
select select "ira"
click at [1274, 255] on button "submit" at bounding box center [1261, 261] width 32 height 32
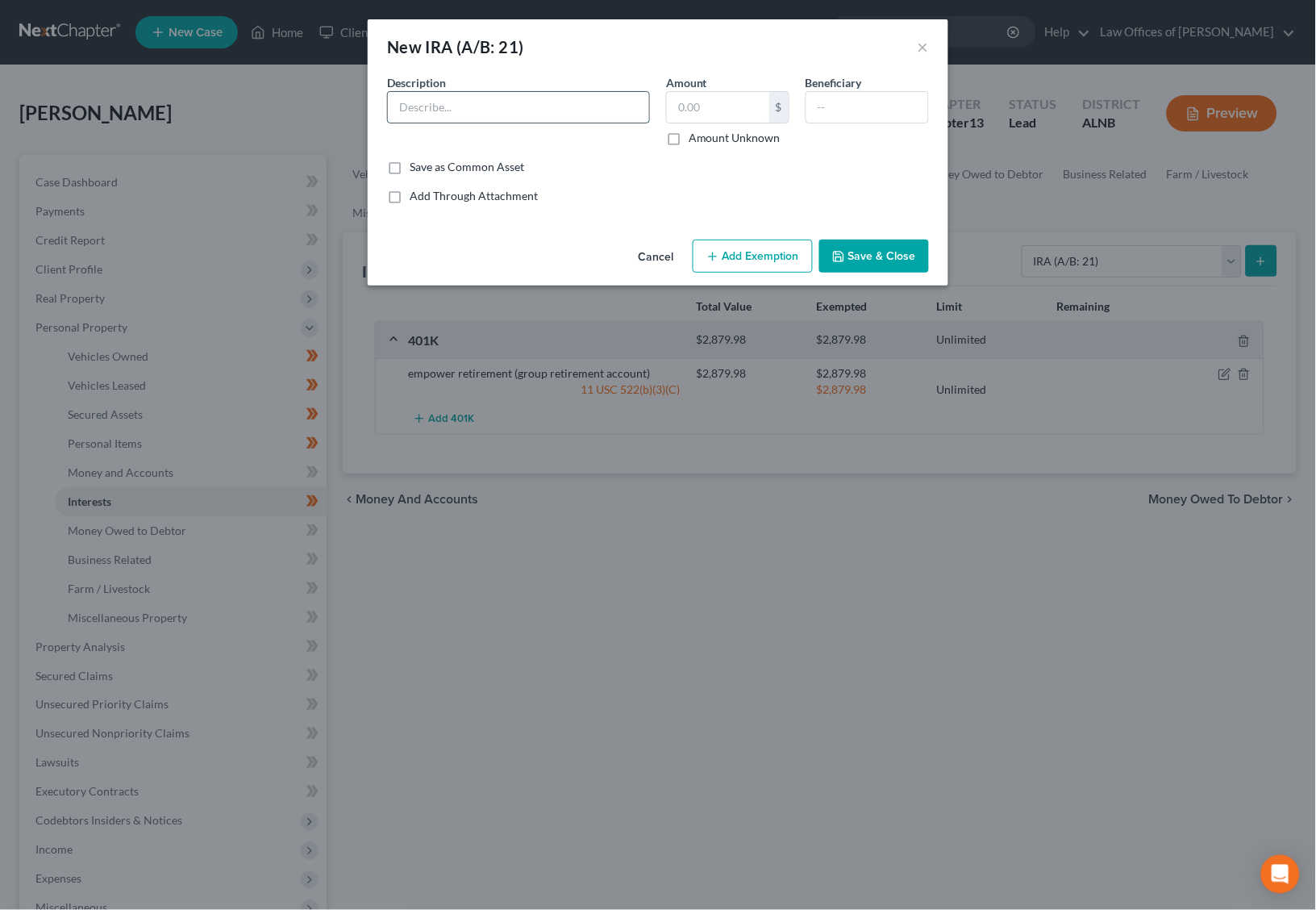
click at [619, 105] on input "text" at bounding box center [519, 108] width 262 height 31
type input "[PERSON_NAME] [PERSON_NAME]"
type input "147.27"
click at [789, 244] on button "Add Exemption" at bounding box center [752, 256] width 120 height 34
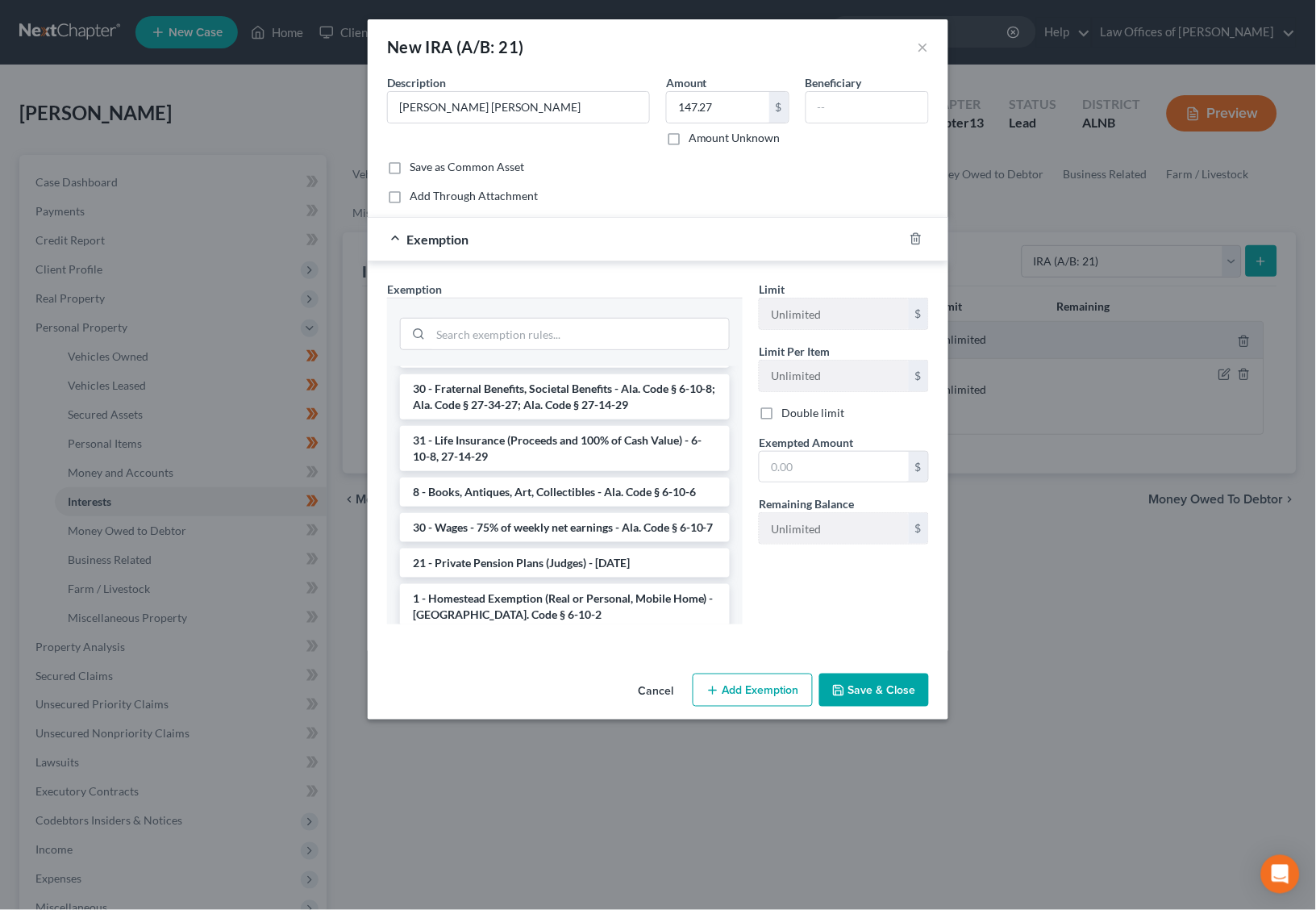
scroll to position [1085, 0]
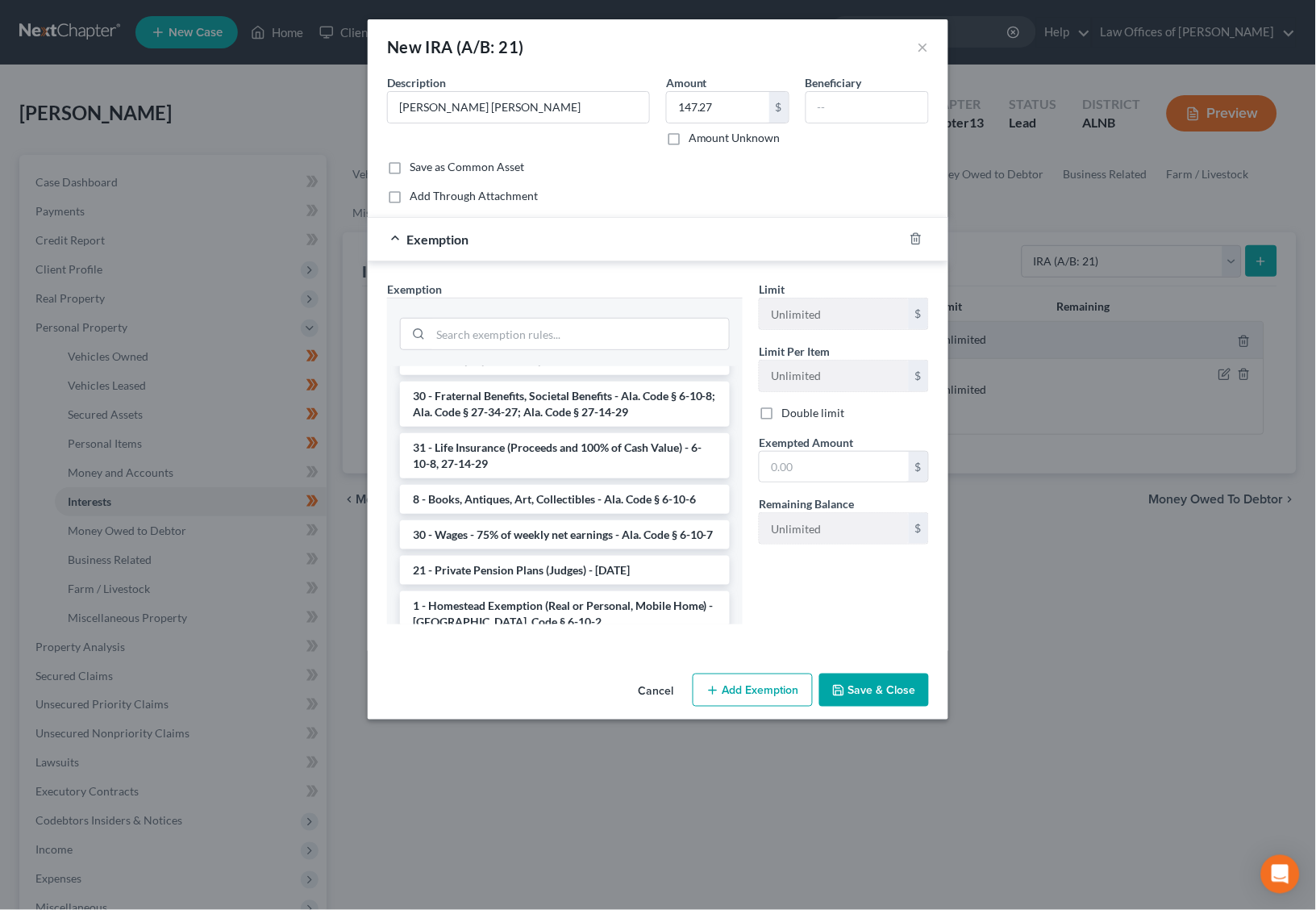
click at [612, 643] on li "Firm Created - 401(k), IRA, or other Retirement Account - 11 USC 522(b)(3)(C)" at bounding box center [565, 665] width 330 height 45
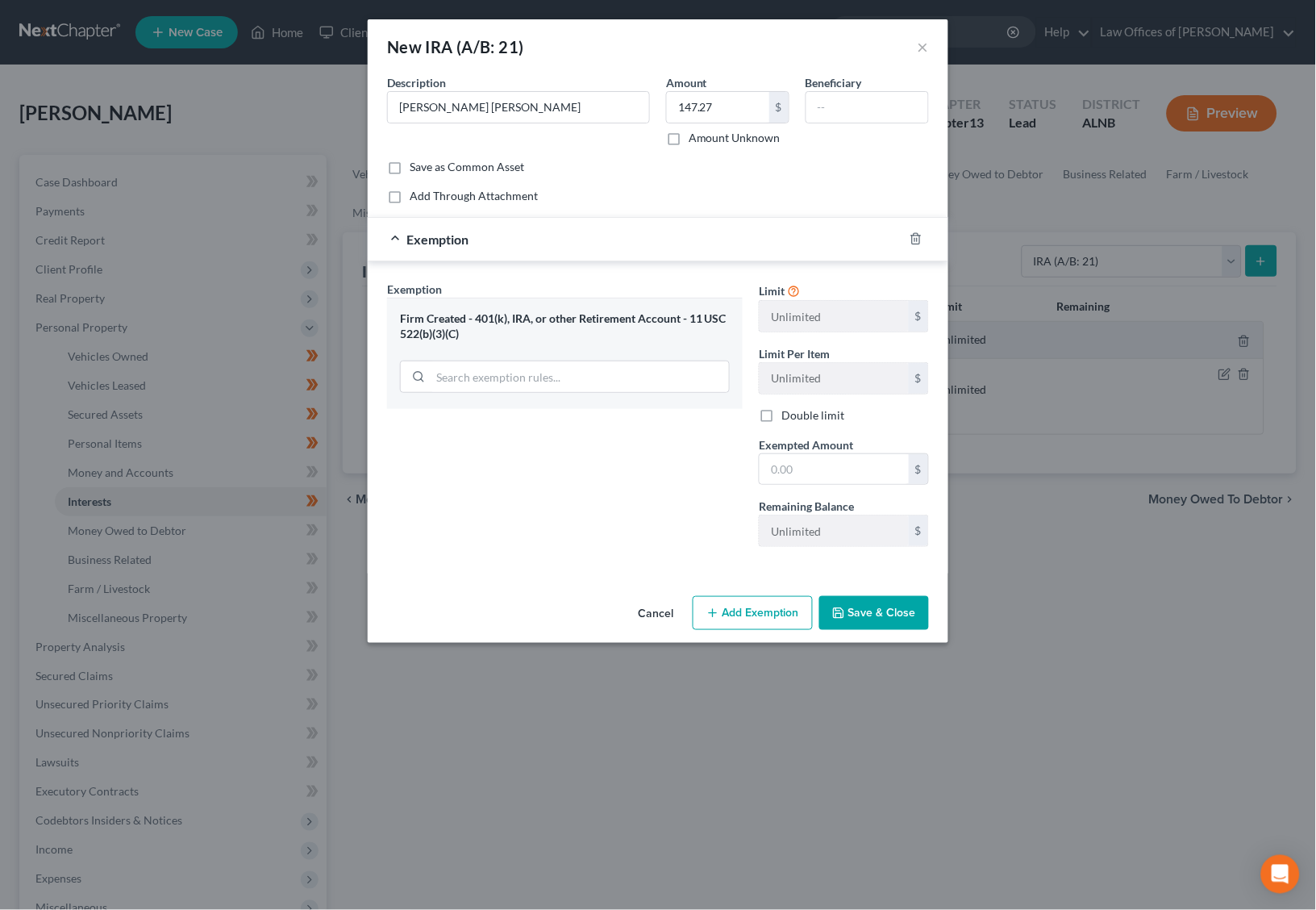
click at [850, 612] on button "Save & Close" at bounding box center [874, 613] width 110 height 34
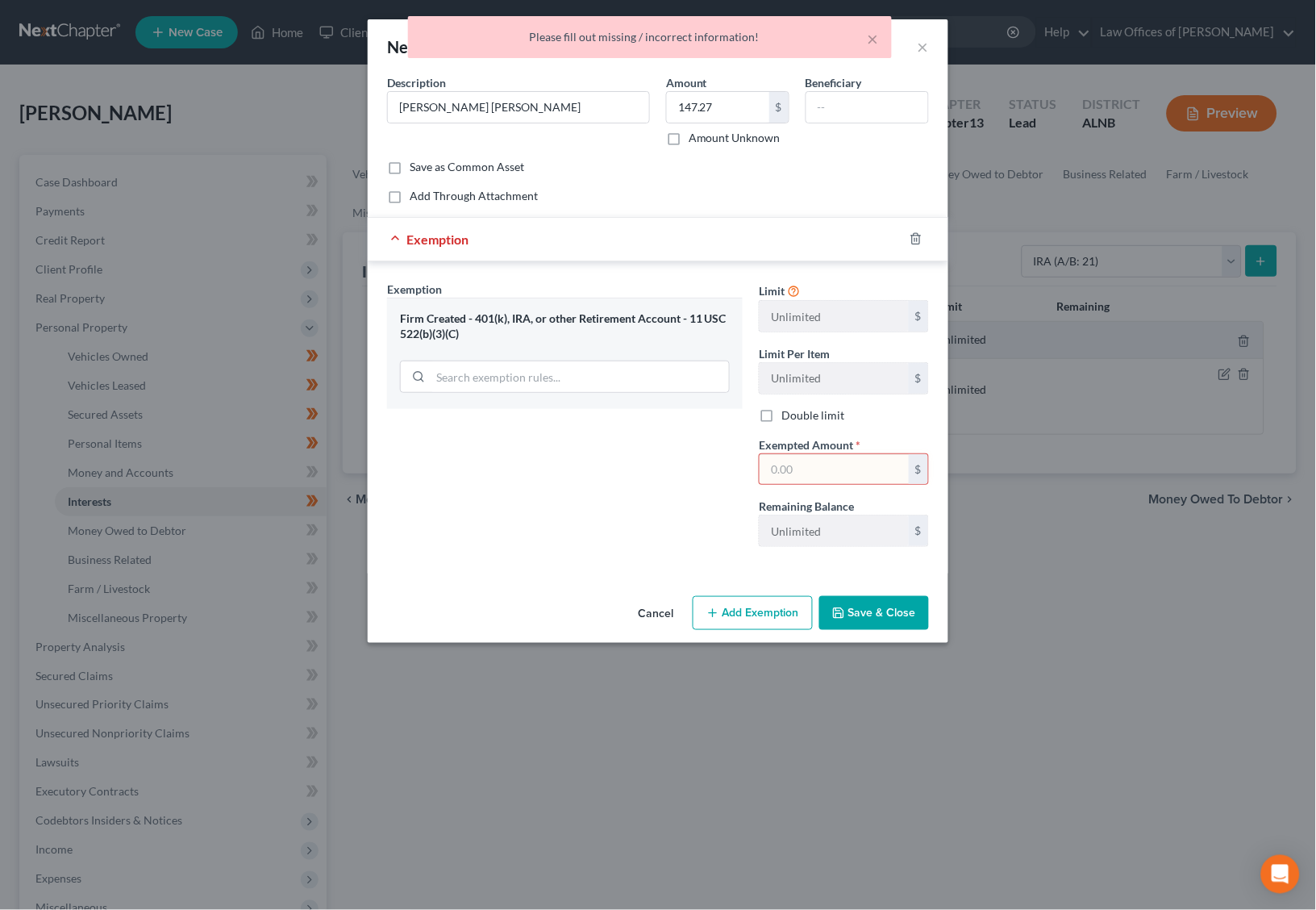
click at [832, 464] on input "text" at bounding box center [834, 469] width 149 height 31
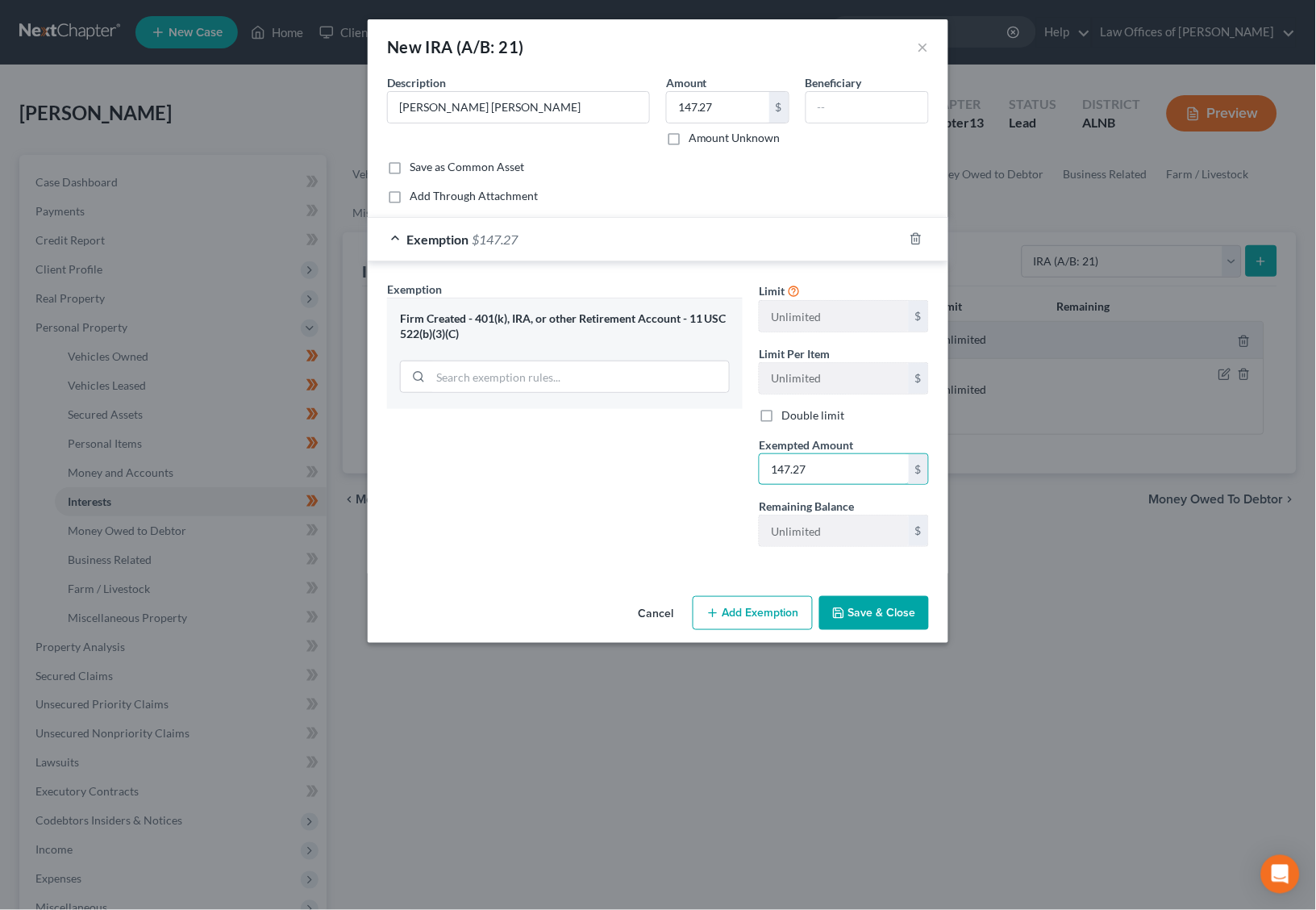
type input "147.27"
click at [846, 607] on icon "button" at bounding box center [838, 613] width 13 height 13
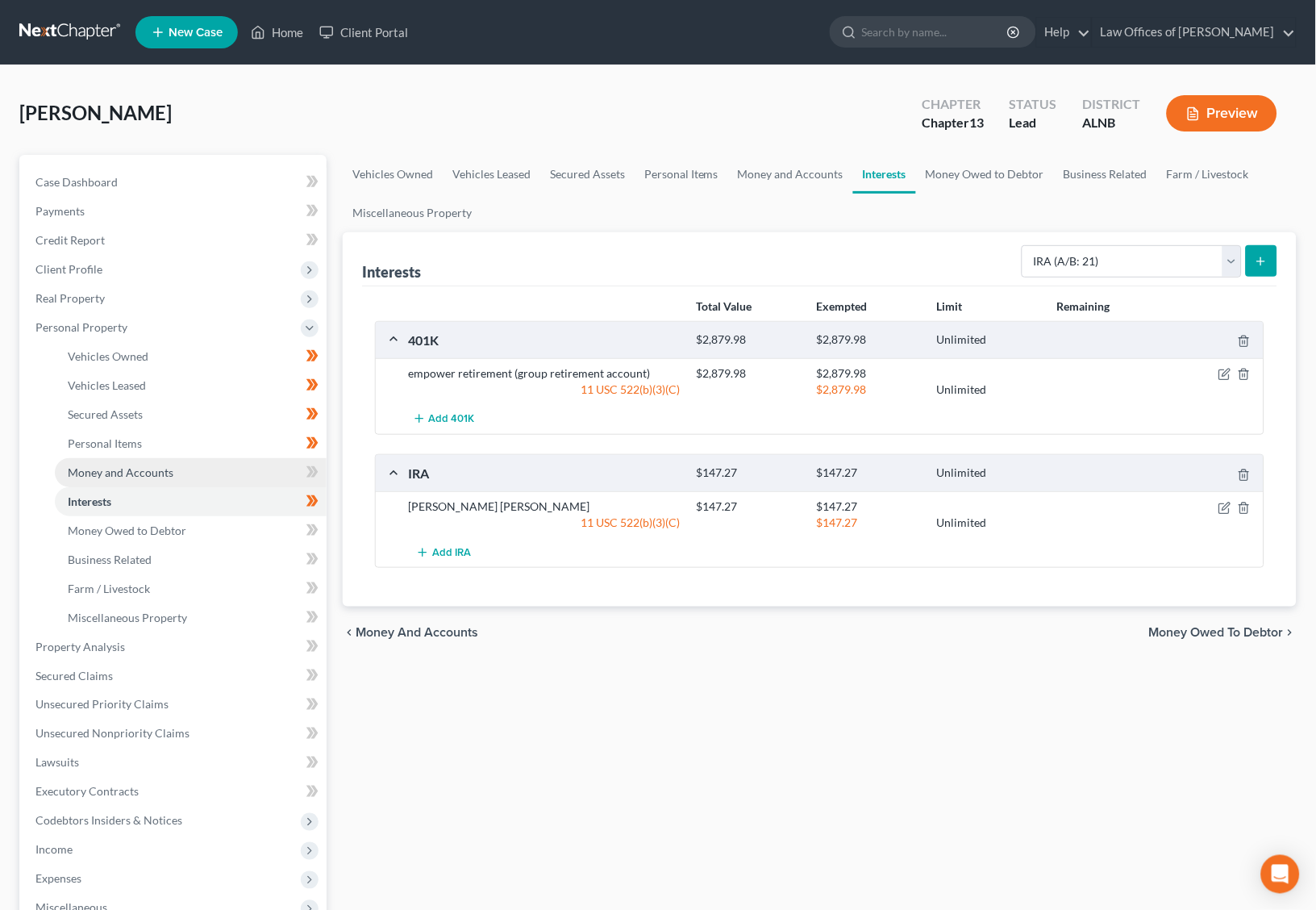
click at [171, 463] on link "Money and Accounts" at bounding box center [190, 472] width 272 height 29
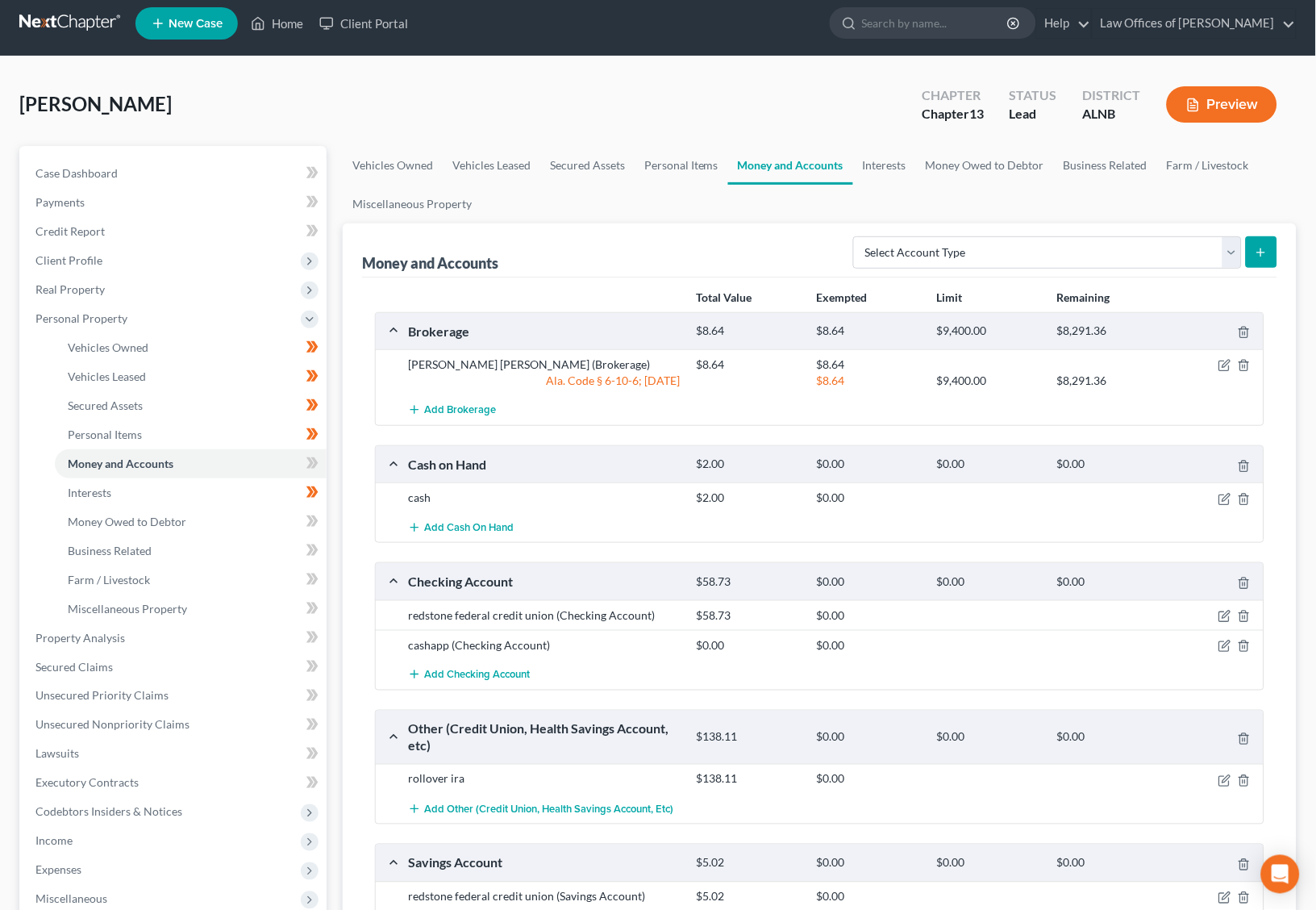
scroll to position [8, 0]
click at [1243, 775] on icon "button" at bounding box center [1244, 781] width 13 height 13
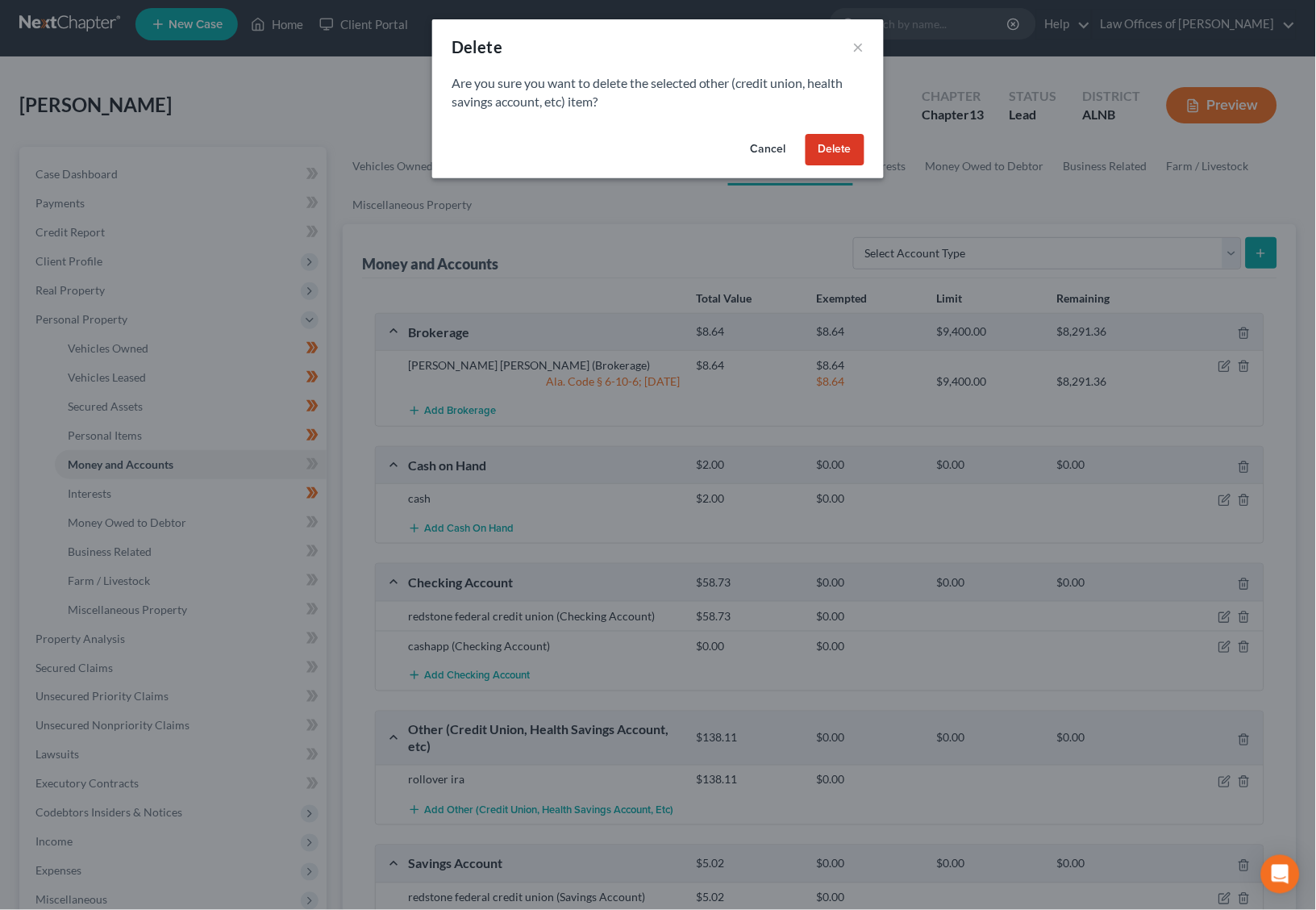
click at [829, 158] on button "Delete" at bounding box center [835, 150] width 59 height 33
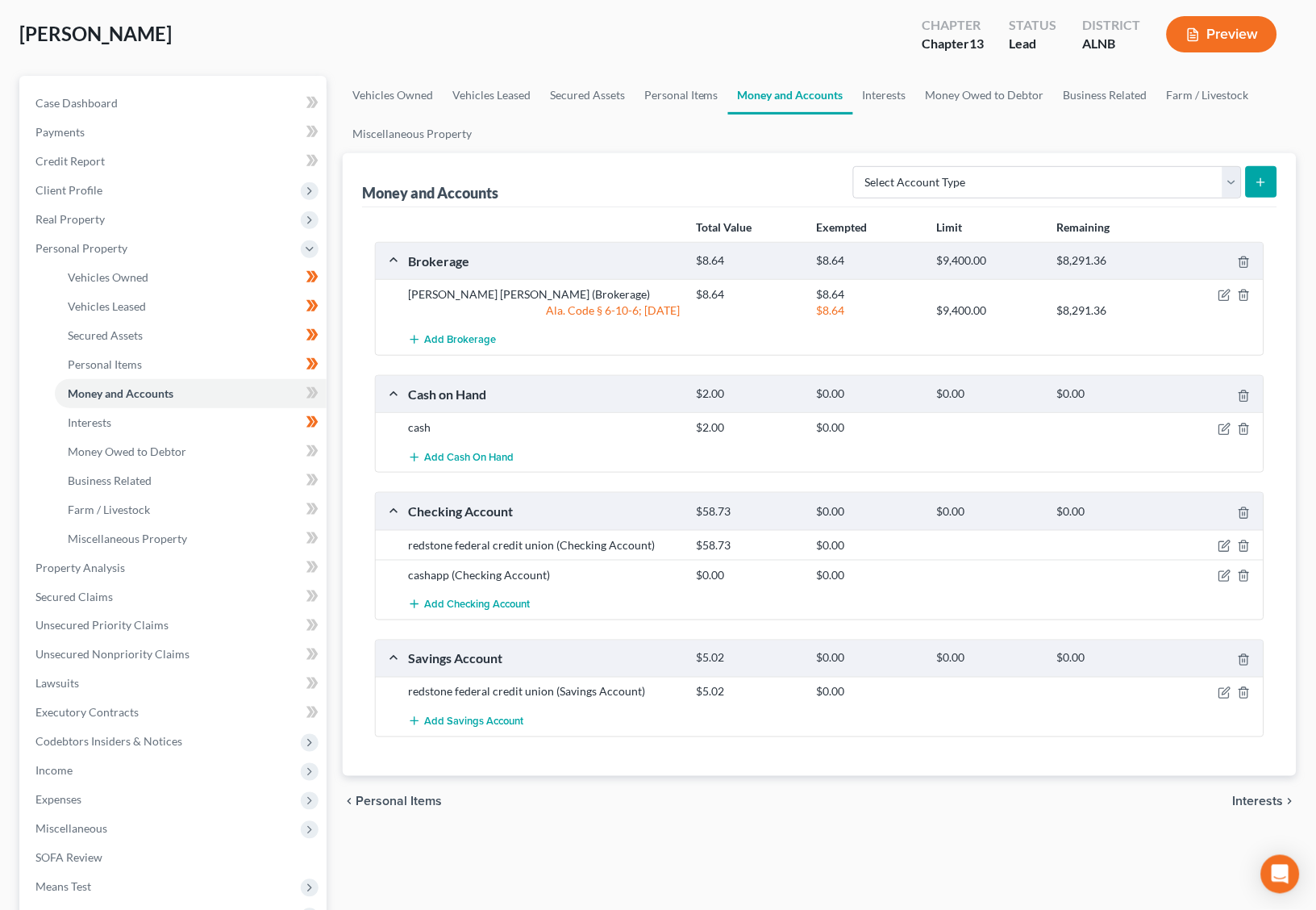
scroll to position [223, 0]
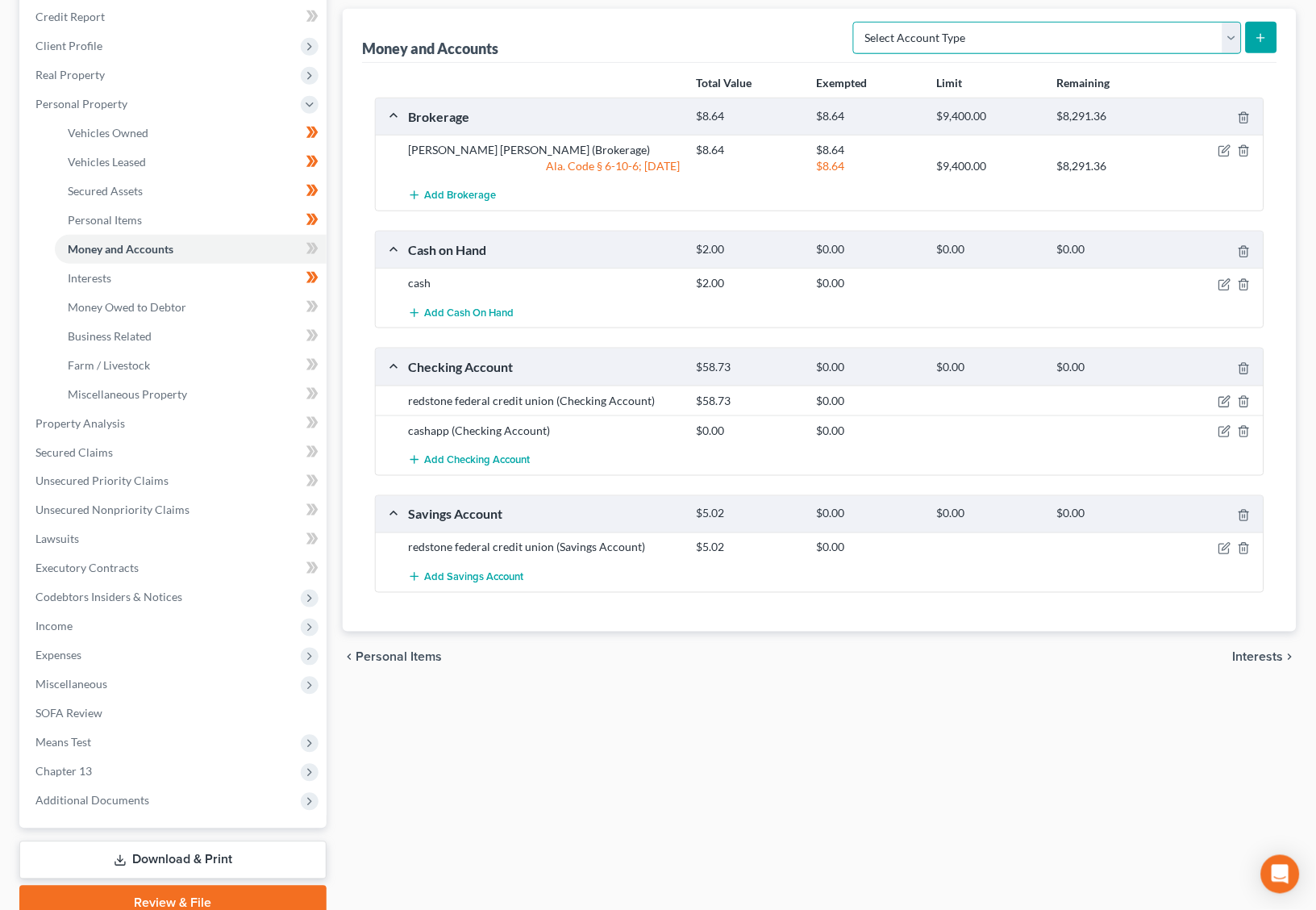
select select "other"
click at [1261, 36] on icon "submit" at bounding box center [1261, 38] width 13 height 13
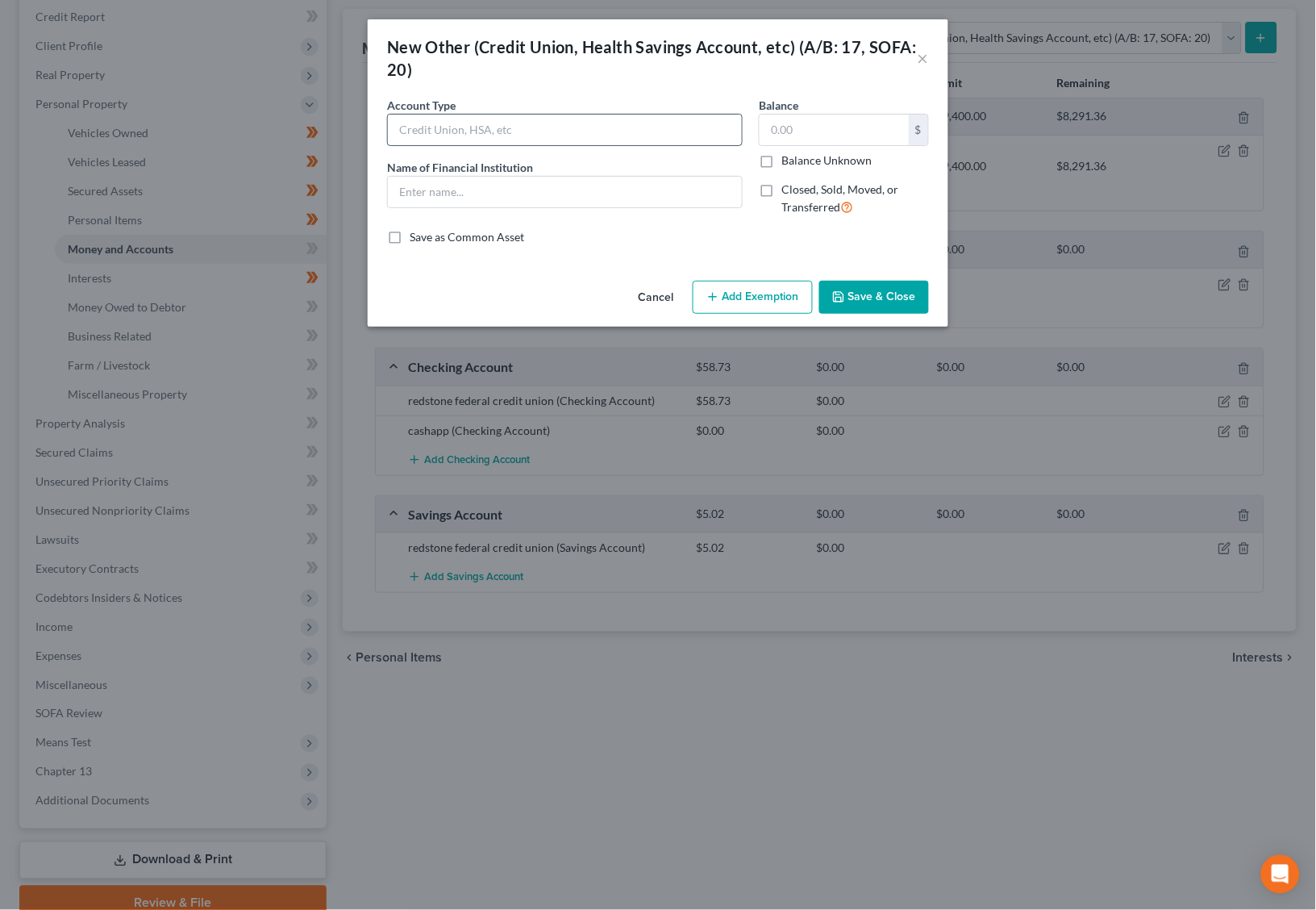
click at [582, 120] on input "text" at bounding box center [565, 130] width 354 height 31
type input "Apple Cash"
type input "0"
click at [900, 299] on button "Save & Close" at bounding box center [874, 297] width 110 height 34
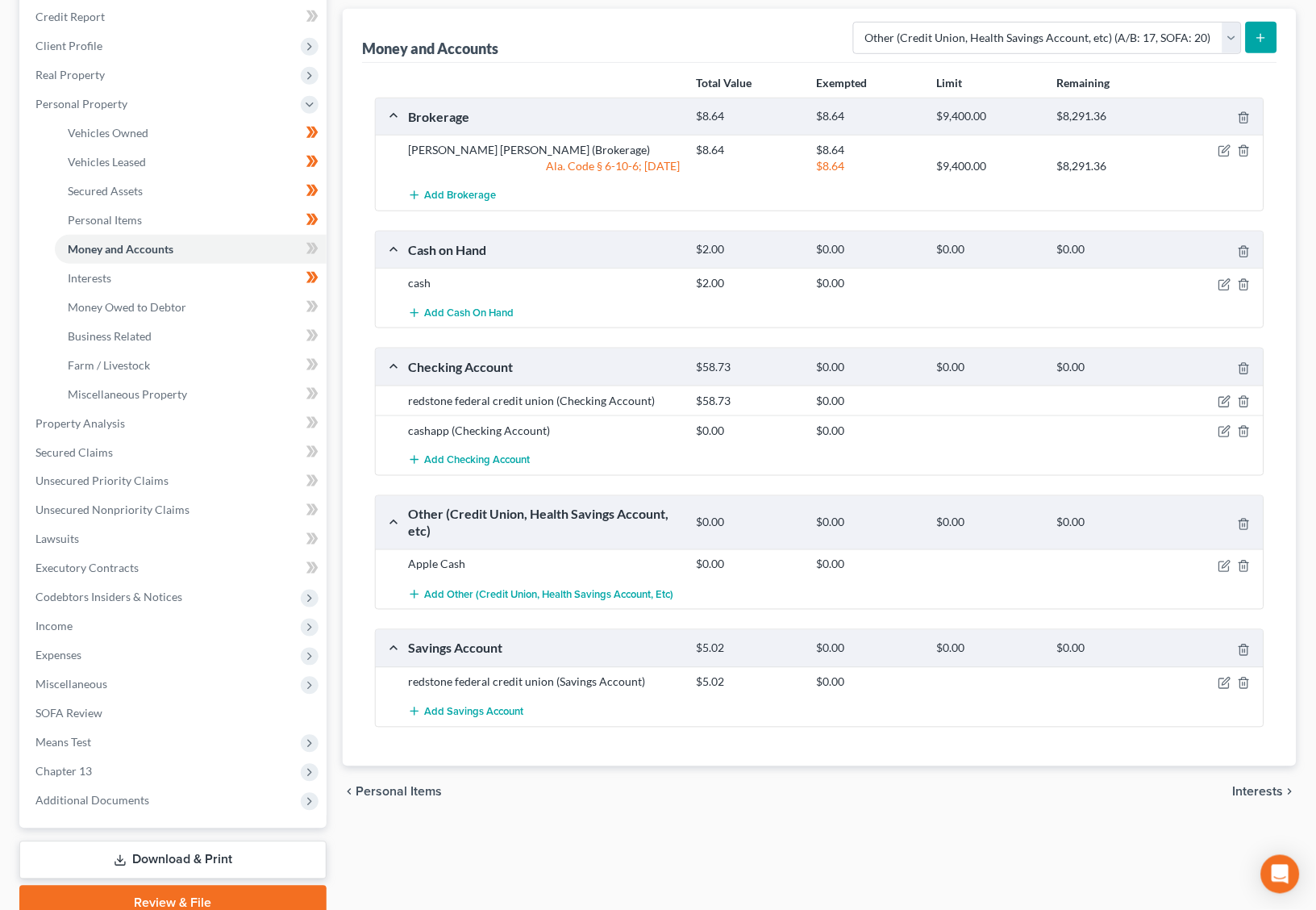
click at [1267, 34] on icon "submit" at bounding box center [1261, 38] width 13 height 13
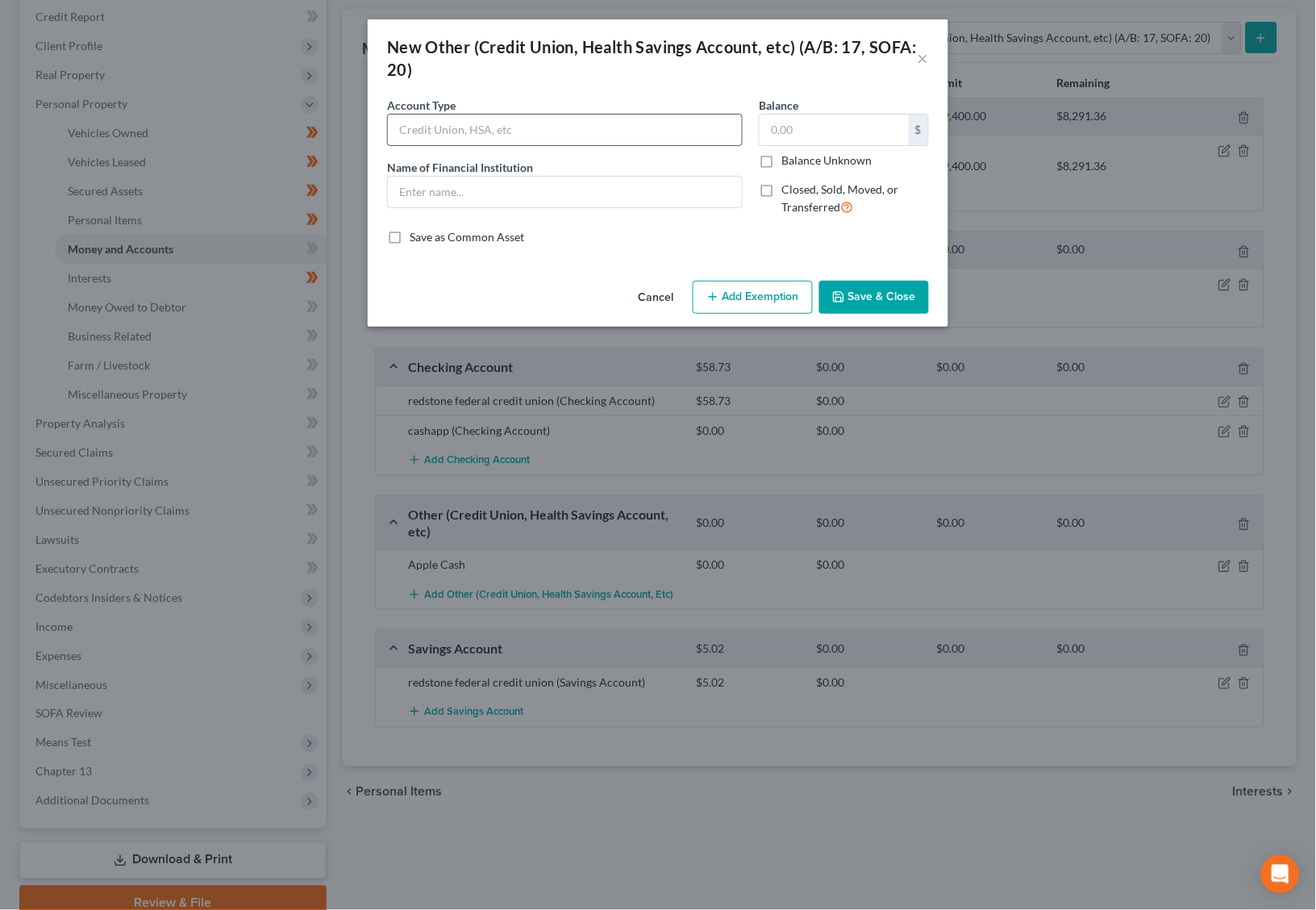
click at [421, 122] on input "text" at bounding box center [565, 130] width 354 height 31
type input "Venmo"
click at [882, 293] on button "Save & Close" at bounding box center [874, 297] width 110 height 34
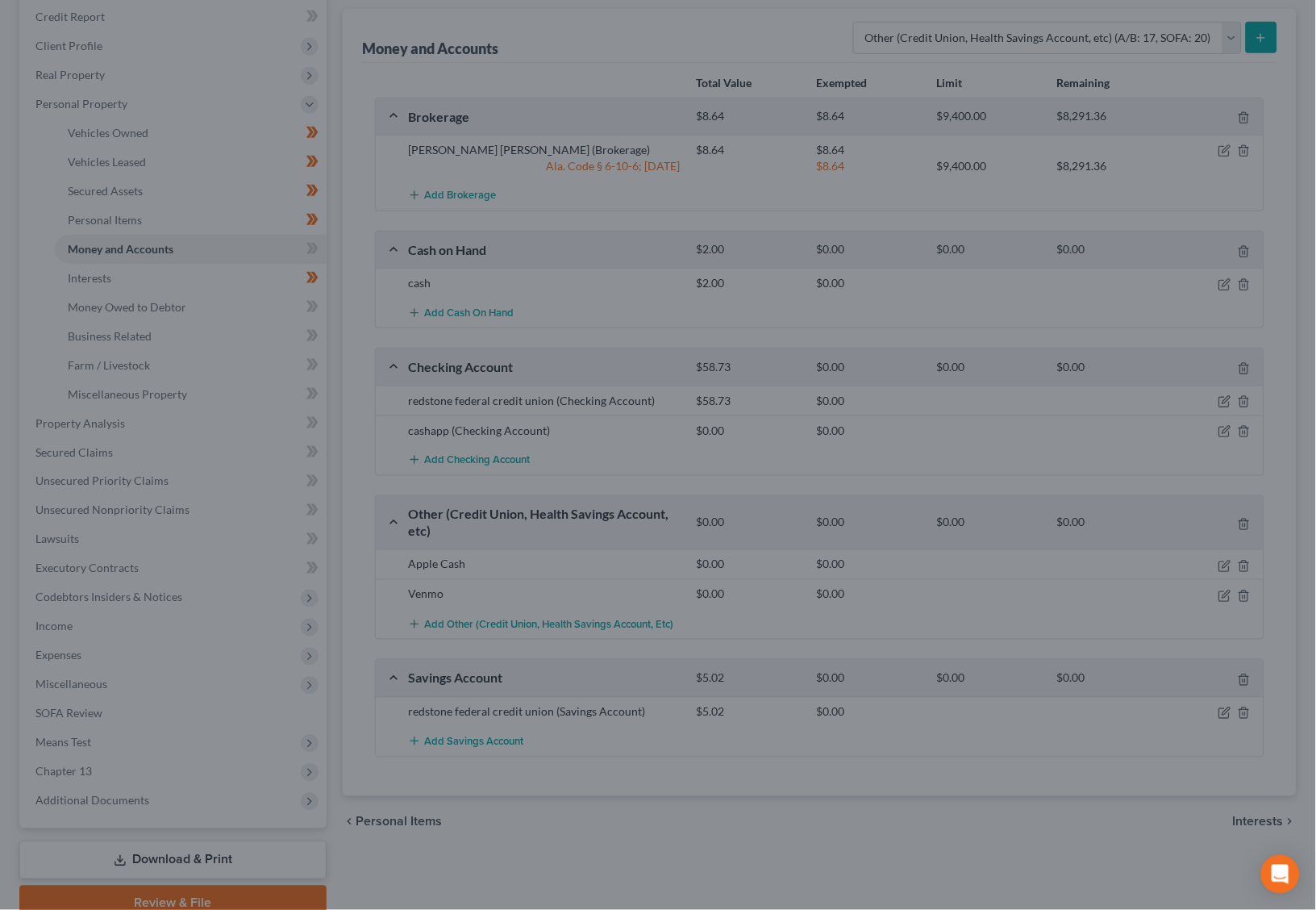
scroll to position [251, 0]
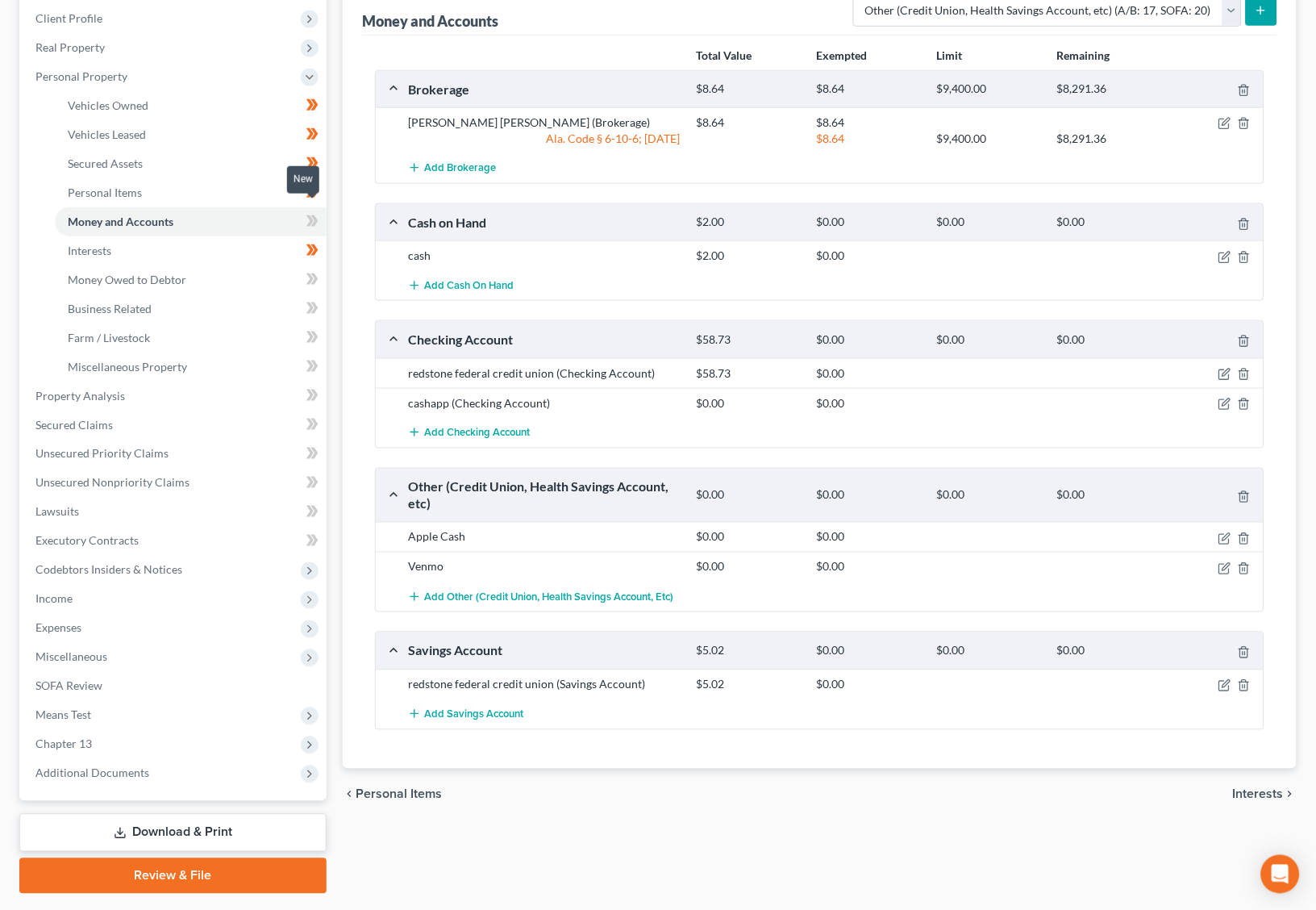
click at [309, 215] on icon at bounding box center [311, 221] width 8 height 12
click at [219, 265] on link "Money Owed to Debtor" at bounding box center [190, 280] width 272 height 29
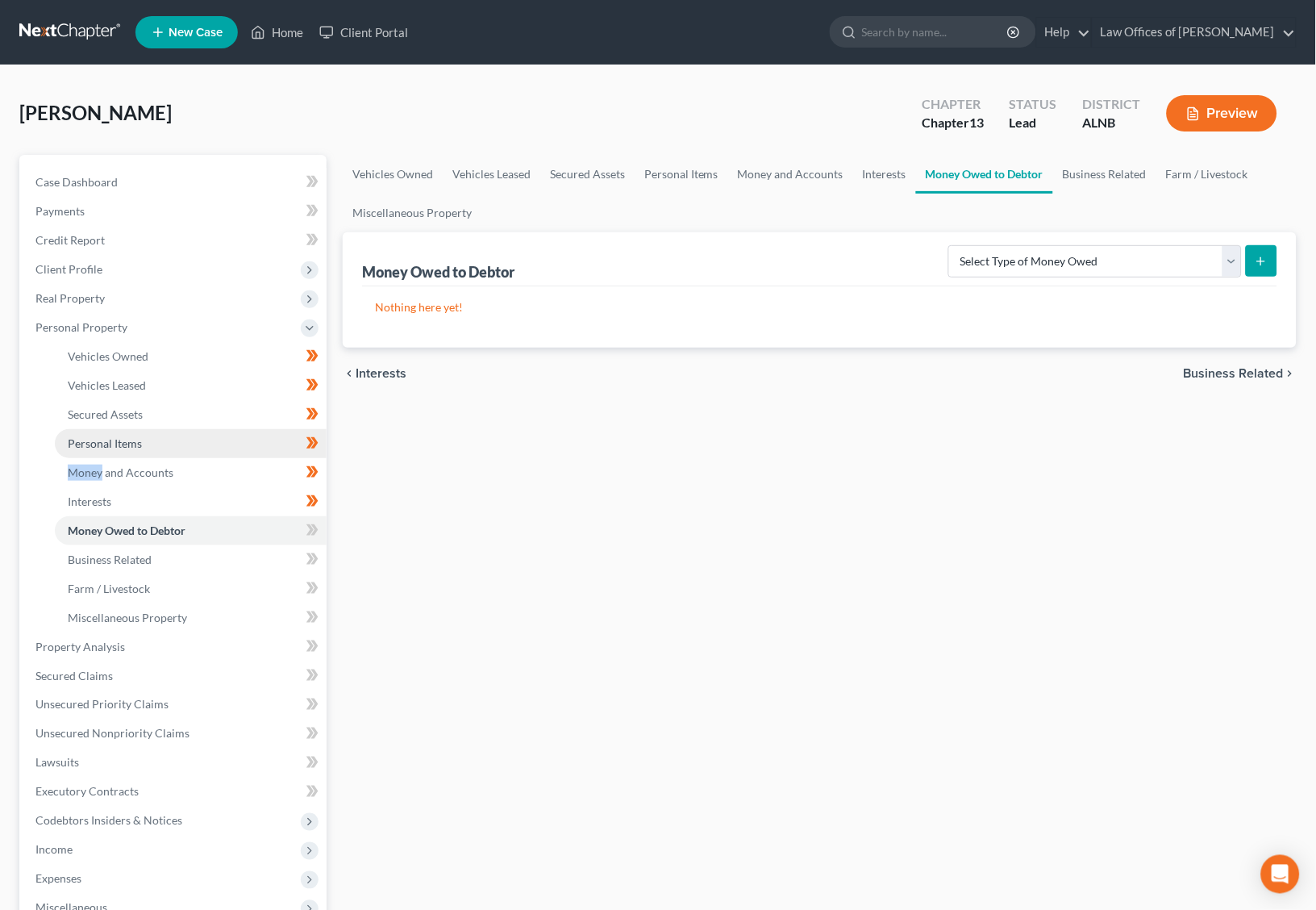
click at [154, 429] on link "Personal Items" at bounding box center [190, 443] width 272 height 29
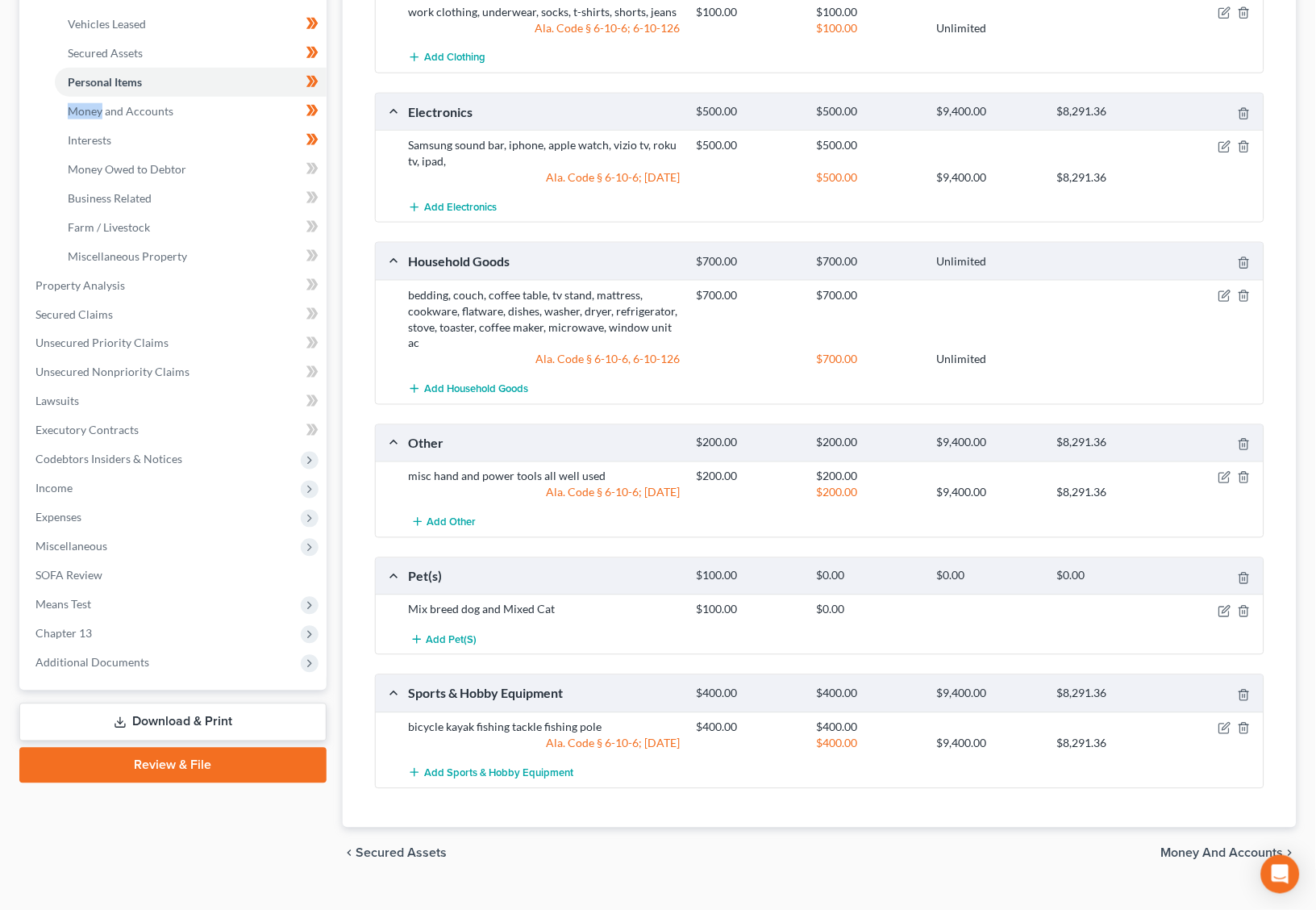
scroll to position [361, 0]
click at [178, 163] on span "Money Owed to Debtor" at bounding box center [126, 169] width 118 height 13
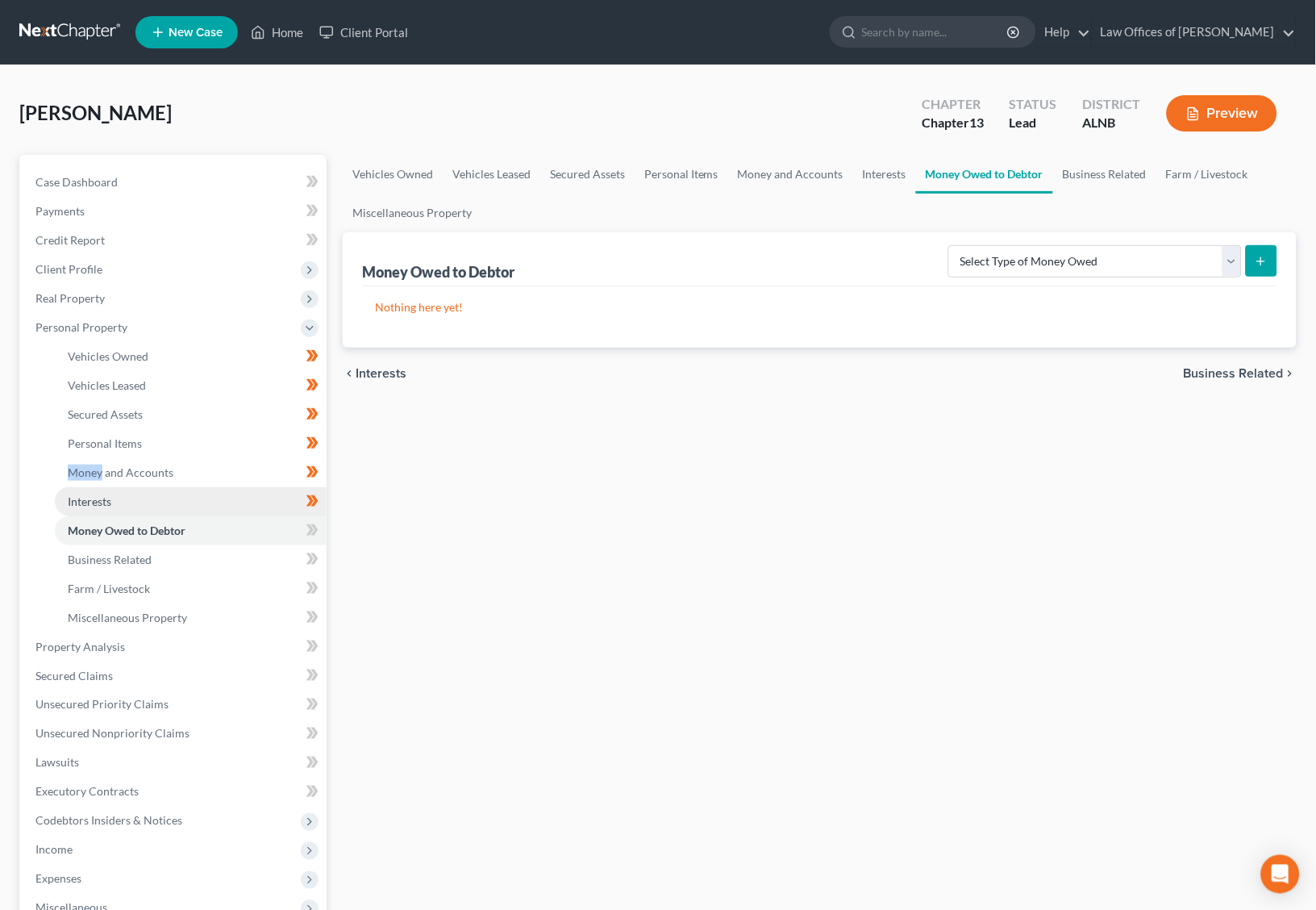
click at [124, 495] on link "Interests" at bounding box center [190, 501] width 272 height 29
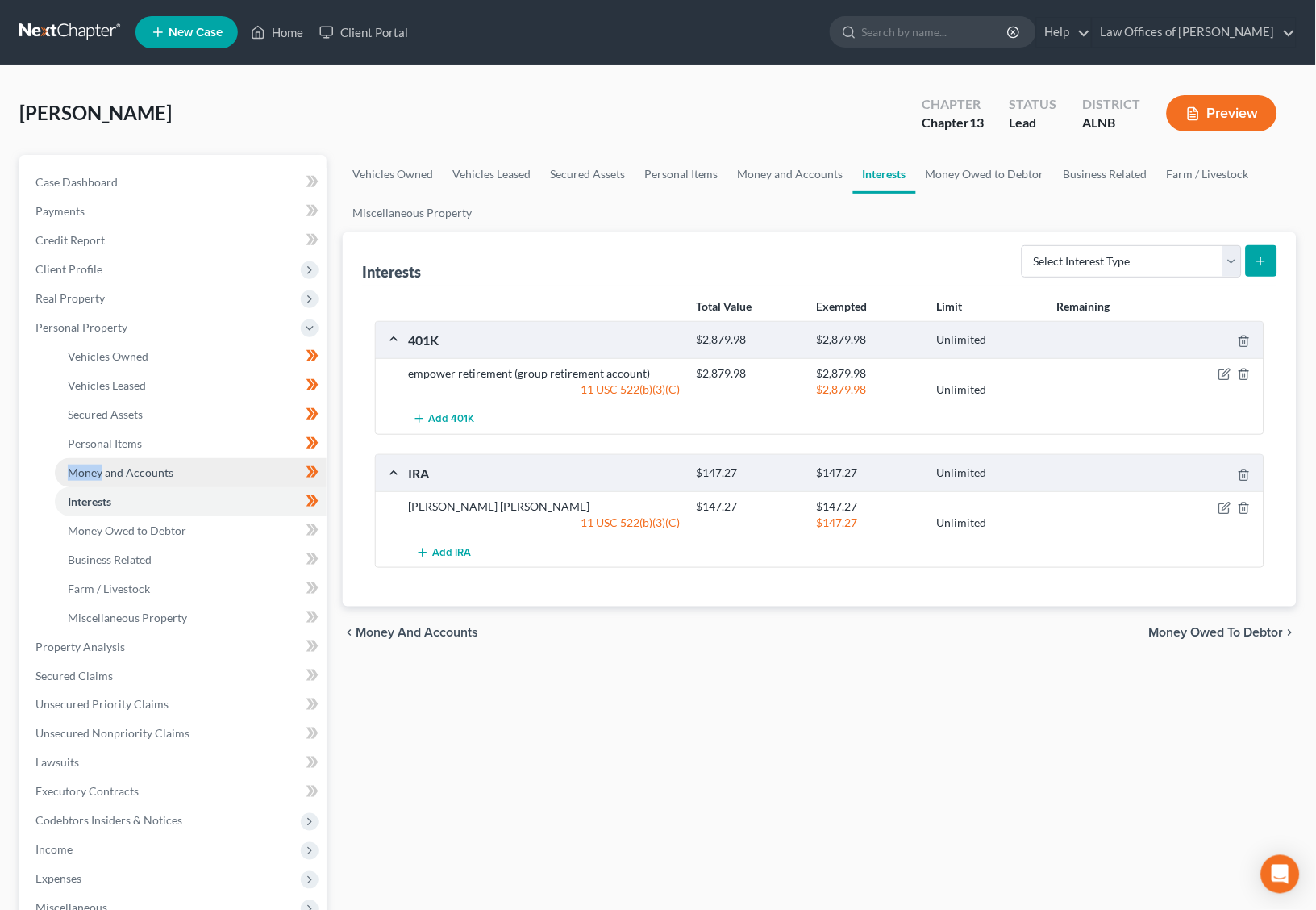
click at [159, 466] on span "Money and Accounts" at bounding box center [120, 472] width 106 height 13
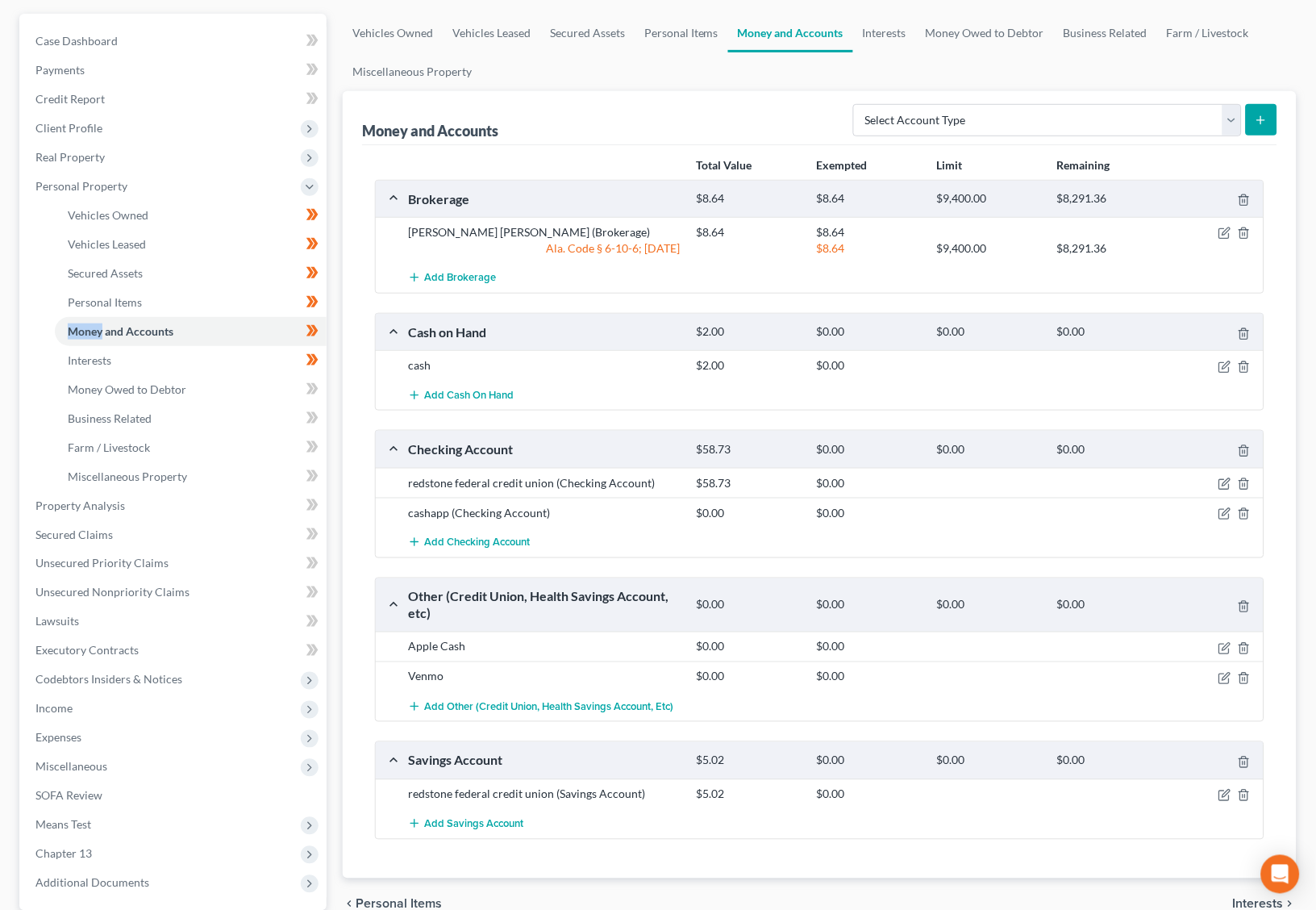
scroll to position [148, 0]
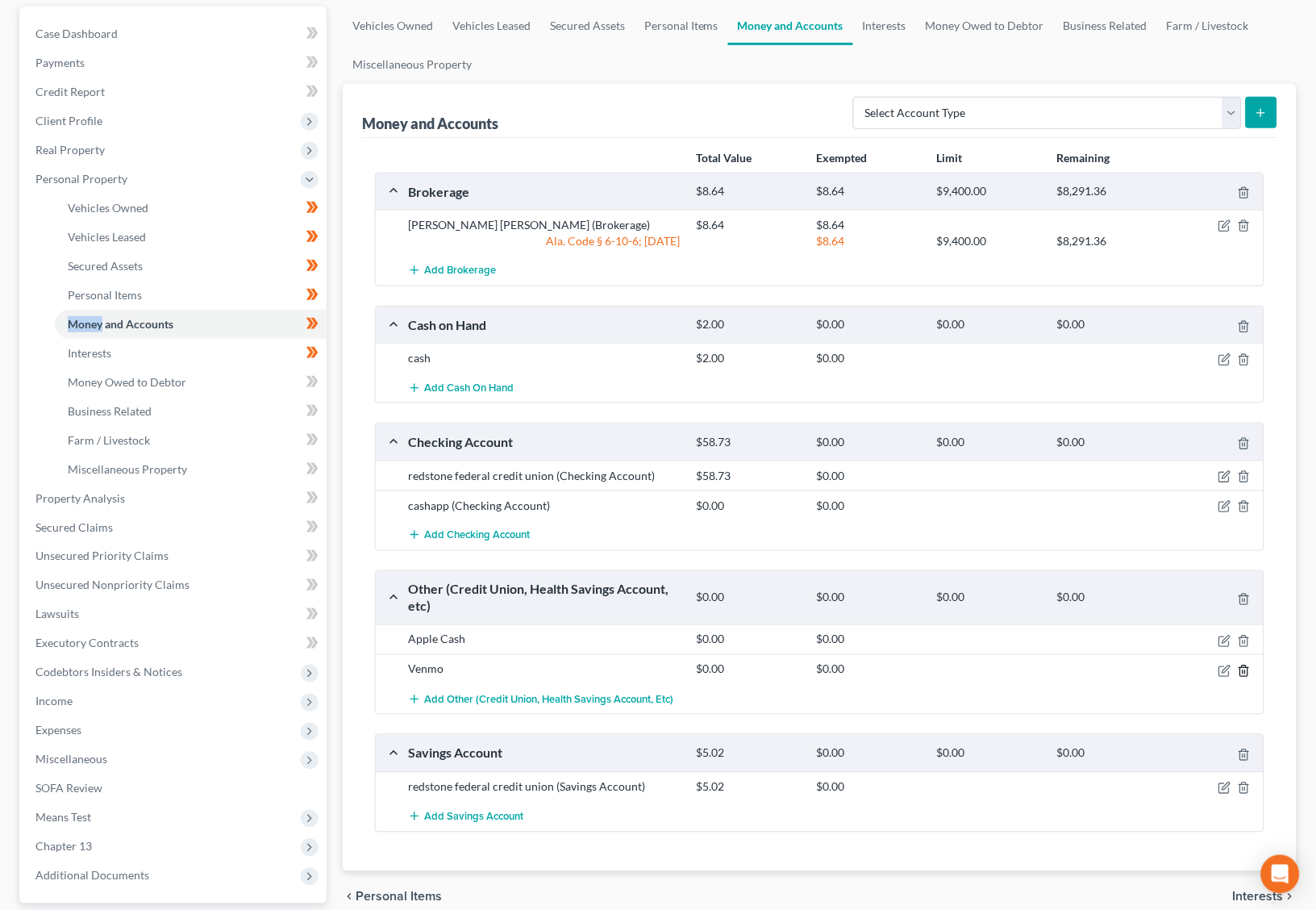
click at [1241, 666] on icon "button" at bounding box center [1245, 670] width 8 height 11
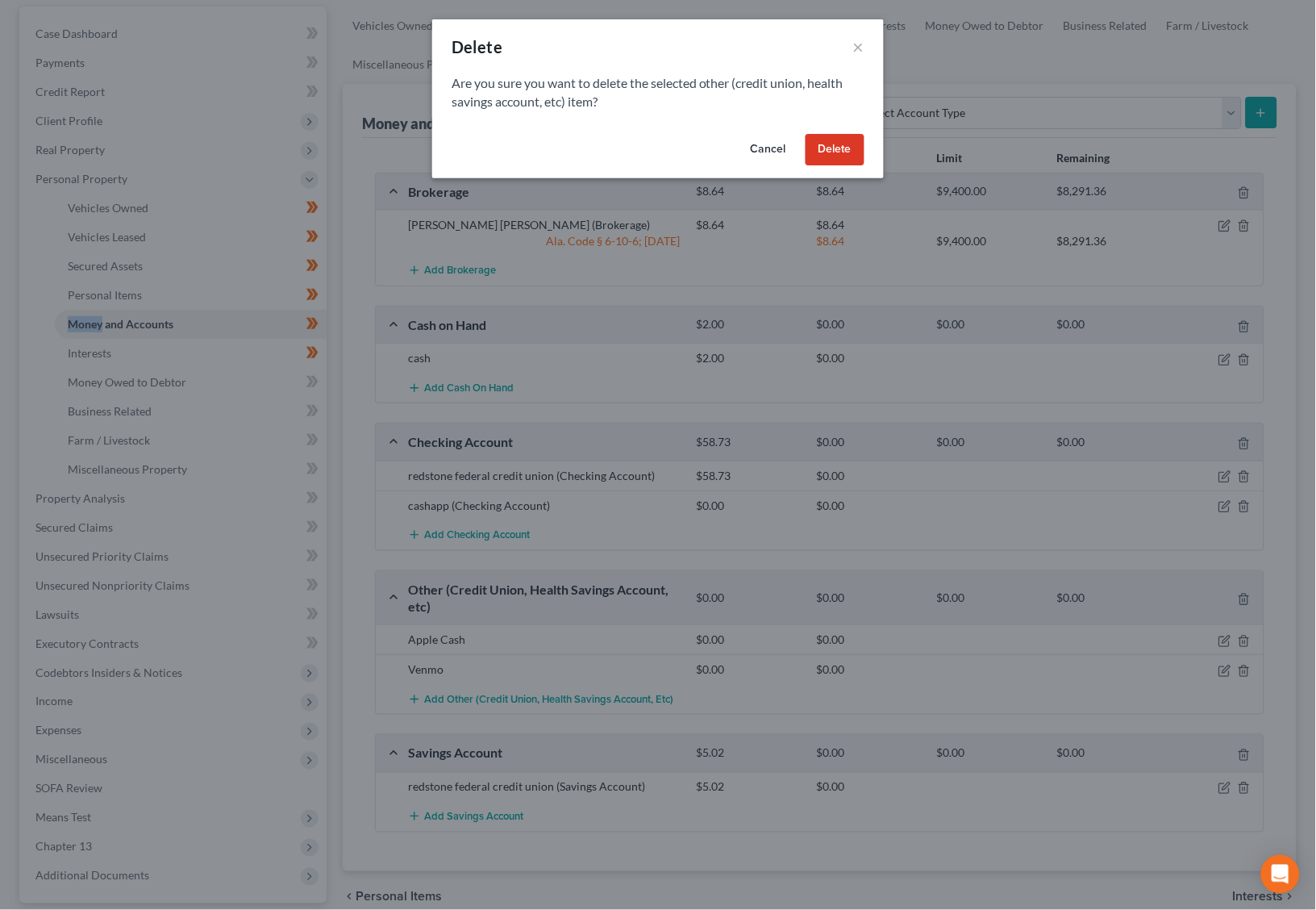
click at [832, 147] on button "Delete" at bounding box center [835, 150] width 59 height 33
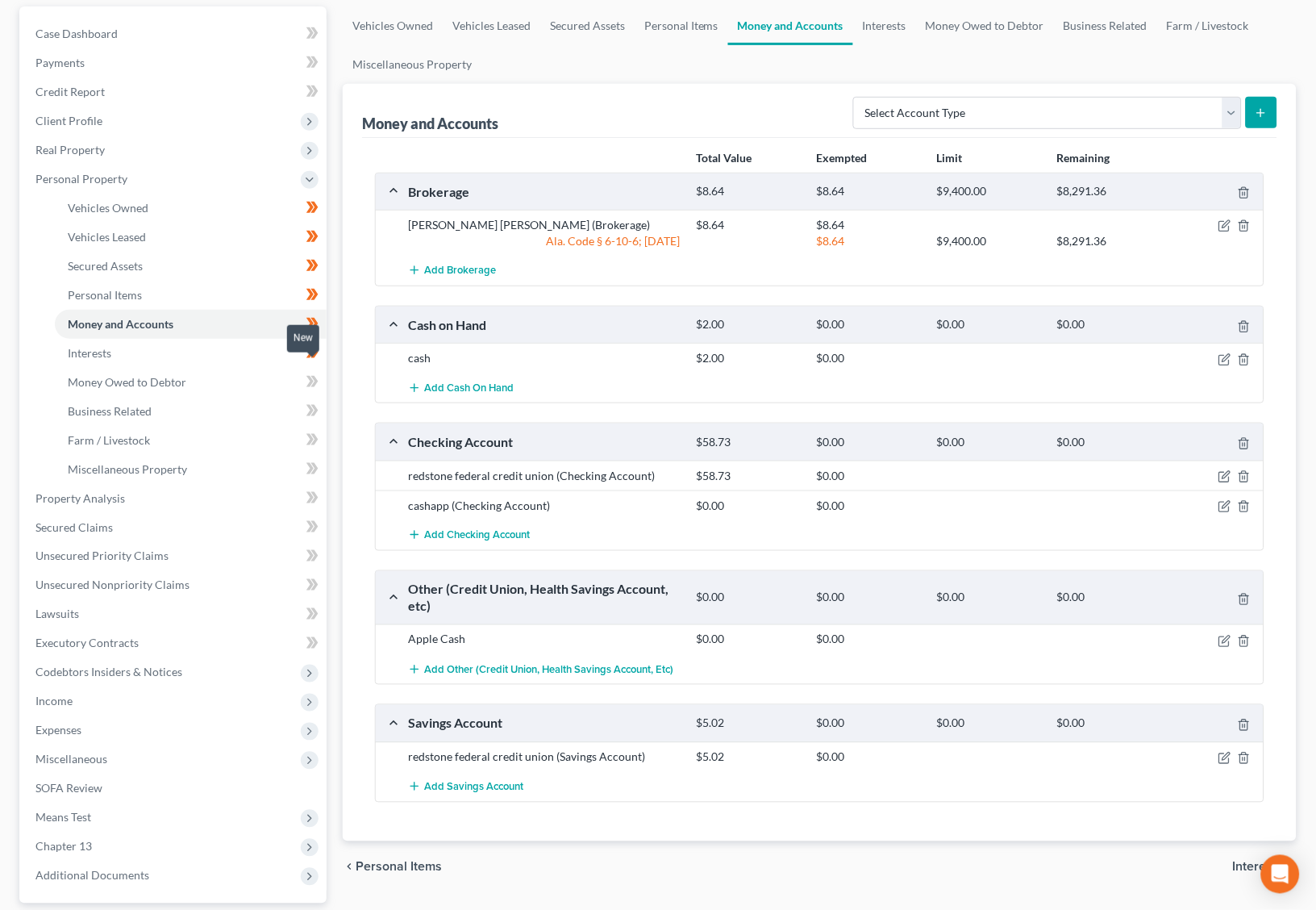
click at [319, 372] on span at bounding box center [312, 384] width 28 height 24
click at [314, 401] on icon at bounding box center [313, 411] width 13 height 20
click at [307, 430] on icon at bounding box center [313, 440] width 13 height 20
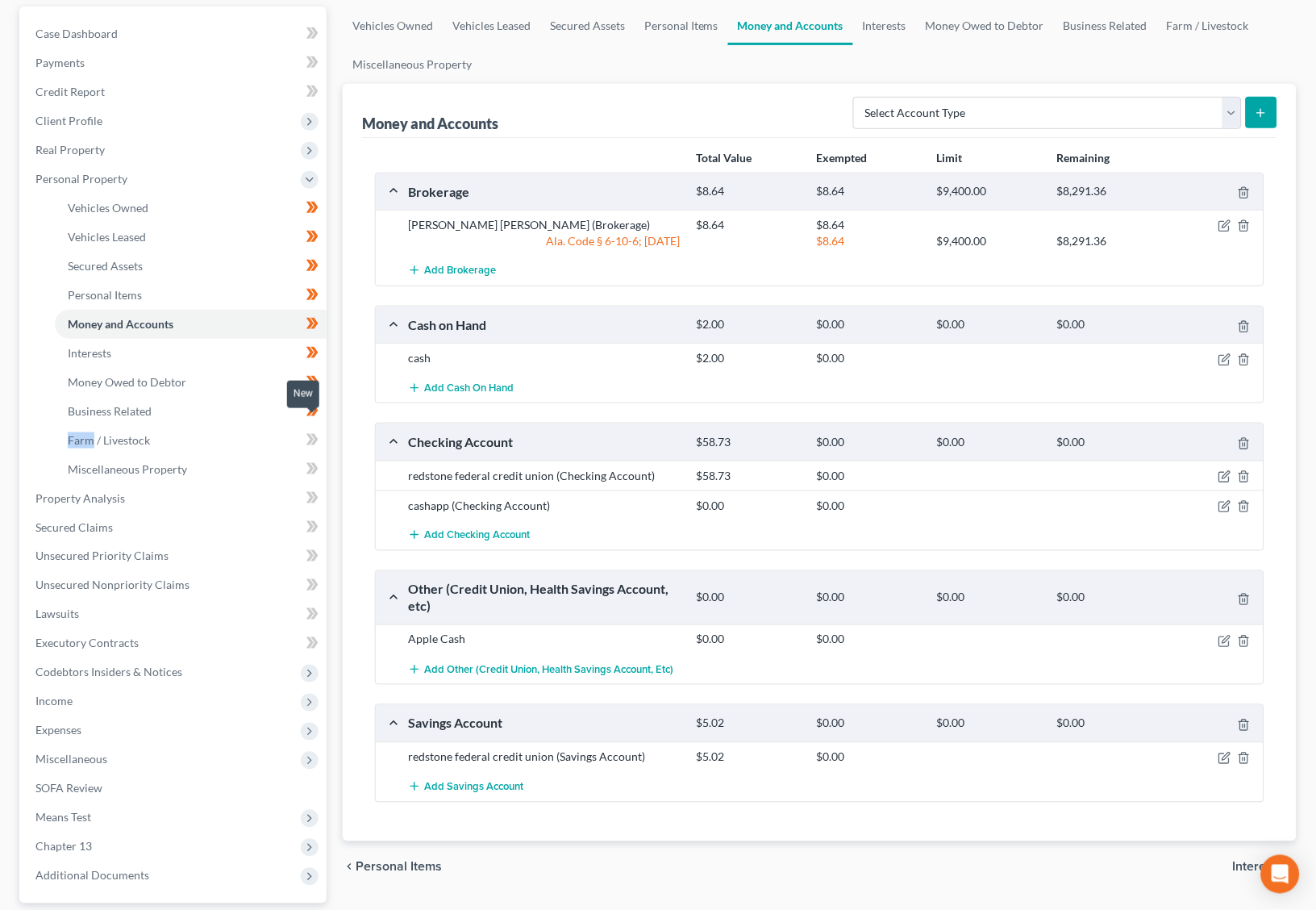
click at [303, 430] on span at bounding box center [312, 442] width 28 height 24
click at [185, 373] on link "Money Owed to Debtor" at bounding box center [190, 382] width 272 height 29
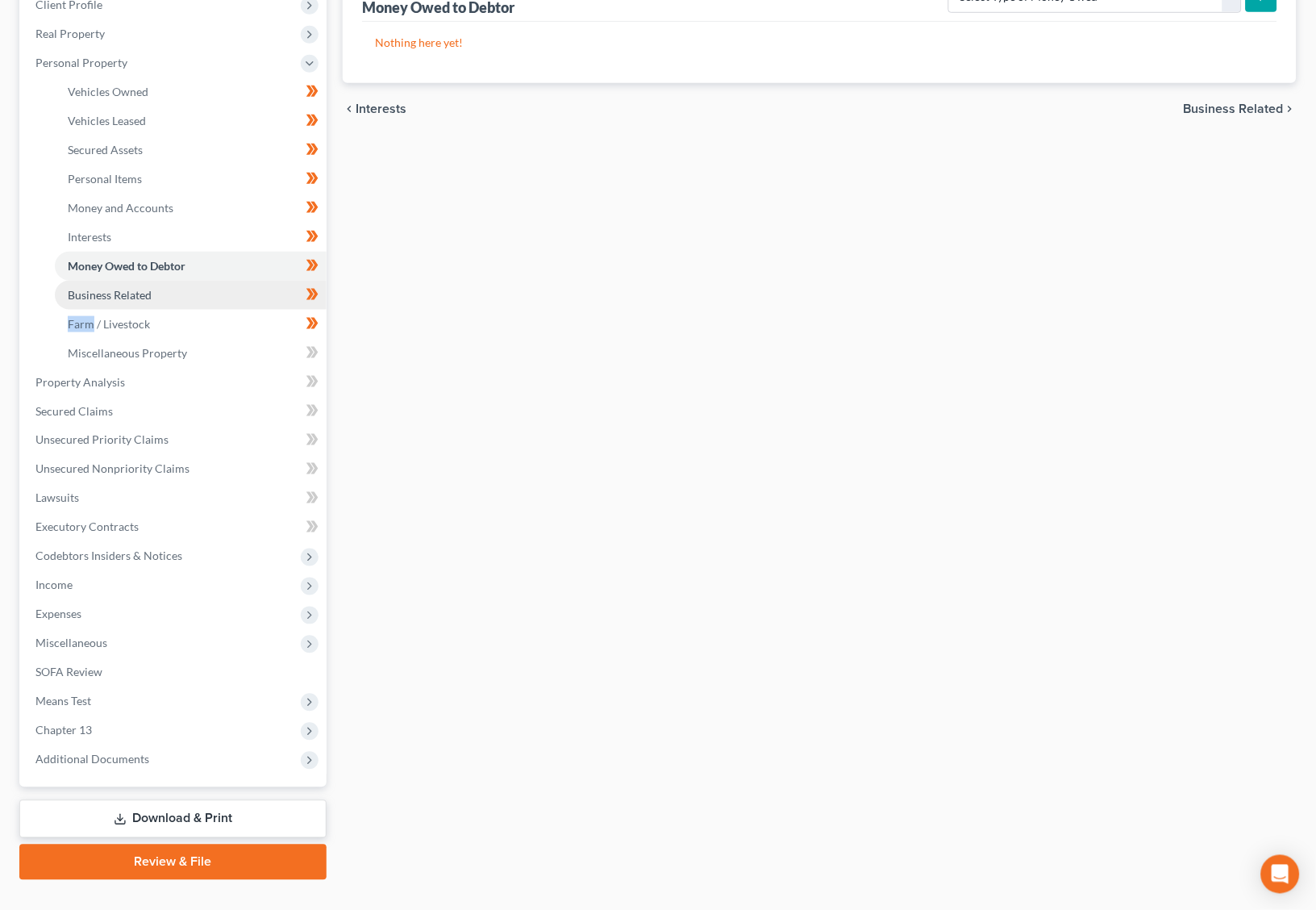
scroll to position [262, 0]
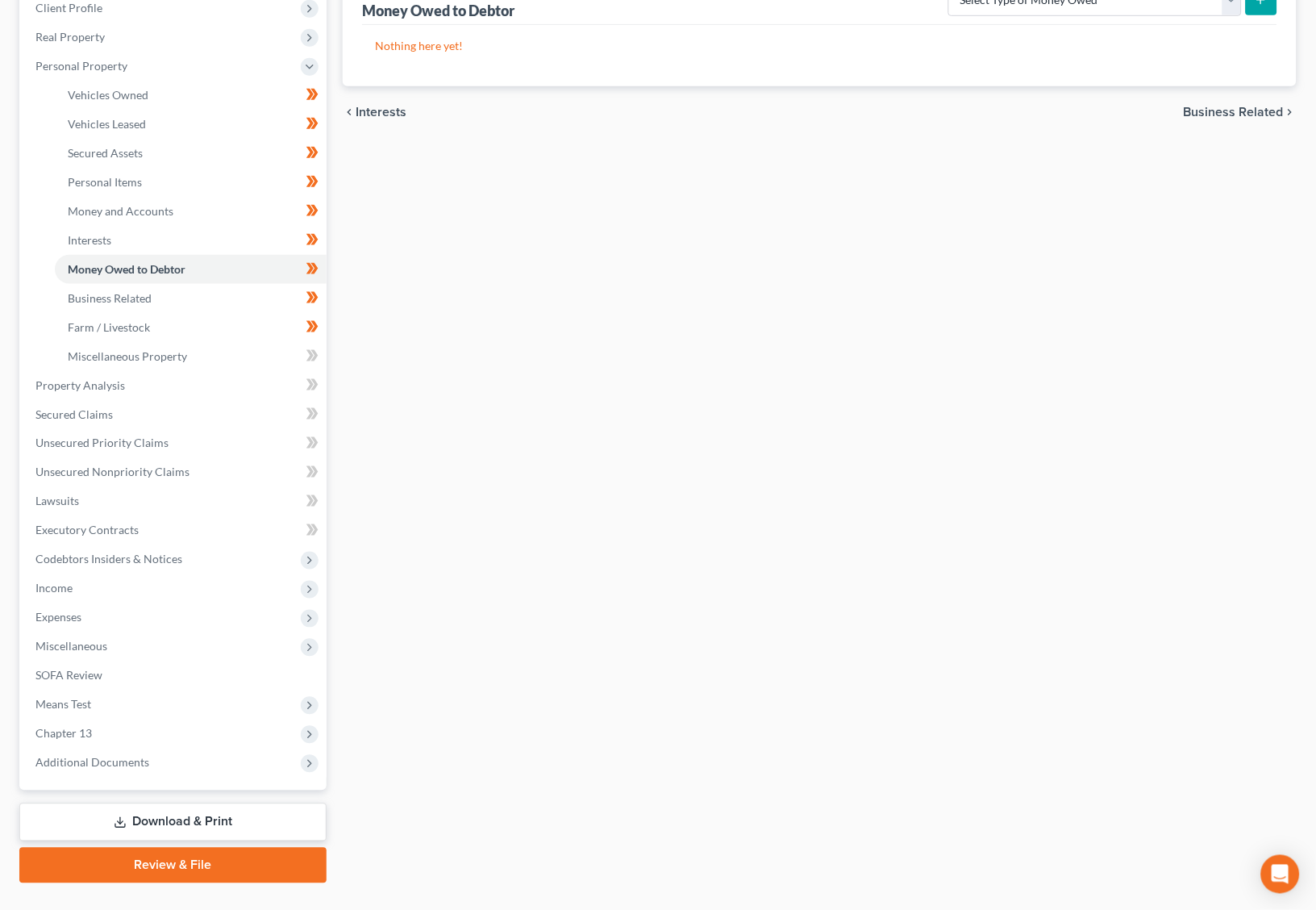
click at [328, 340] on div "Case Dashboard Payments Invoices Payments Payments Credit Report Client Profile" at bounding box center [173, 388] width 323 height 990
click at [318, 346] on span at bounding box center [312, 358] width 28 height 24
click at [224, 371] on link "Property Analysis" at bounding box center [174, 386] width 304 height 29
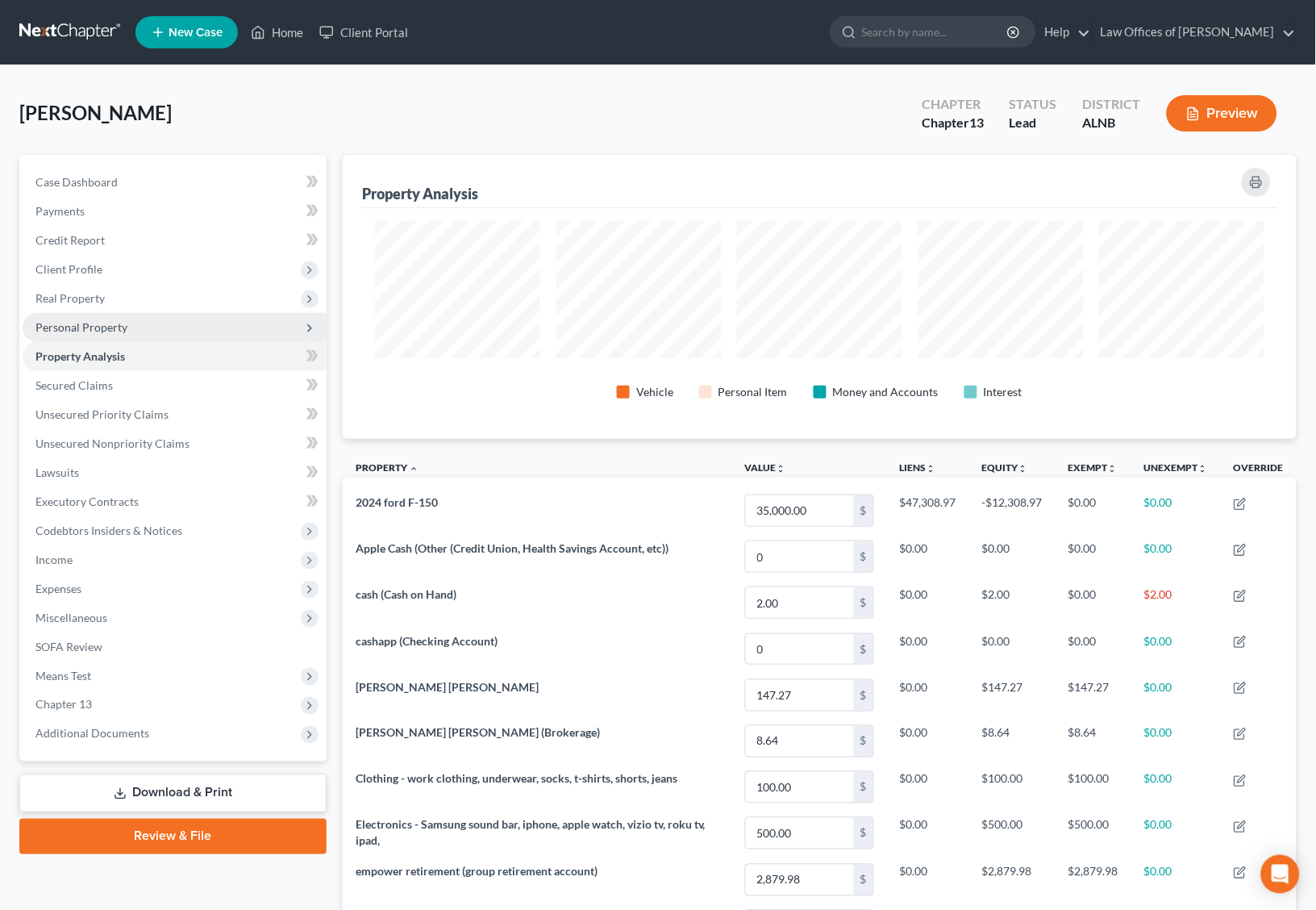
click at [163, 329] on span "Personal Property" at bounding box center [174, 327] width 304 height 29
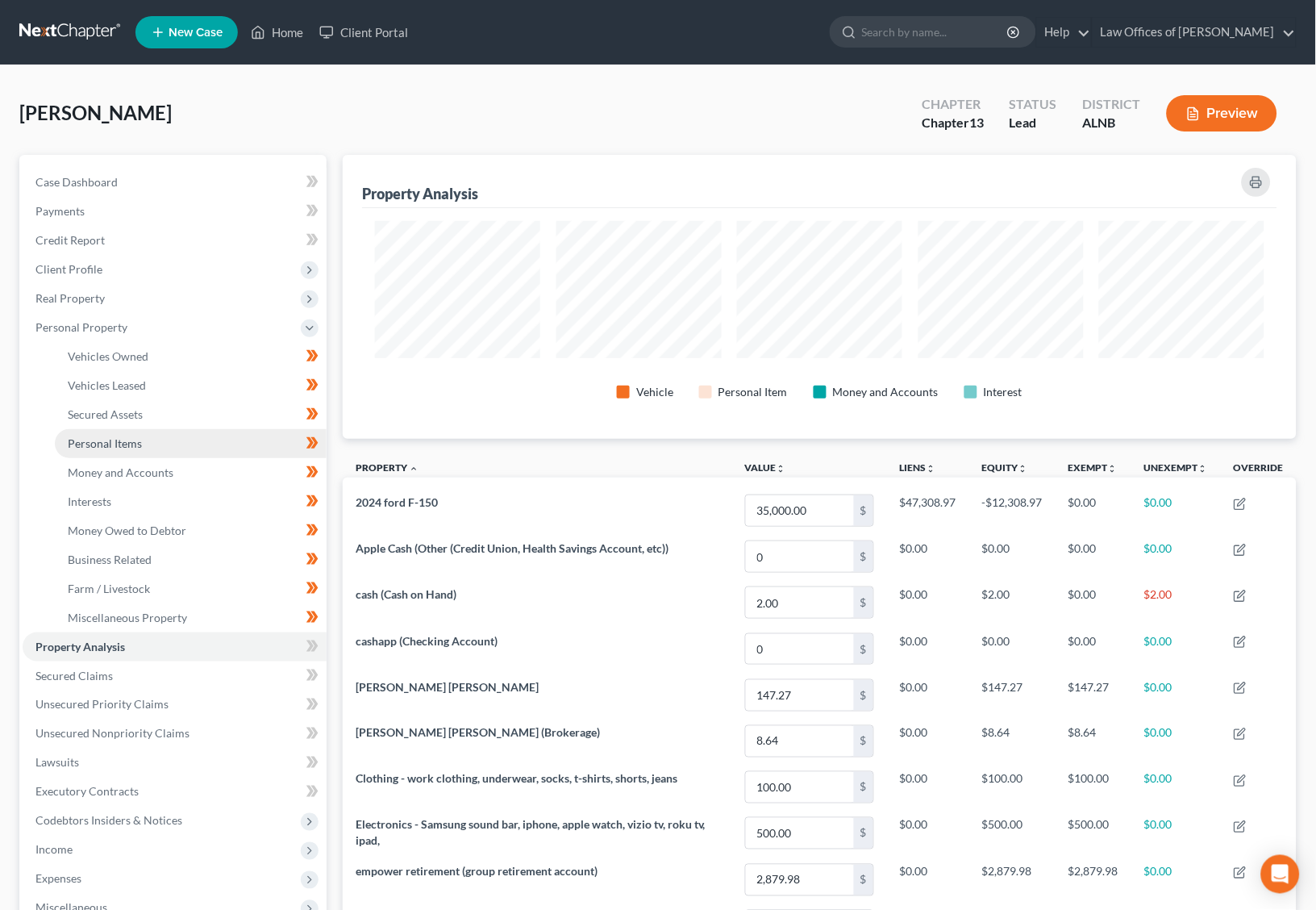
click at [126, 437] on span "Personal Items" at bounding box center [104, 443] width 74 height 13
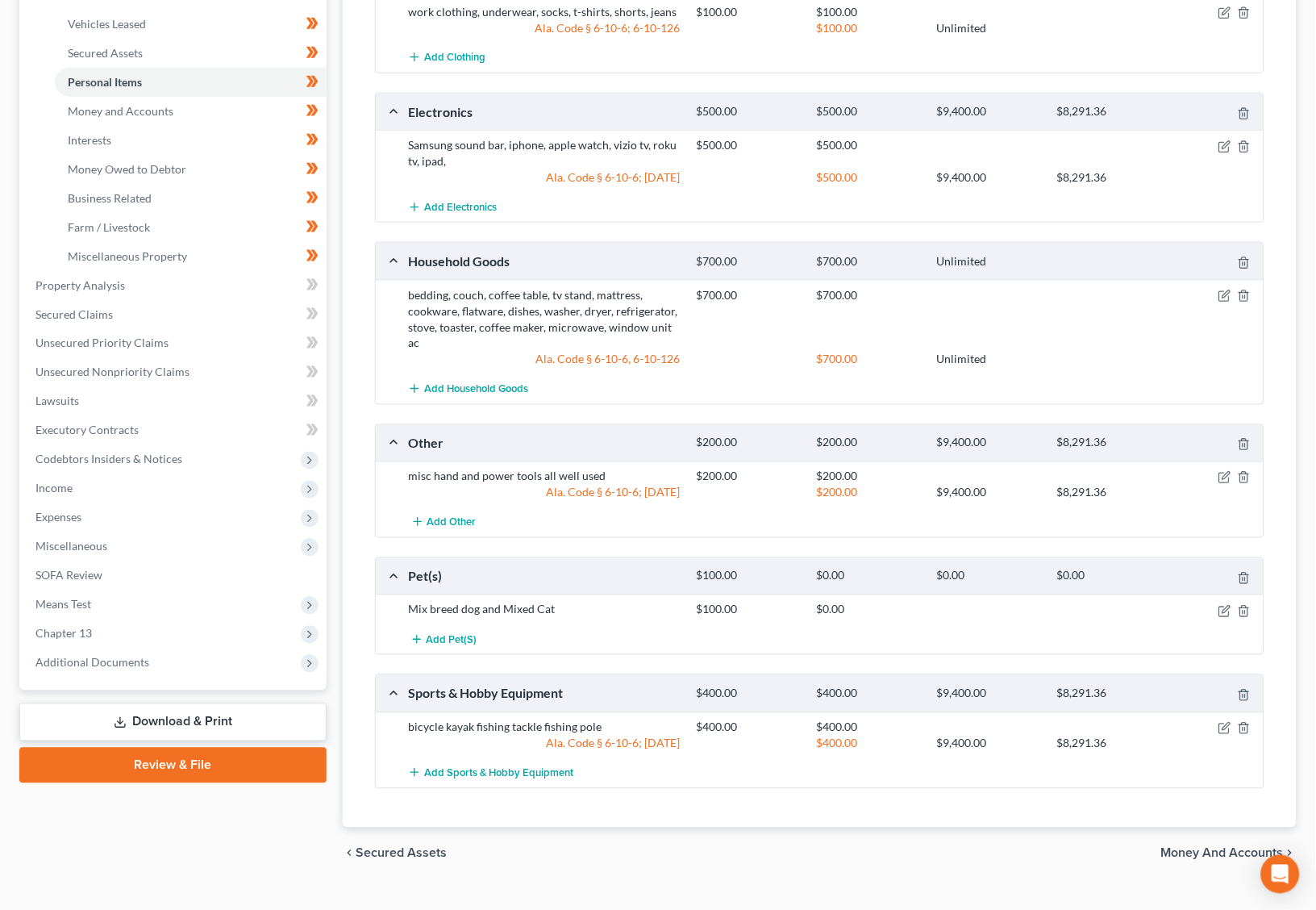
scroll to position [361, 0]
click at [1223, 606] on icon "button" at bounding box center [1225, 612] width 13 height 13
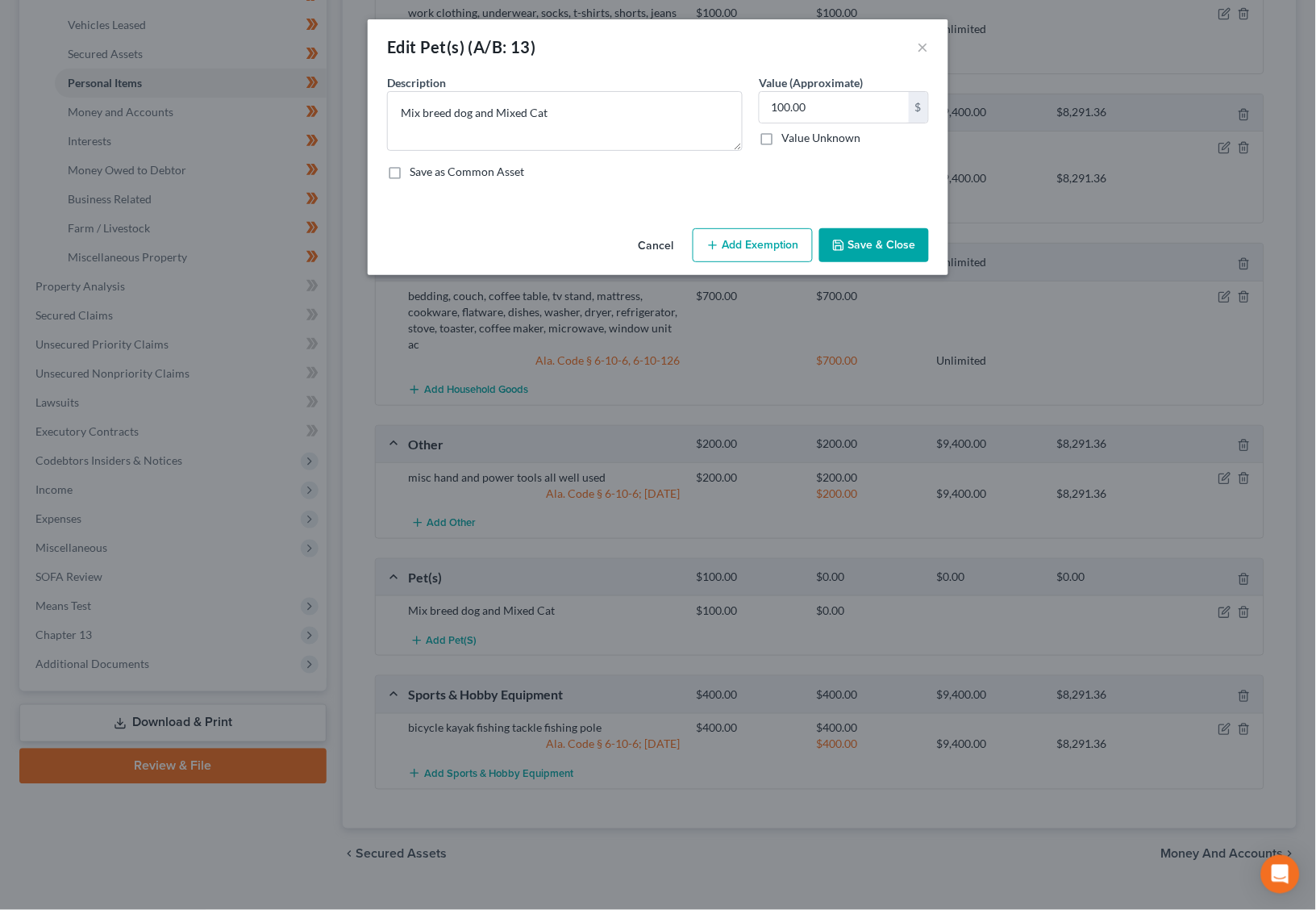
click at [770, 240] on button "Add Exemption" at bounding box center [752, 244] width 120 height 34
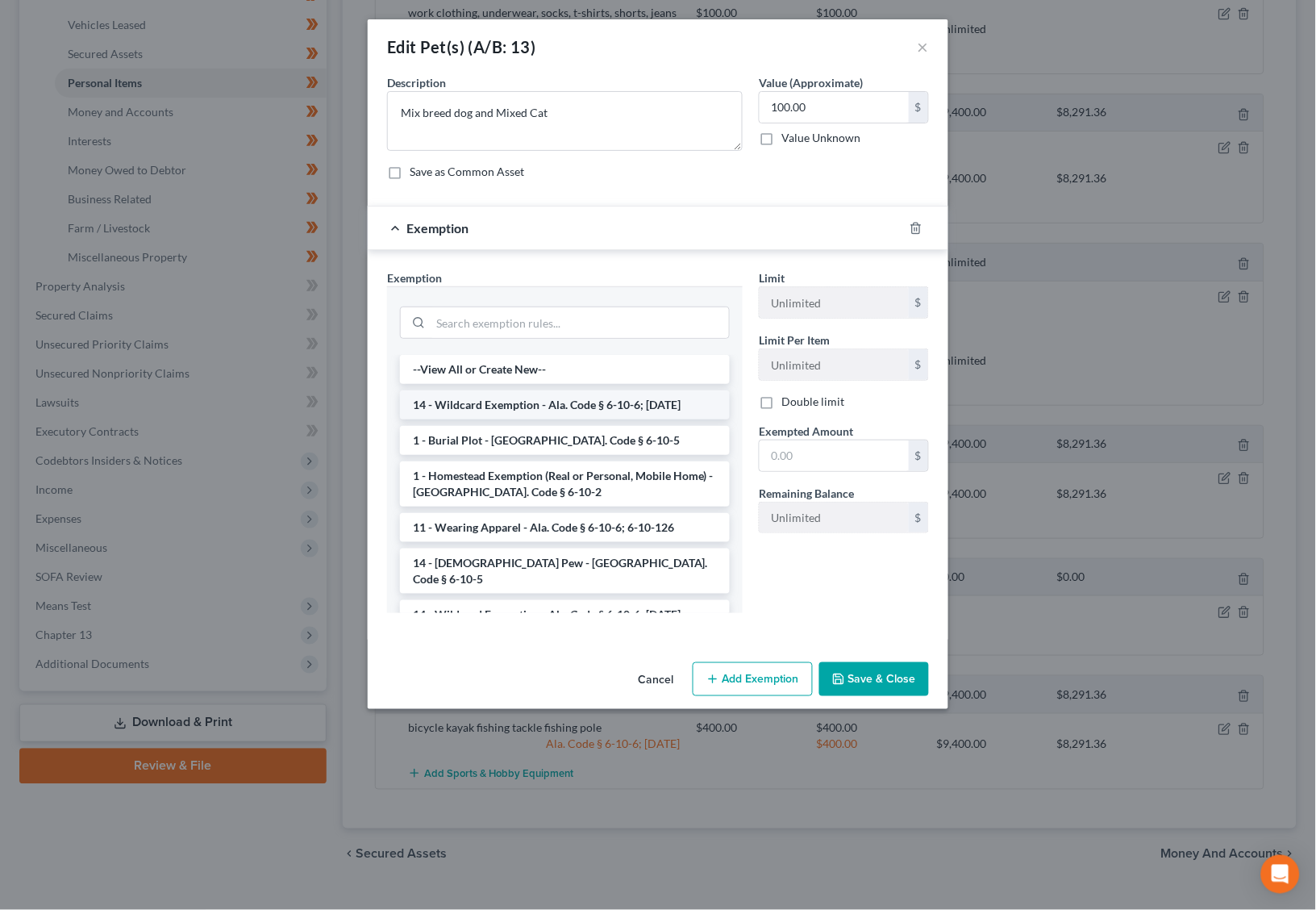
click at [576, 392] on li "14 - Wildcard Exemption - Ala. Code § 6-10-6; [DATE]" at bounding box center [565, 405] width 330 height 29
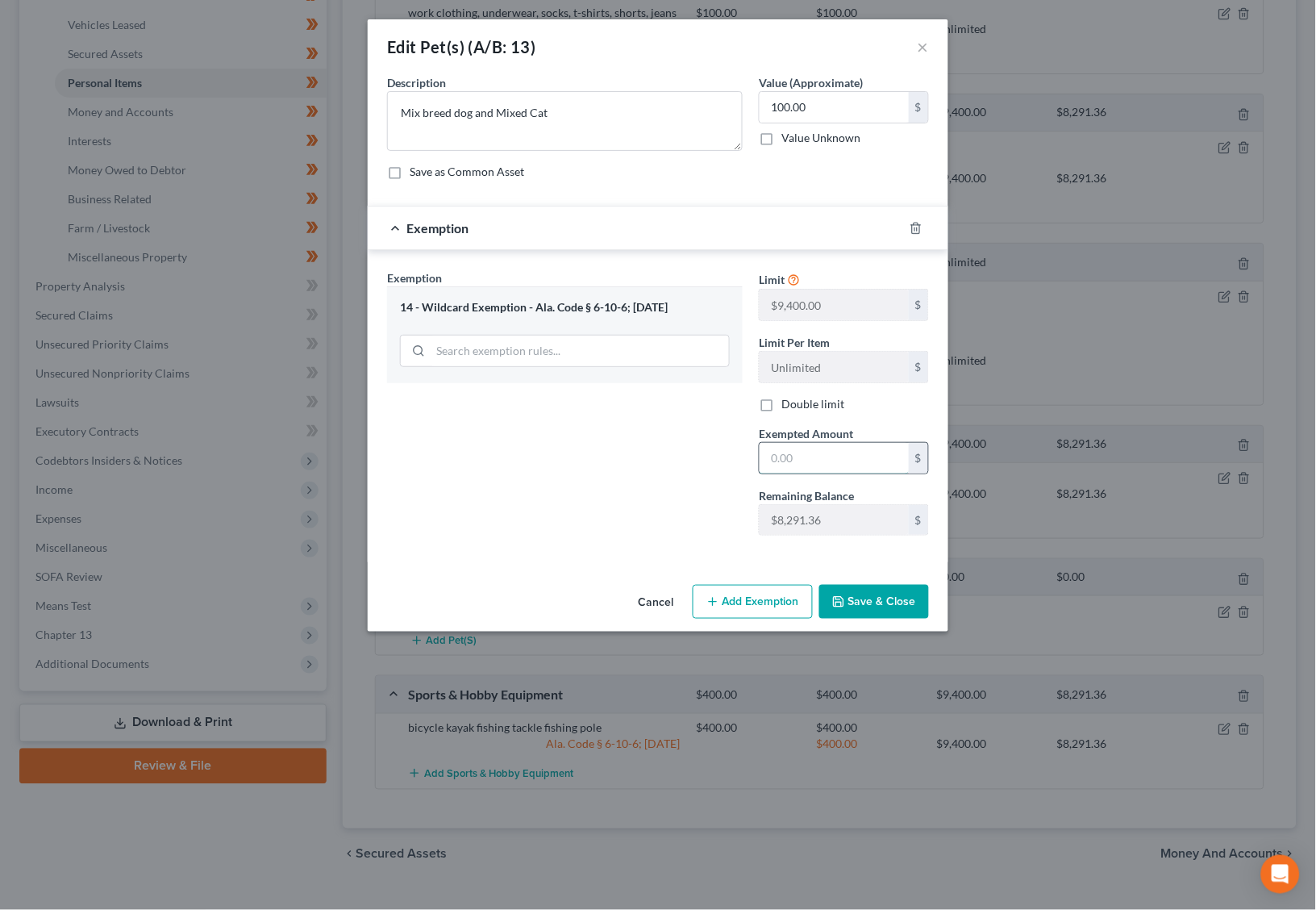
click at [837, 463] on input "text" at bounding box center [834, 458] width 149 height 31
type input "100"
click at [891, 601] on button "Save & Close" at bounding box center [874, 601] width 110 height 34
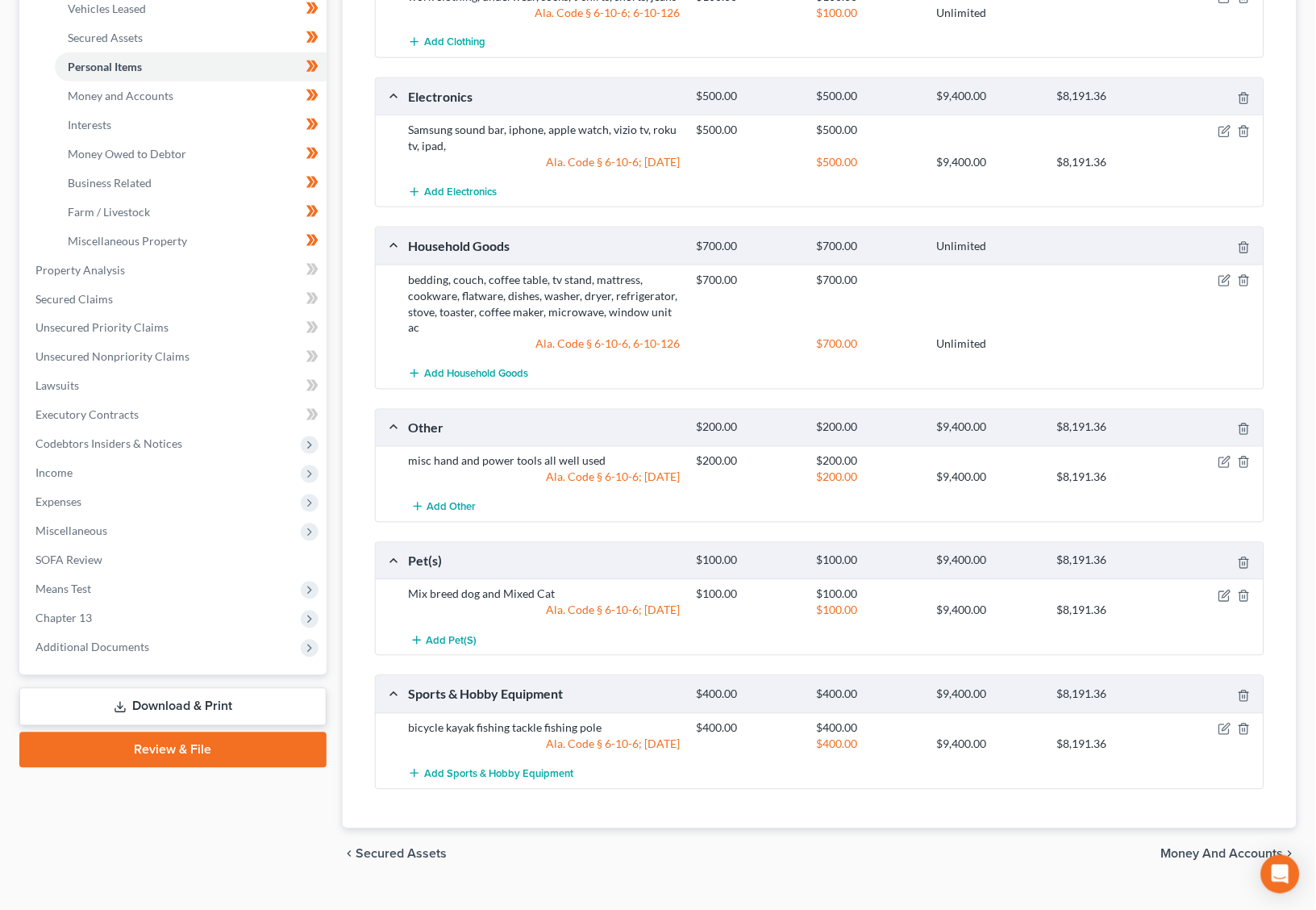
scroll to position [375, 0]
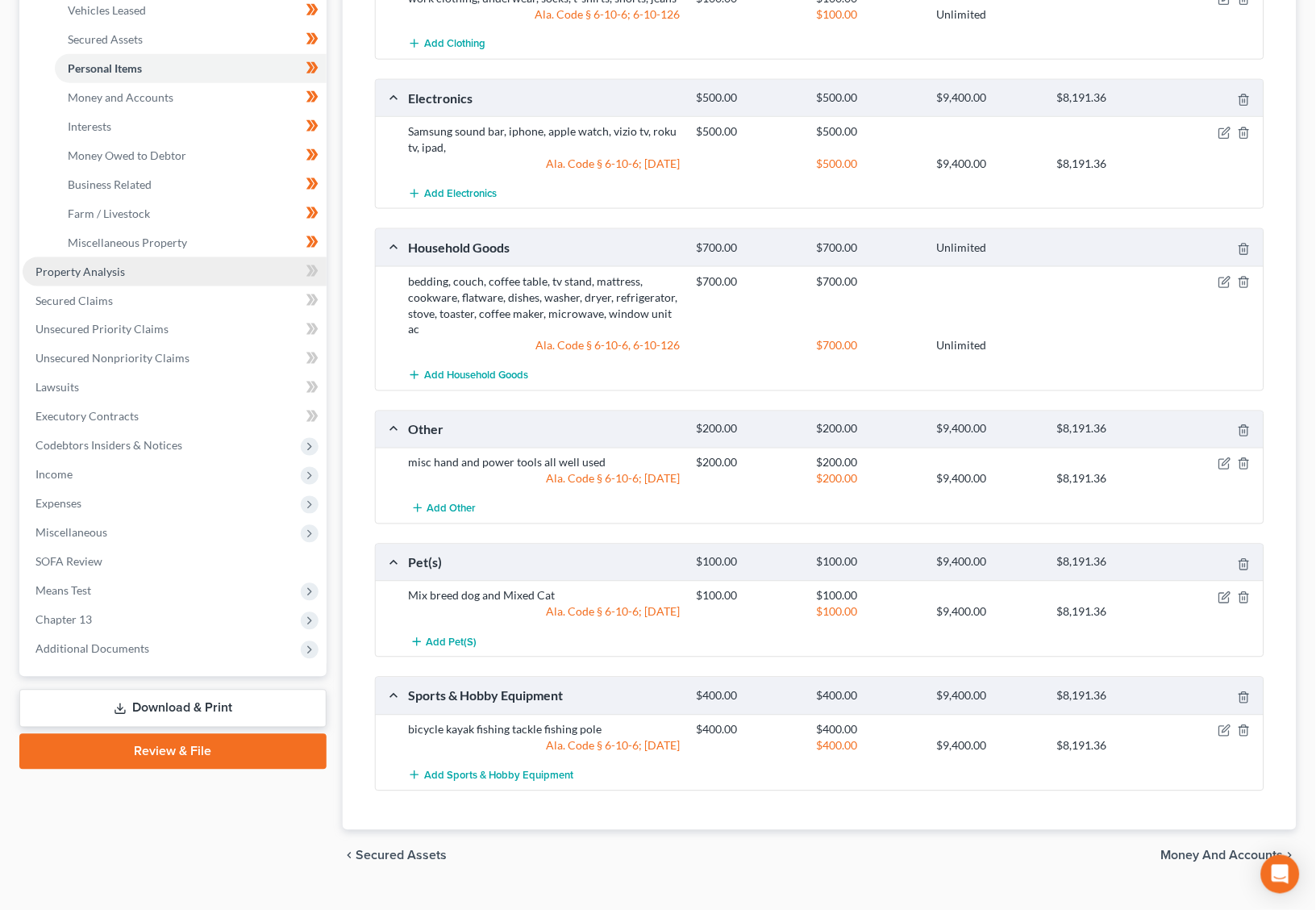
click at [133, 257] on link "Property Analysis" at bounding box center [174, 271] width 304 height 29
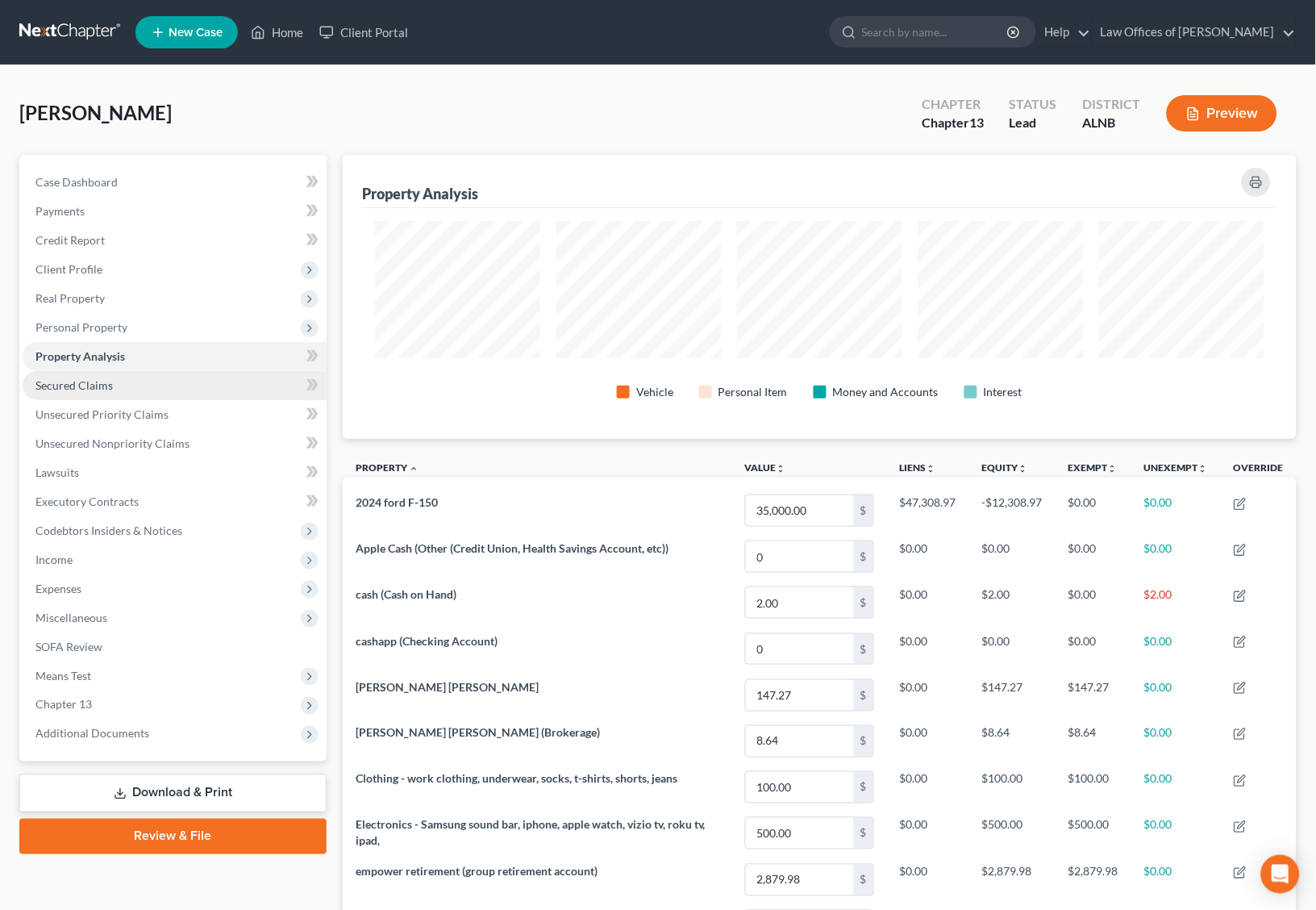
click at [180, 372] on link "Secured Claims" at bounding box center [174, 386] width 304 height 29
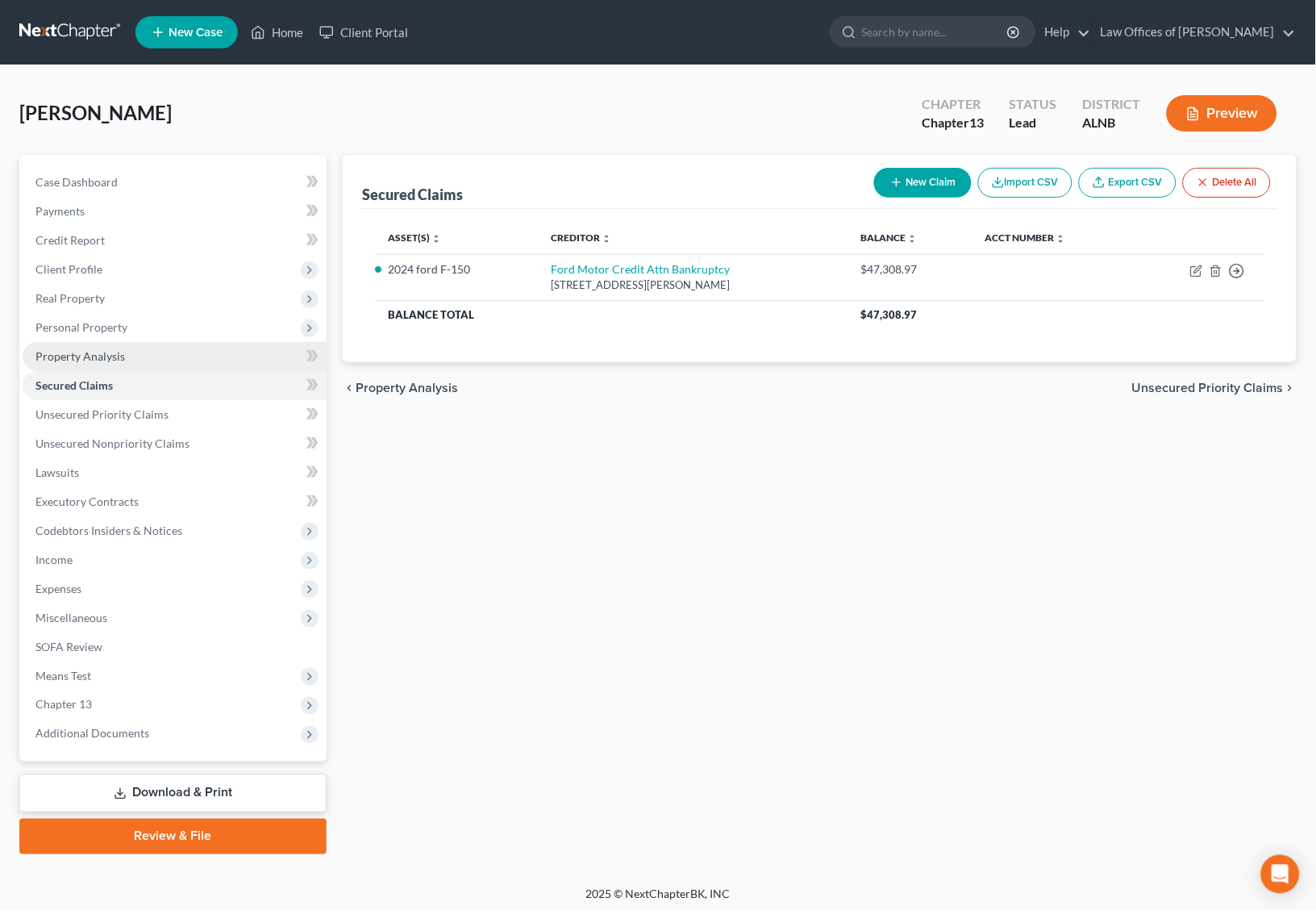
click at [175, 347] on link "Property Analysis" at bounding box center [174, 356] width 304 height 29
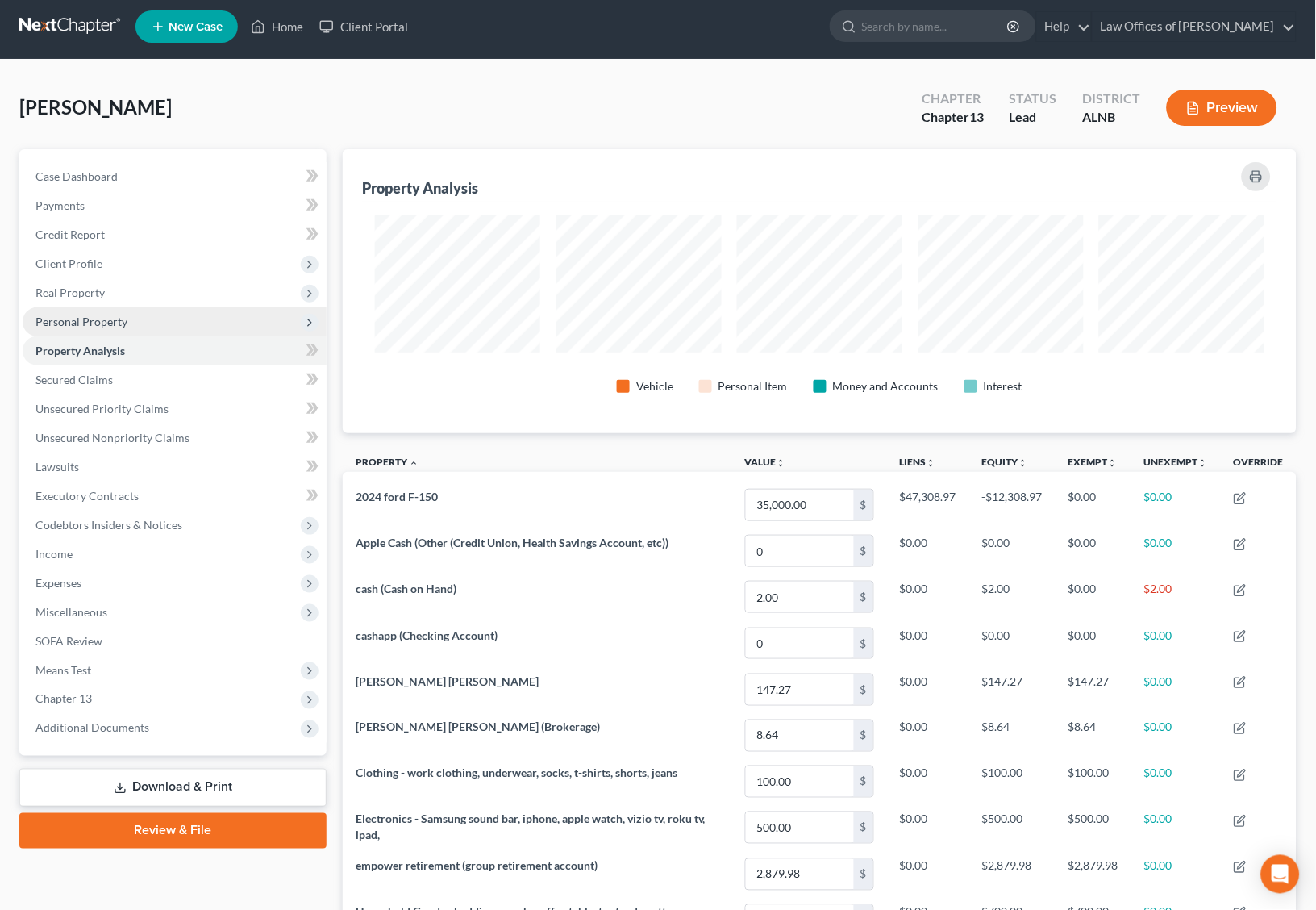
click at [168, 309] on span "Personal Property" at bounding box center [174, 321] width 304 height 29
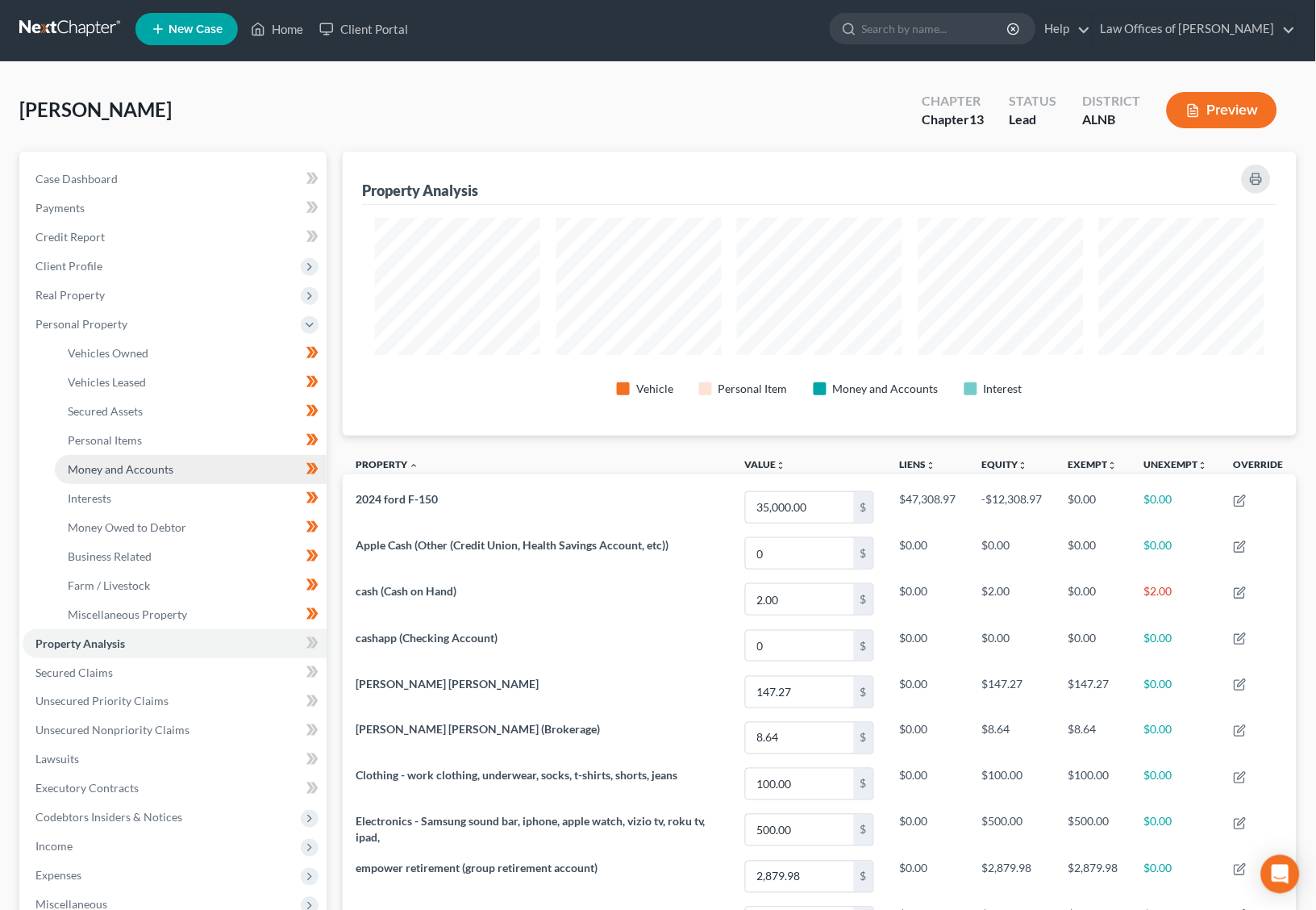
click at [155, 455] on link "Money and Accounts" at bounding box center [190, 469] width 272 height 29
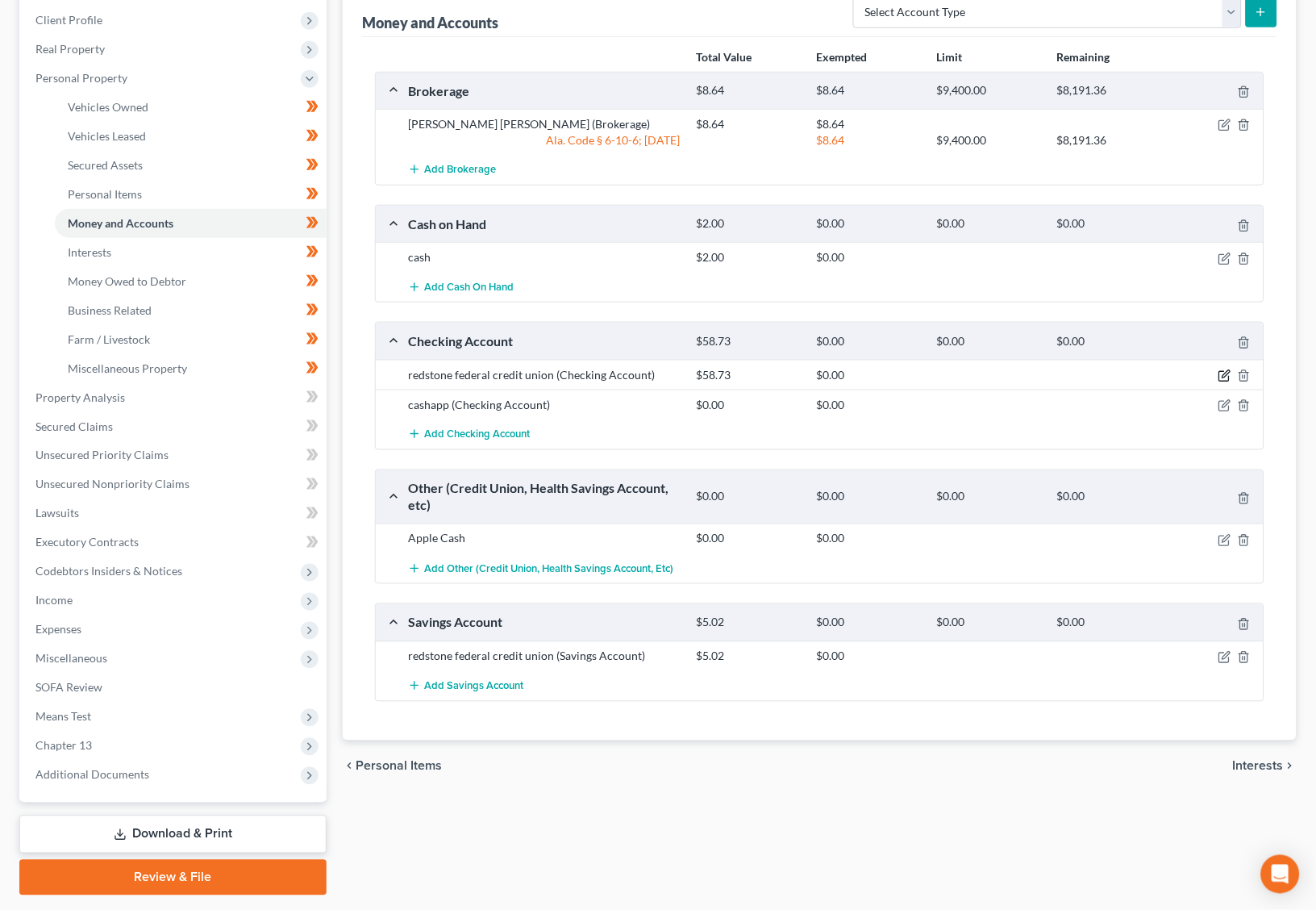
click at [1223, 369] on icon "button" at bounding box center [1225, 375] width 13 height 13
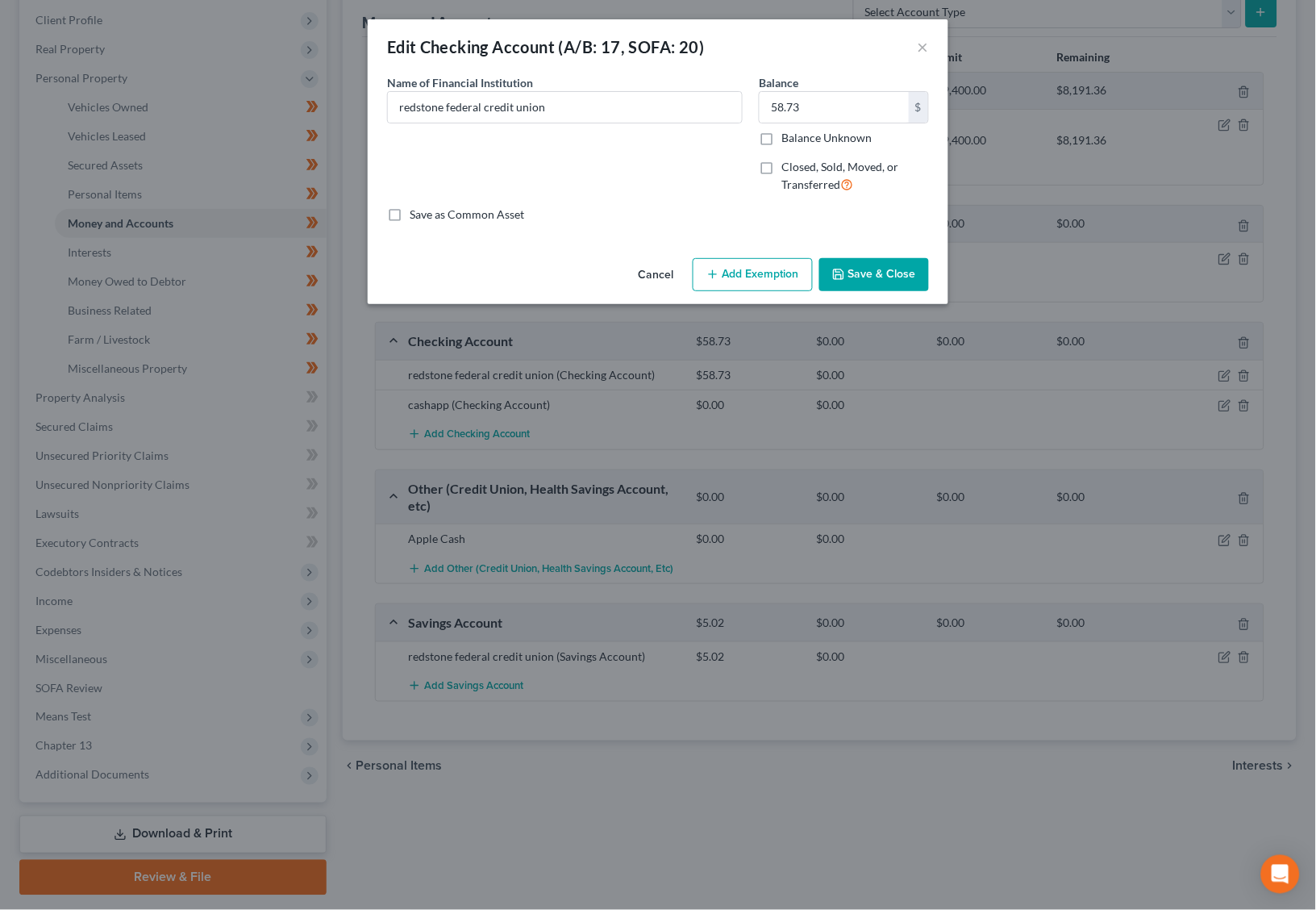
click at [720, 264] on button "Add Exemption" at bounding box center [752, 274] width 120 height 34
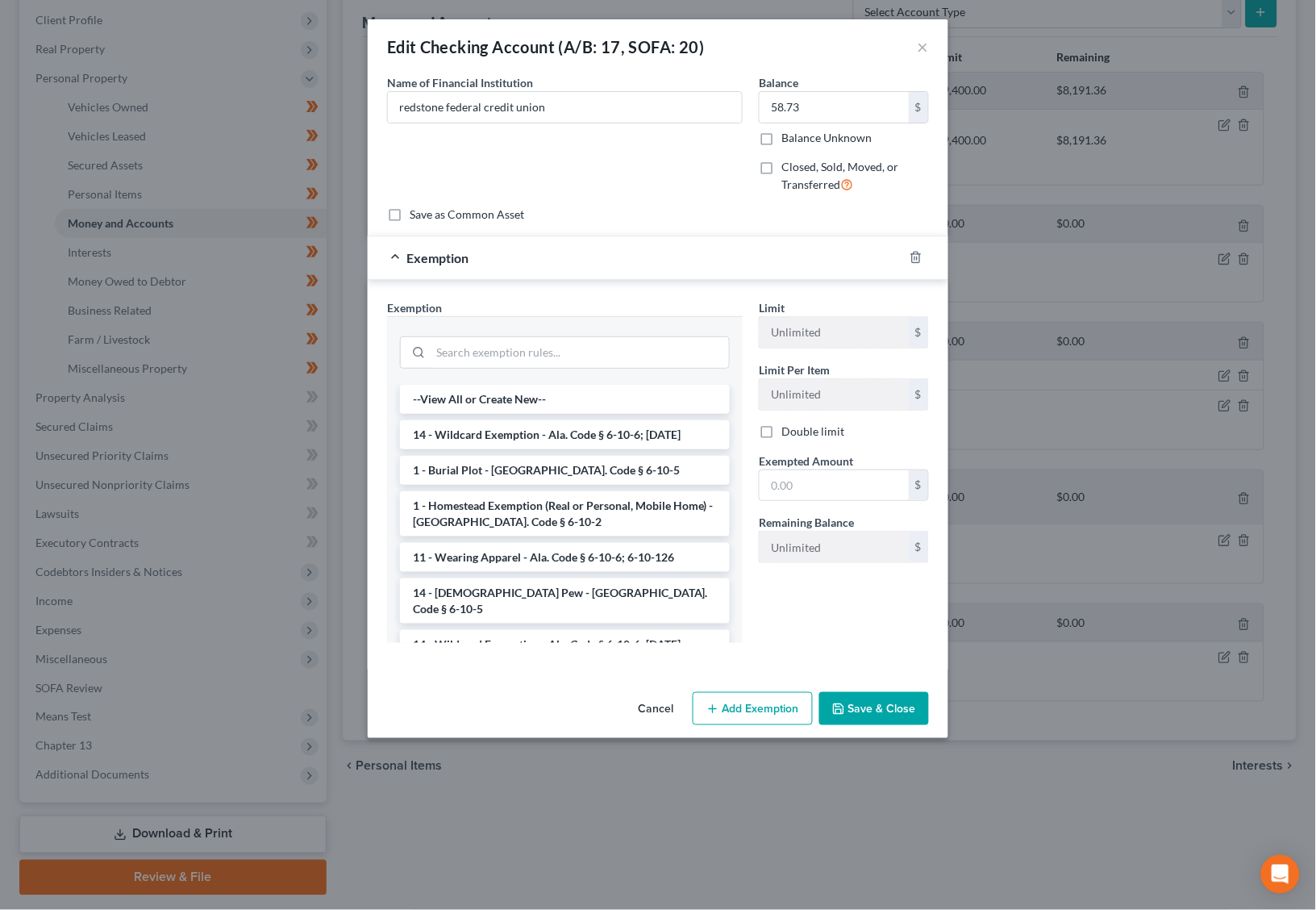
drag, startPoint x: 531, startPoint y: 426, endPoint x: 589, endPoint y: 439, distance: 59.4
click at [533, 427] on li "14 - Wildcard Exemption - Ala. Code § 6-10-6; [DATE]" at bounding box center [565, 435] width 330 height 29
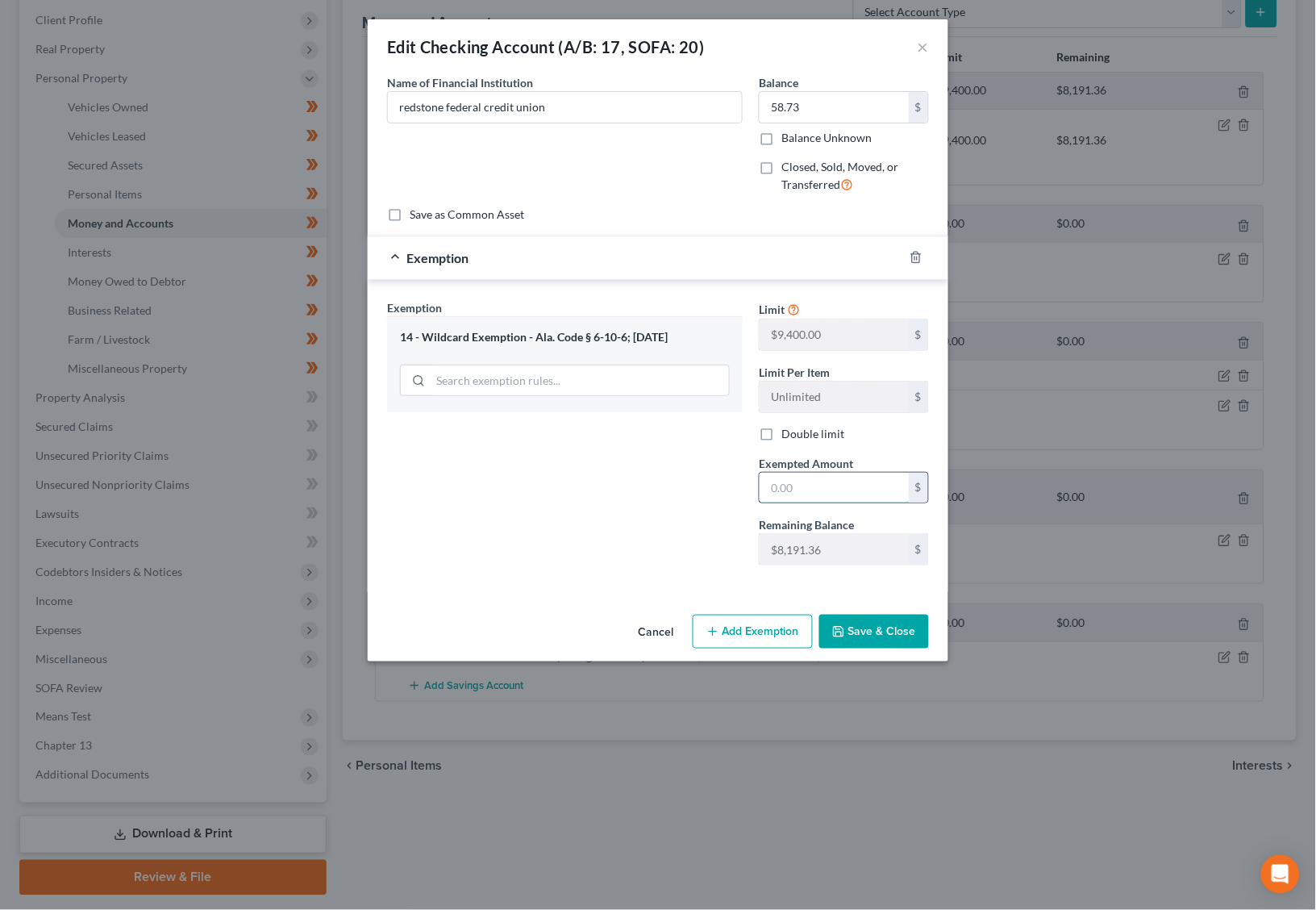
click at [794, 492] on input "text" at bounding box center [834, 488] width 149 height 31
type input "58.73"
click at [842, 617] on button "Save & Close" at bounding box center [874, 631] width 110 height 34
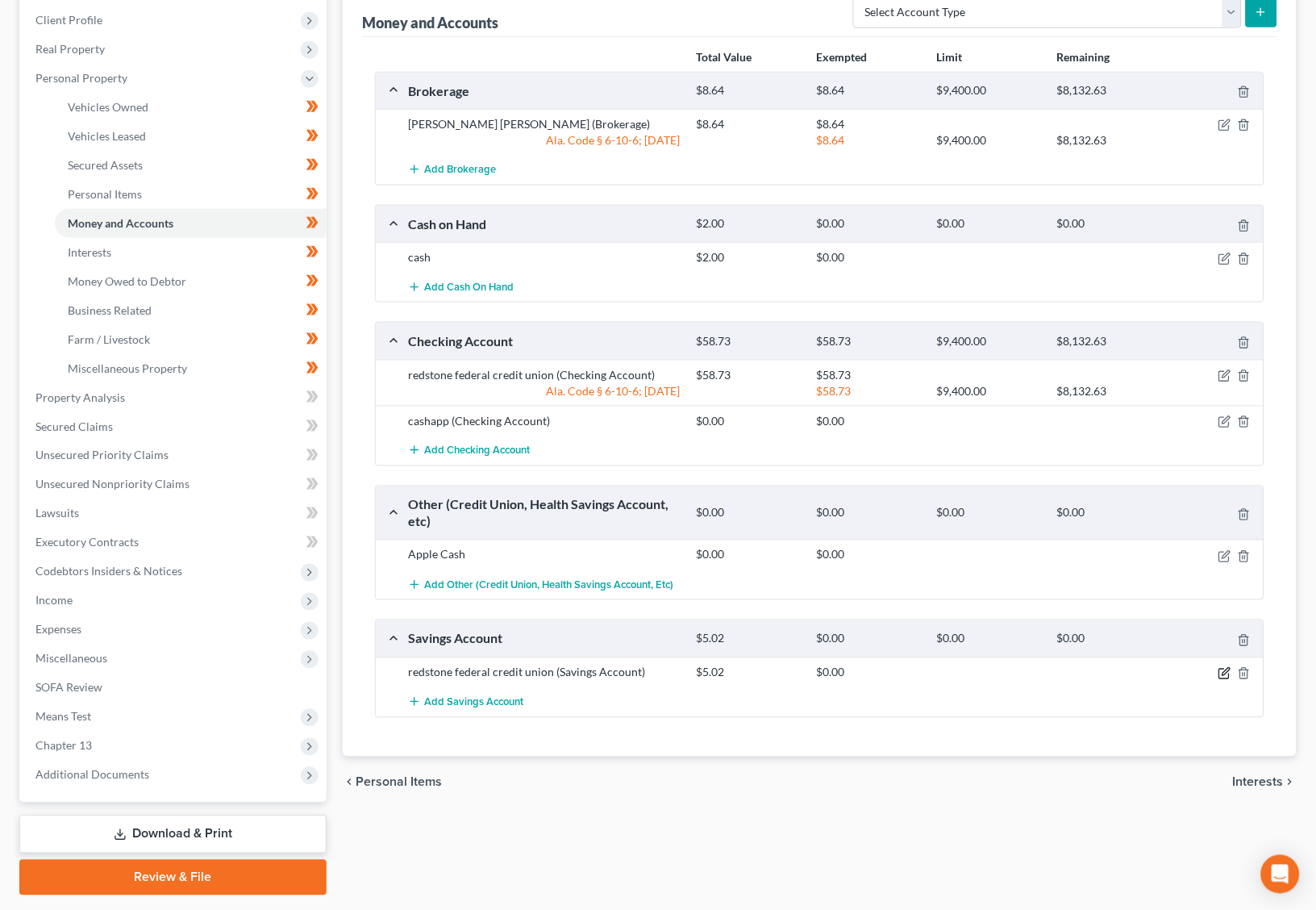
click at [1225, 668] on icon "button" at bounding box center [1225, 672] width 13 height 13
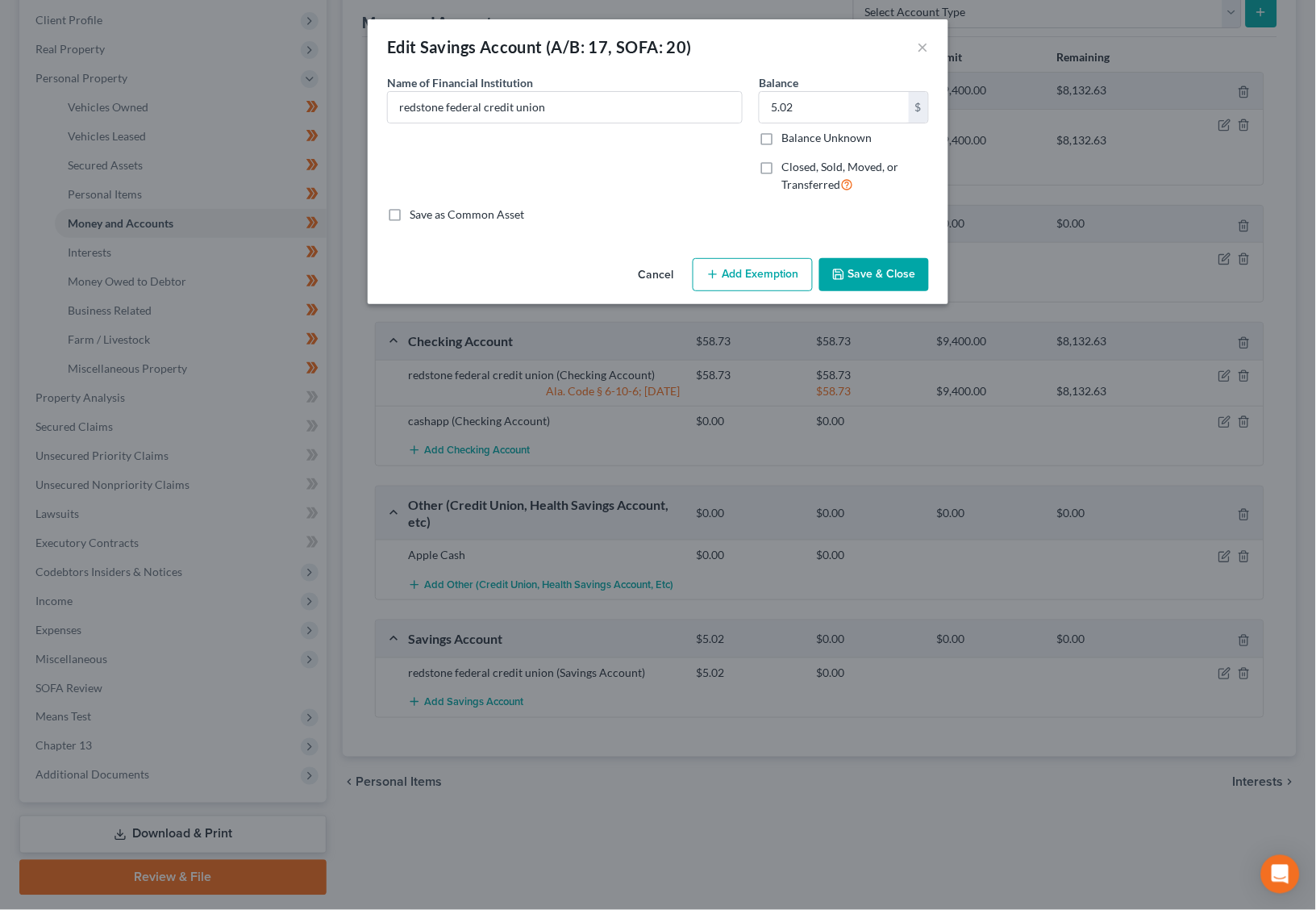
click at [750, 267] on button "Add Exemption" at bounding box center [752, 274] width 120 height 34
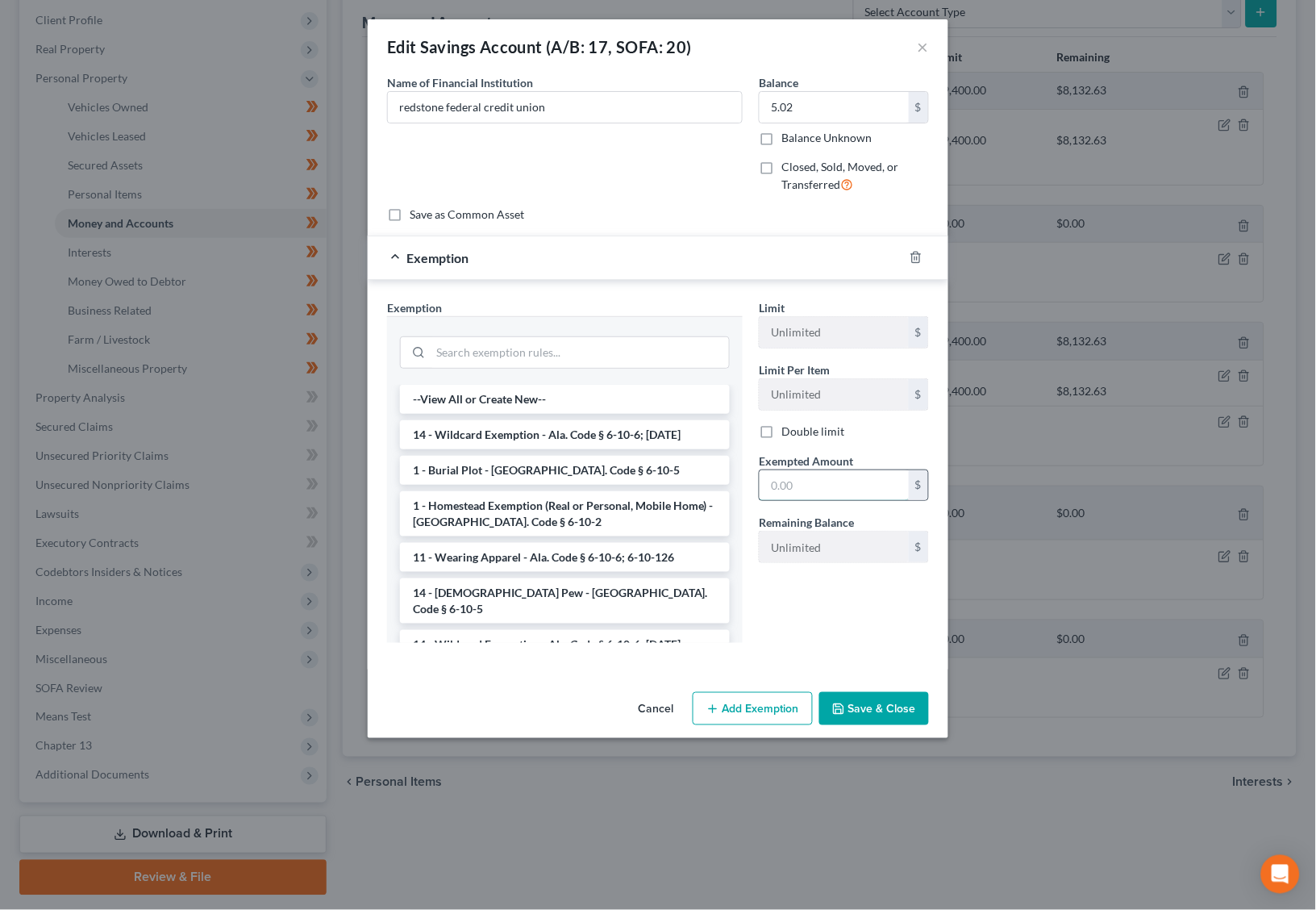
click at [813, 477] on input "text" at bounding box center [834, 486] width 149 height 31
type input "5.02"
click at [875, 706] on button "Save & Close" at bounding box center [874, 708] width 110 height 34
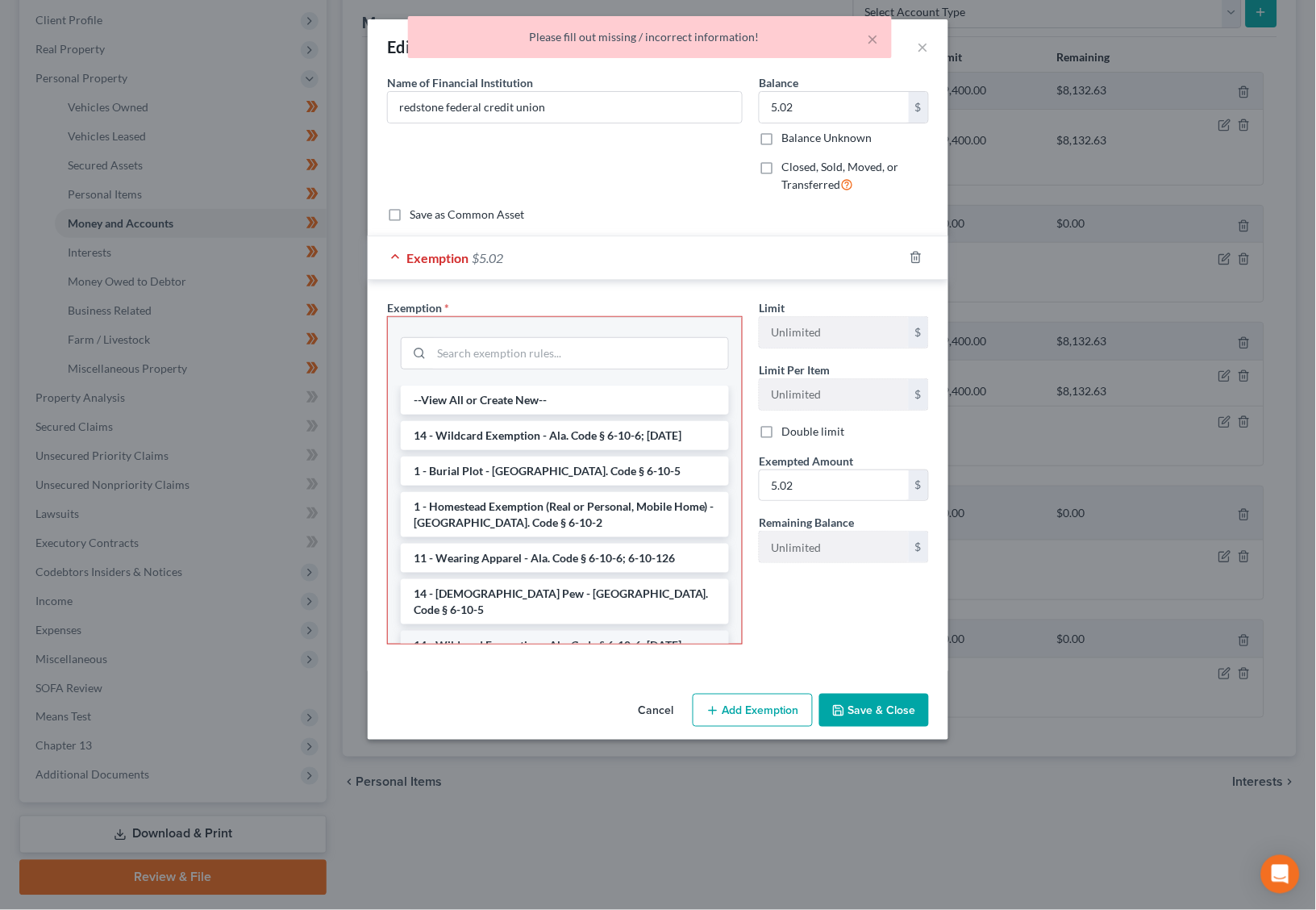
click at [584, 631] on li "14 - Wildcard Exemption - Ala. Code § 6-10-6; [DATE]" at bounding box center [565, 645] width 328 height 29
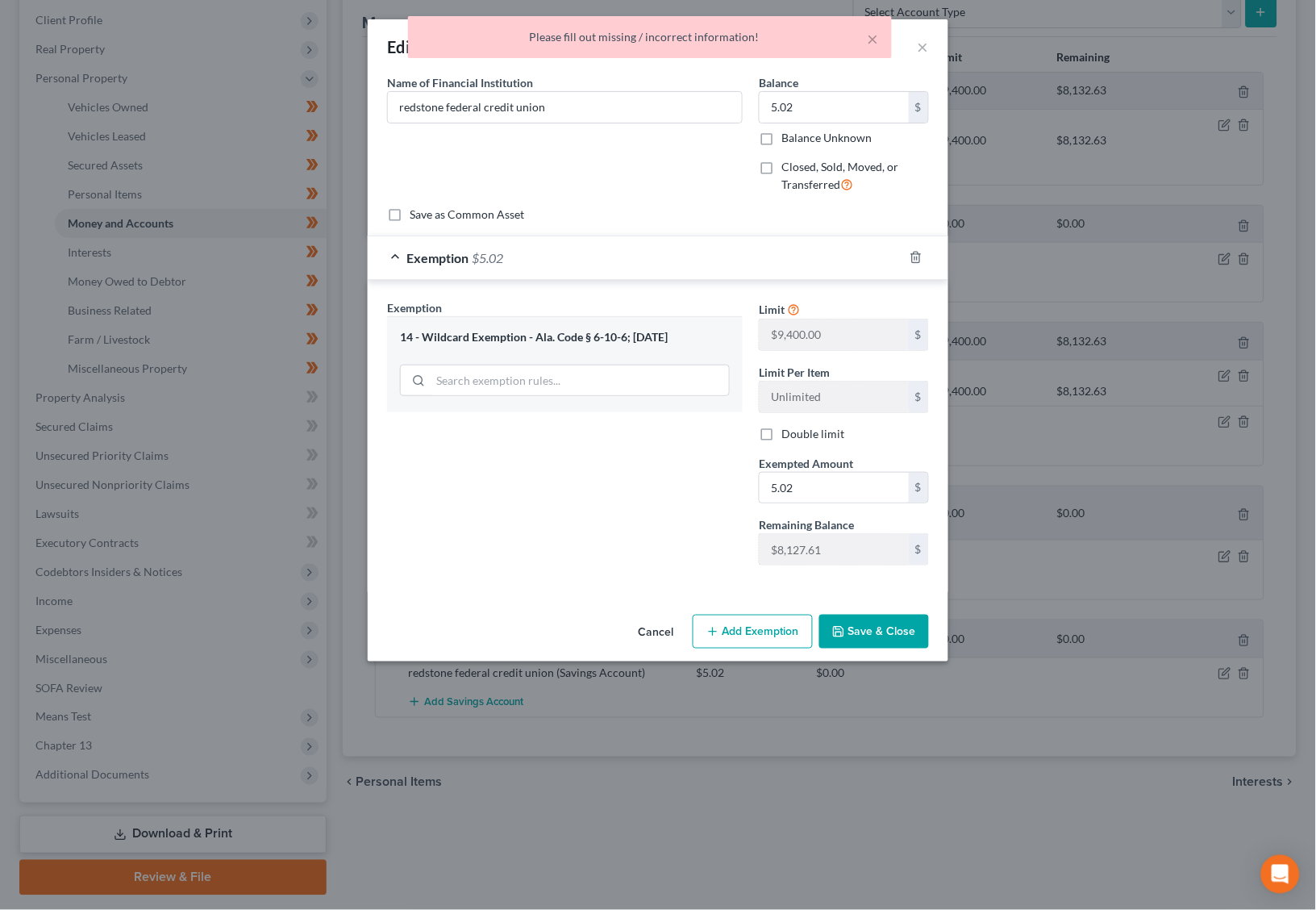
click at [871, 626] on button "Save & Close" at bounding box center [874, 631] width 110 height 34
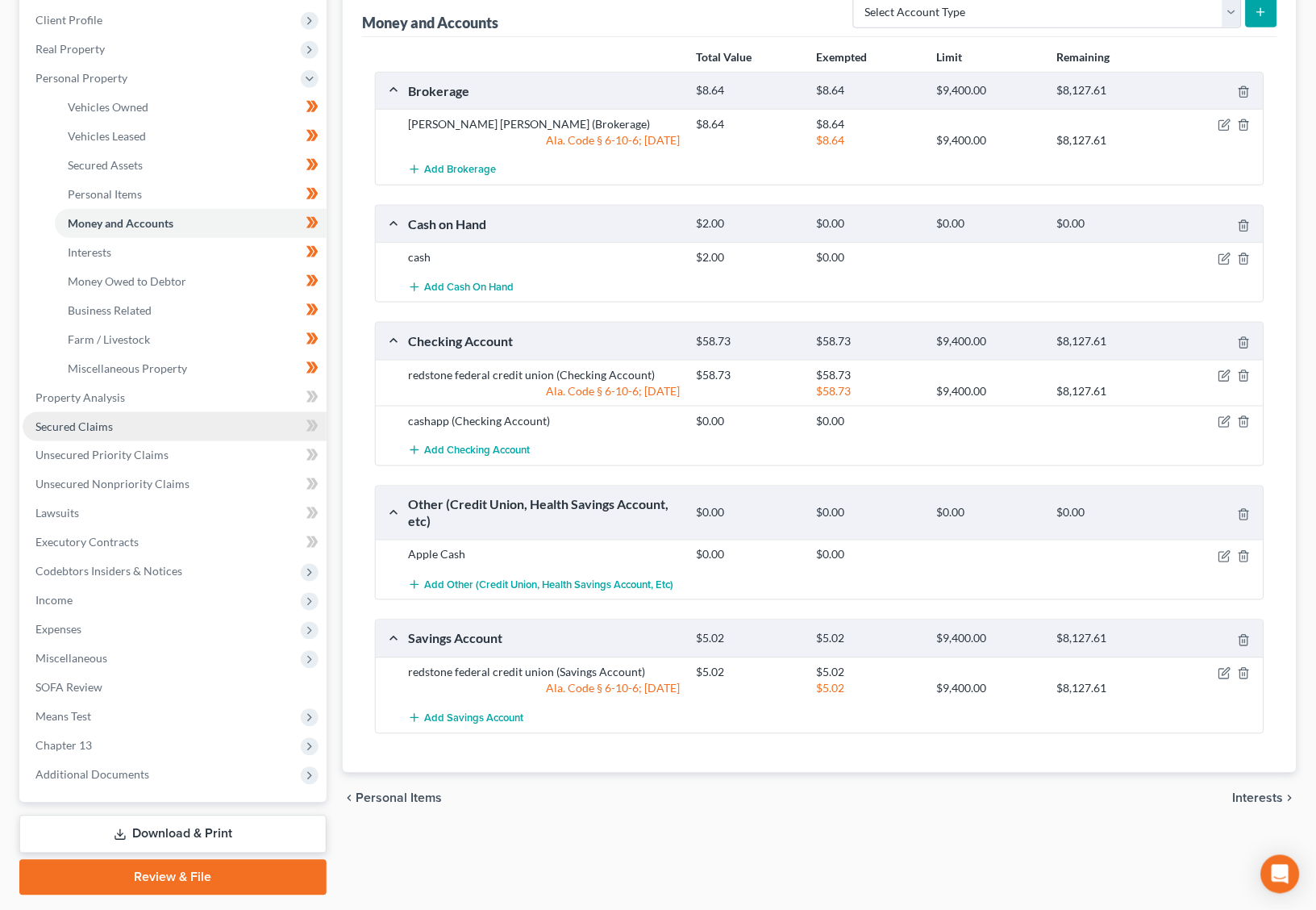
click at [171, 412] on link "Secured Claims" at bounding box center [174, 426] width 304 height 29
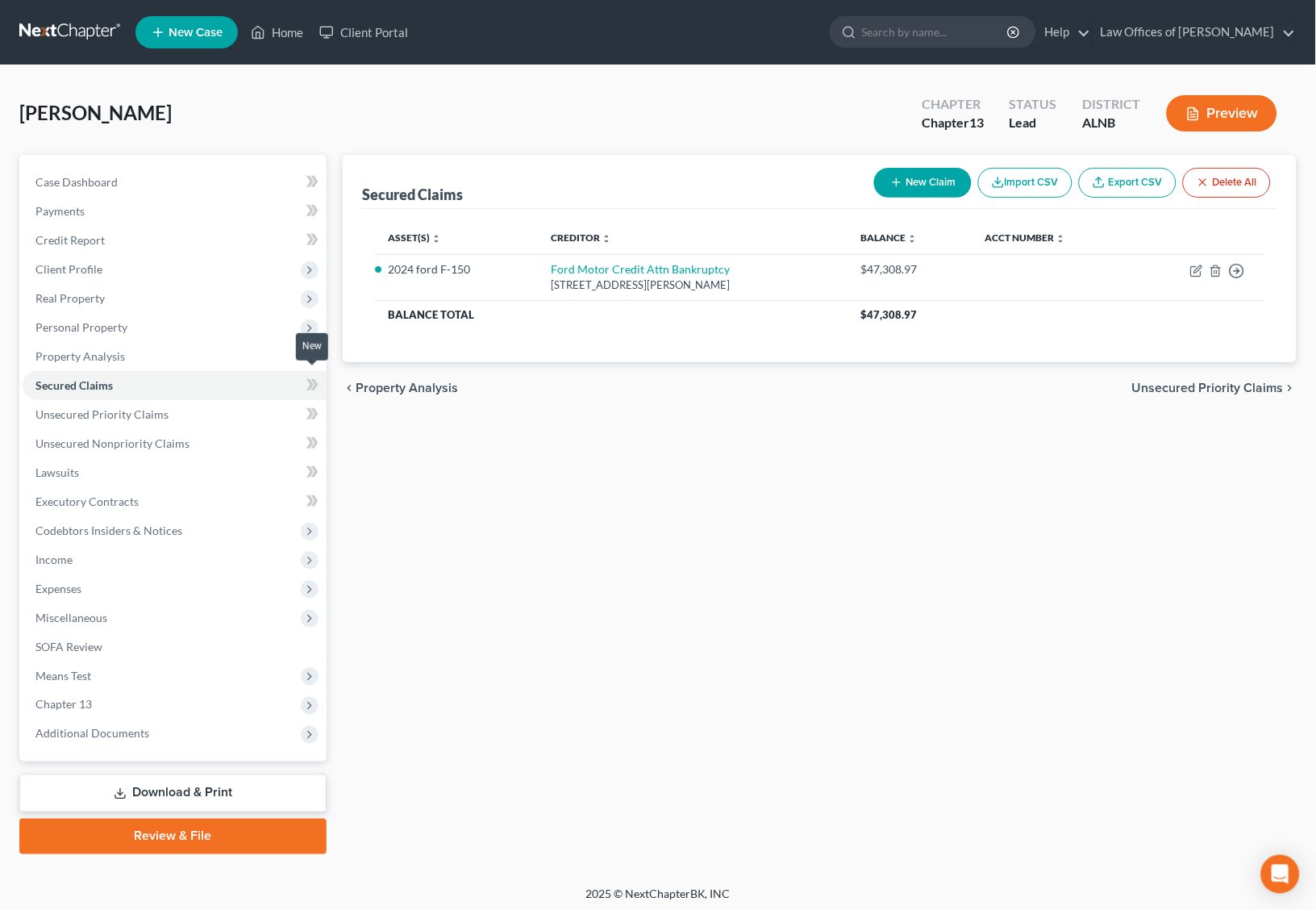
click at [312, 375] on icon at bounding box center [313, 385] width 13 height 20
click at [311, 375] on icon at bounding box center [313, 385] width 13 height 20
click at [311, 346] on icon at bounding box center [313, 356] width 13 height 20
click at [307, 404] on icon at bounding box center [313, 414] width 13 height 20
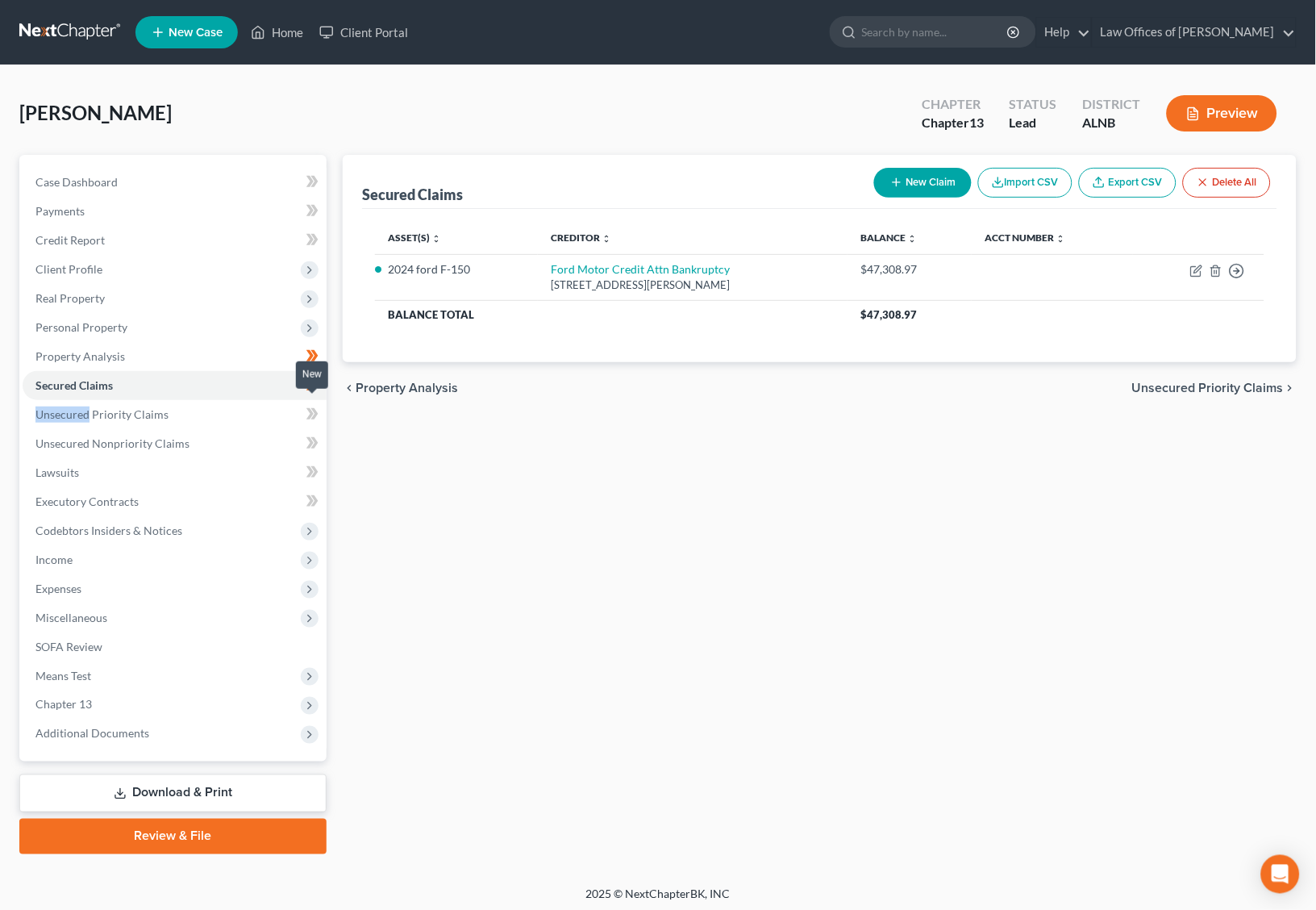
click at [307, 404] on icon at bounding box center [313, 414] width 13 height 20
click at [280, 409] on link "Unsecured Priority Claims" at bounding box center [174, 415] width 304 height 29
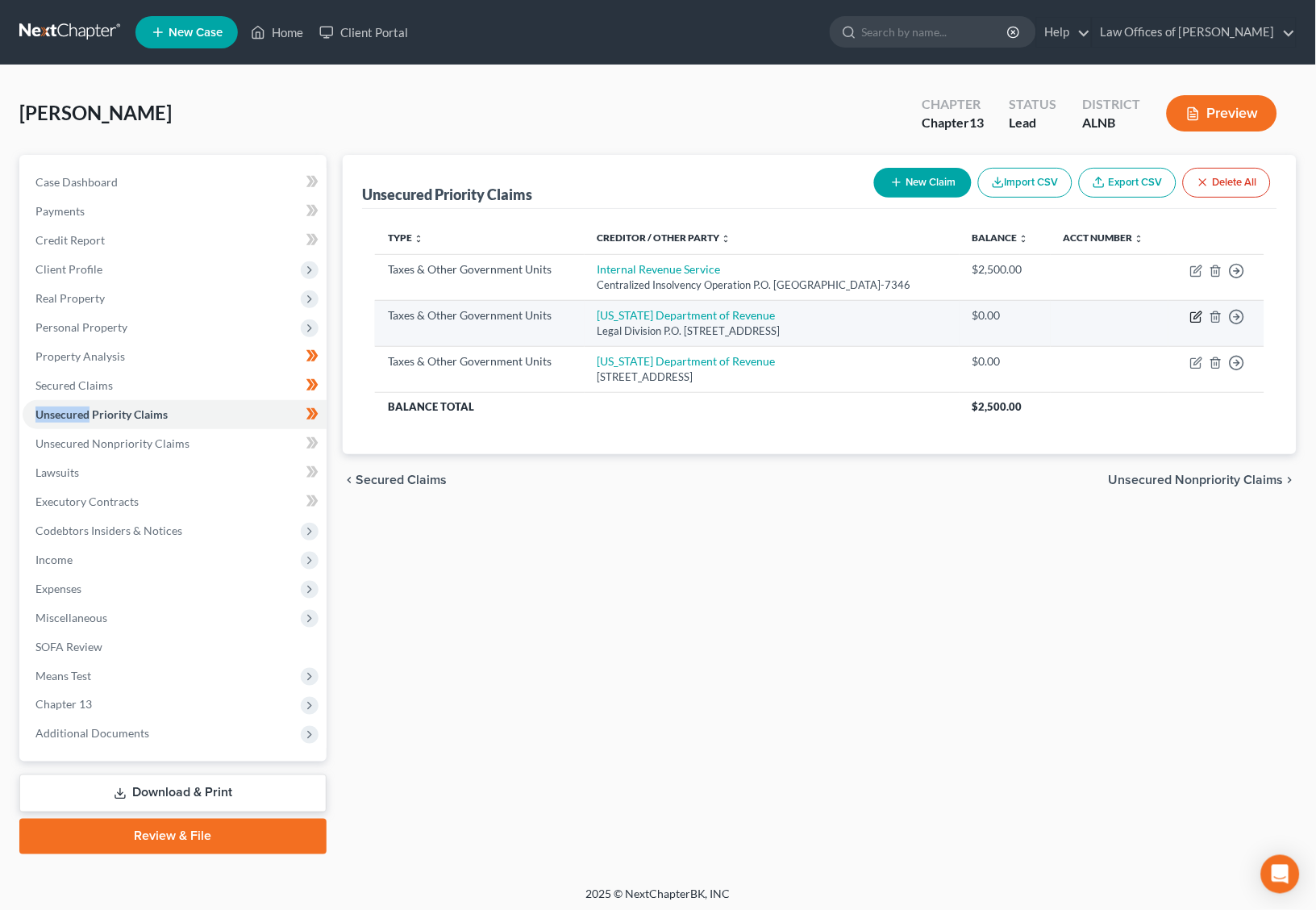
click at [1197, 314] on icon "button" at bounding box center [1197, 316] width 13 height 13
select select "2"
select select "0"
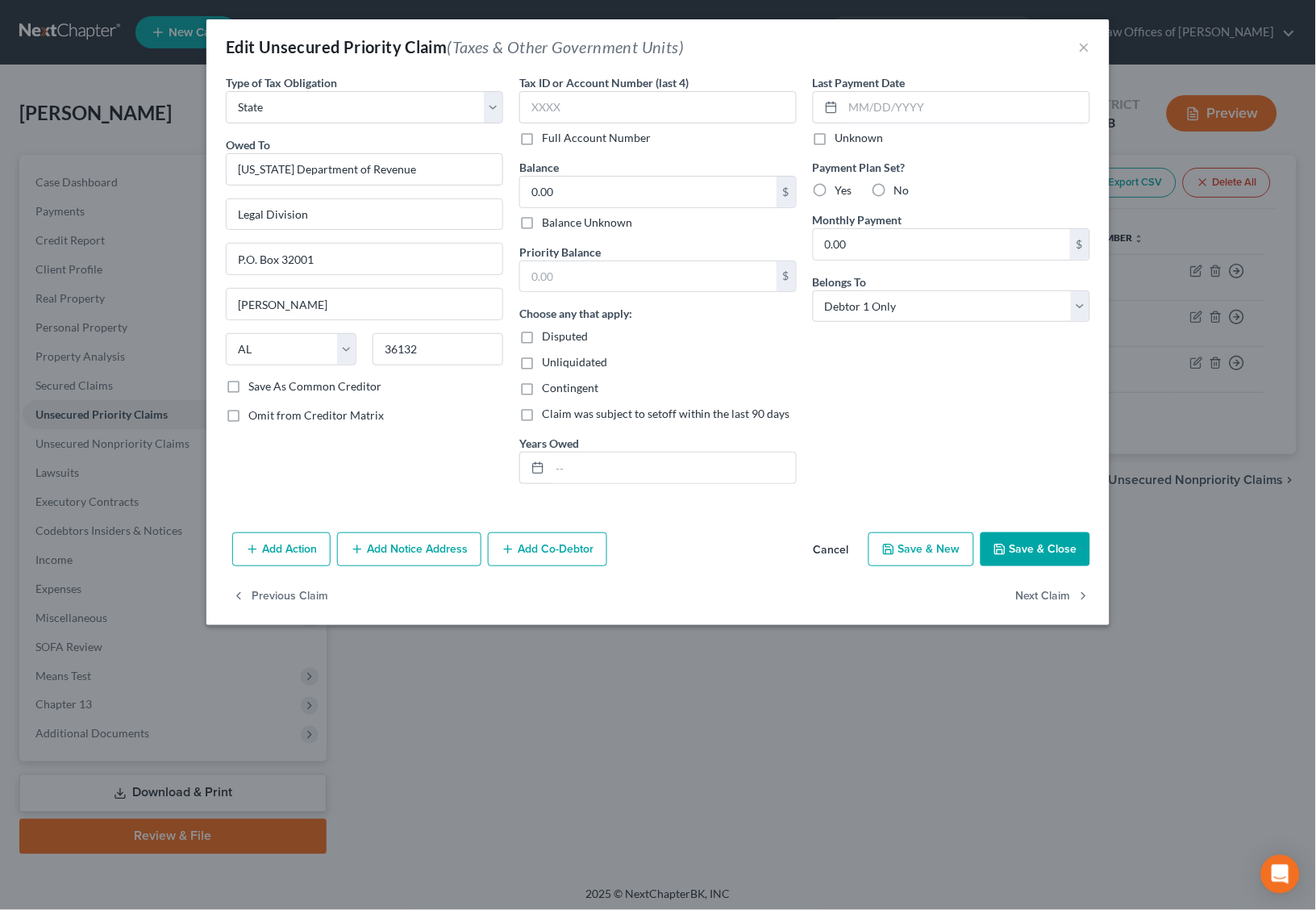
click at [555, 216] on label "Balance Unknown" at bounding box center [587, 222] width 90 height 16
click at [555, 216] on input "Balance Unknown" at bounding box center [553, 219] width 11 height 11
checkbox input "true"
click at [621, 452] on input "text" at bounding box center [673, 468] width 246 height 31
type input "[DATE]-[DATE]"
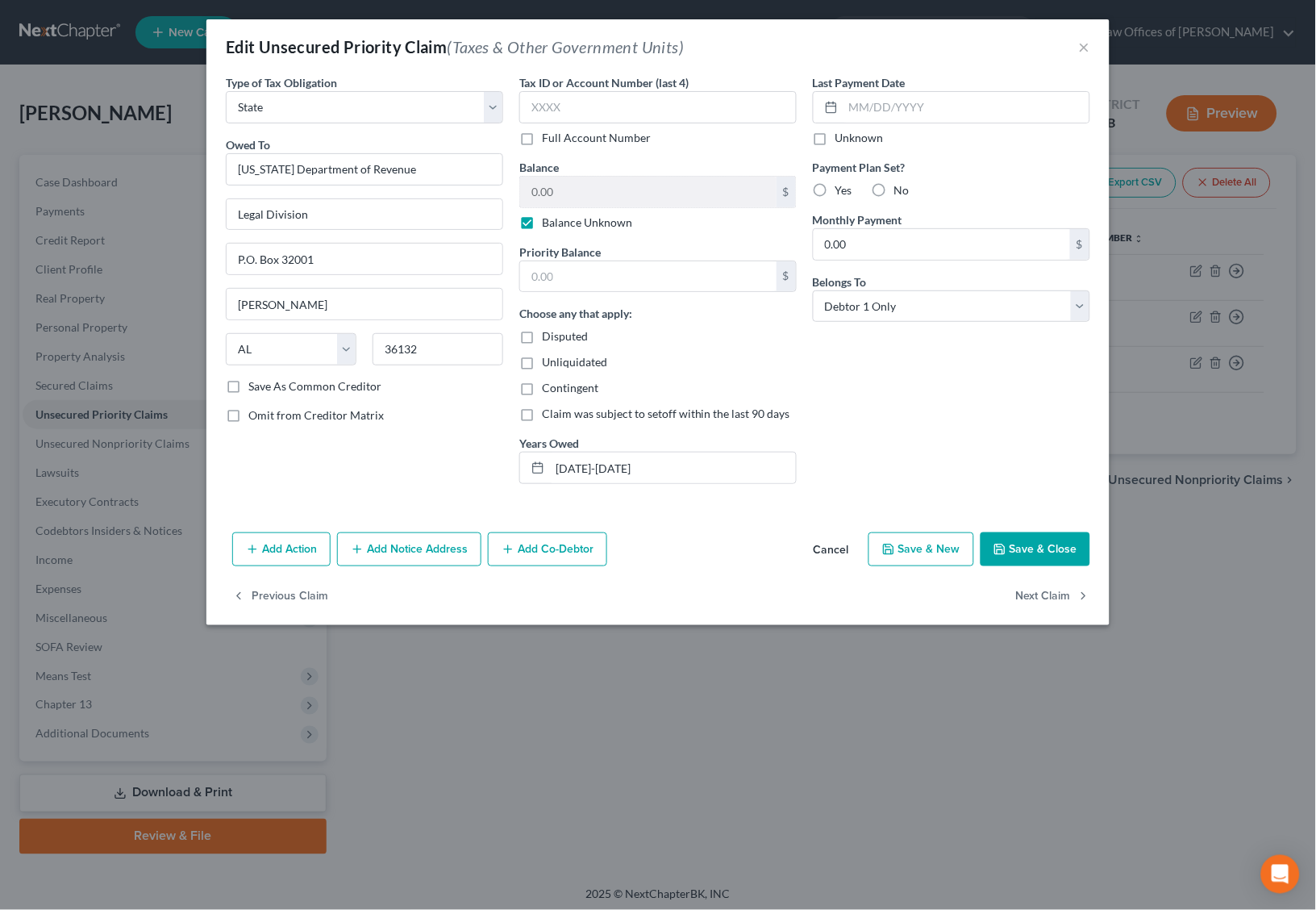
click at [1041, 543] on button "Save & Close" at bounding box center [1036, 548] width 110 height 34
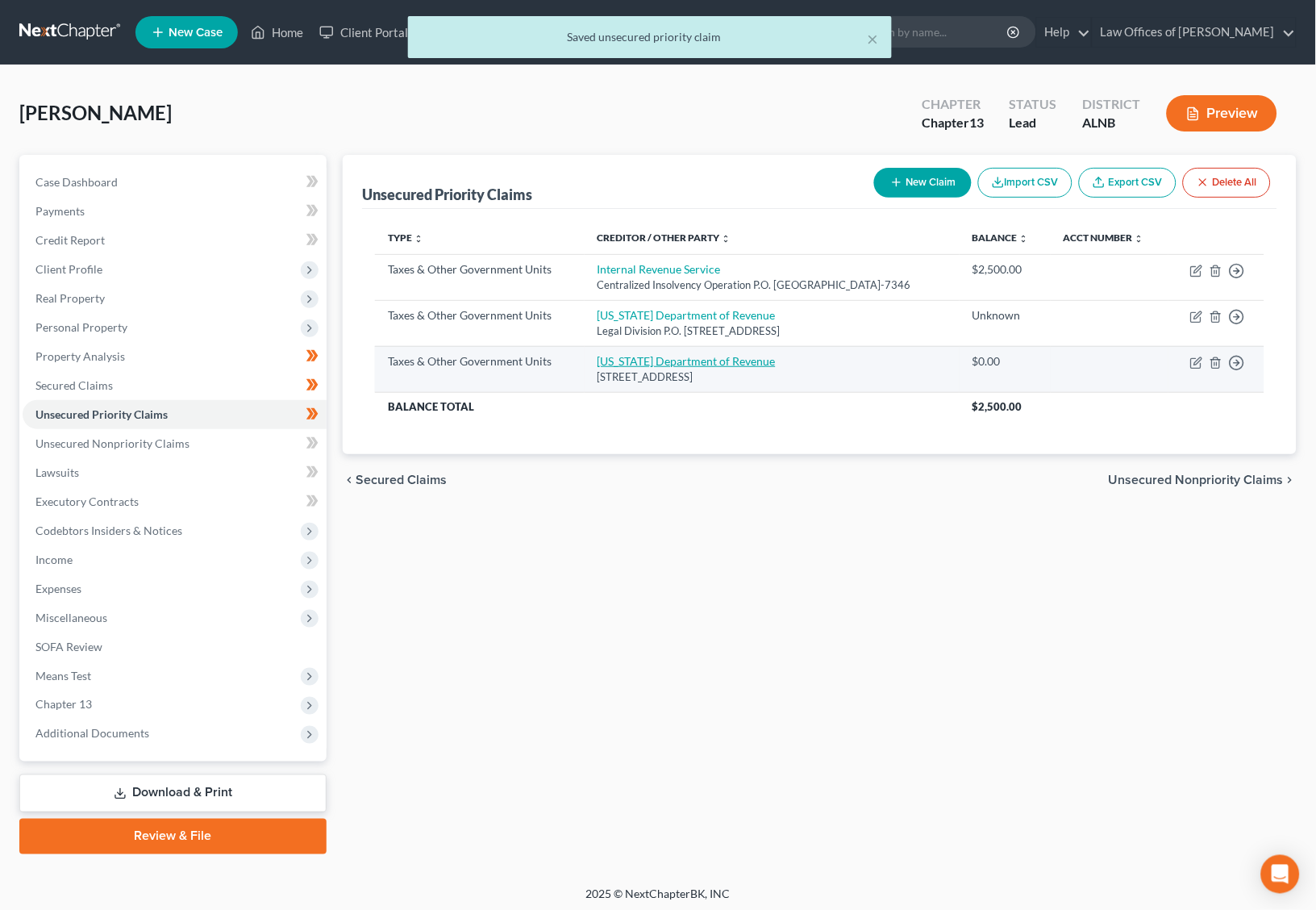
click at [670, 358] on link "[US_STATE] Department of Revenue" at bounding box center [686, 361] width 178 height 13
select select "2"
select select "10"
select select "0"
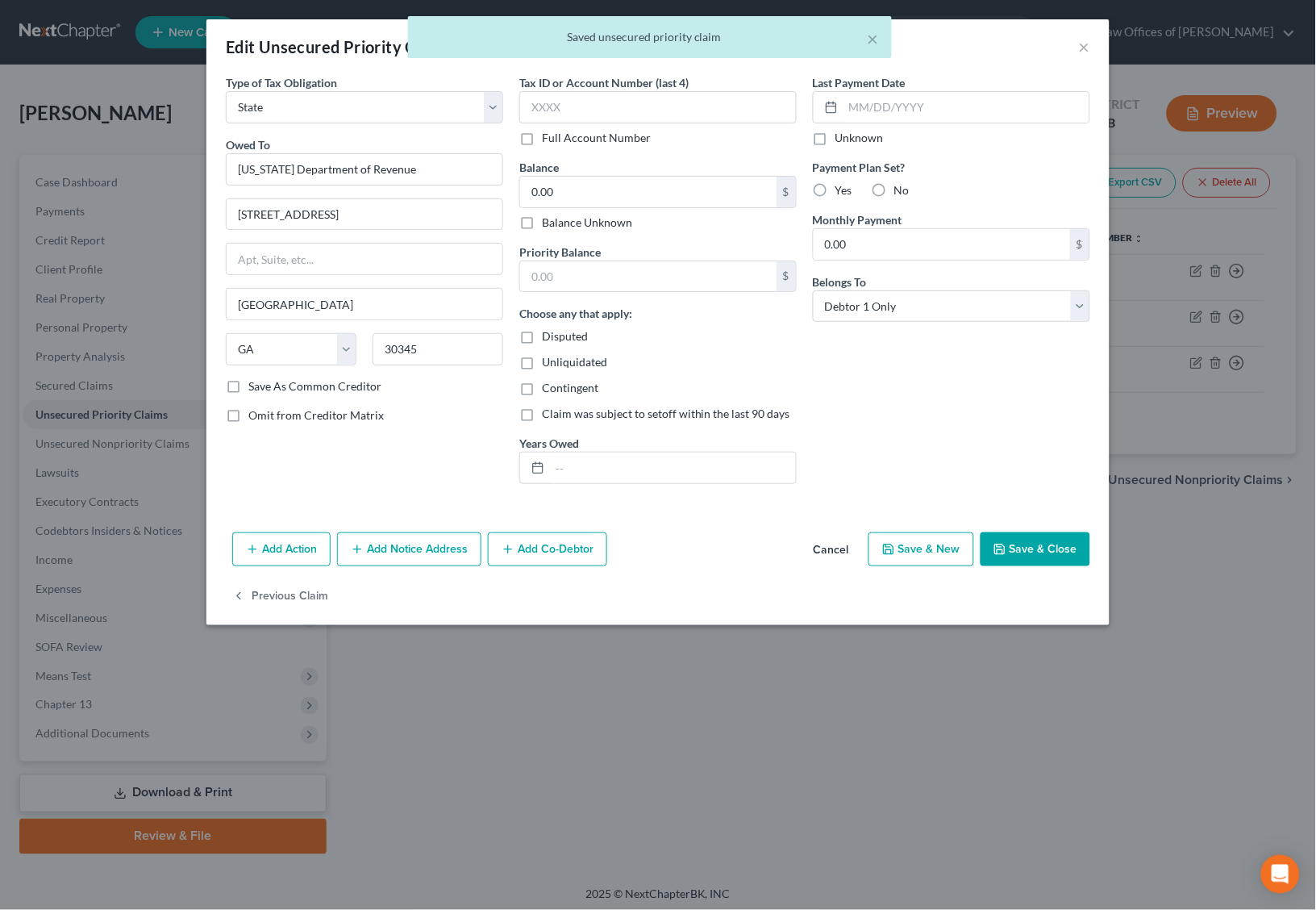
click at [582, 215] on label "Balance Unknown" at bounding box center [587, 222] width 90 height 16
click at [559, 215] on input "Balance Unknown" at bounding box center [553, 219] width 11 height 11
checkbox input "true"
click at [657, 466] on input "text" at bounding box center [673, 468] width 246 height 31
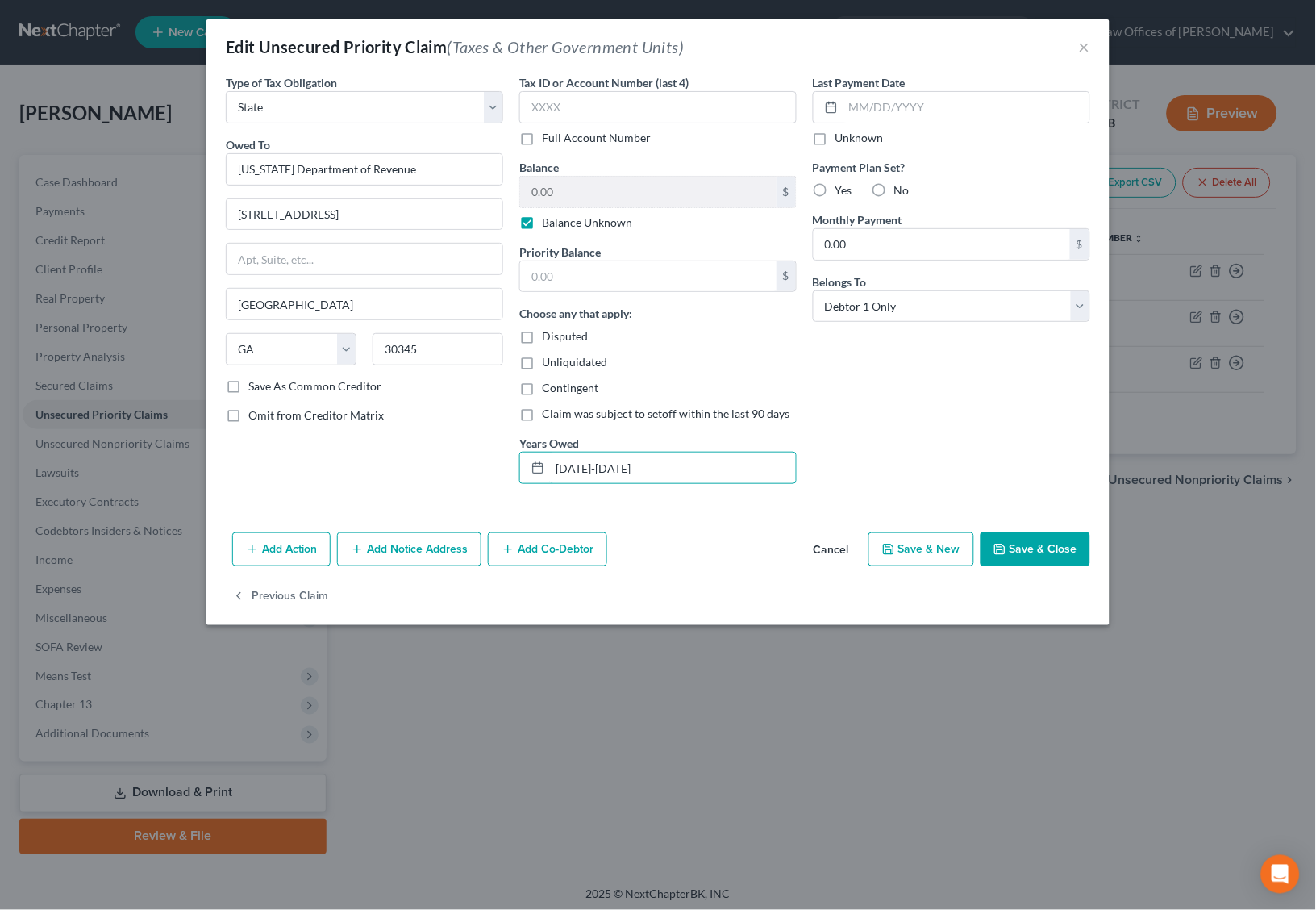
type input "[DATE]-[DATE]"
click at [1009, 542] on button "Save & Close" at bounding box center [1036, 548] width 110 height 34
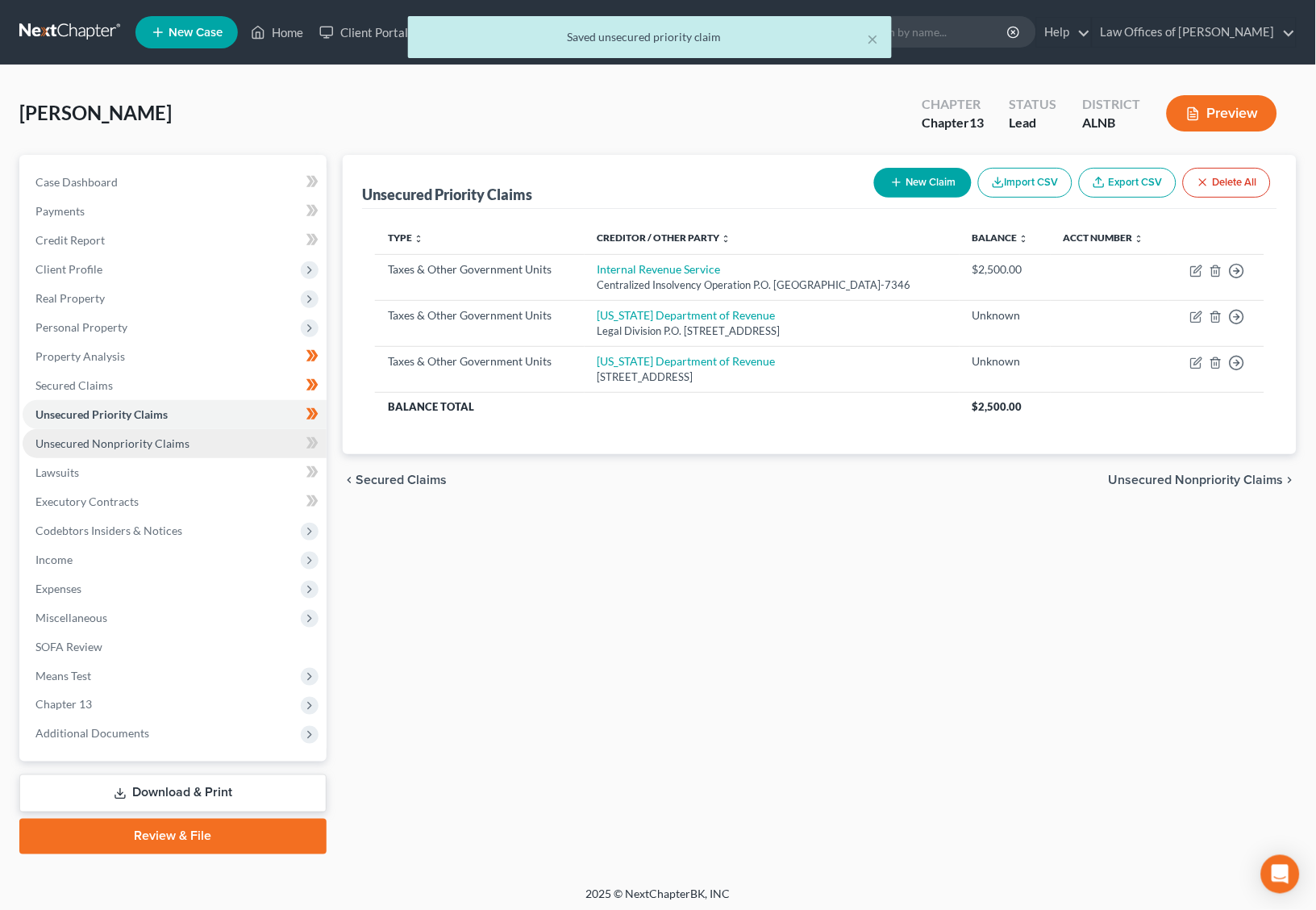
click at [261, 433] on link "Unsecured Nonpriority Claims" at bounding box center [174, 443] width 304 height 29
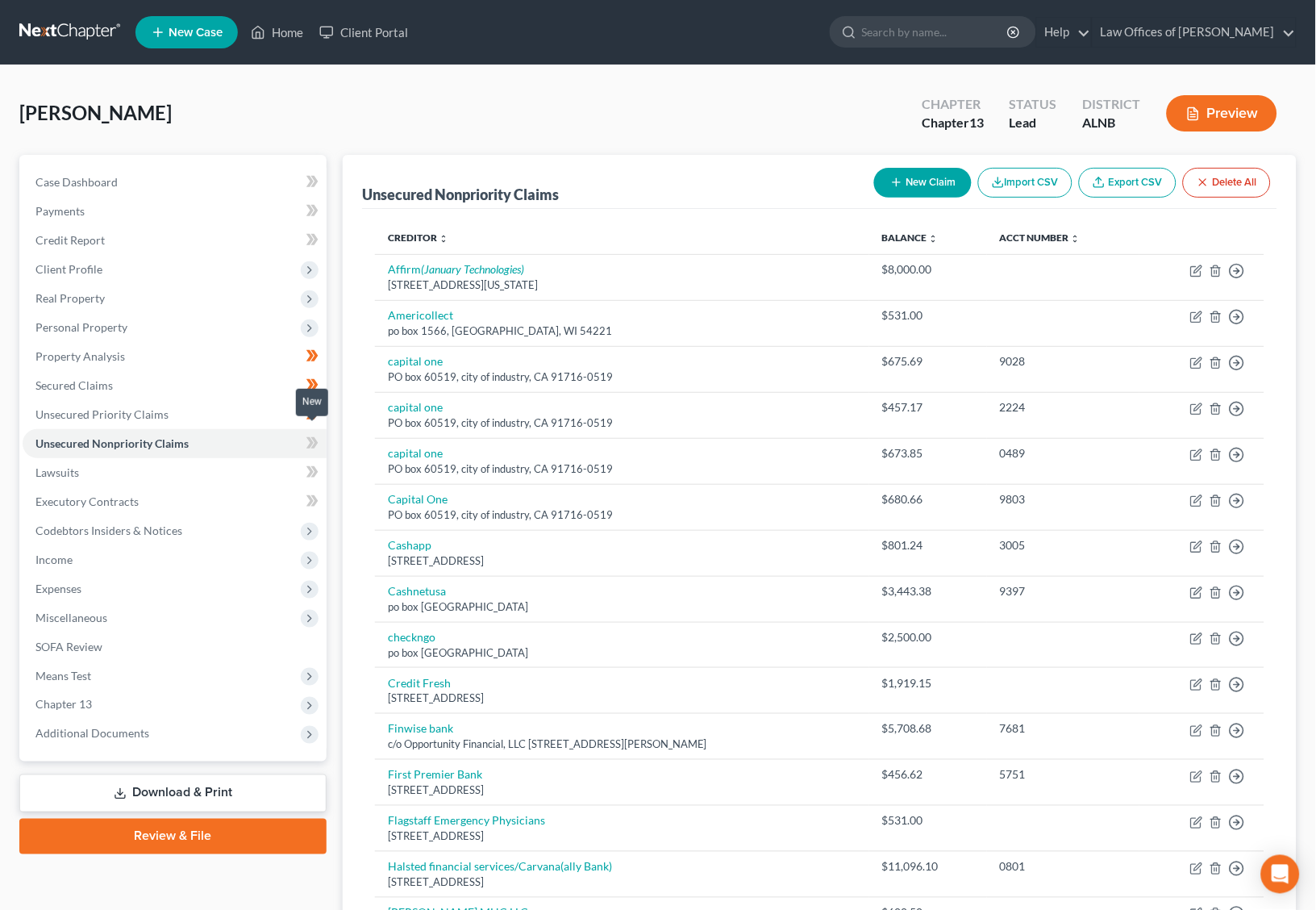
click at [310, 433] on icon at bounding box center [313, 442] width 13 height 20
click at [273, 458] on link "Lawsuits" at bounding box center [174, 472] width 304 height 29
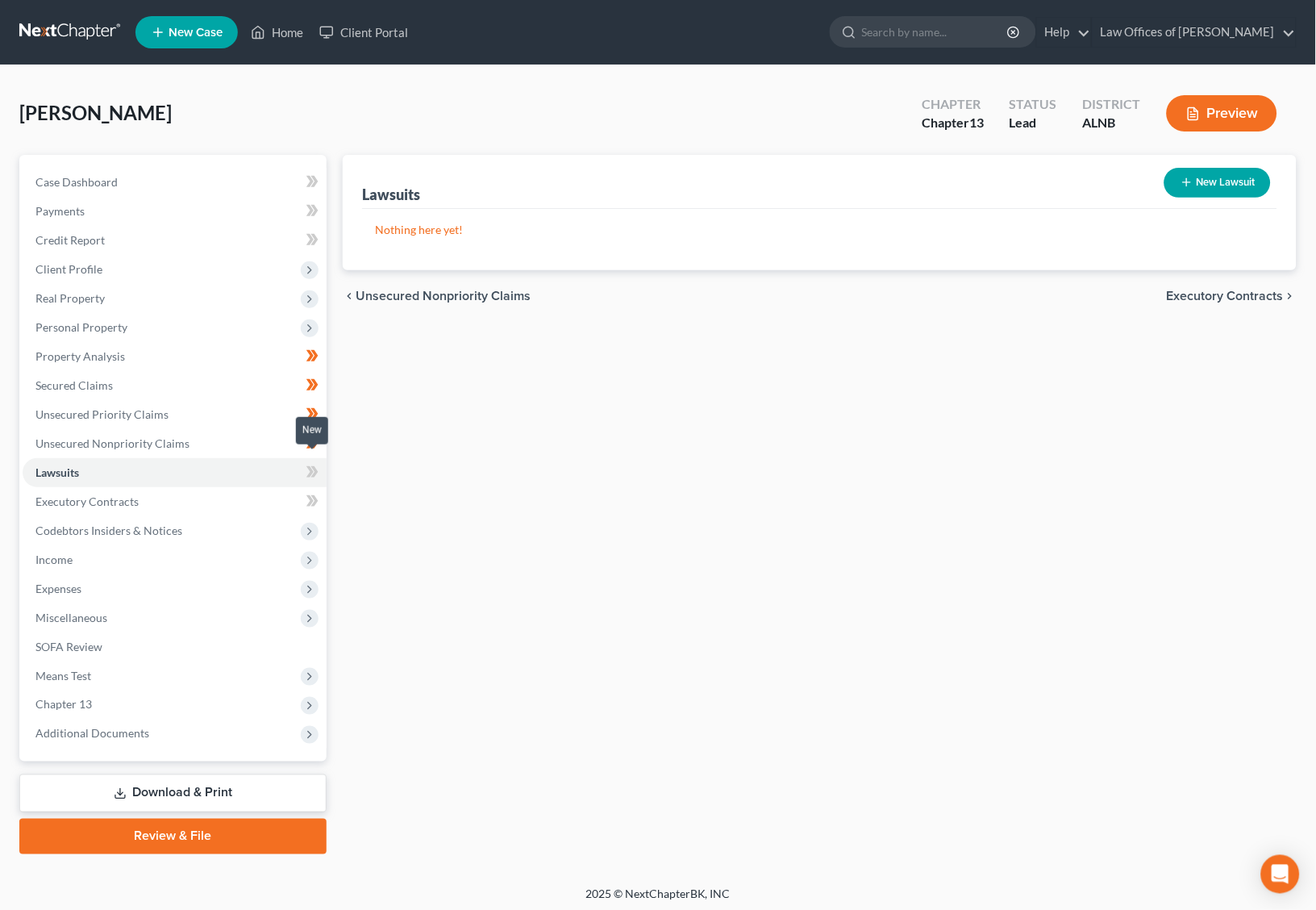
click at [302, 462] on span at bounding box center [312, 473] width 28 height 24
click at [277, 487] on link "Executory Contracts" at bounding box center [174, 501] width 304 height 29
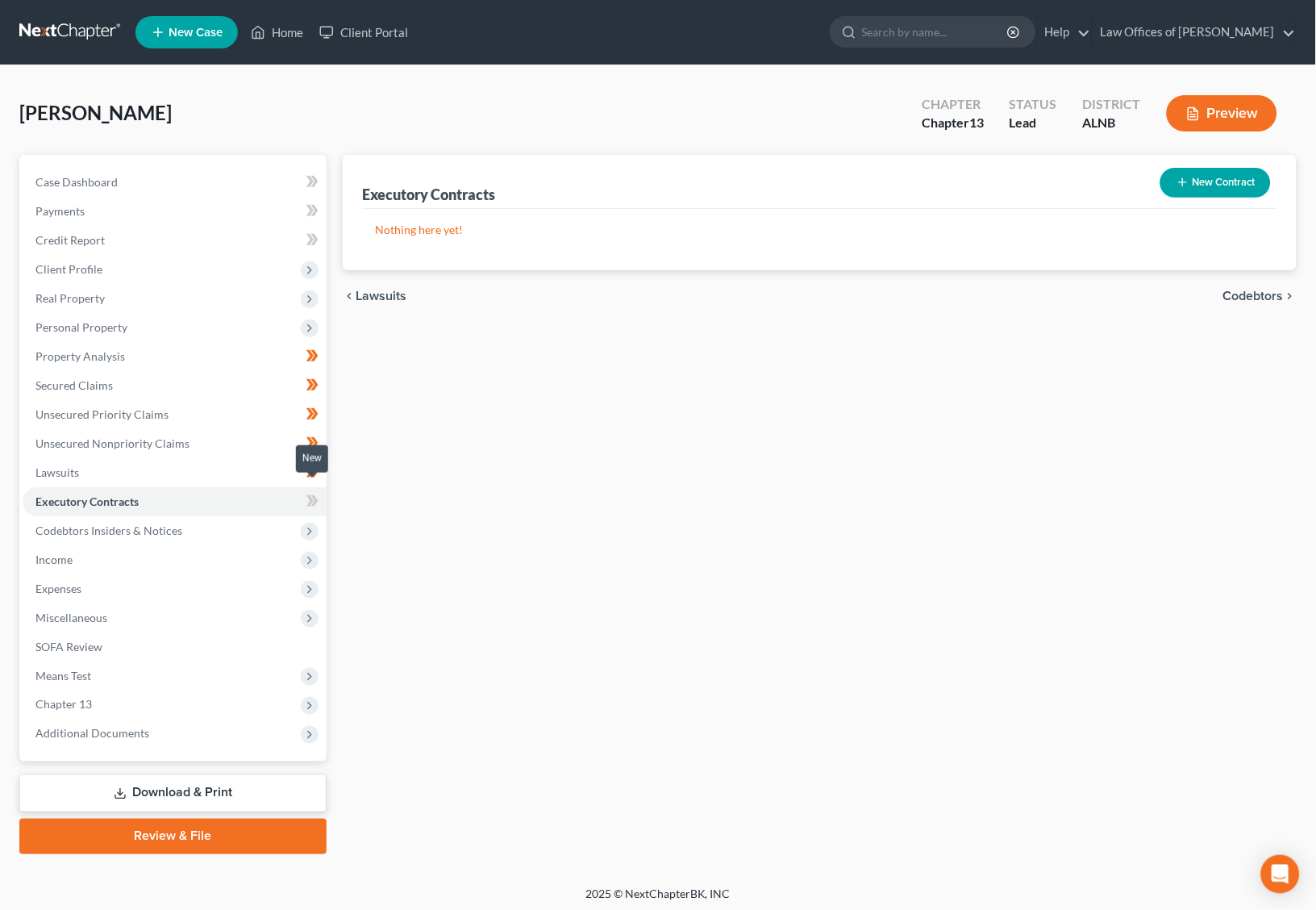
click at [312, 492] on icon at bounding box center [313, 501] width 13 height 20
drag, startPoint x: 312, startPoint y: 485, endPoint x: 271, endPoint y: 507, distance: 46.5
click at [311, 492] on icon at bounding box center [313, 501] width 13 height 20
click at [236, 522] on span "Codebtors Insiders & Notices" at bounding box center [174, 531] width 304 height 29
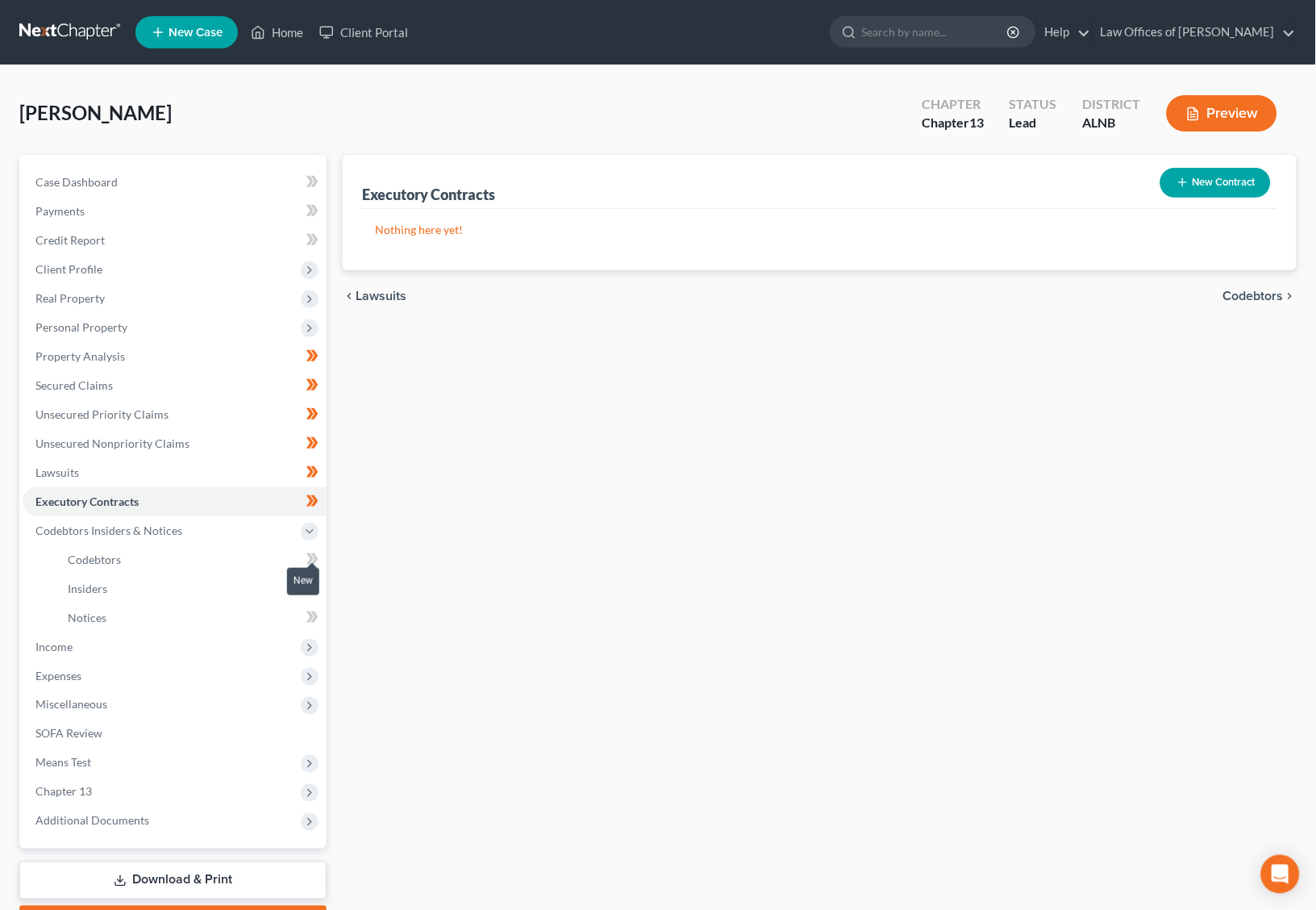
click at [320, 551] on span at bounding box center [312, 561] width 28 height 24
click at [318, 571] on body "Home New Case Client Portal Law Offices of [PERSON_NAME] [EMAIL_ADDRESS][DOMAIN…" at bounding box center [658, 501] width 1316 height 1002
click at [316, 580] on body "Home New Case Client Portal Law Offices of [PERSON_NAME] [EMAIL_ADDRESS][DOMAIN…" at bounding box center [658, 501] width 1316 height 1002
click at [316, 578] on icon at bounding box center [313, 588] width 13 height 20
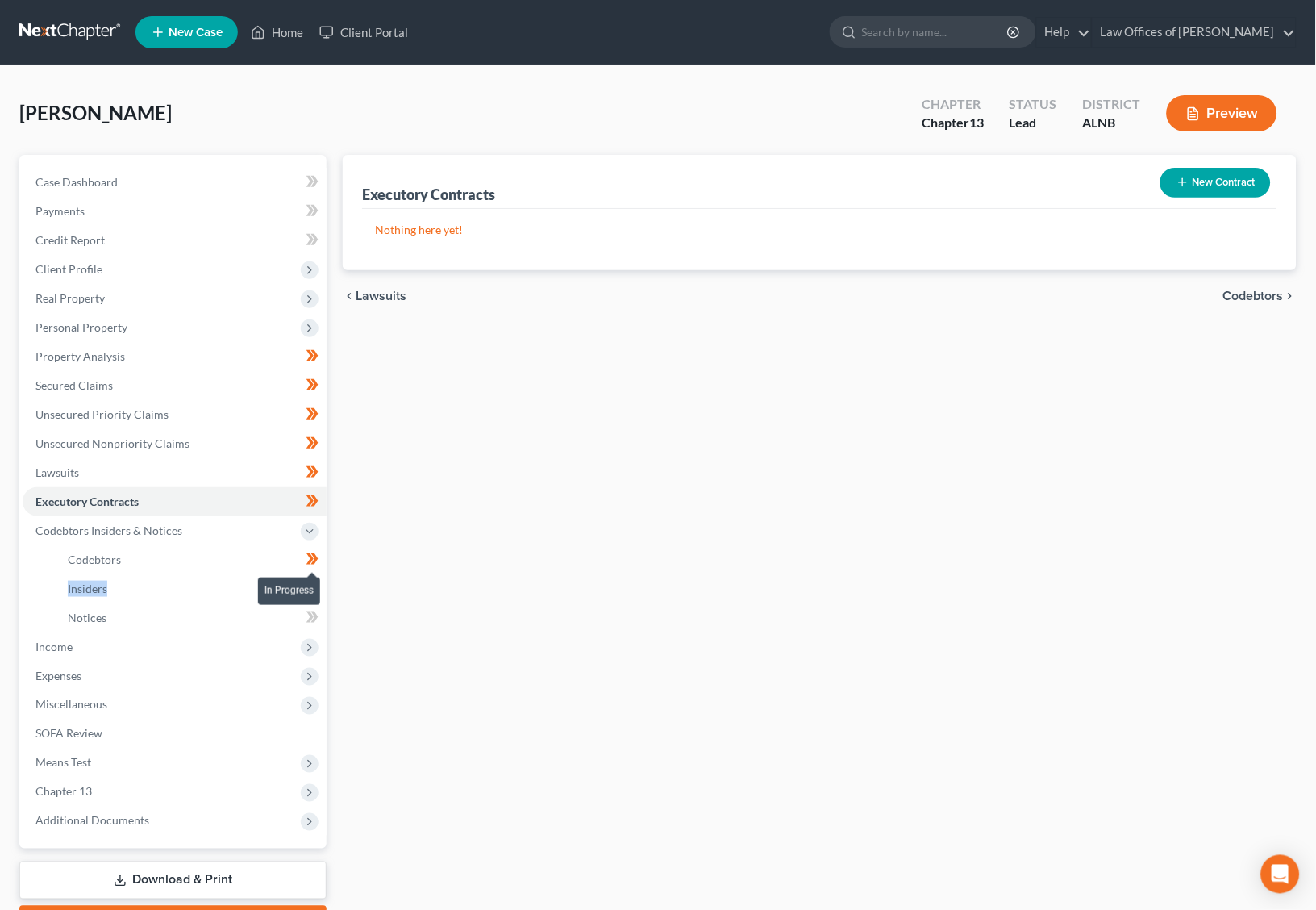
click at [316, 578] on icon at bounding box center [313, 588] width 13 height 20
click at [305, 607] on span at bounding box center [312, 619] width 28 height 24
click at [234, 632] on span "Income" at bounding box center [174, 646] width 304 height 29
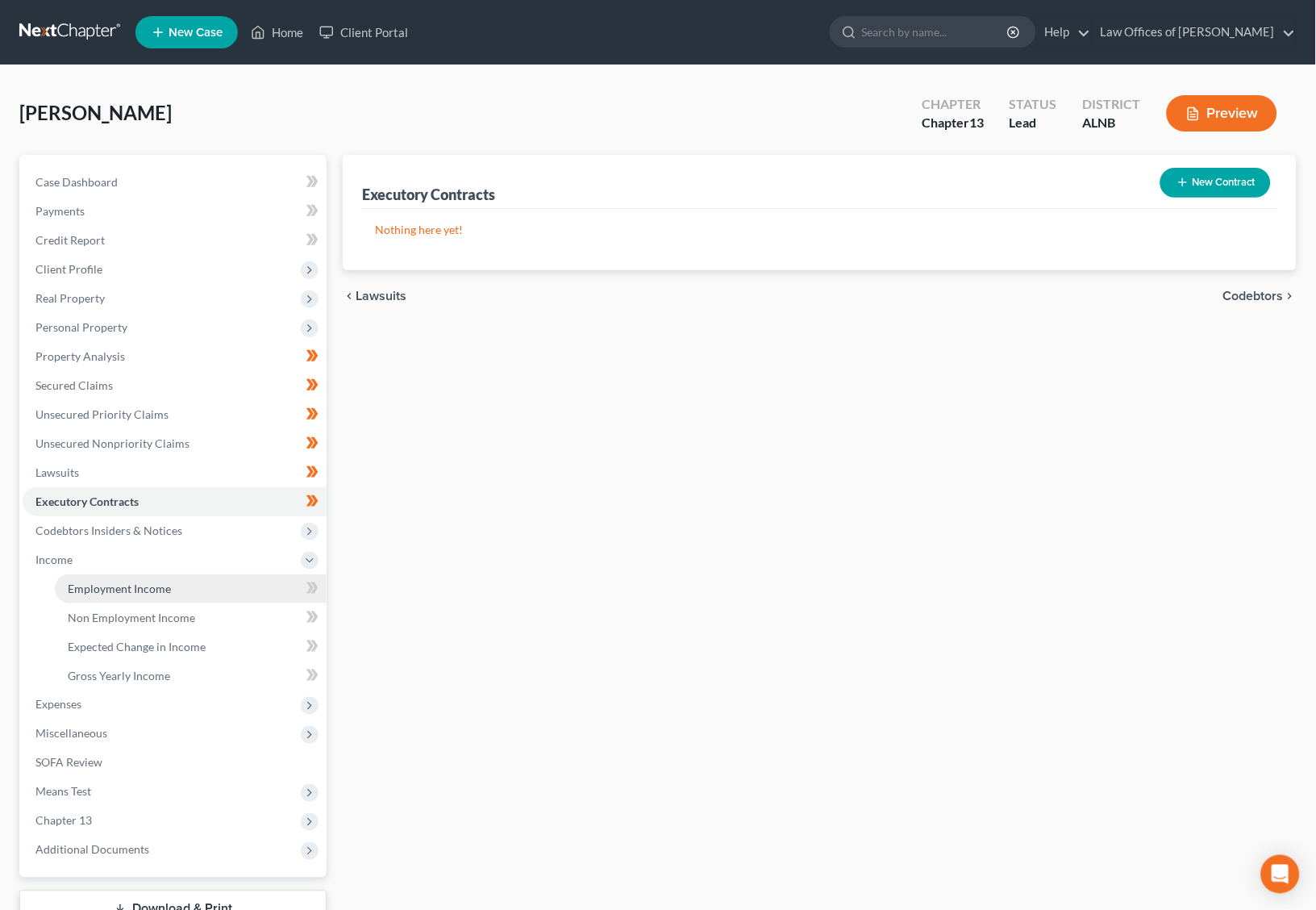
click at [222, 585] on link "Employment Income" at bounding box center [190, 589] width 272 height 29
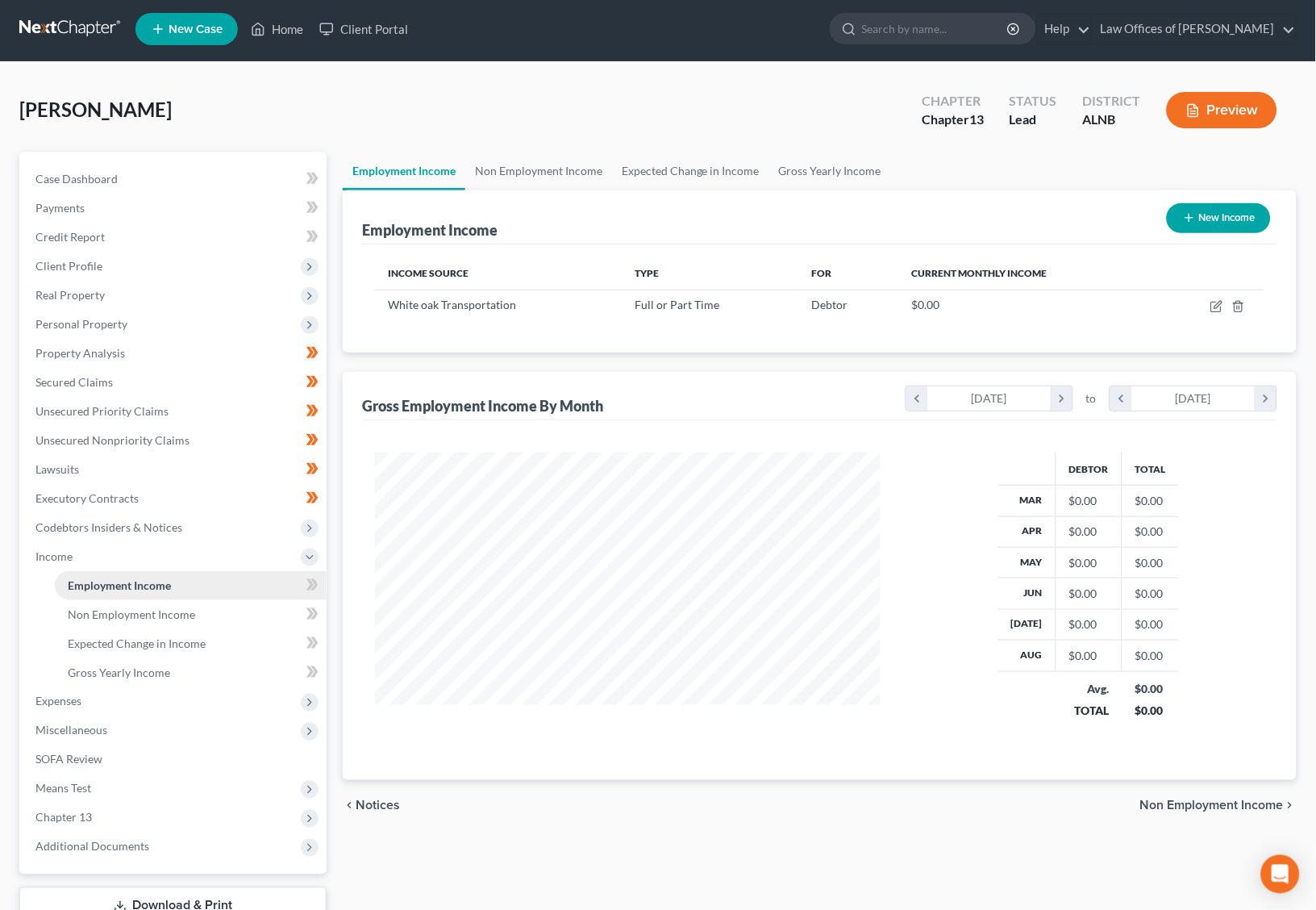
scroll to position [282, 538]
click at [312, 576] on icon at bounding box center [313, 585] width 13 height 20
click at [314, 608] on icon at bounding box center [311, 614] width 8 height 12
click at [308, 608] on icon at bounding box center [313, 614] width 13 height 20
click at [267, 605] on link "Non Employment Income" at bounding box center [190, 615] width 272 height 29
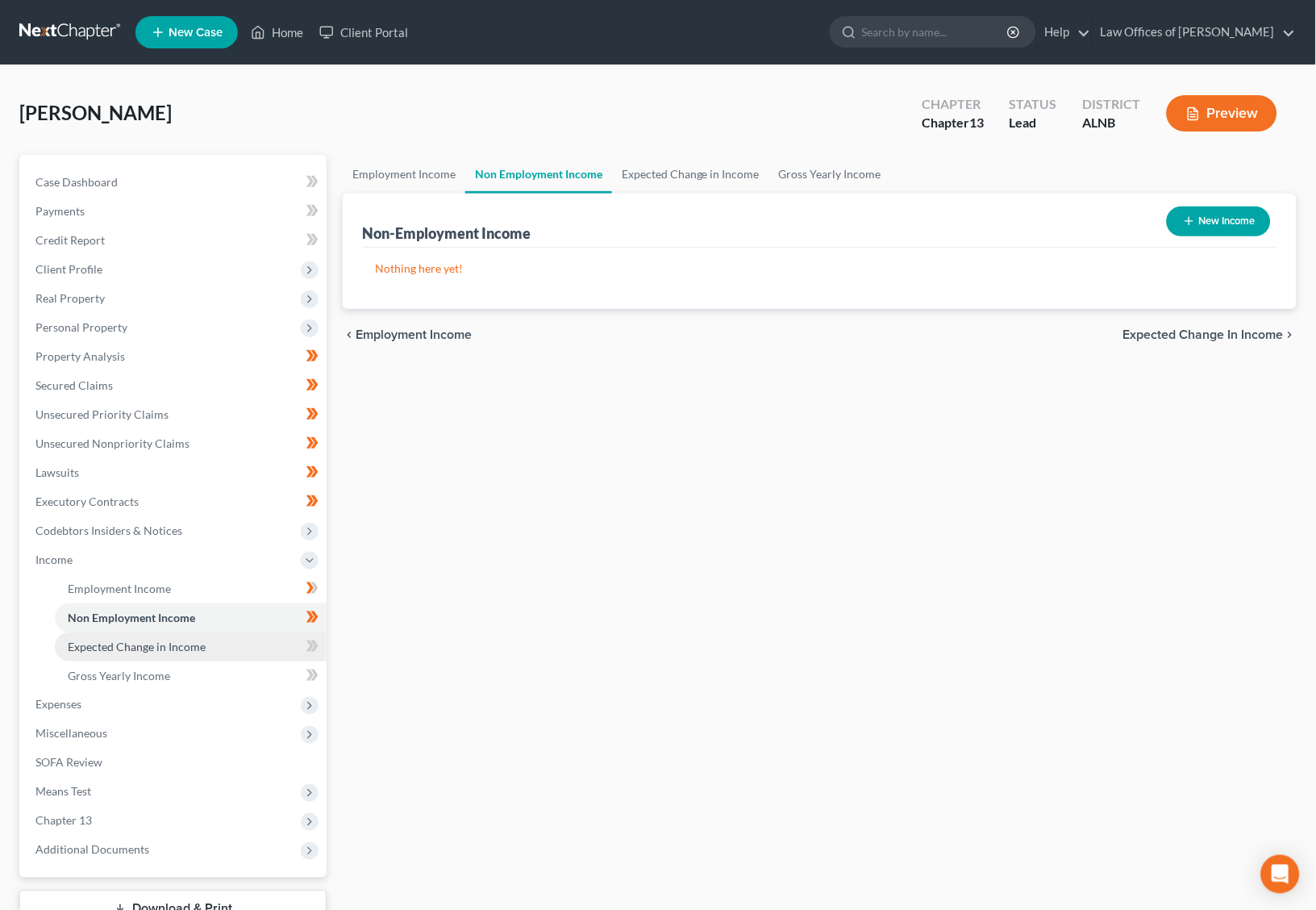
click at [296, 632] on link "Expected Change in Income" at bounding box center [190, 646] width 272 height 29
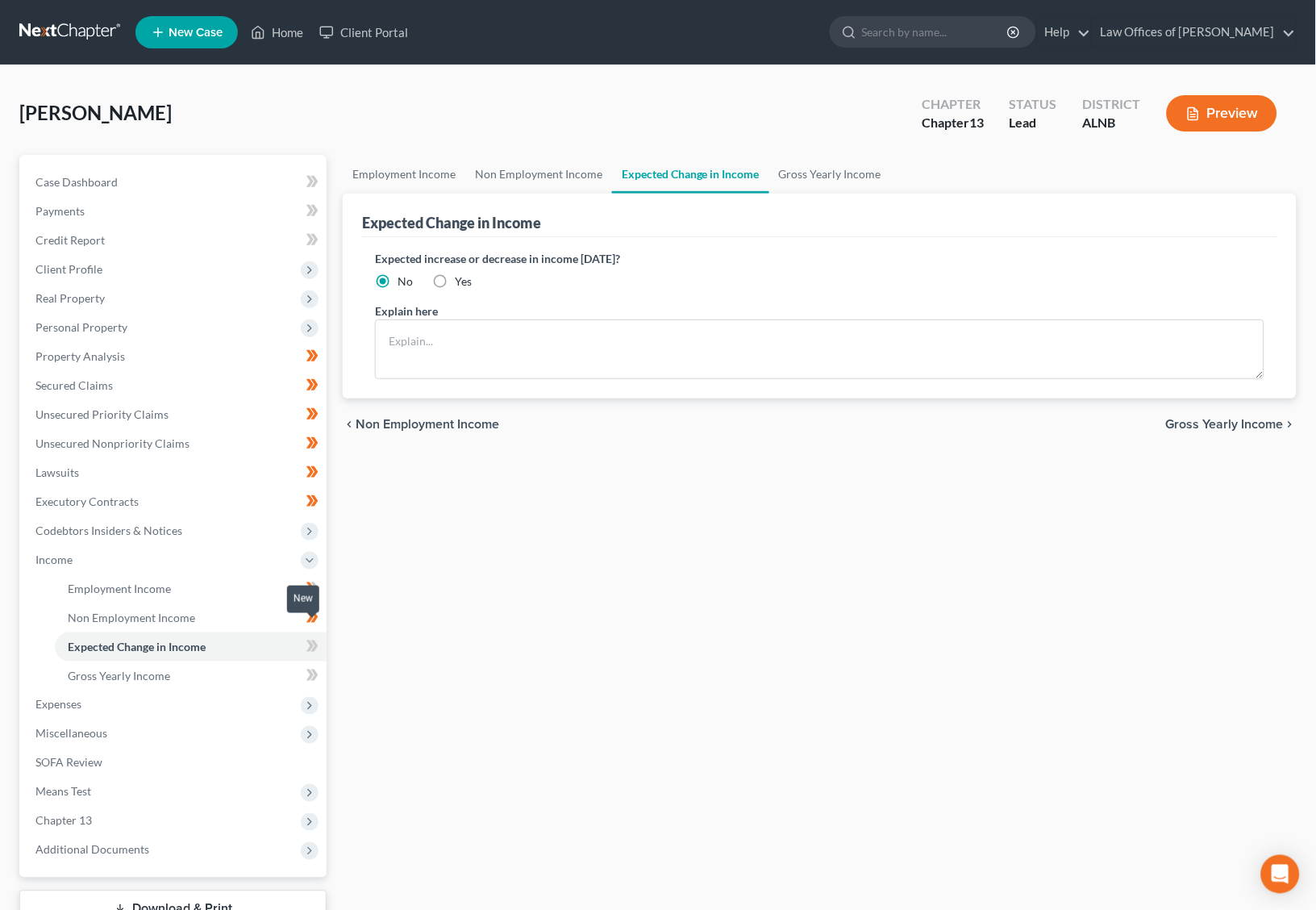
click at [318, 637] on span at bounding box center [312, 648] width 28 height 24
click at [119, 691] on span "Expenses" at bounding box center [174, 705] width 304 height 29
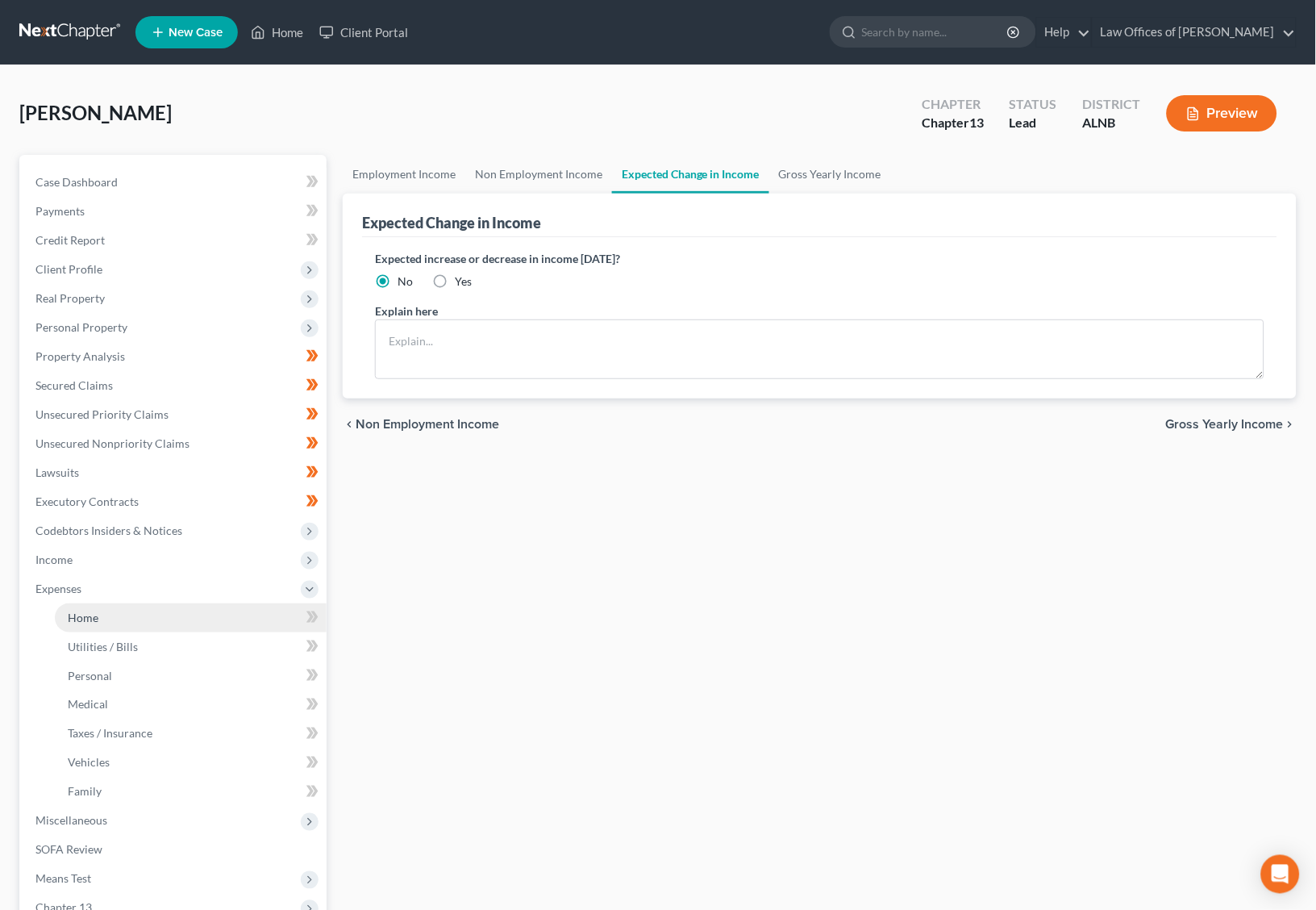
click at [171, 607] on link "Home" at bounding box center [190, 618] width 272 height 29
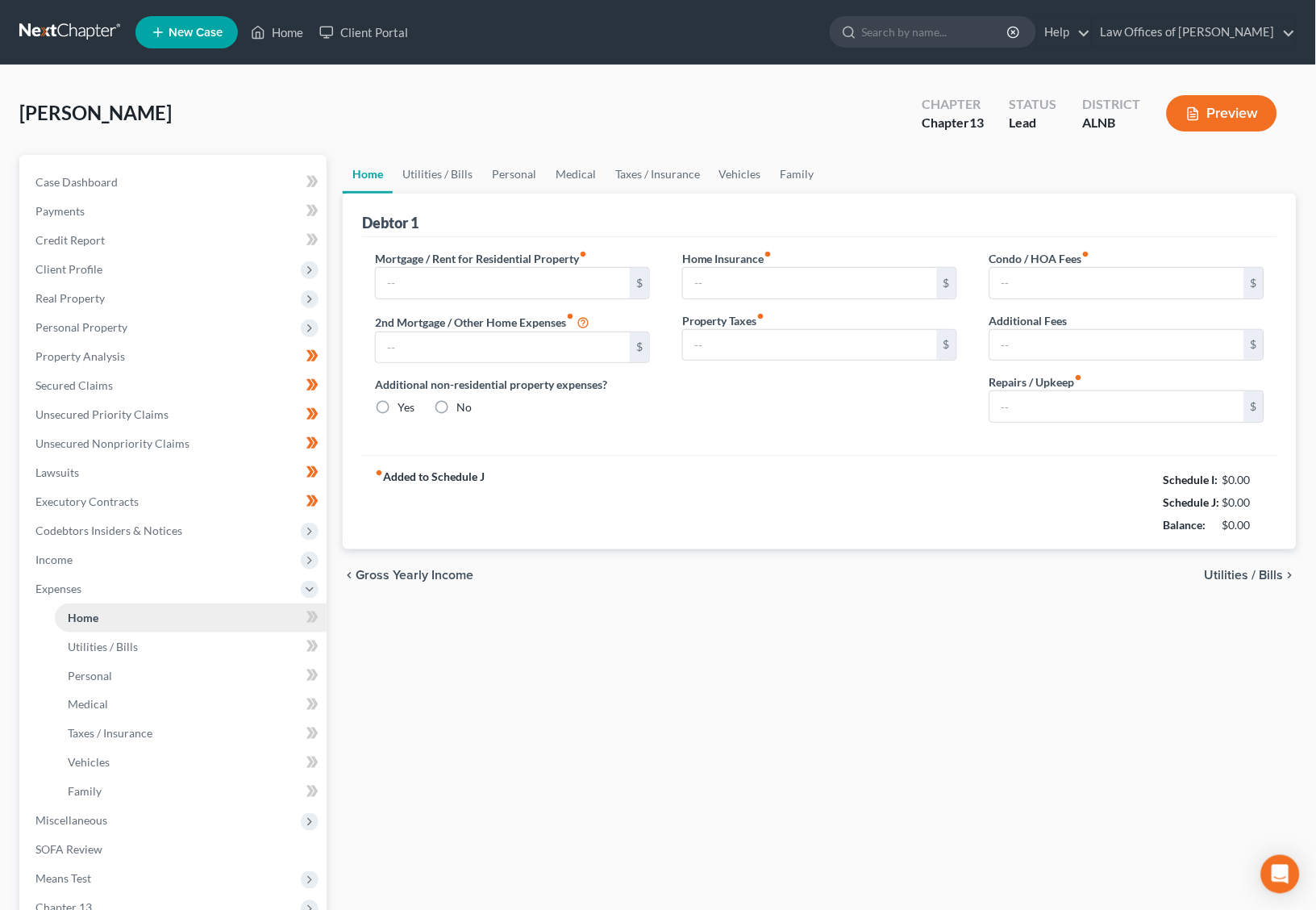
type input "750.00"
type input "0.00"
radio input "true"
type input "11.92"
type input "0.00"
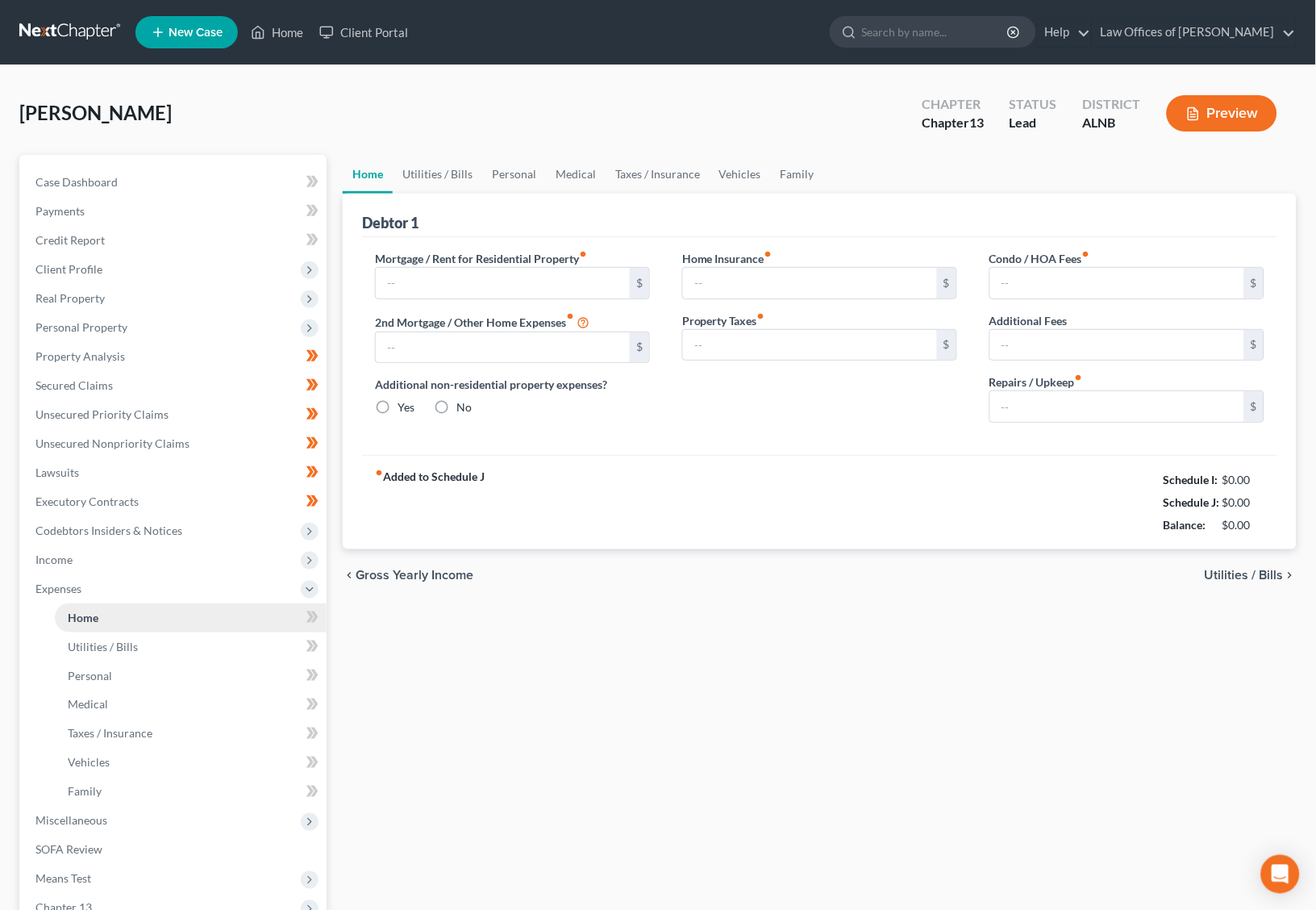
type input "0.00"
type input "100.00"
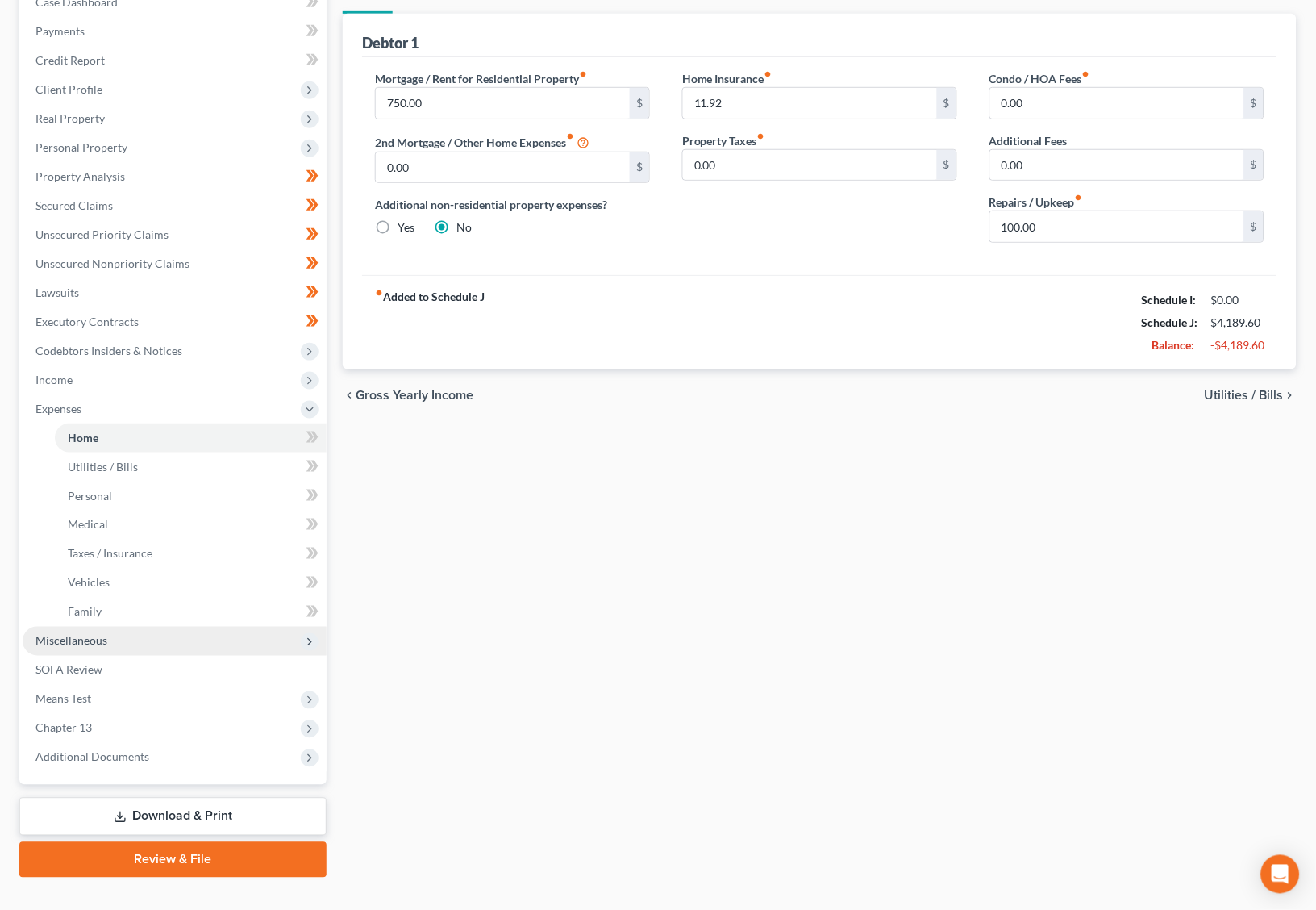
click at [103, 634] on span "Miscellaneous" at bounding box center [71, 641] width 72 height 13
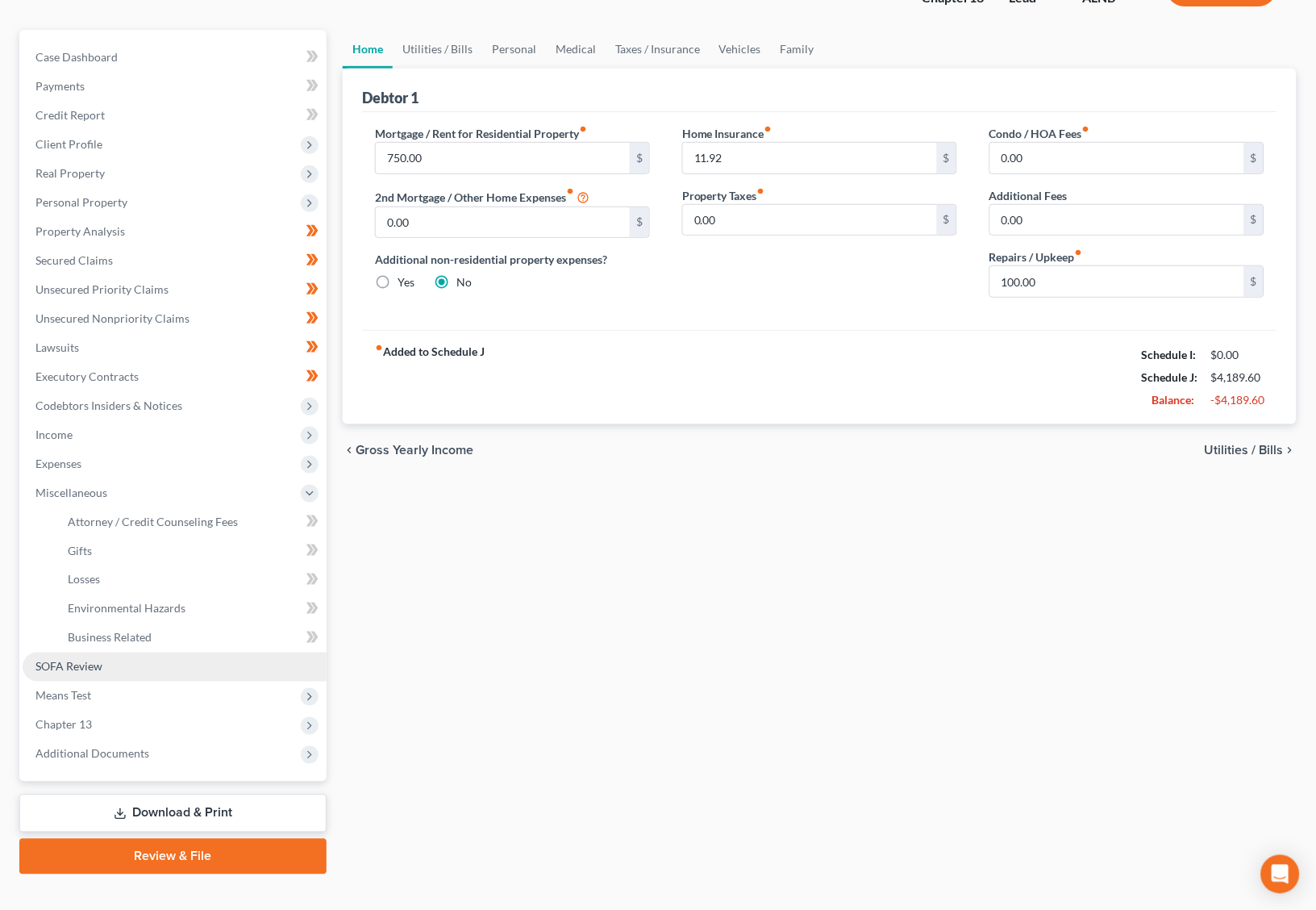
scroll to position [124, 0]
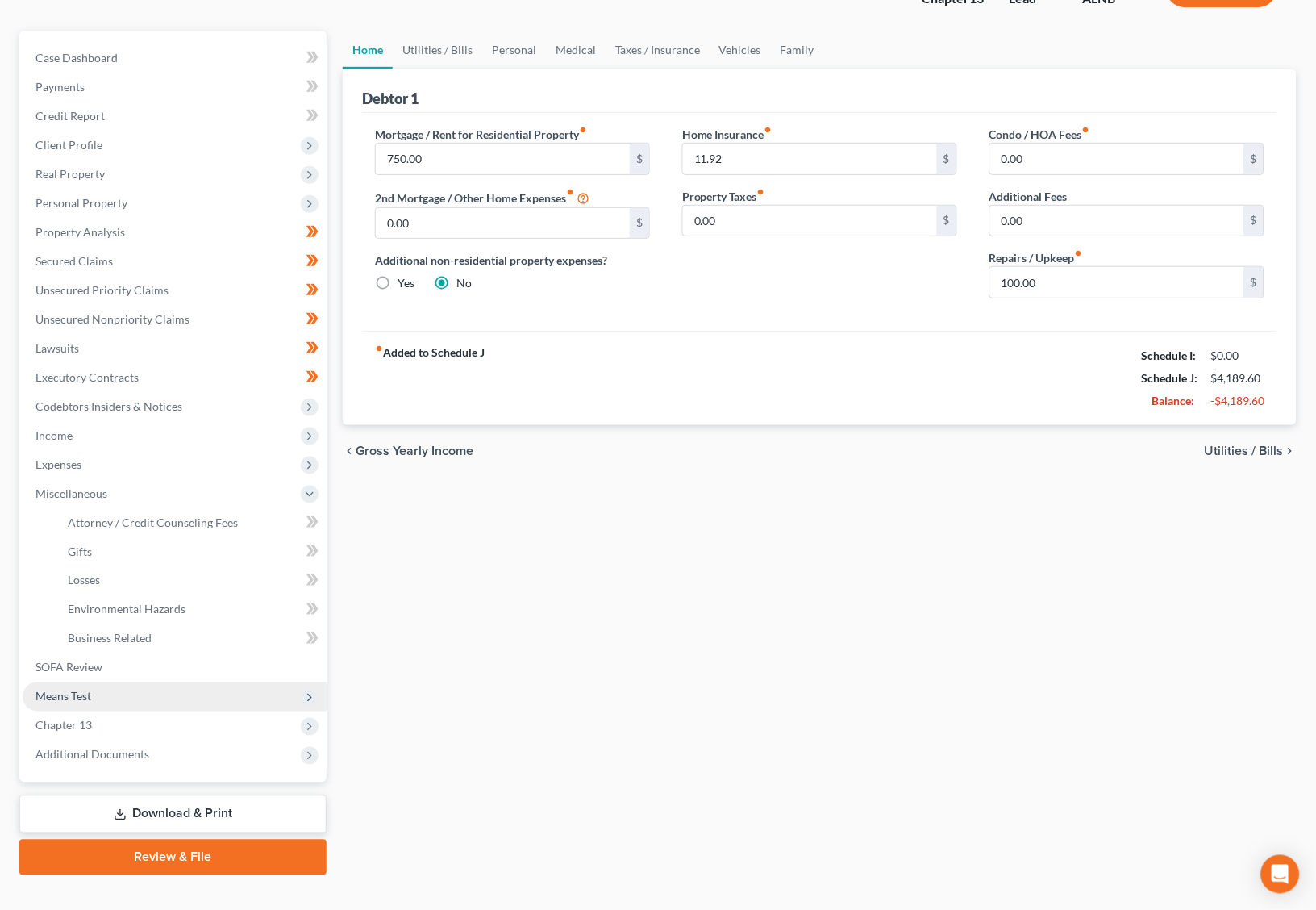
click at [82, 690] on span "Means Test" at bounding box center [63, 696] width 56 height 13
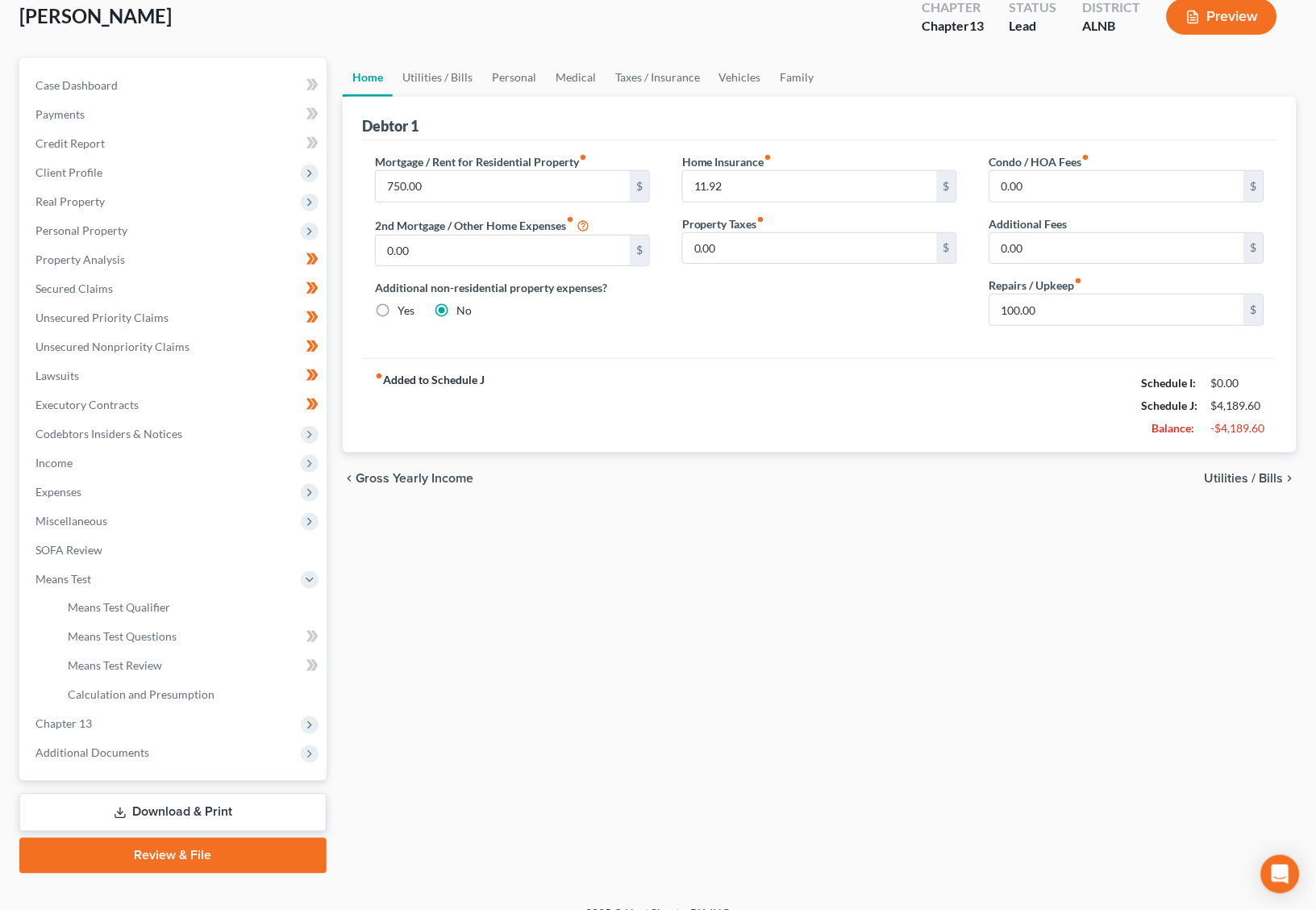
scroll to position [95, 0]
